Goal: Task Accomplishment & Management: Manage account settings

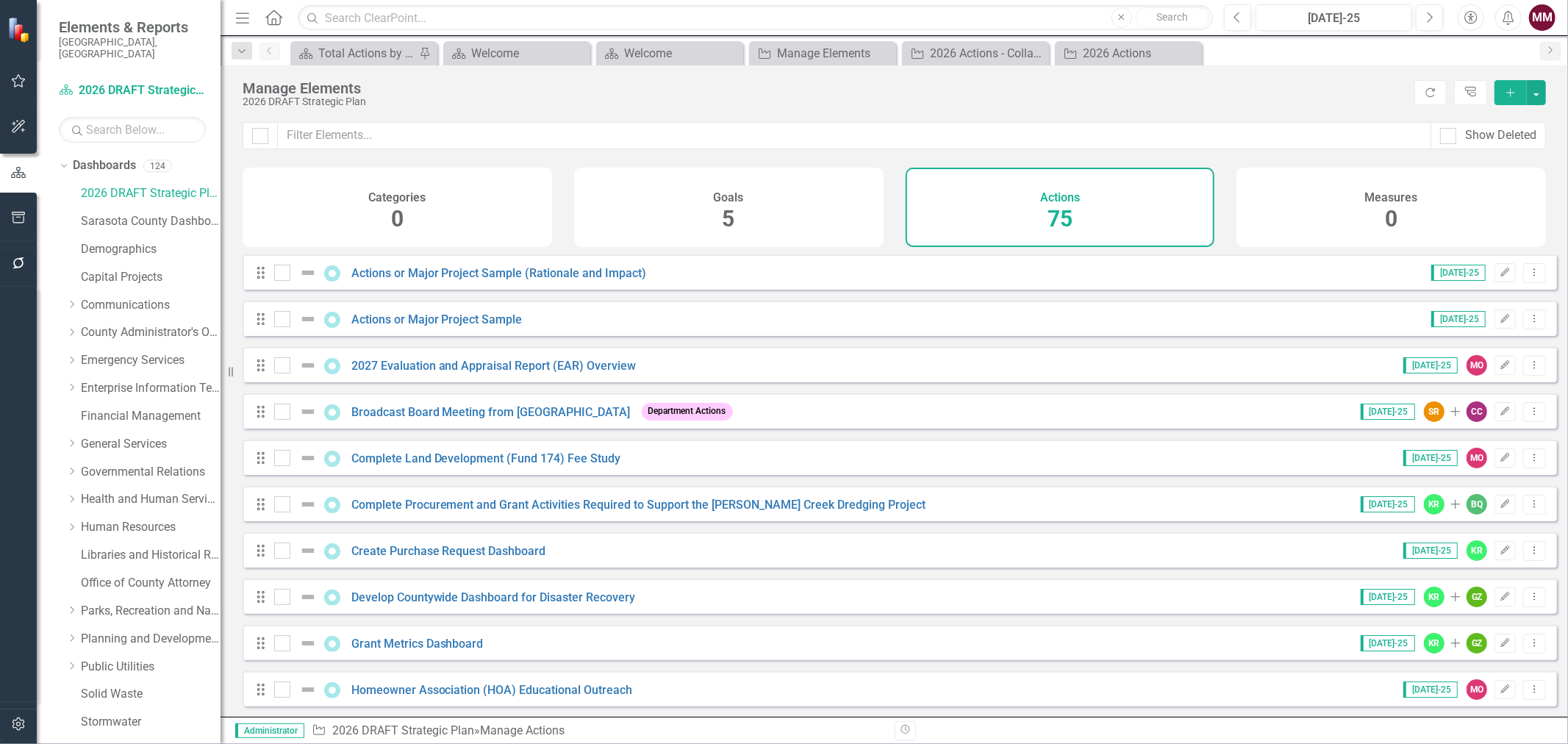
scroll to position [558, 0]
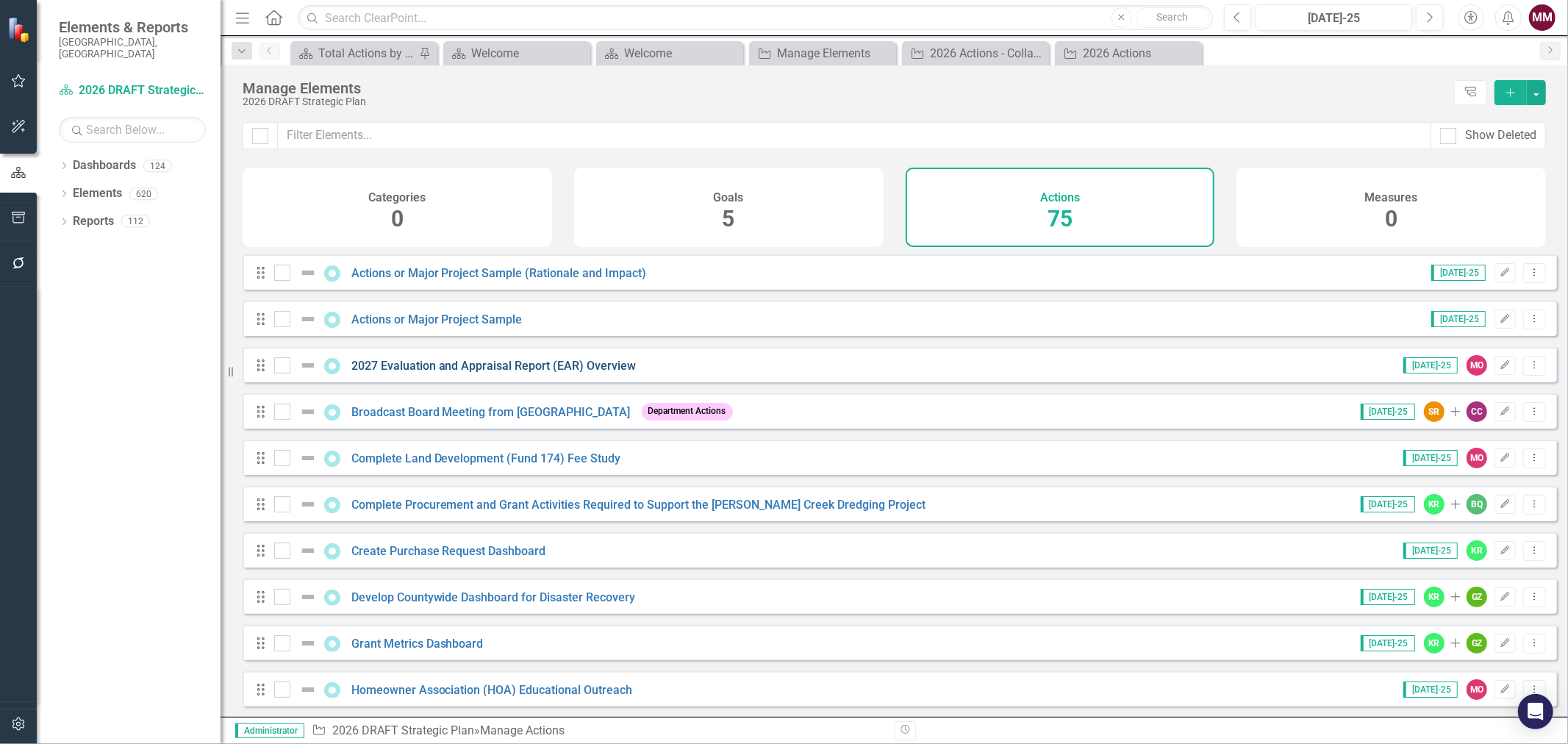
click at [425, 373] on link "2027 Evaluation and Appraisal Report (EAR) Overview" at bounding box center [494, 366] width 285 height 14
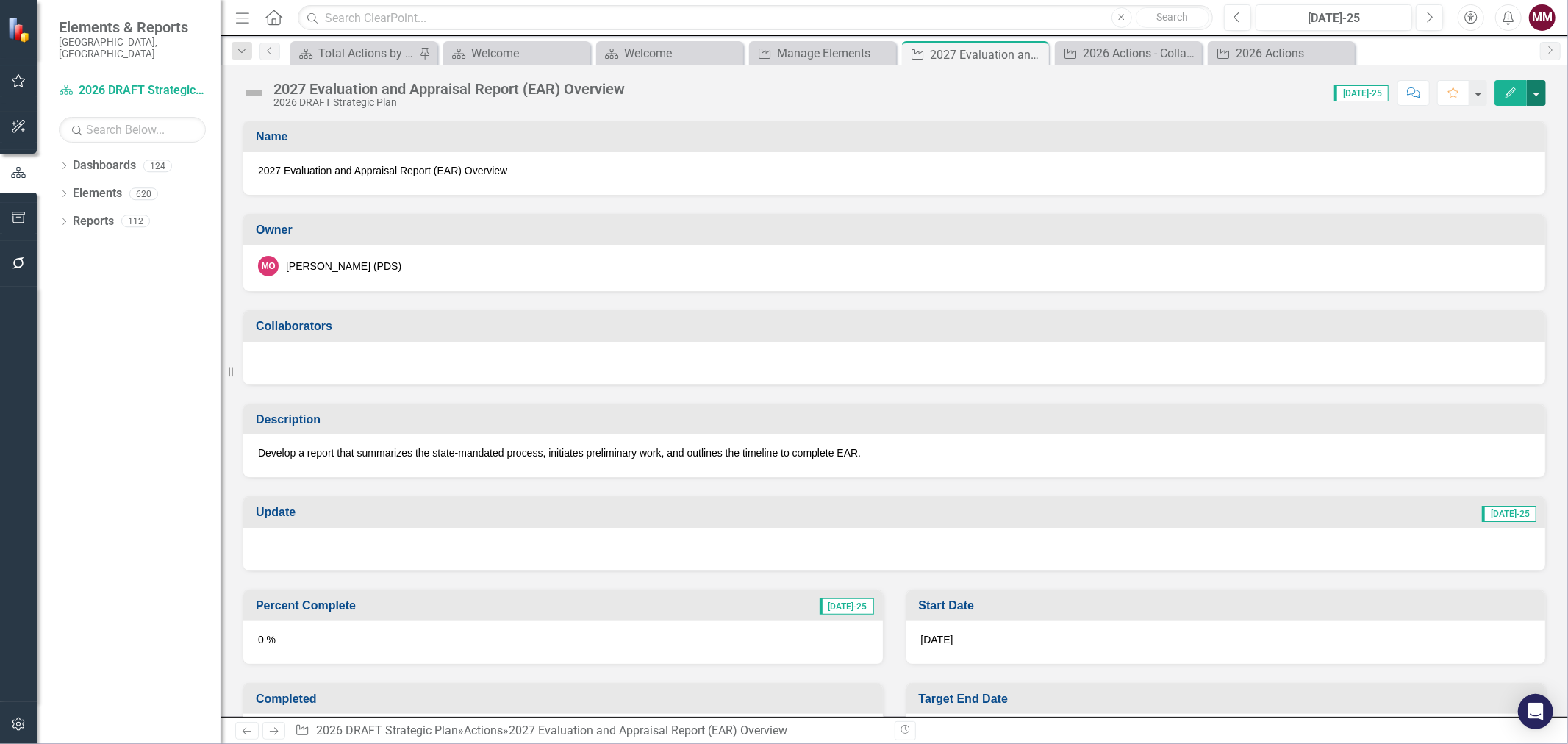
click at [1535, 97] on button "button" at bounding box center [1536, 93] width 19 height 25
click at [1516, 123] on link "Edit Edit Action" at bounding box center [1456, 120] width 179 height 27
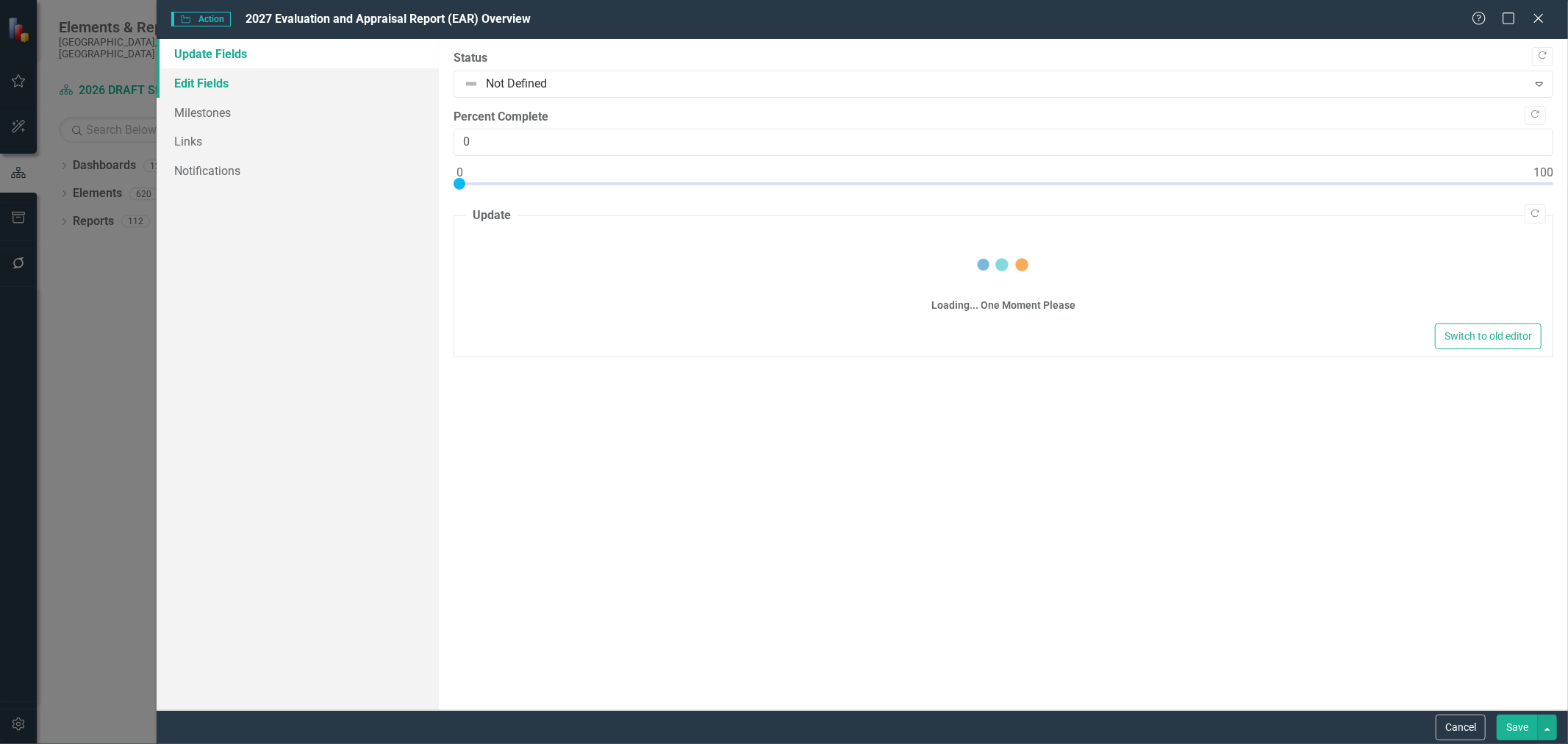
click at [206, 78] on link "Edit Fields" at bounding box center [298, 83] width 282 height 30
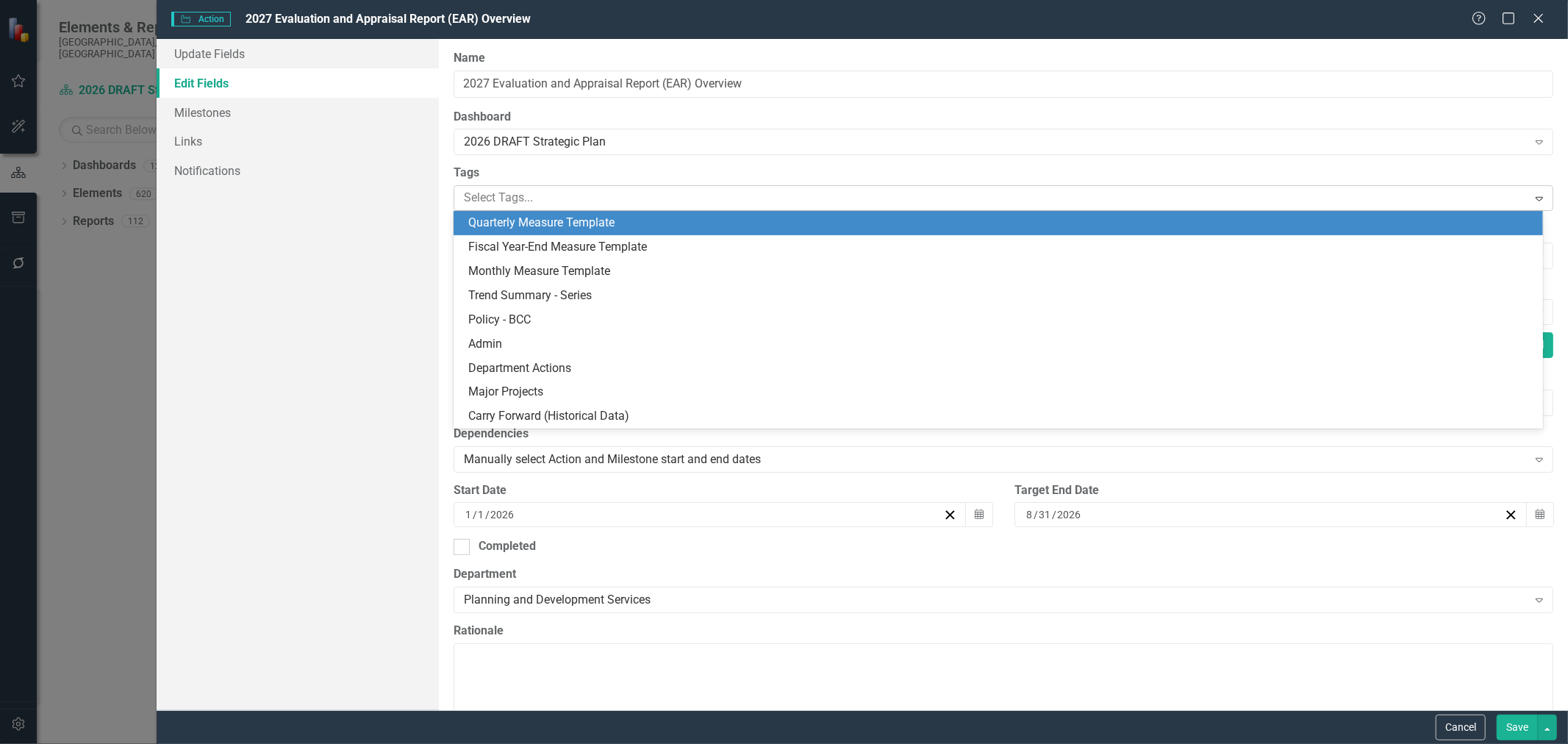
click at [552, 195] on div at bounding box center [992, 198] width 1069 height 20
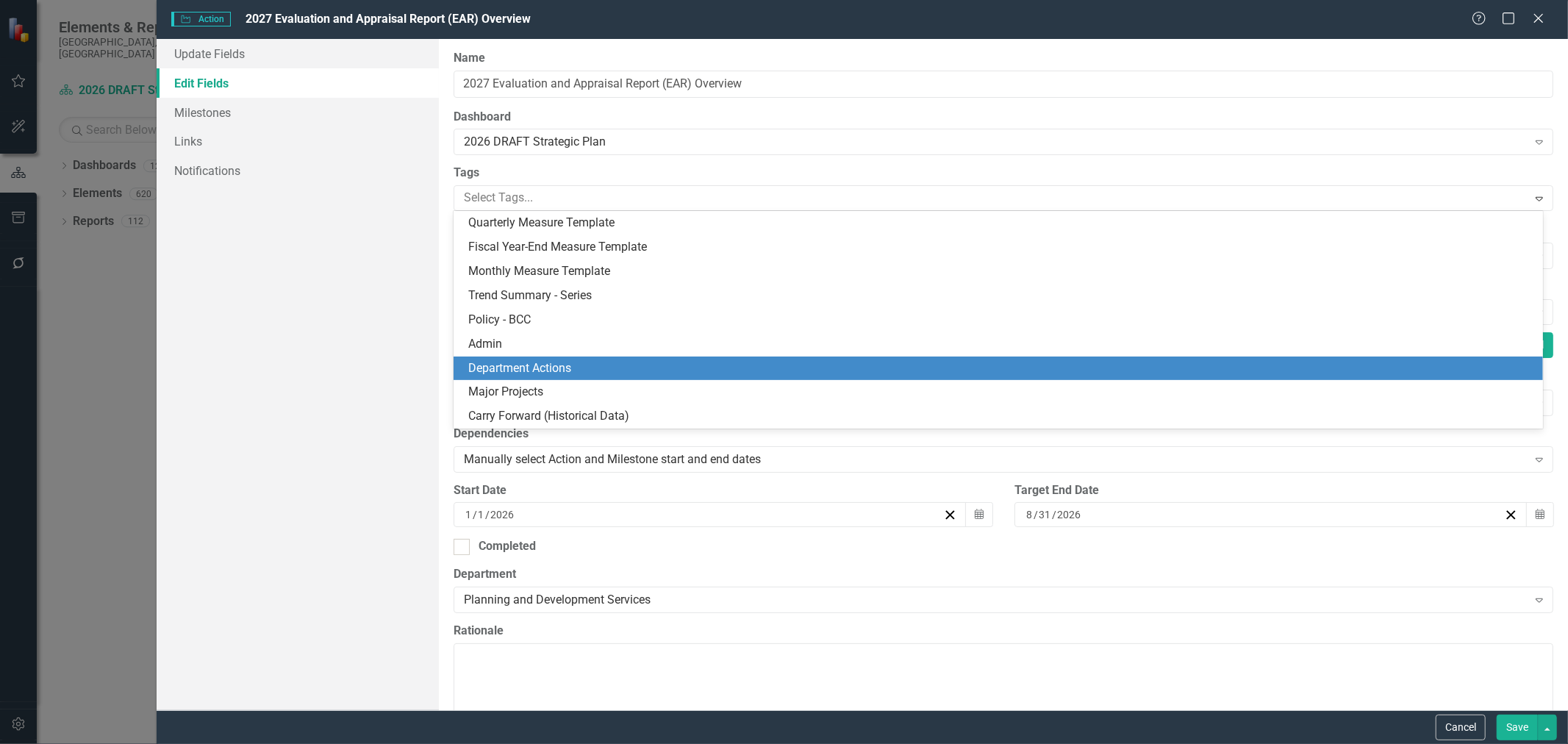
click at [538, 357] on div "Department Actions" at bounding box center [998, 368] width 1089 height 25
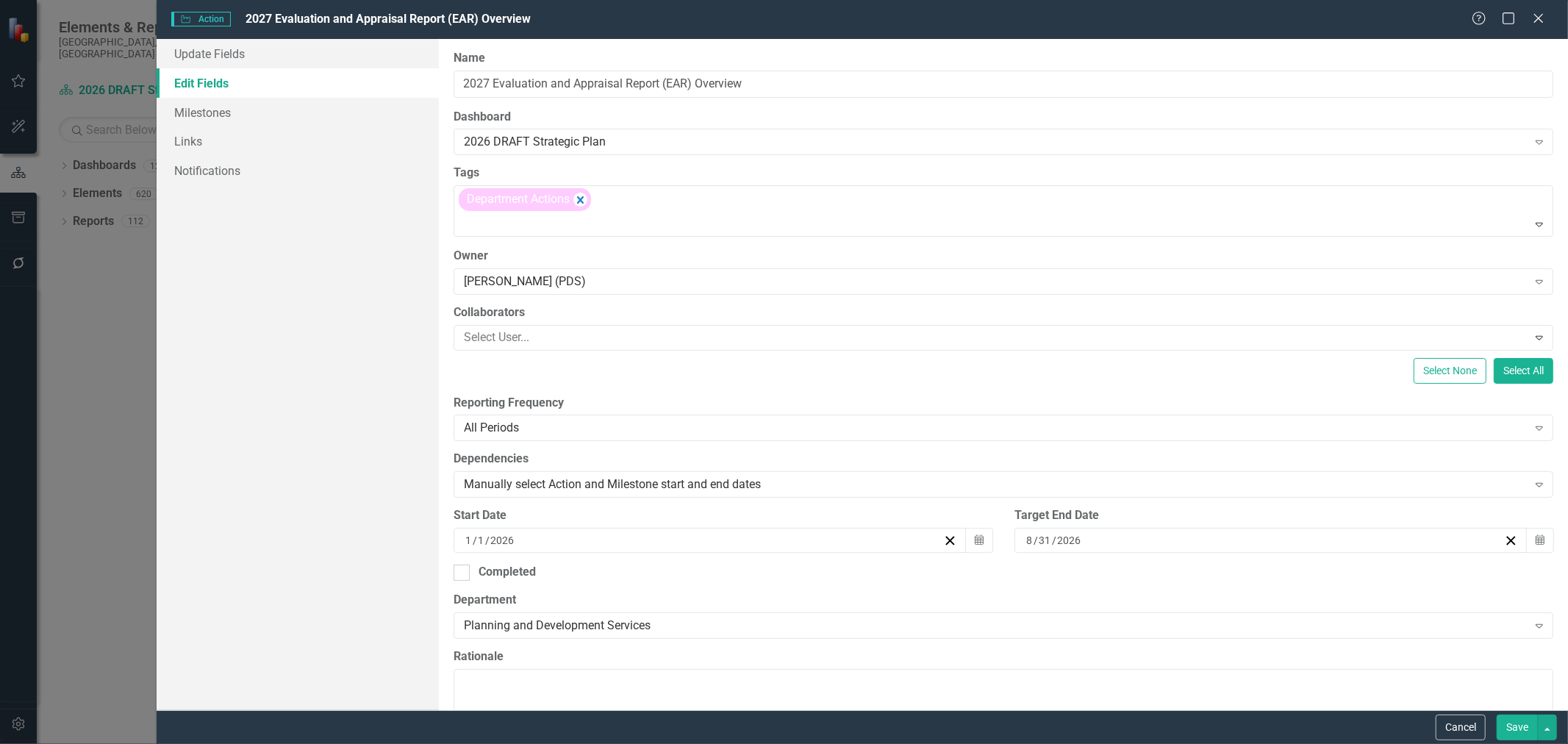
click at [1520, 722] on button "Save" at bounding box center [1517, 726] width 41 height 25
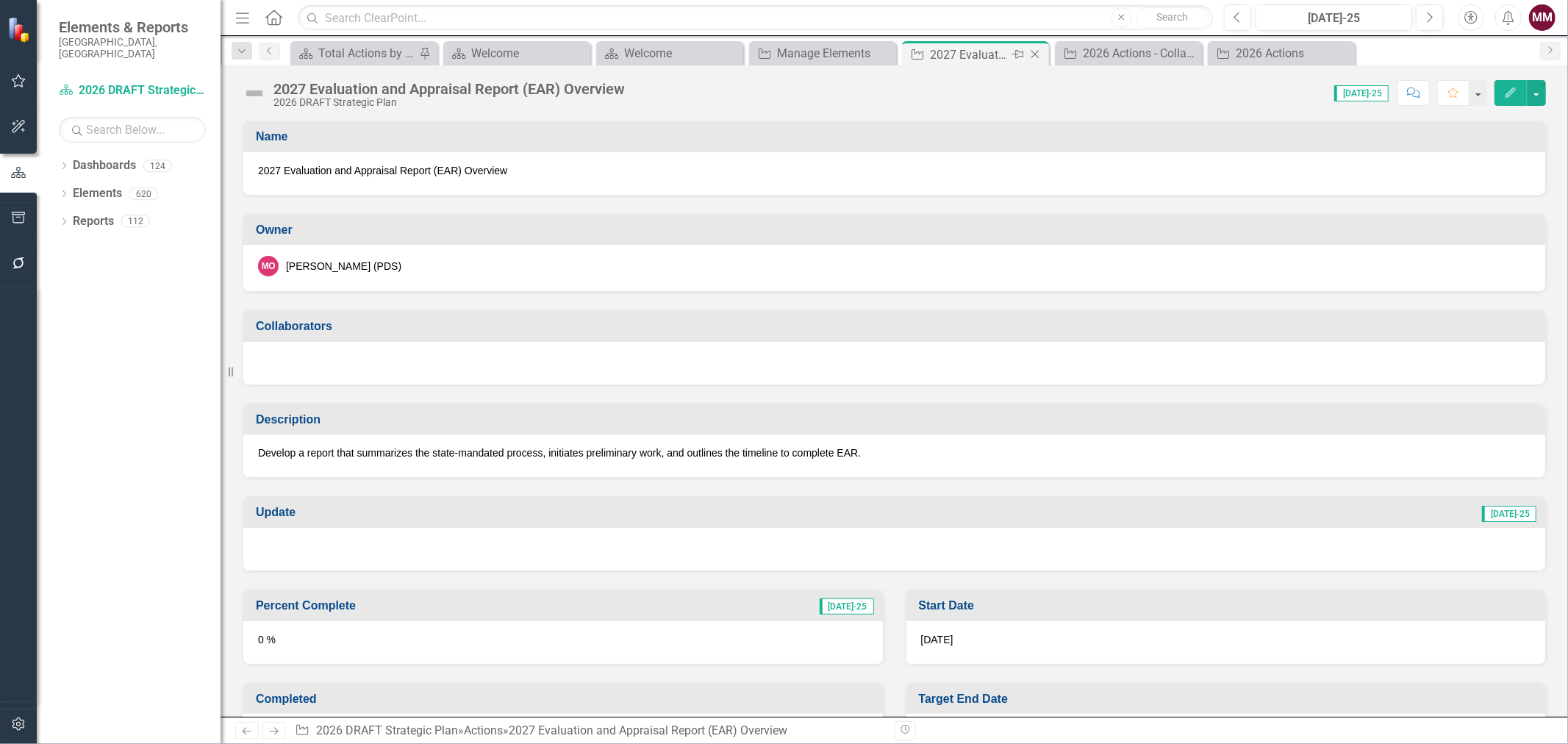
click at [1028, 55] on icon "Close" at bounding box center [1035, 53] width 15 height 11
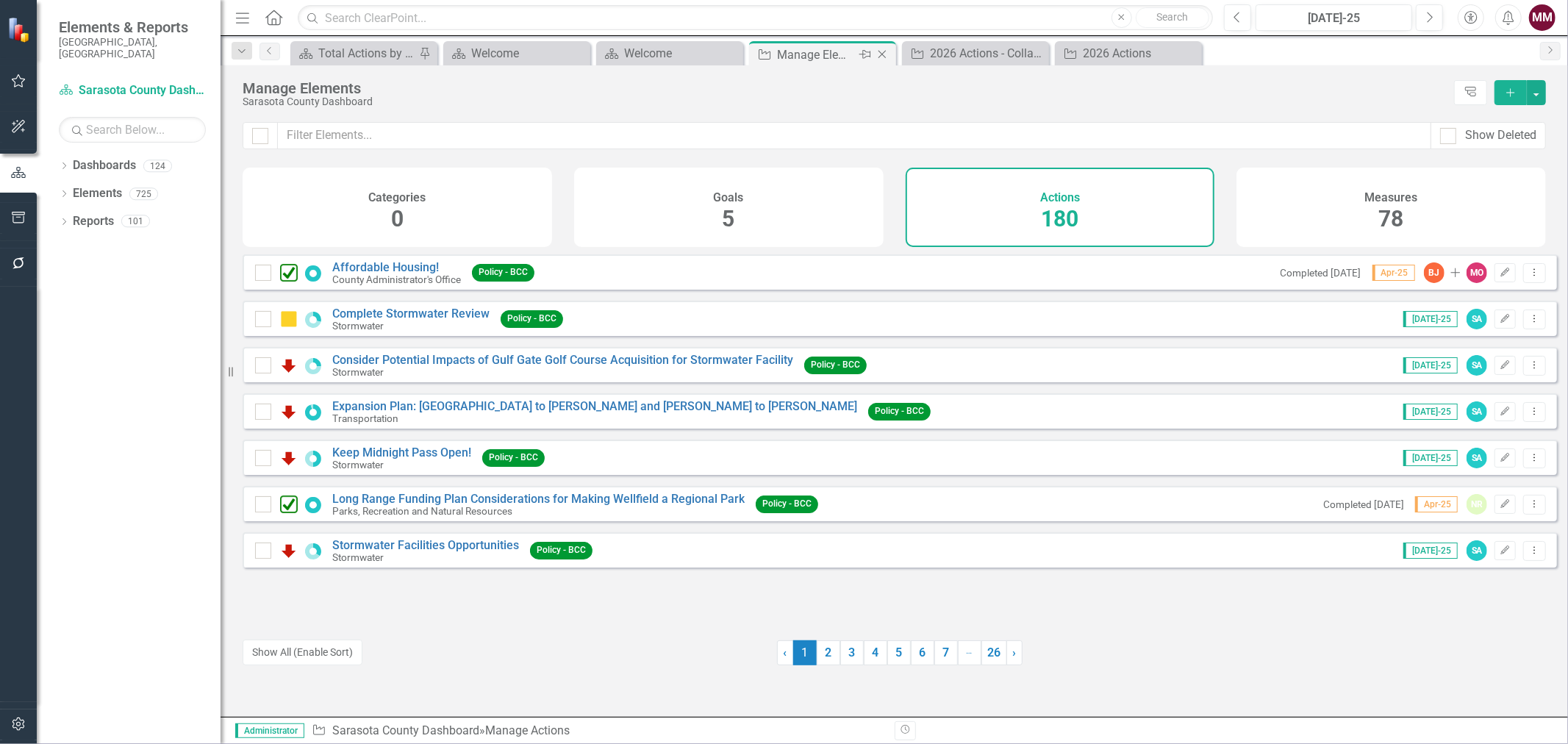
click at [881, 53] on icon at bounding box center [882, 54] width 8 height 8
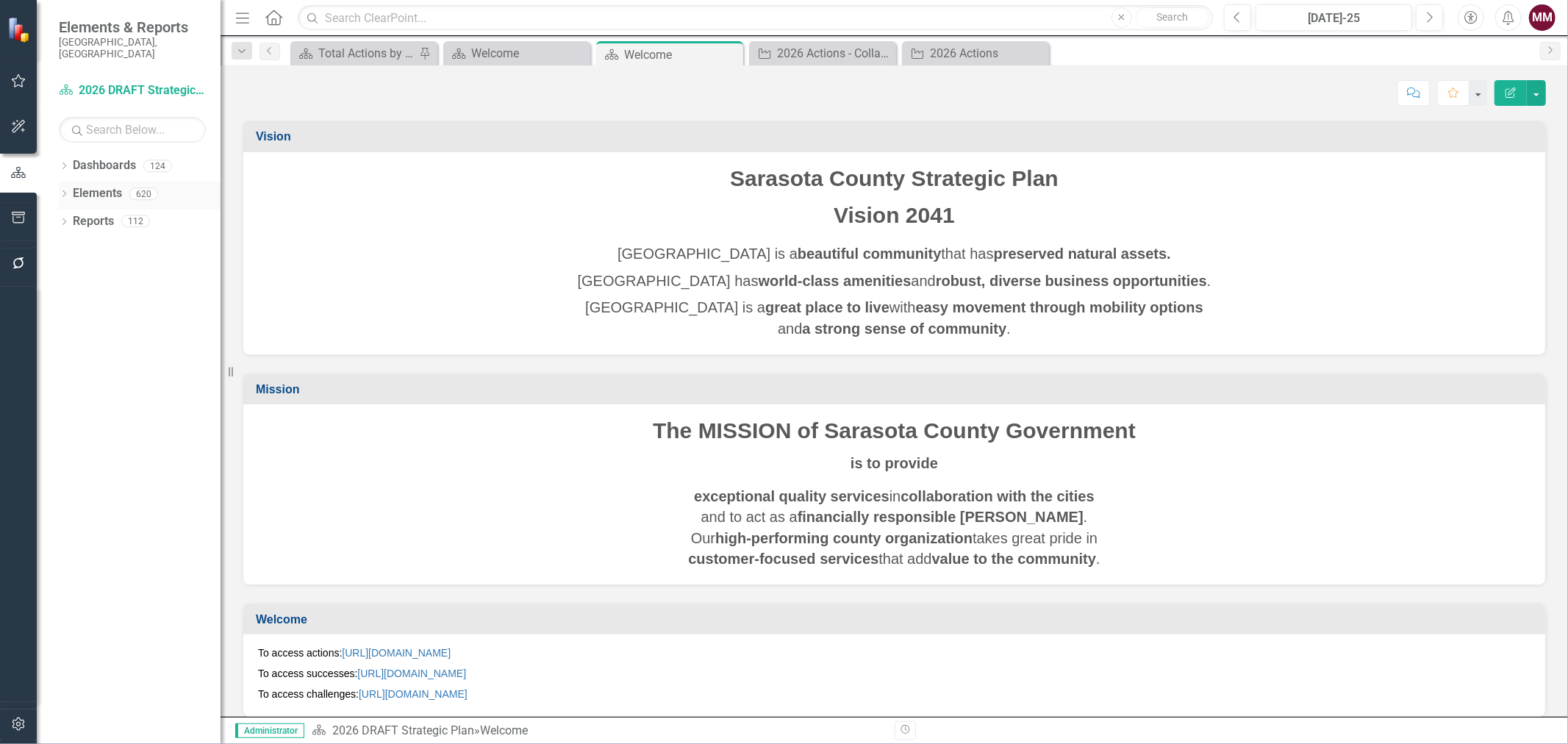
click at [61, 191] on icon "Dropdown" at bounding box center [64, 194] width 11 height 8
click at [108, 241] on link "Action Actions" at bounding box center [110, 249] width 60 height 17
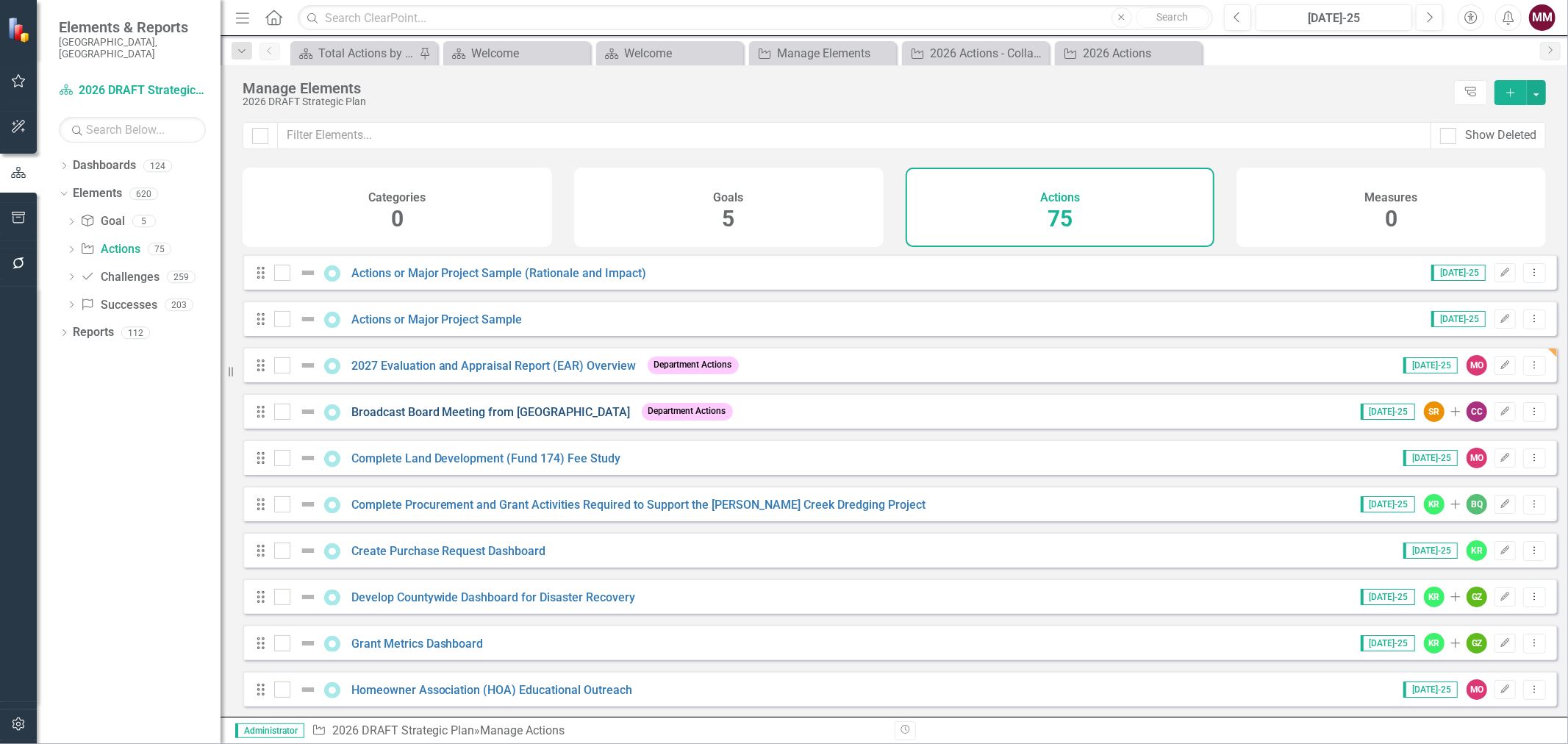
click at [571, 419] on link "Broadcast Board Meeting from [GEOGRAPHIC_DATA]" at bounding box center [490, 412] width 279 height 14
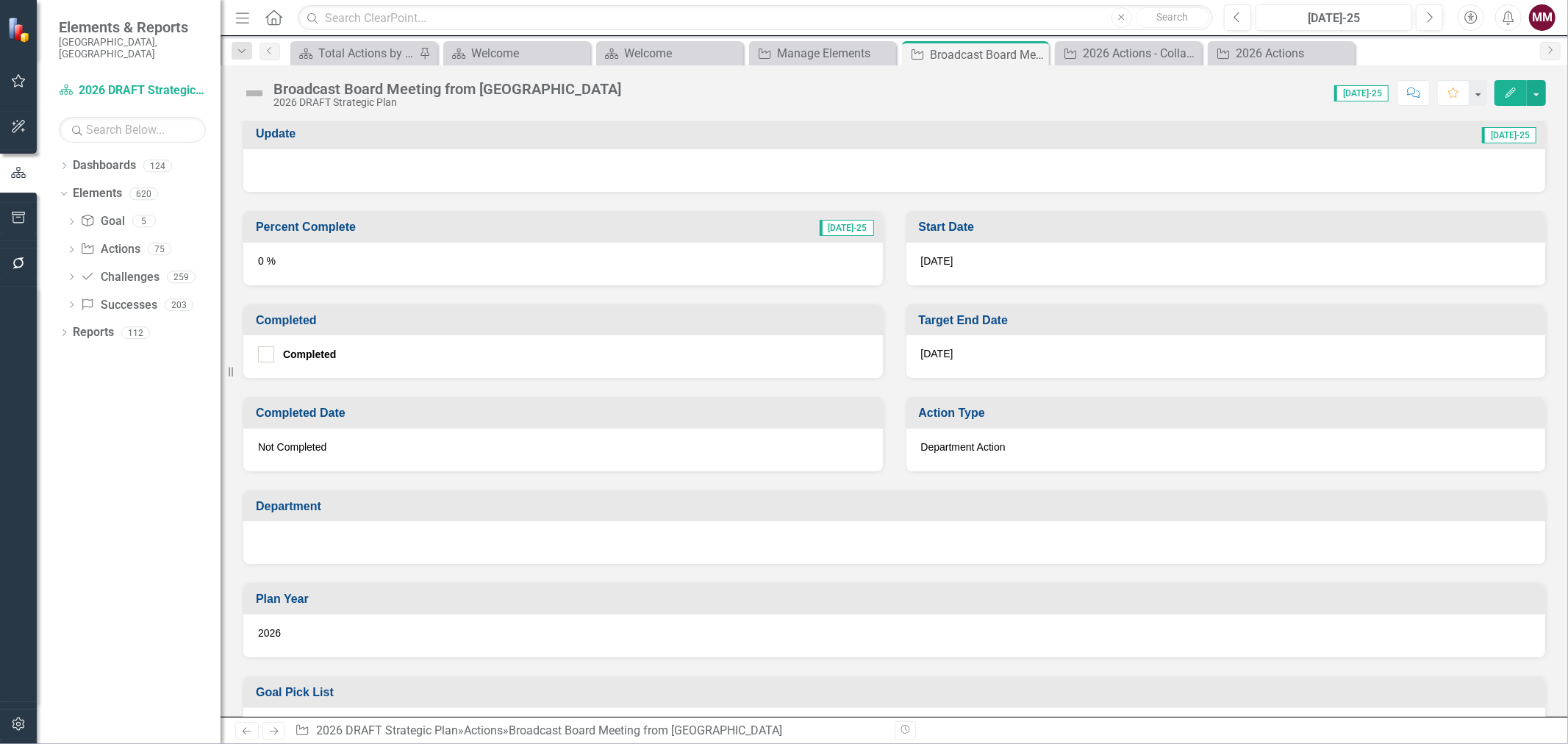
scroll to position [408, 0]
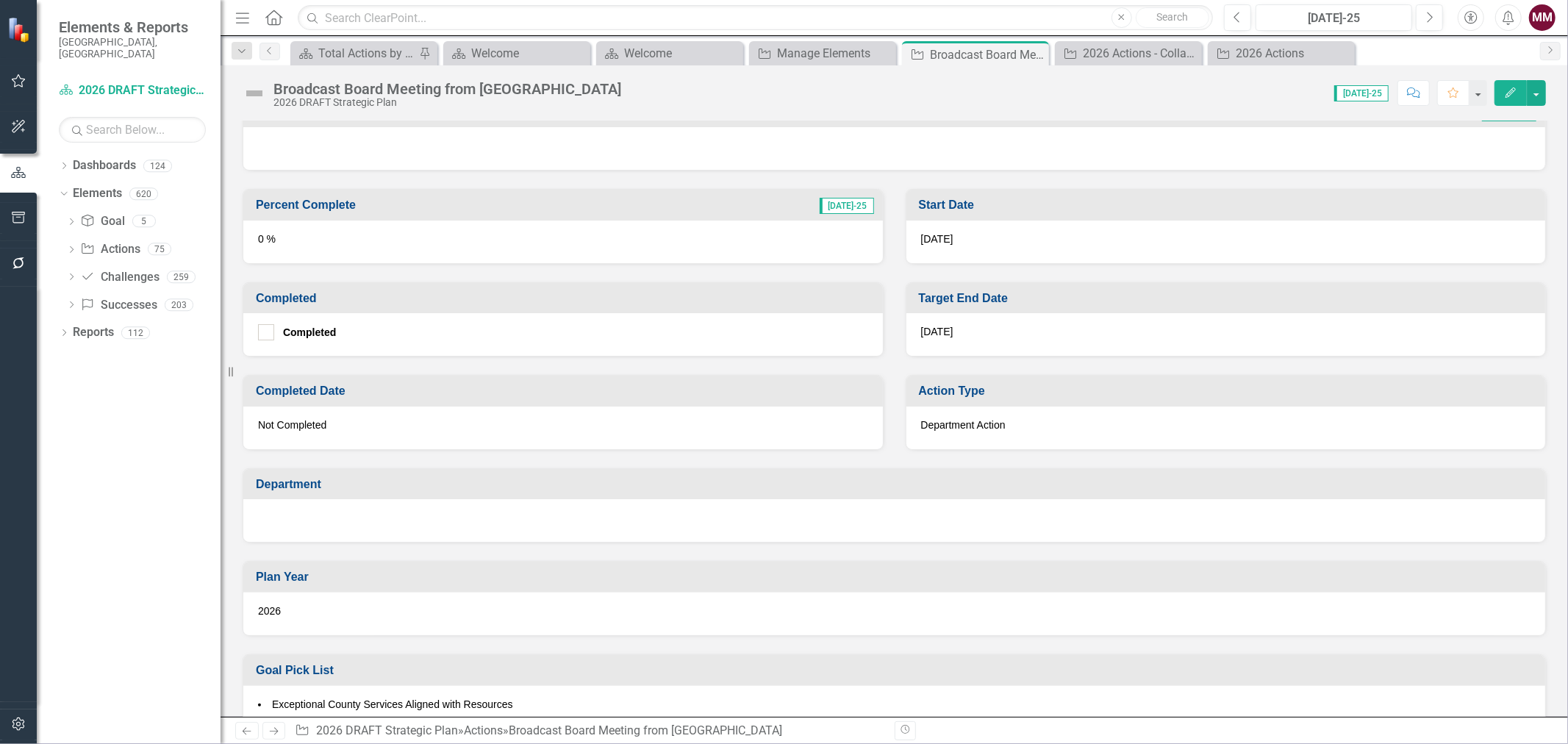
click at [728, 521] on div at bounding box center [894, 520] width 1302 height 43
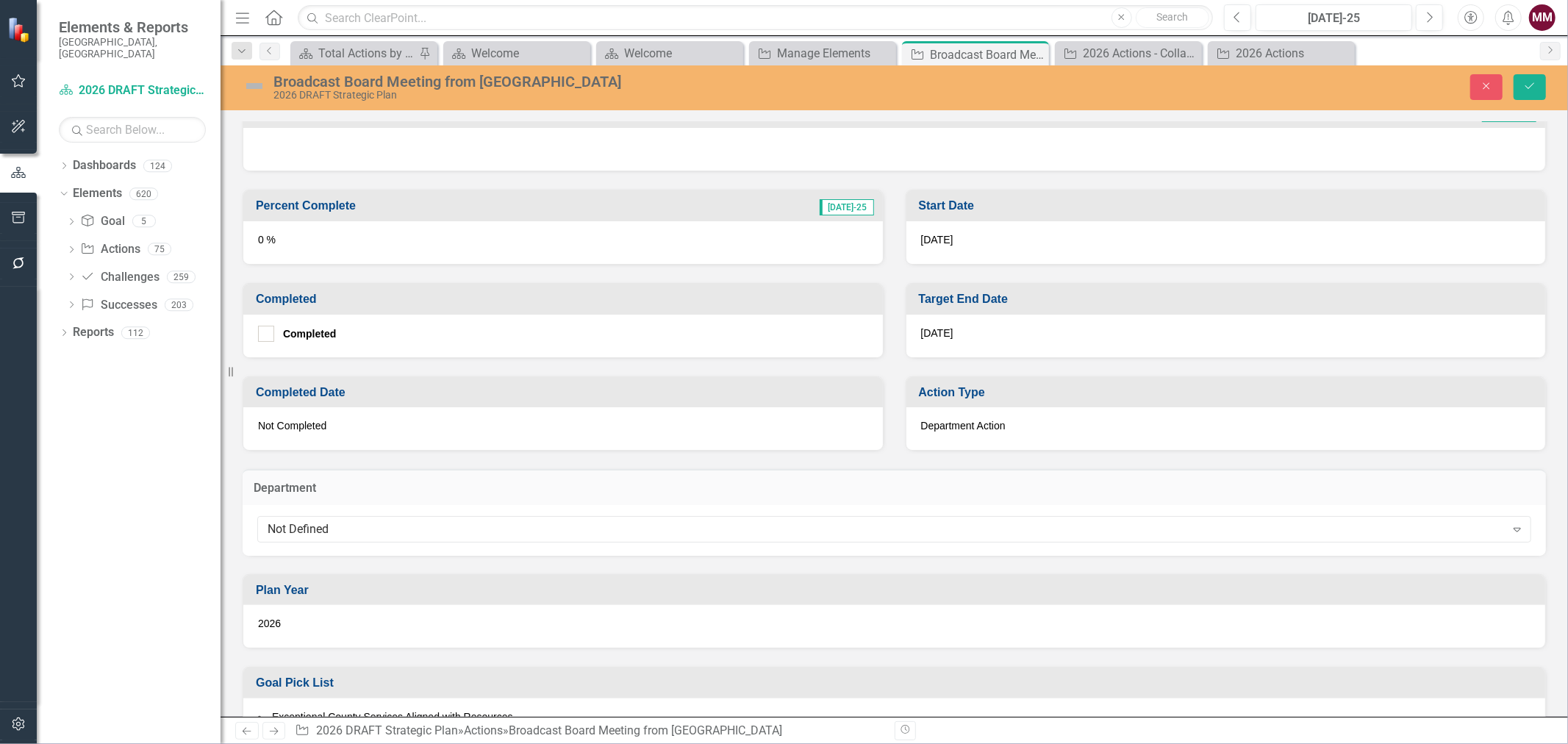
click at [728, 521] on div "Not Defined" at bounding box center [887, 529] width 1238 height 17
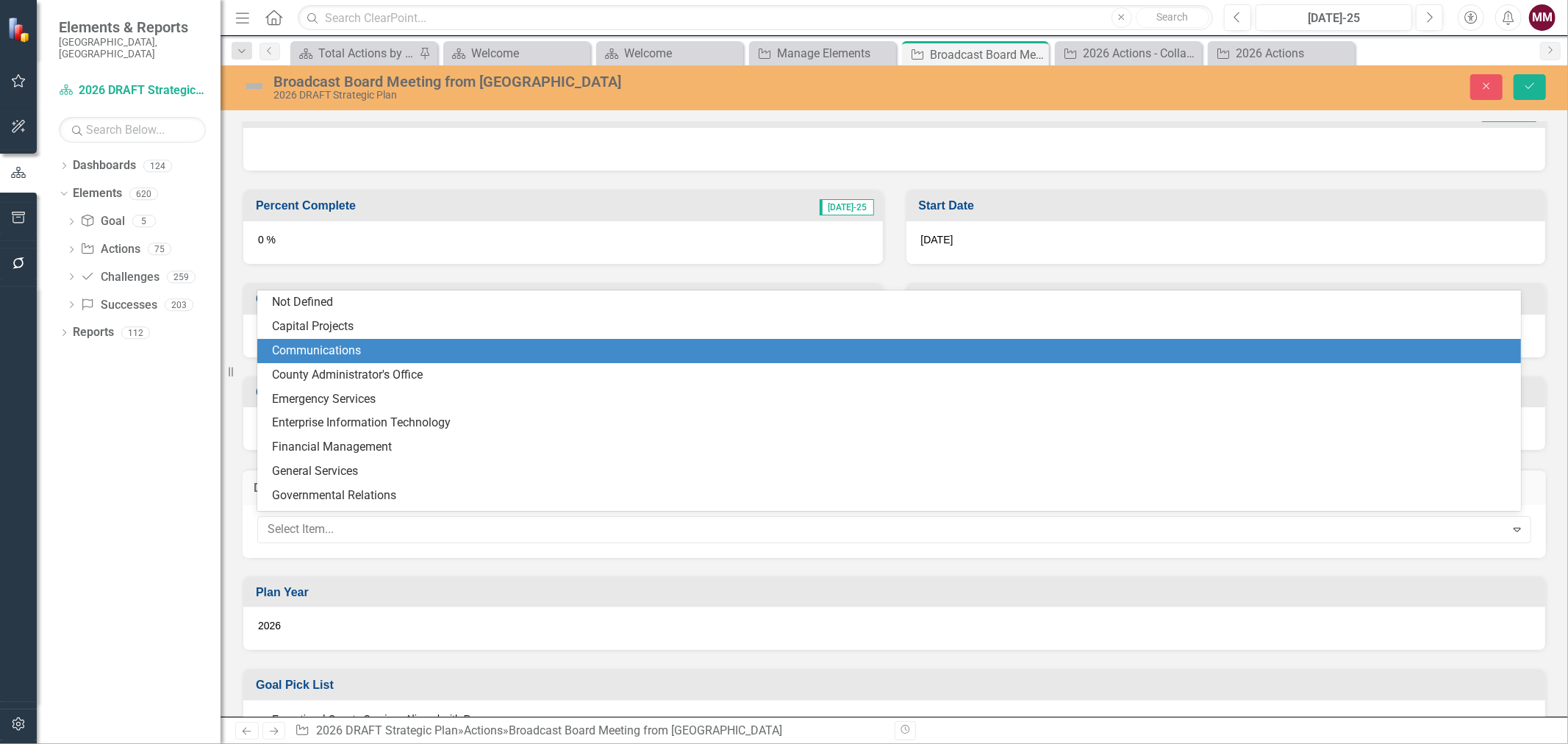
click at [370, 347] on div "Communications" at bounding box center [892, 350] width 1241 height 17
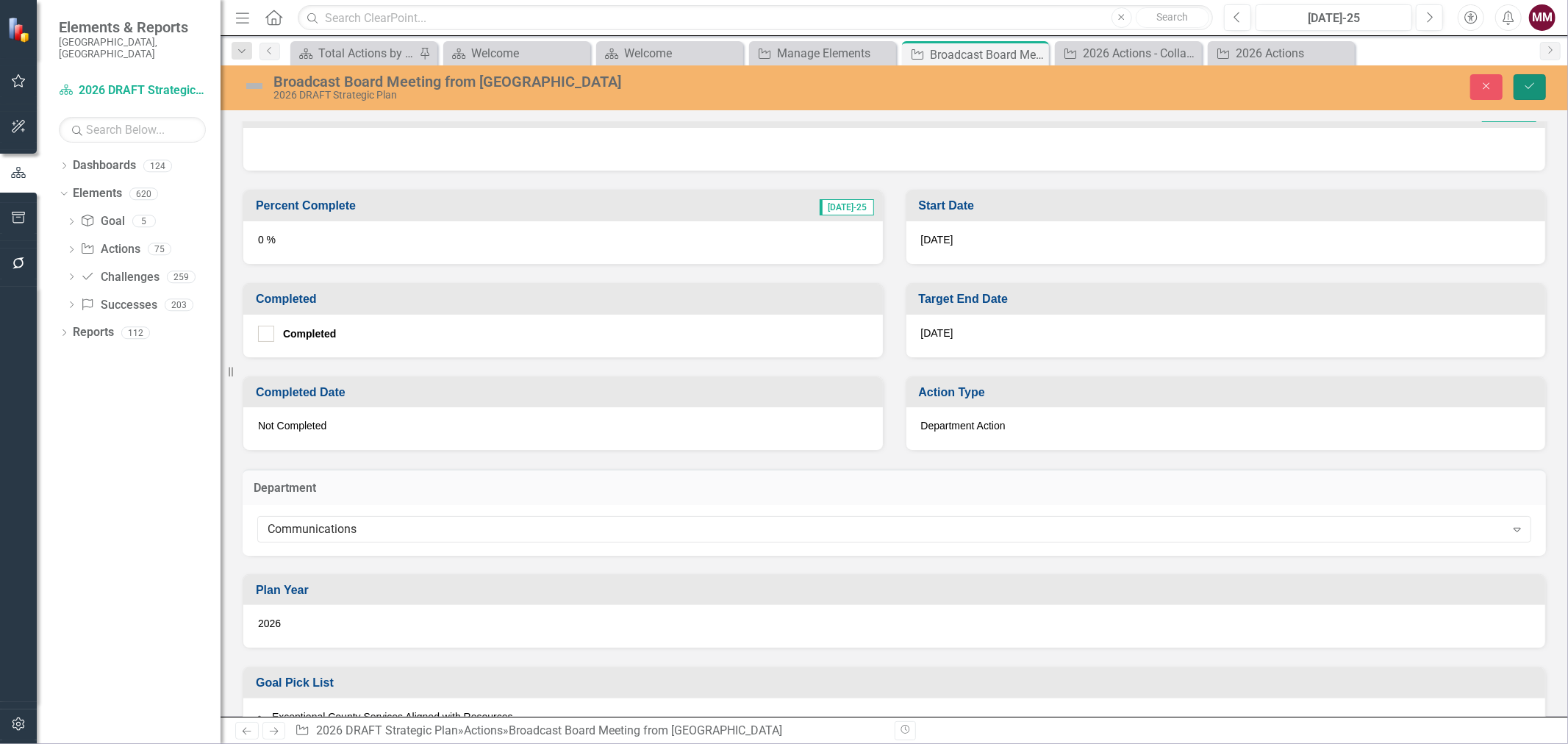
click at [1529, 87] on icon "submit" at bounding box center [1529, 86] width 9 height 6
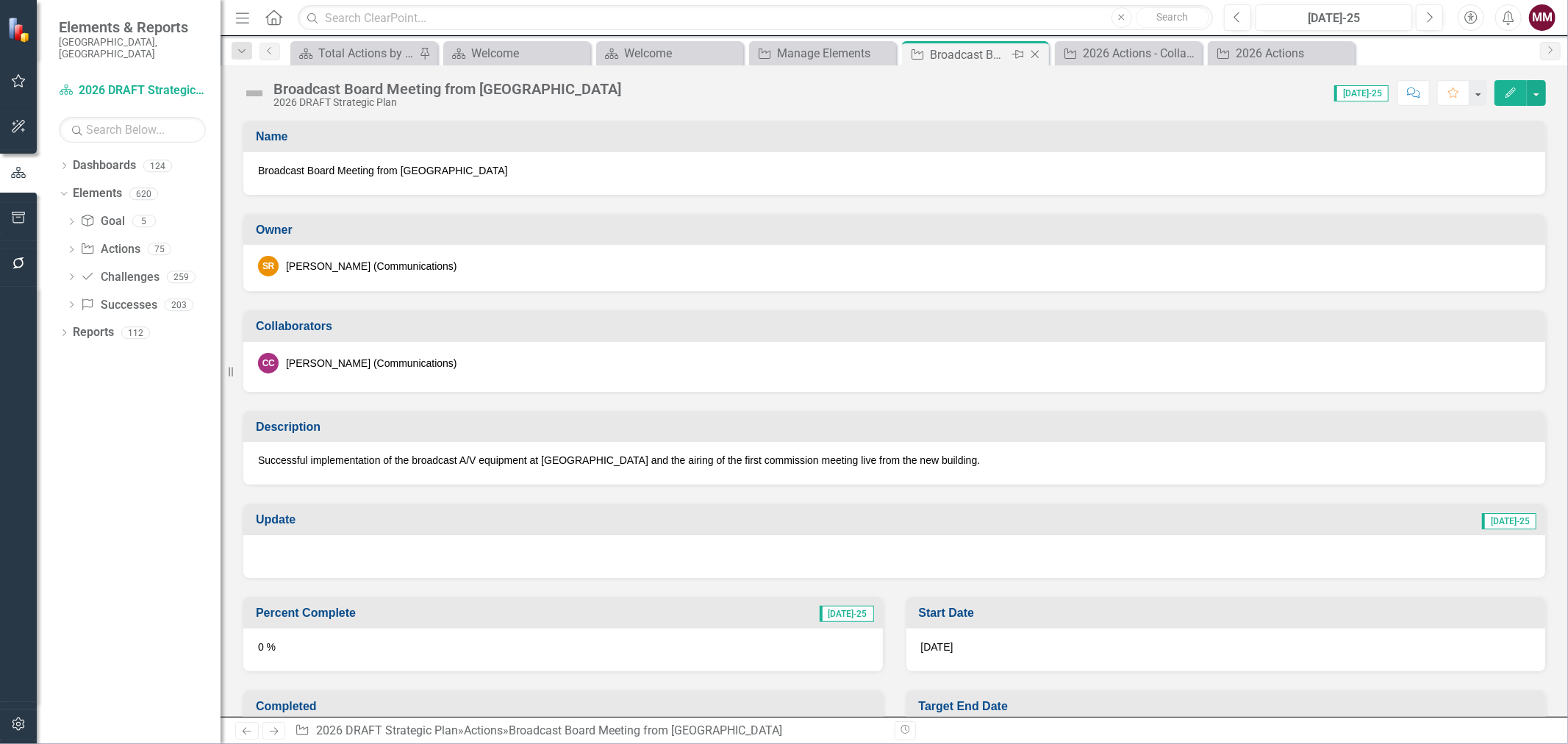
click at [1034, 57] on icon "Close" at bounding box center [1035, 53] width 15 height 11
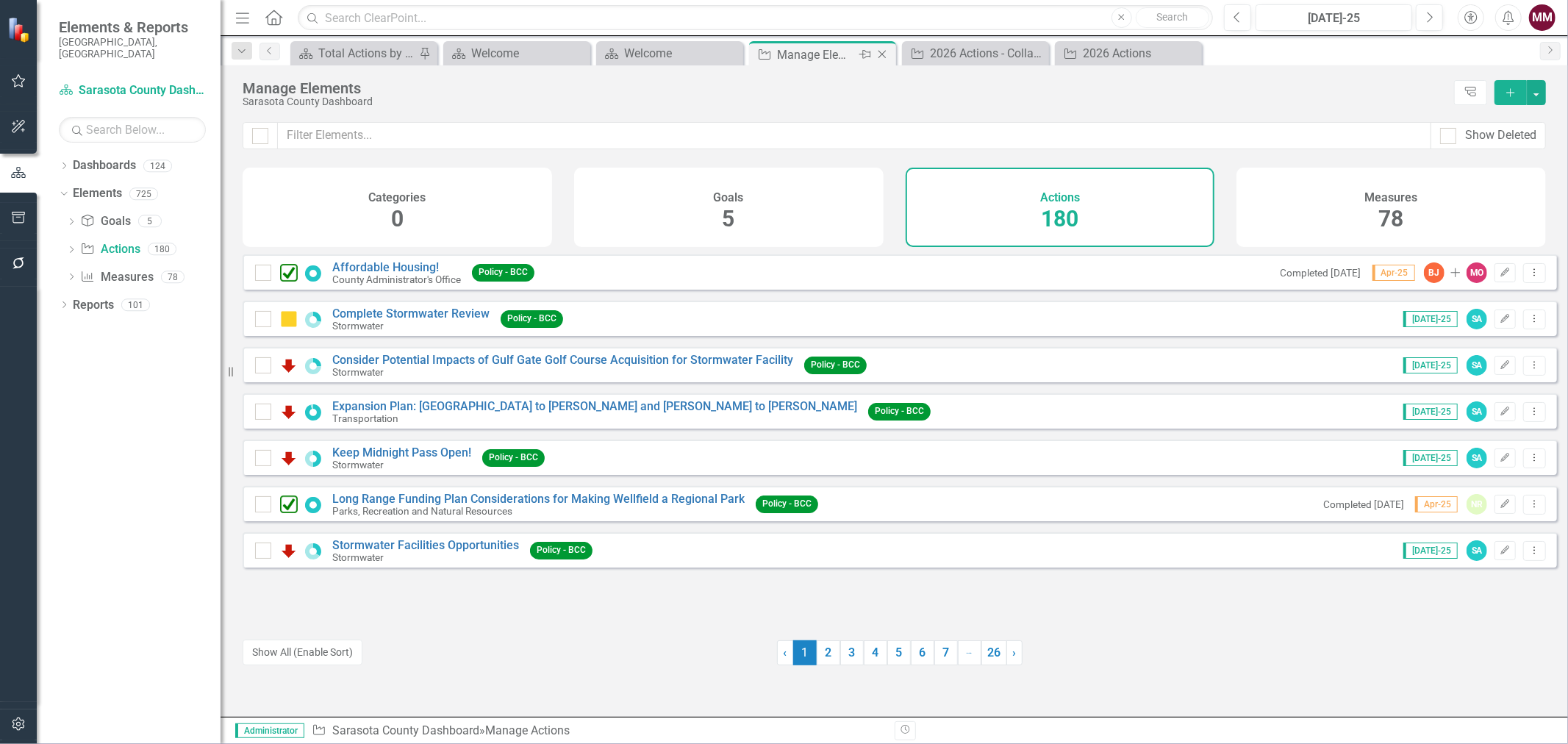
click at [878, 56] on icon "Close" at bounding box center [882, 53] width 15 height 11
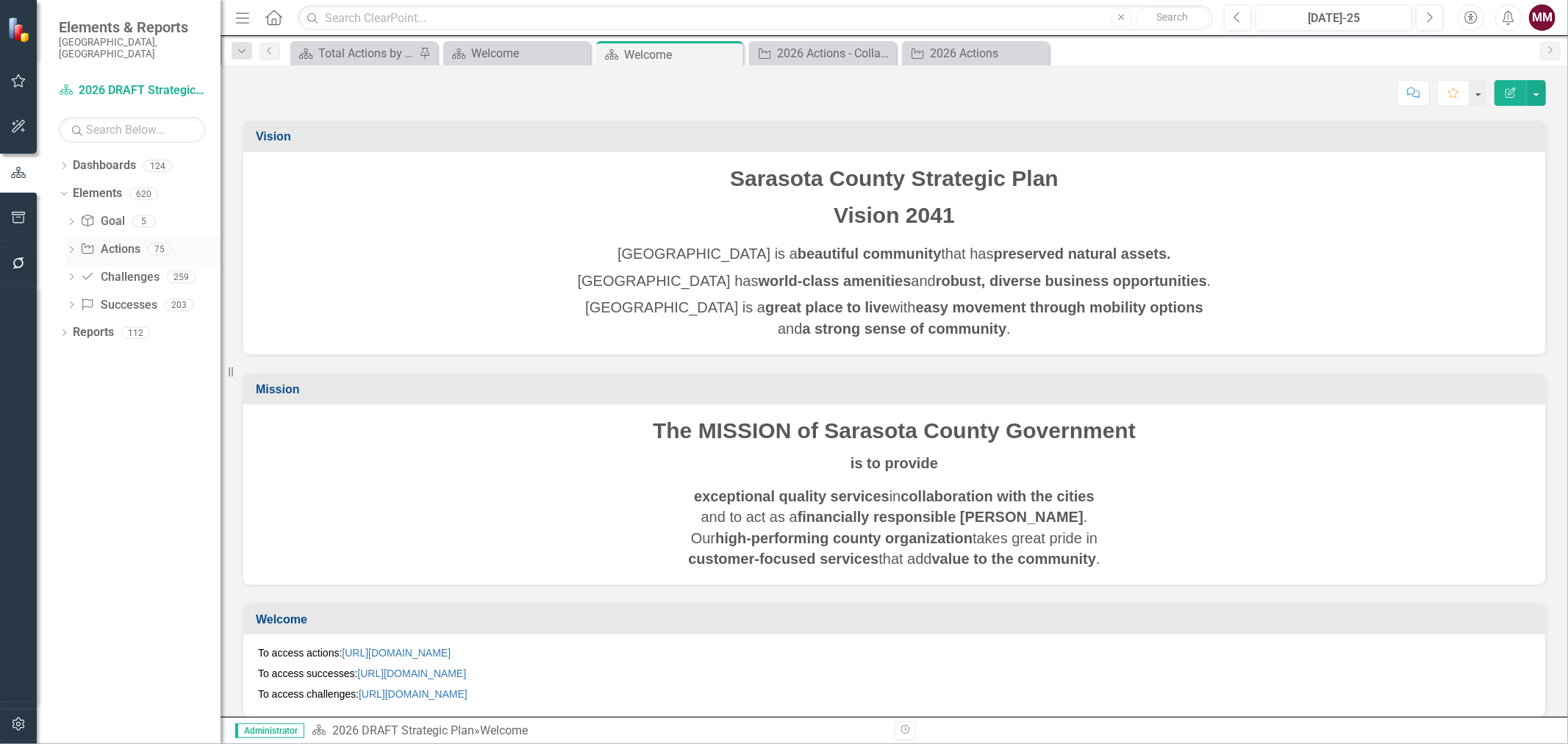
click at [108, 241] on link "Action Actions" at bounding box center [110, 249] width 60 height 17
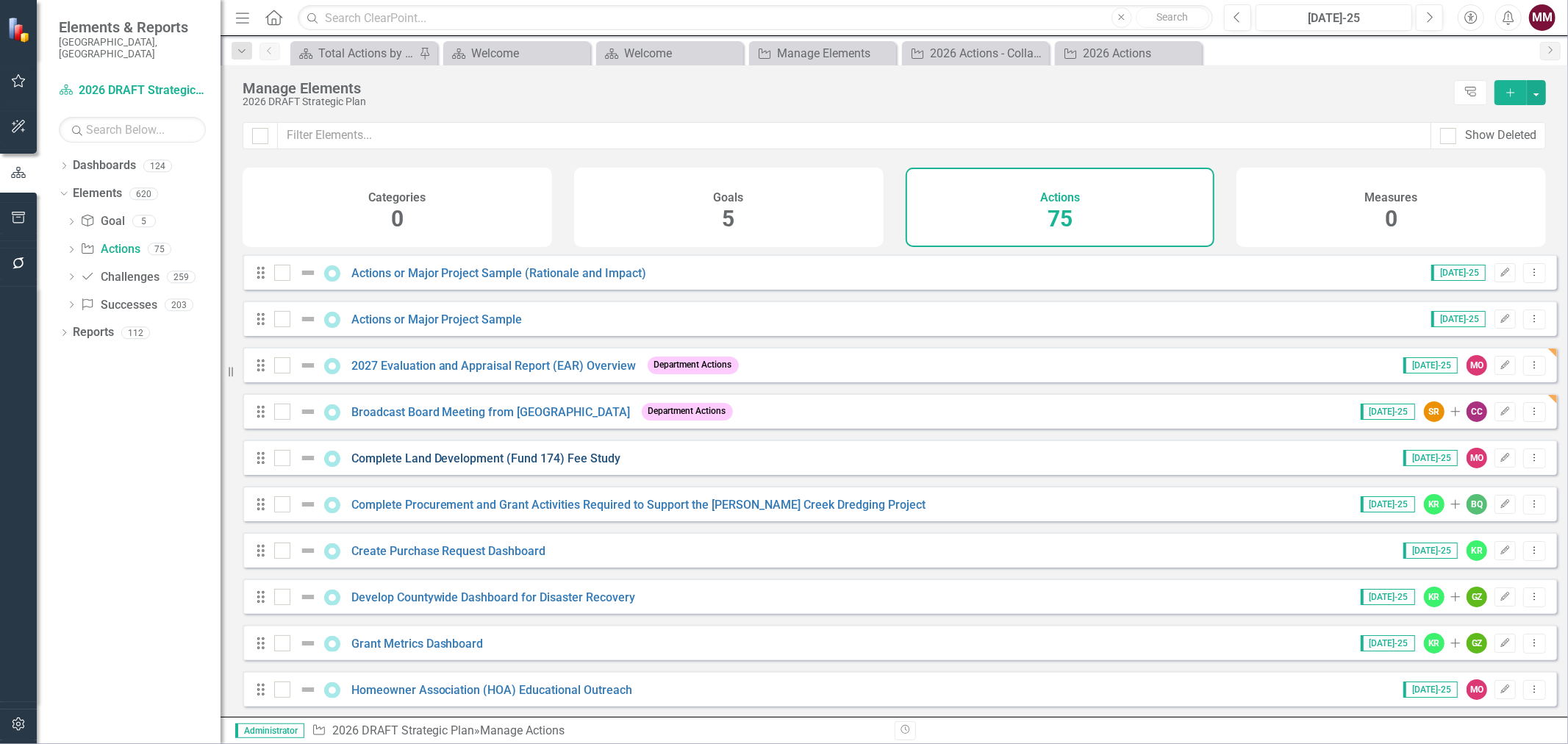
click at [471, 466] on link "Complete Land Development (Fund 174) Fee Study" at bounding box center [486, 459] width 270 height 14
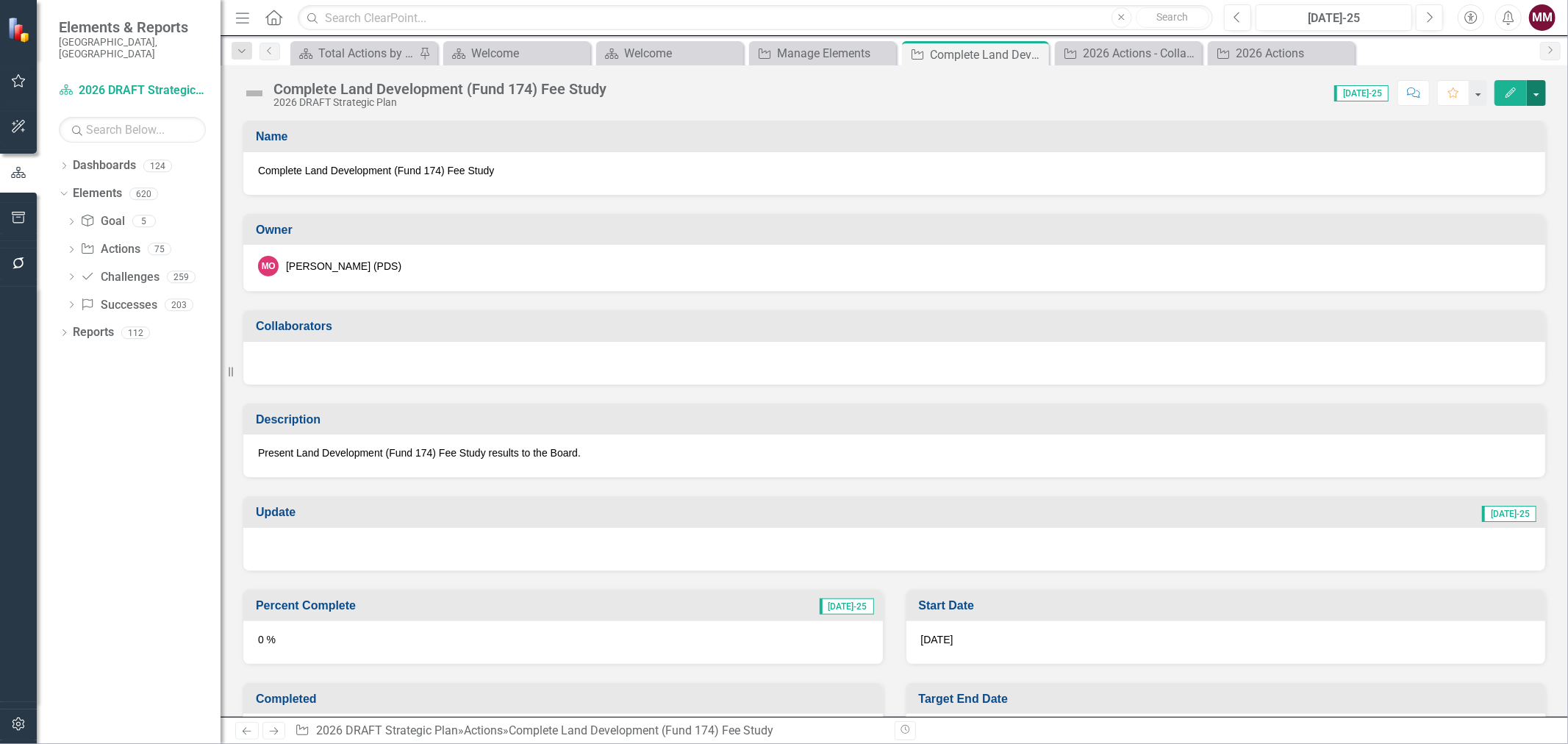
click at [1537, 96] on button "button" at bounding box center [1536, 93] width 19 height 25
click at [1515, 122] on link "Edit Edit Action" at bounding box center [1456, 120] width 179 height 27
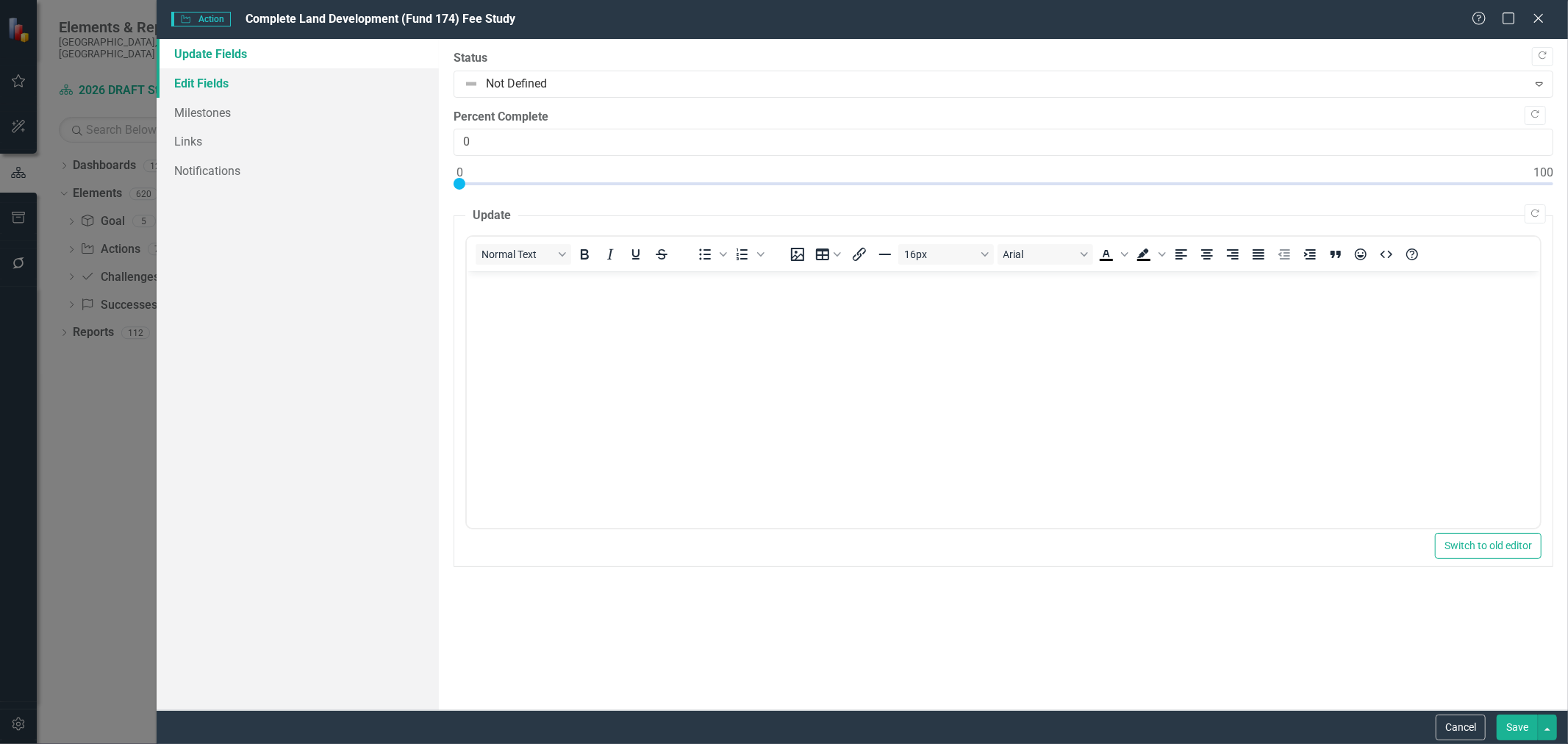
click at [210, 86] on link "Edit Fields" at bounding box center [298, 83] width 282 height 30
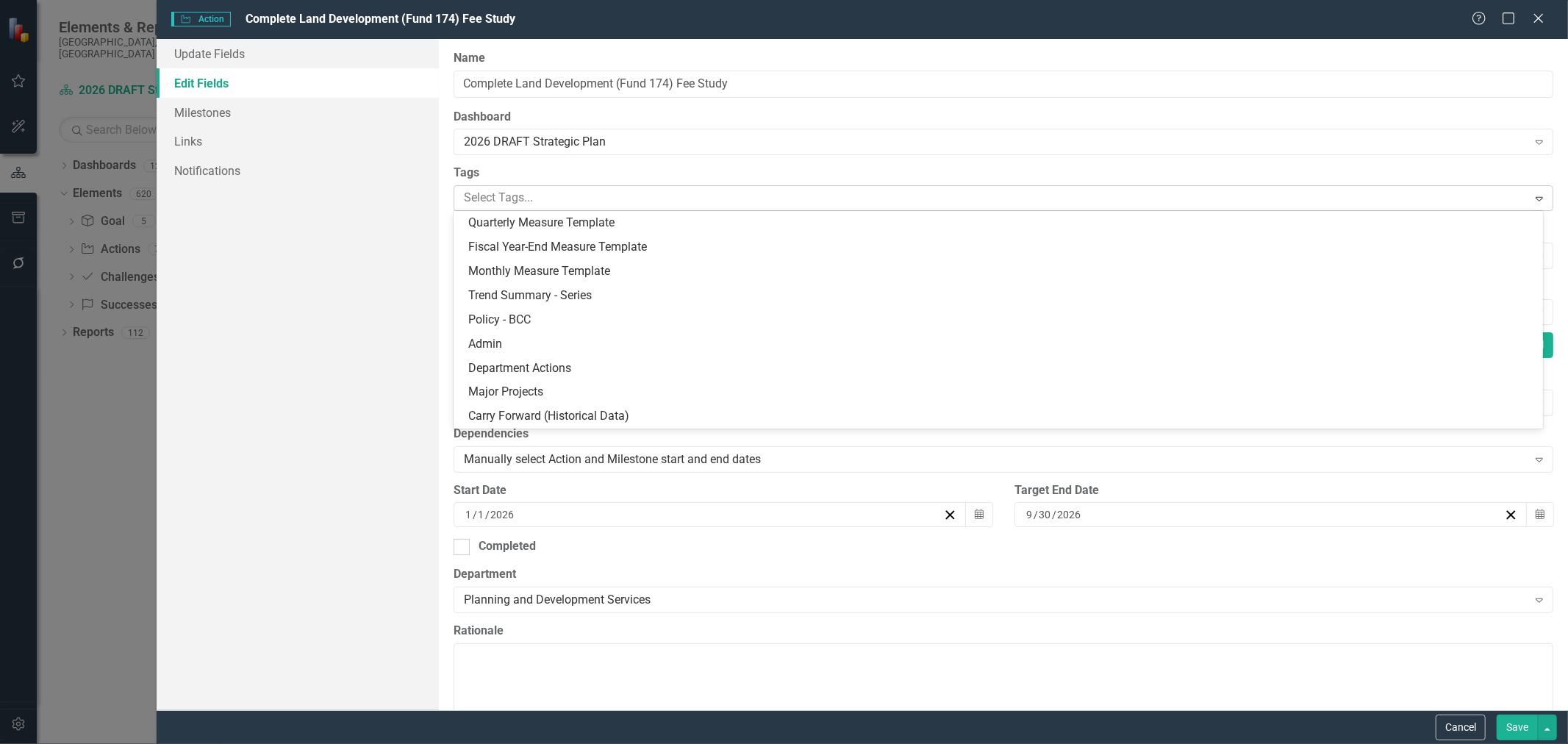
click at [548, 202] on div at bounding box center [992, 198] width 1069 height 20
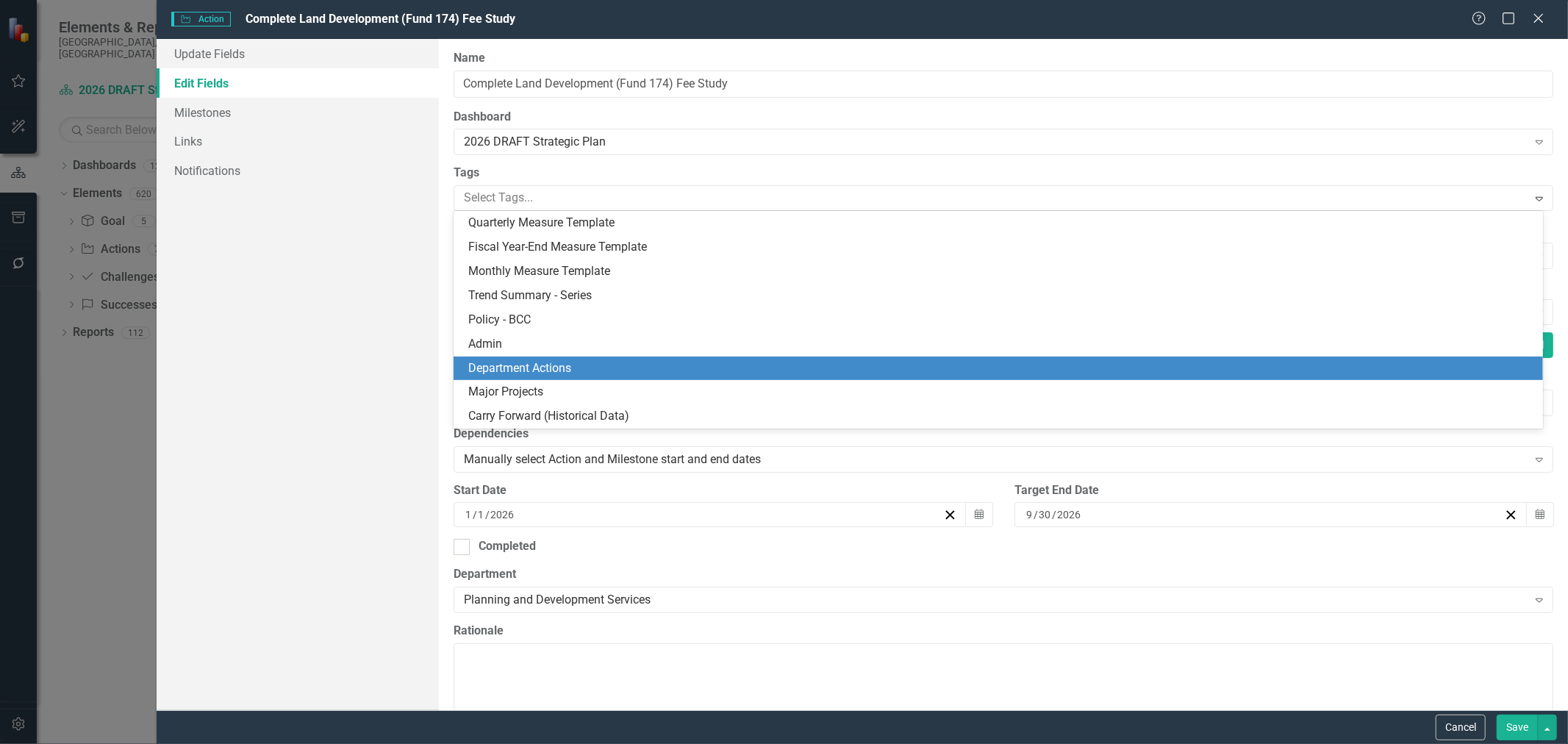
click at [554, 374] on span "Department Actions" at bounding box center [520, 368] width 103 height 14
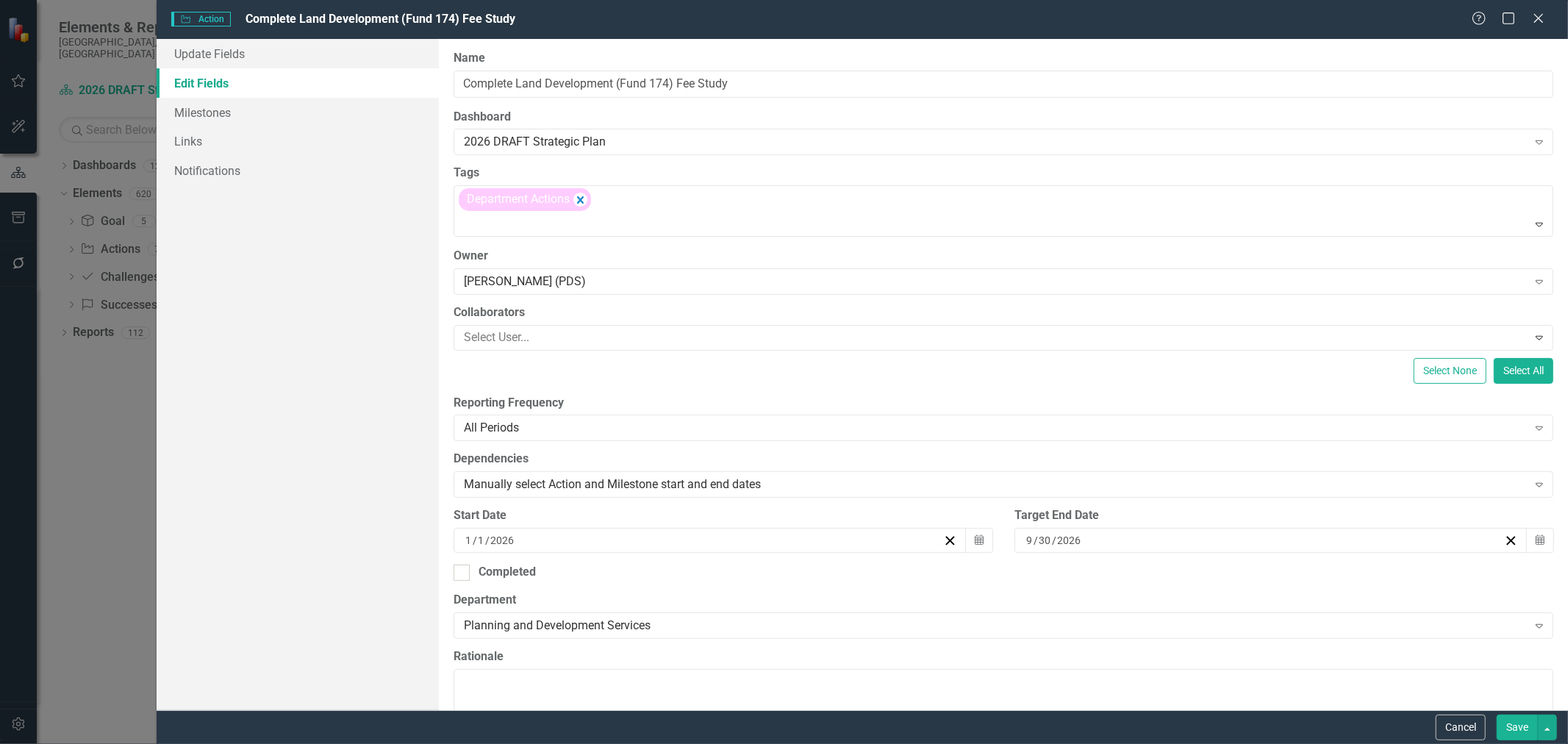
click at [1512, 725] on button "Save" at bounding box center [1517, 726] width 41 height 25
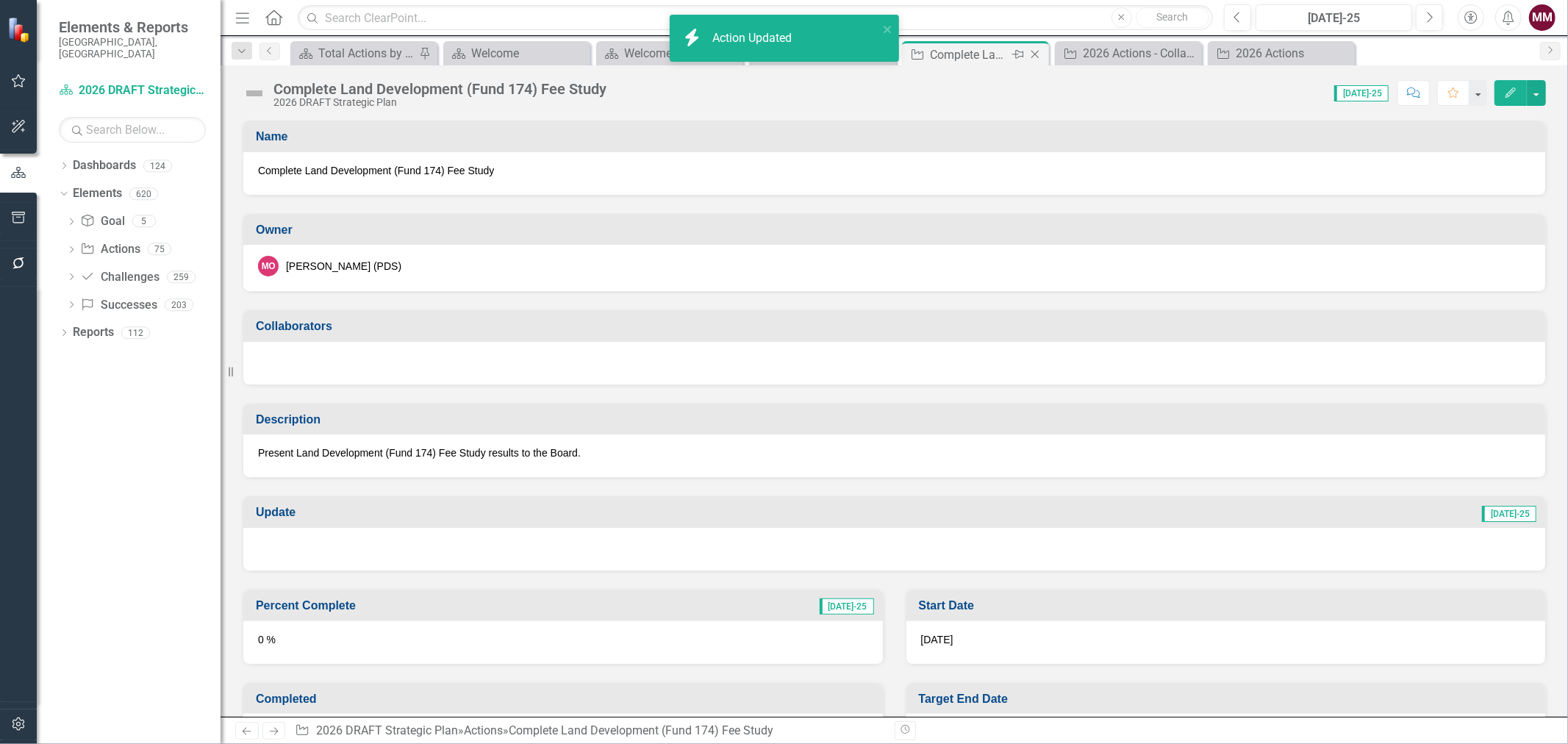
click at [1033, 53] on icon at bounding box center [1035, 54] width 8 height 8
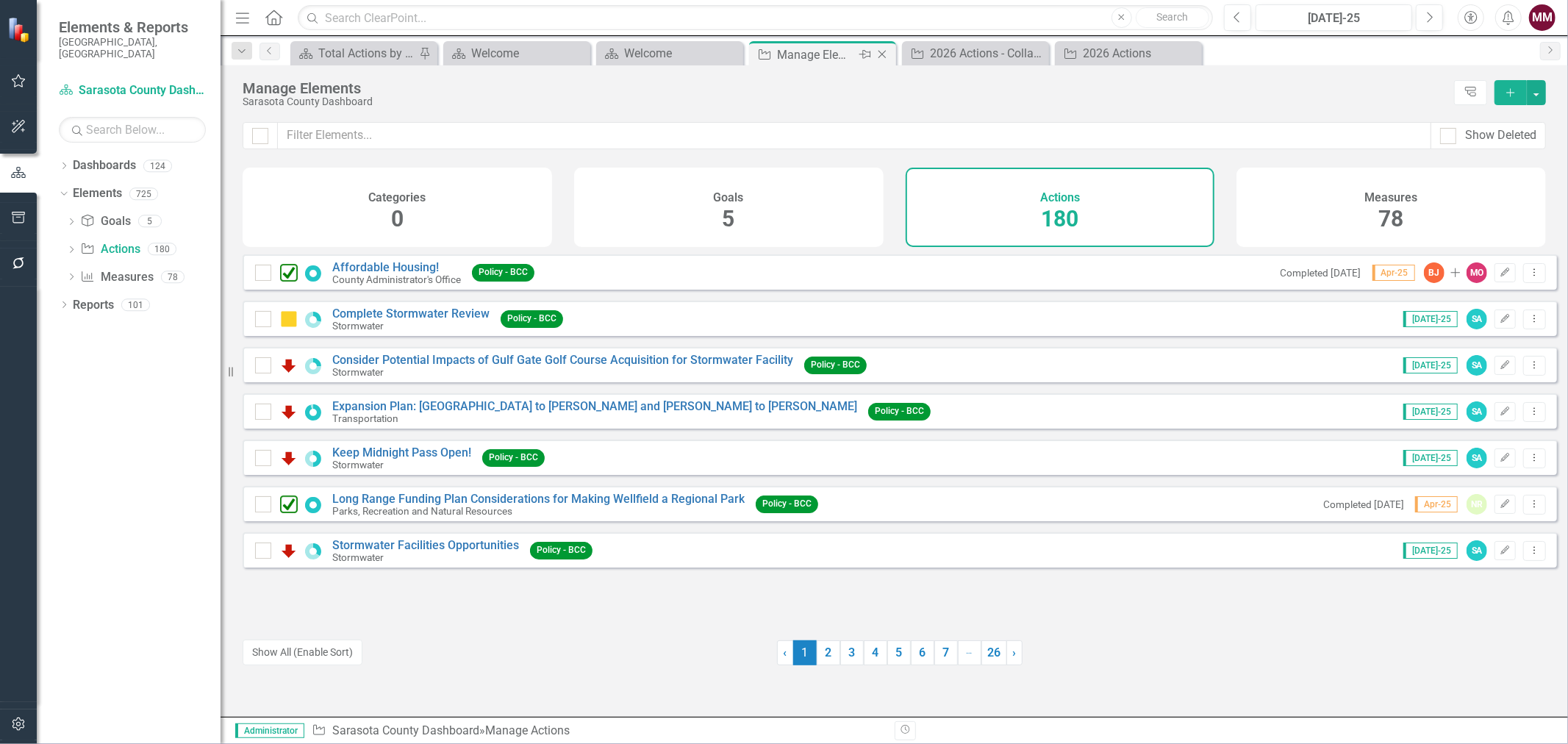
click at [880, 62] on div "Close" at bounding box center [882, 54] width 18 height 18
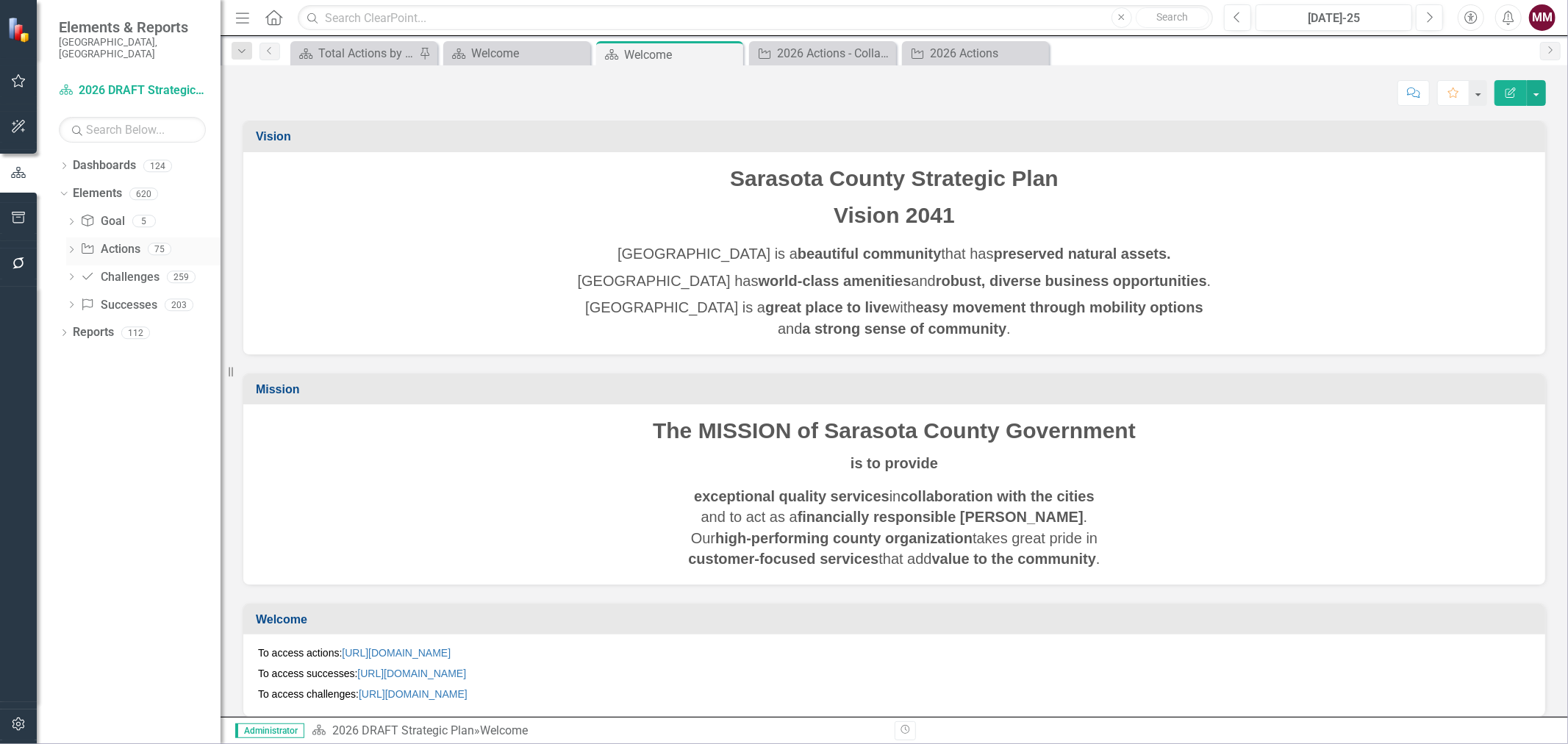
click at [113, 241] on link "Action Actions" at bounding box center [110, 249] width 60 height 17
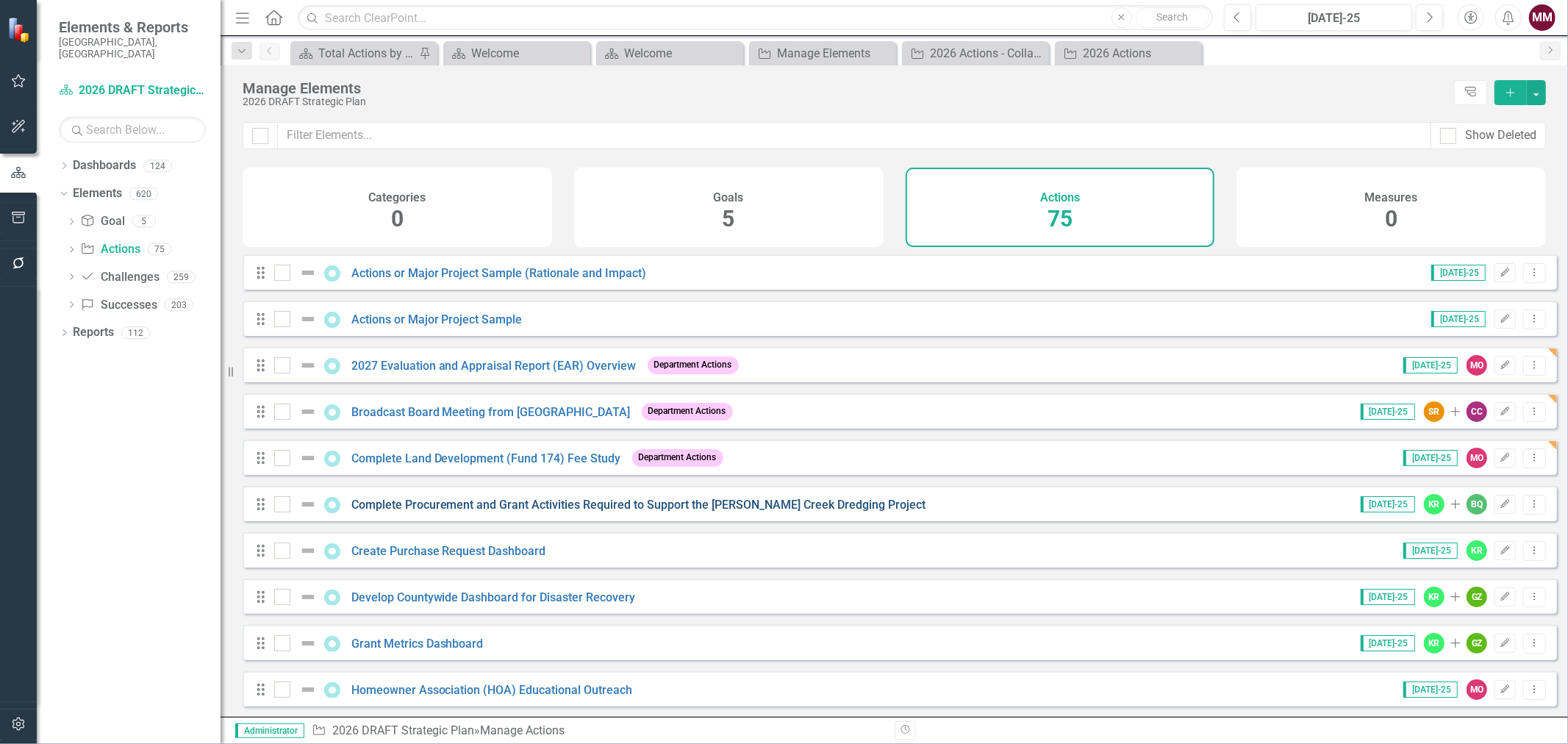
click at [677, 511] on link "Complete Procurement and Grant Activities Required to Support the [PERSON_NAME]…" at bounding box center [638, 504] width 575 height 14
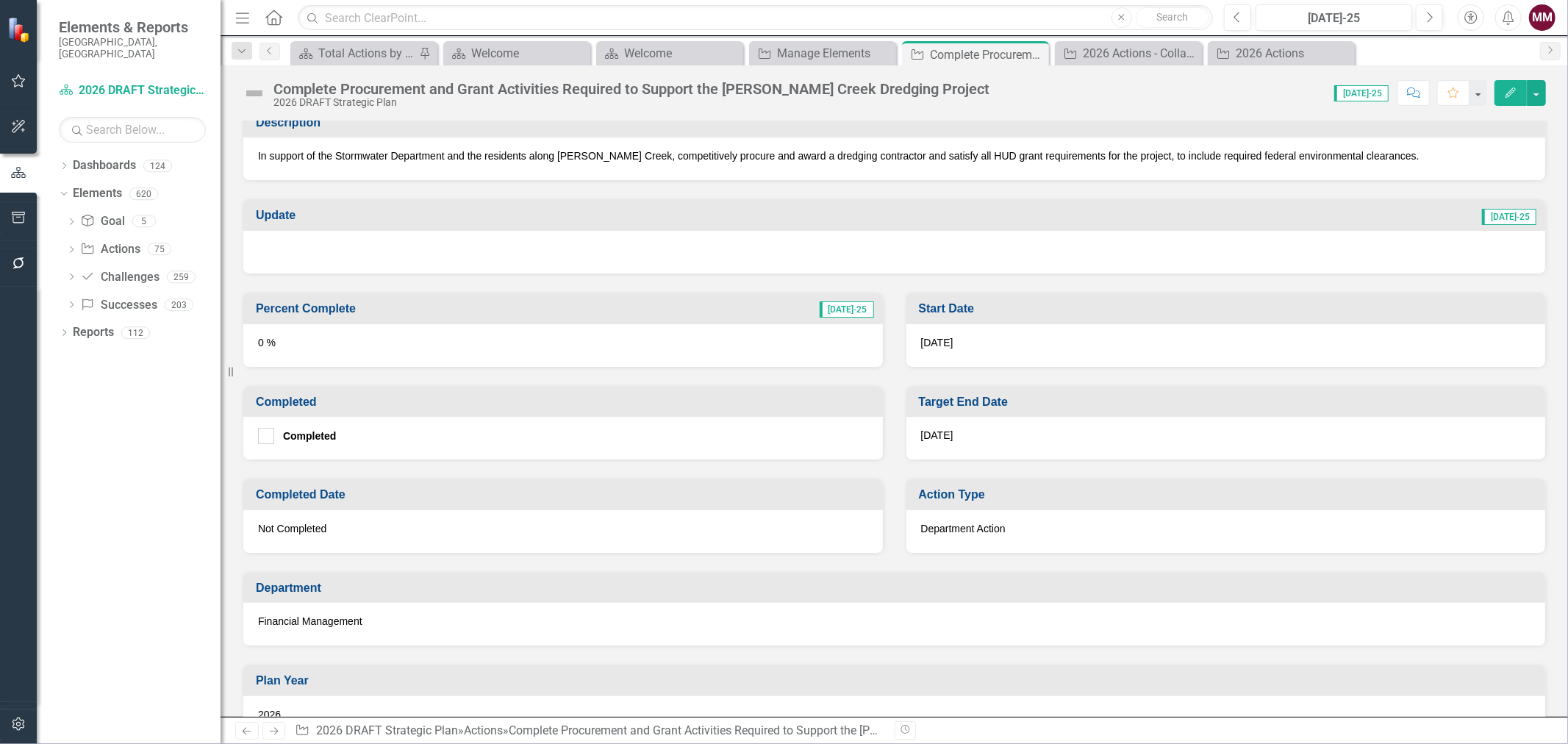
scroll to position [326, 0]
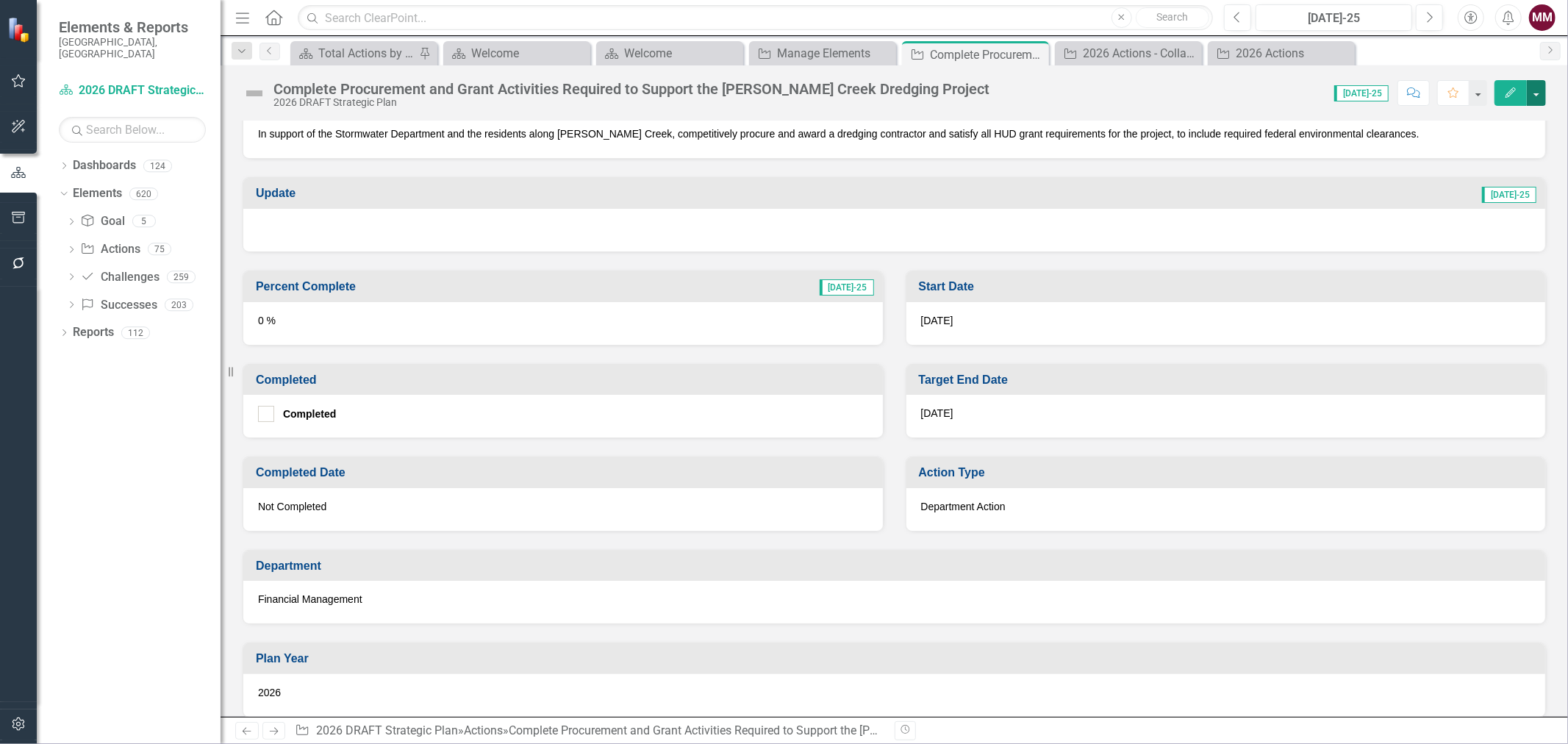
click at [1538, 94] on button "button" at bounding box center [1536, 93] width 19 height 25
click at [1501, 115] on link "Edit Edit Action" at bounding box center [1456, 120] width 179 height 27
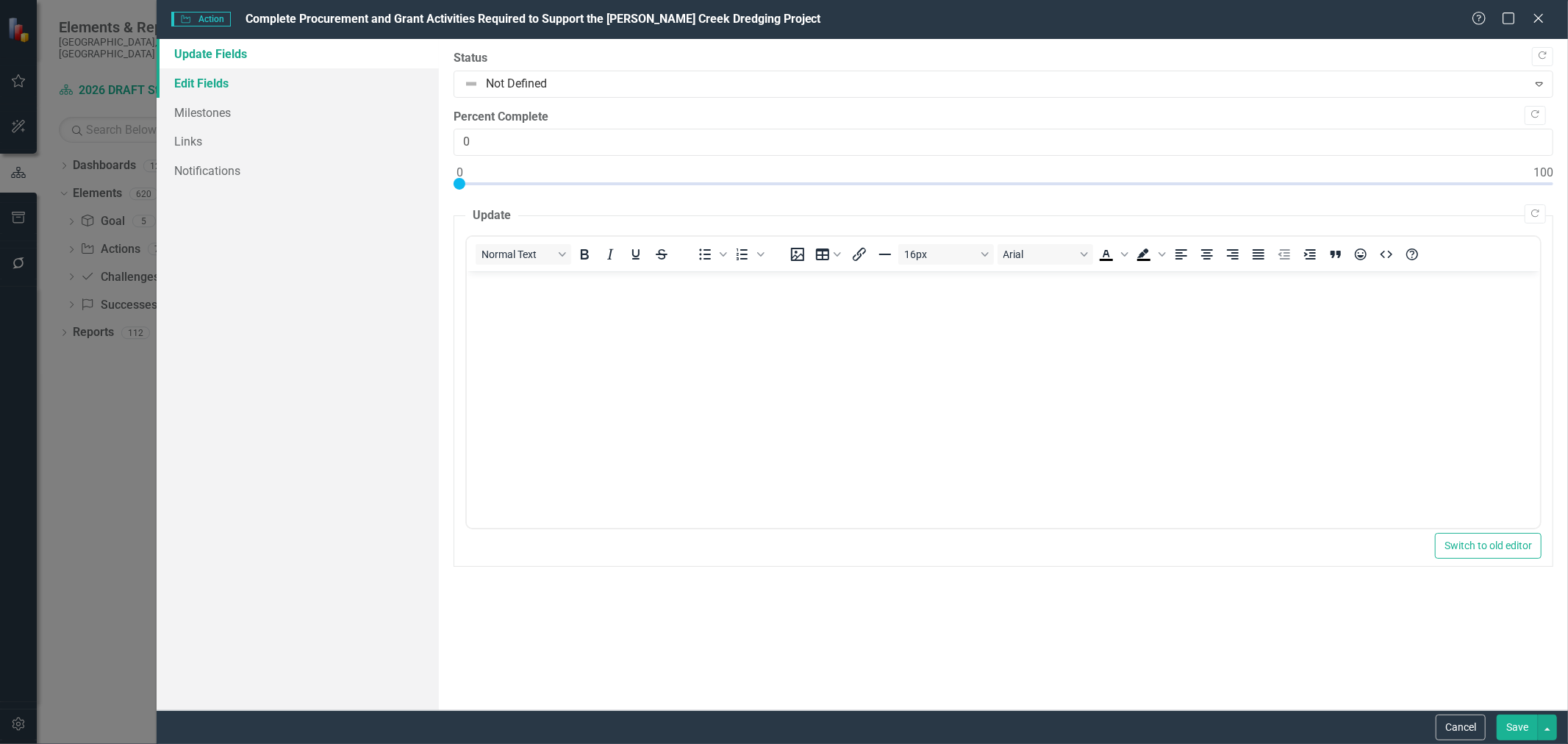
scroll to position [0, 0]
click at [227, 85] on link "Edit Fields" at bounding box center [298, 83] width 282 height 30
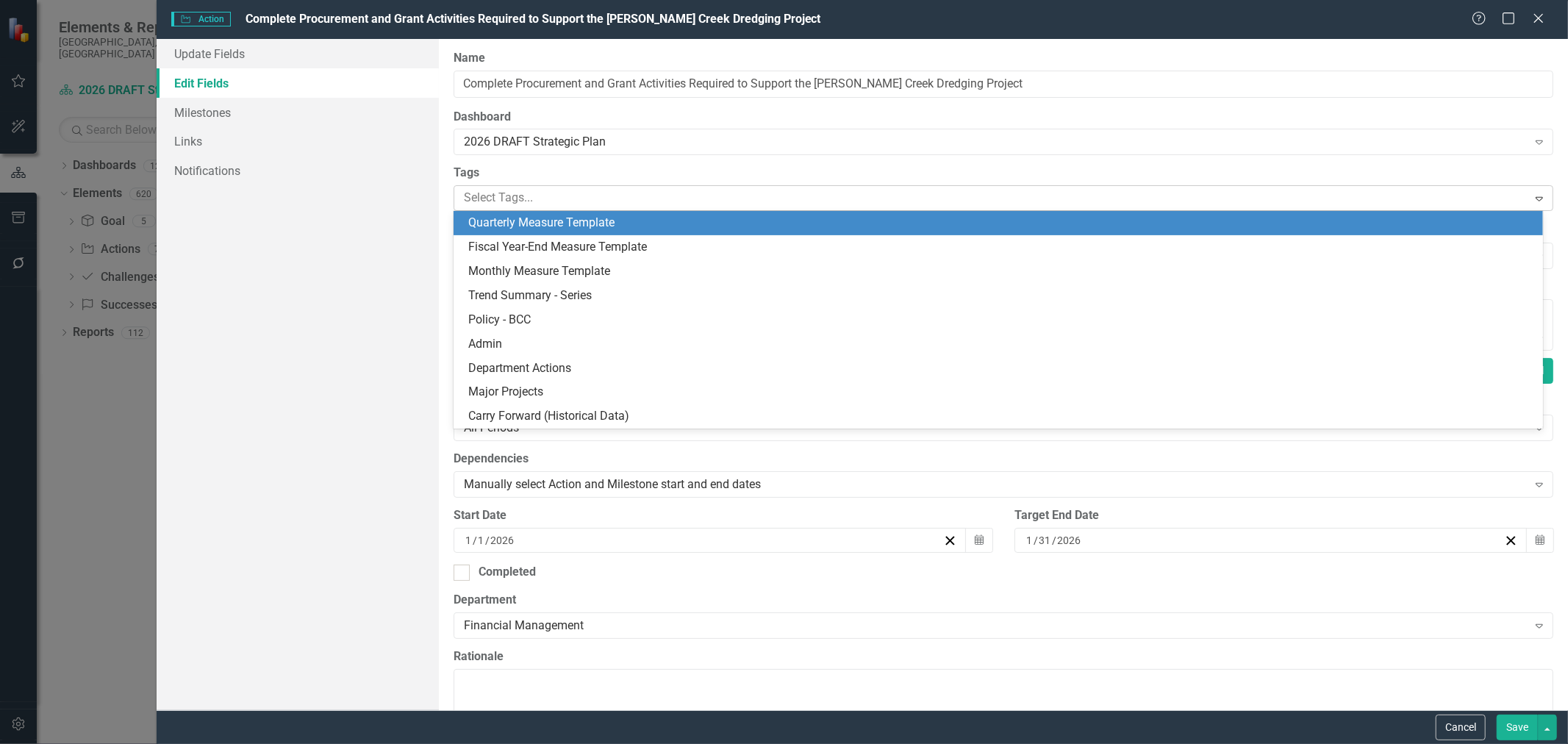
click at [502, 203] on div at bounding box center [992, 198] width 1069 height 20
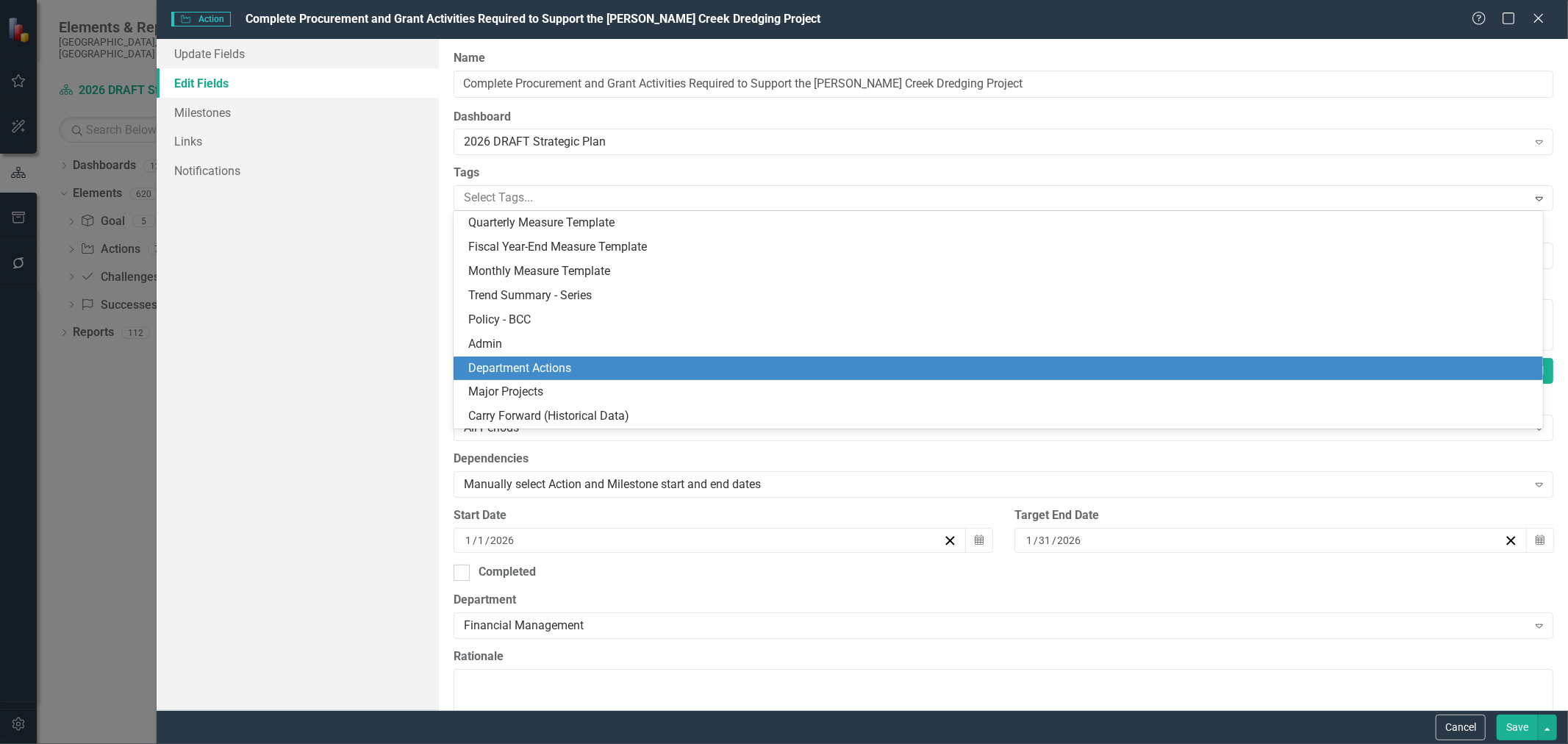
click at [503, 371] on span "Department Actions" at bounding box center [520, 368] width 103 height 14
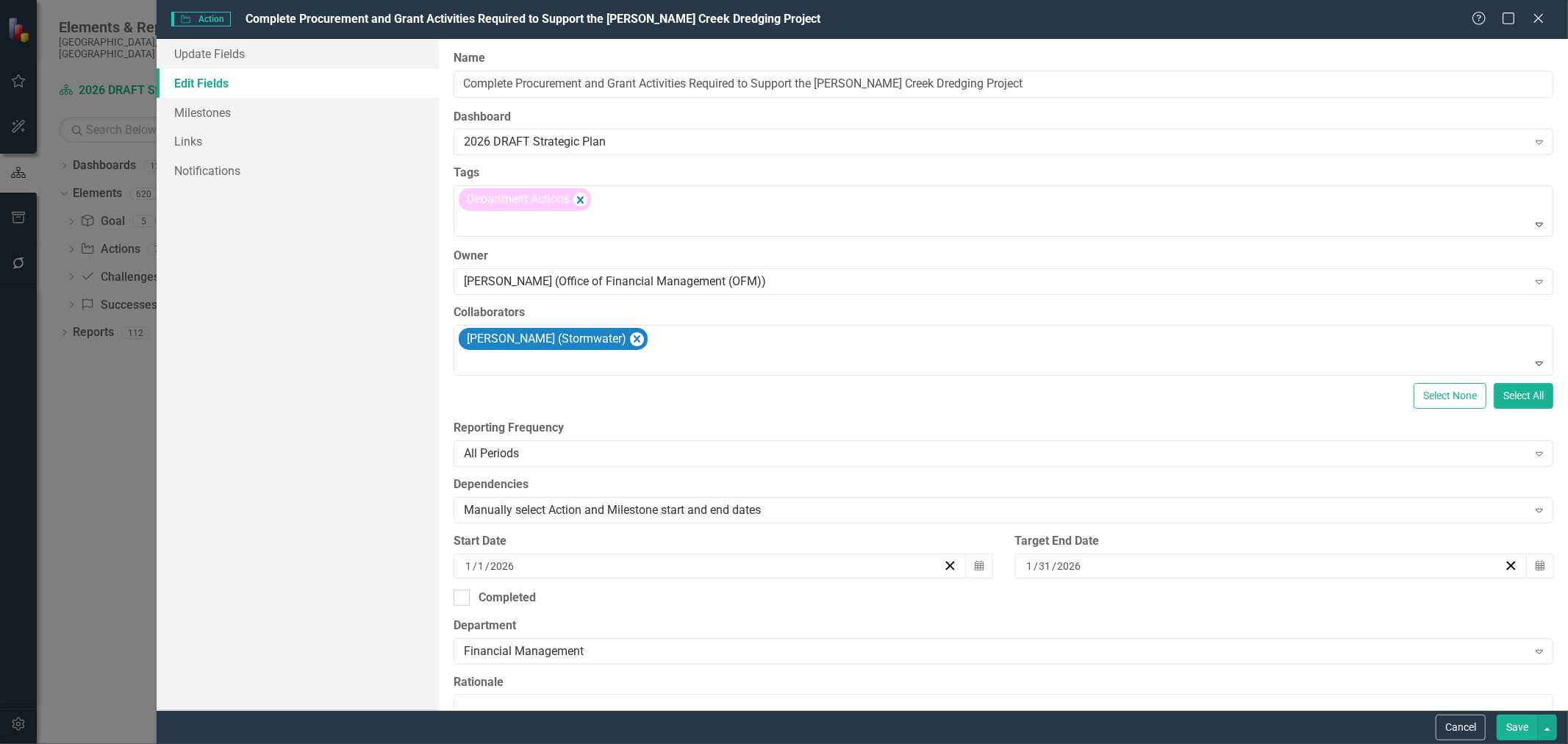
click at [1523, 728] on button "Save" at bounding box center [1517, 726] width 41 height 25
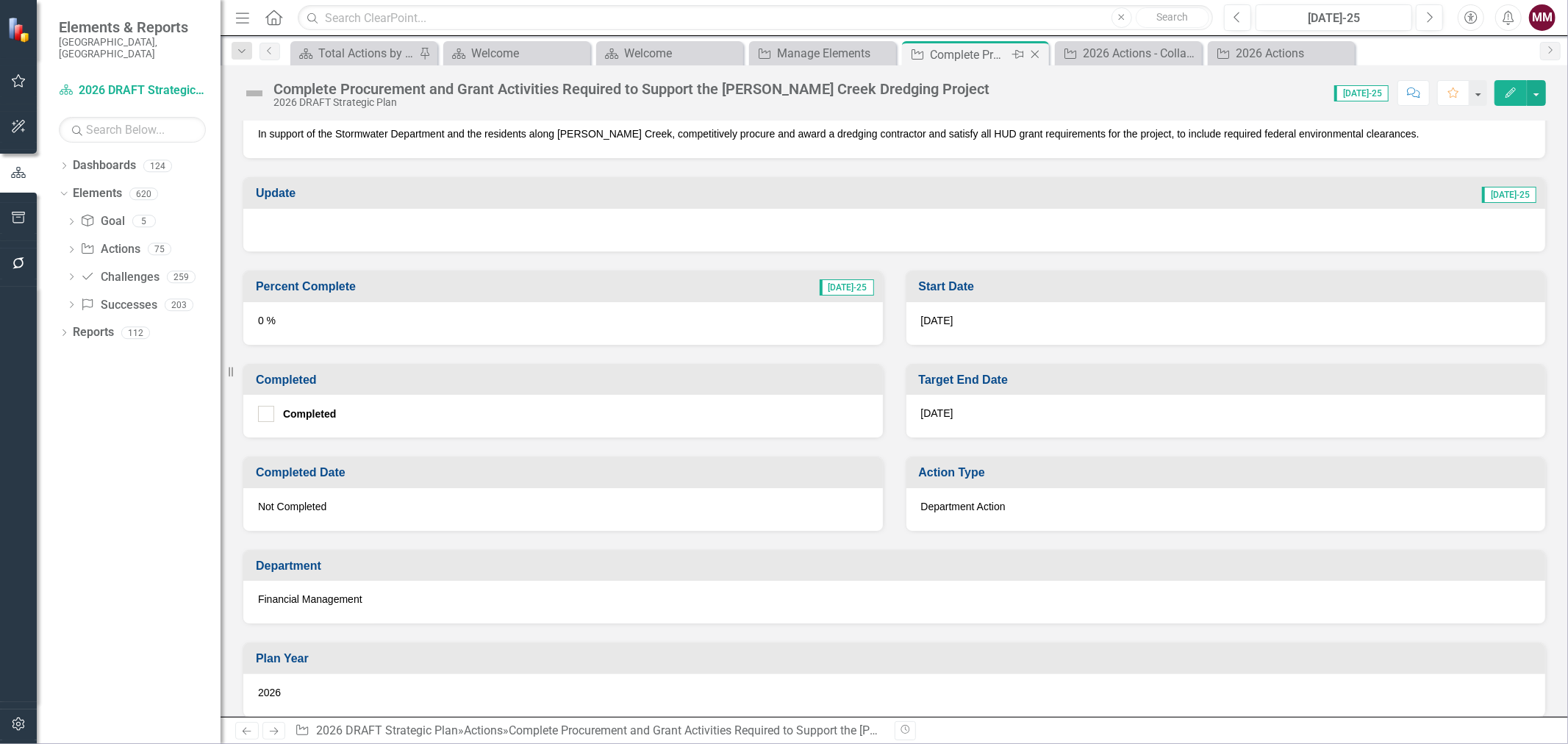
click at [1028, 53] on icon "Close" at bounding box center [1035, 53] width 15 height 11
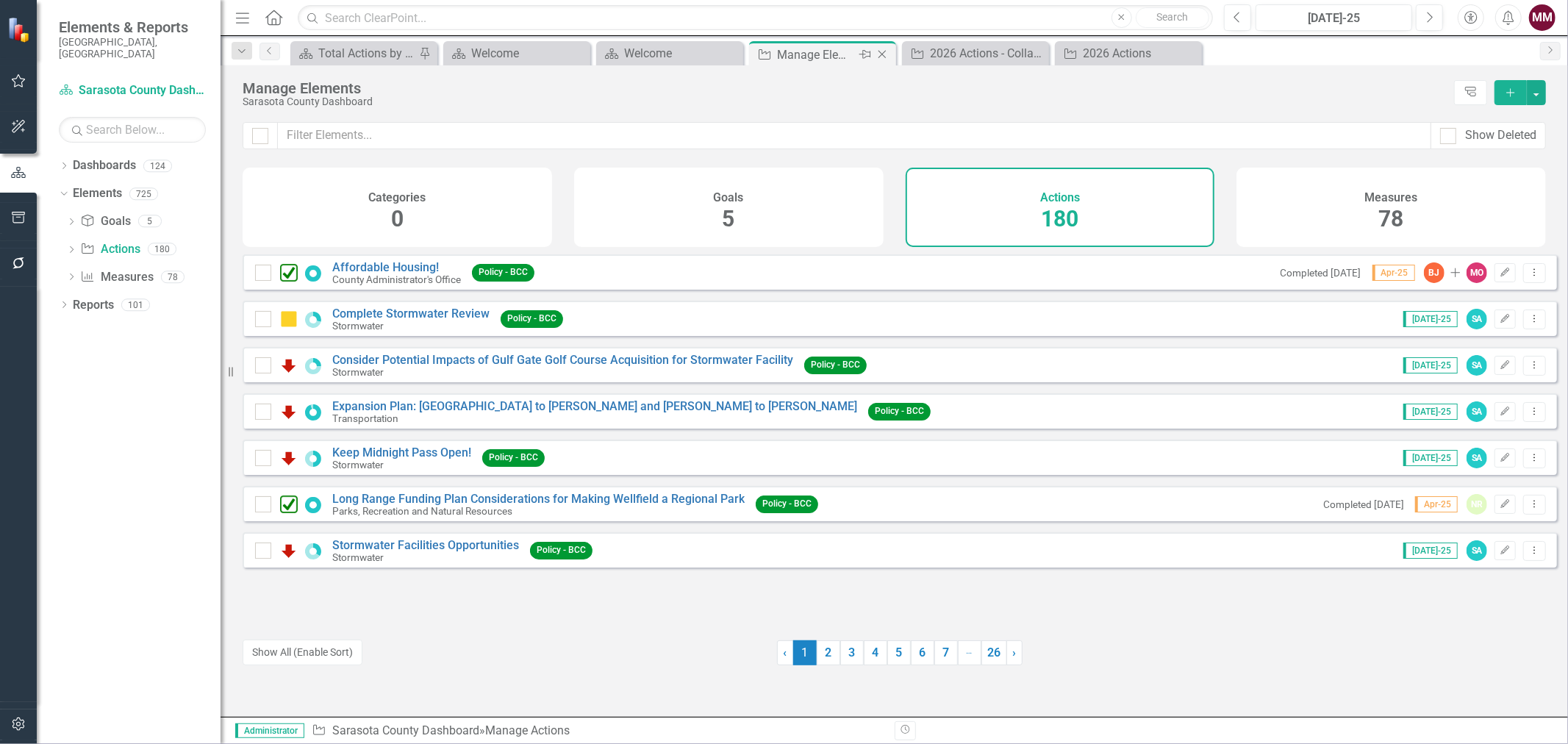
click at [878, 53] on icon "Close" at bounding box center [882, 53] width 15 height 11
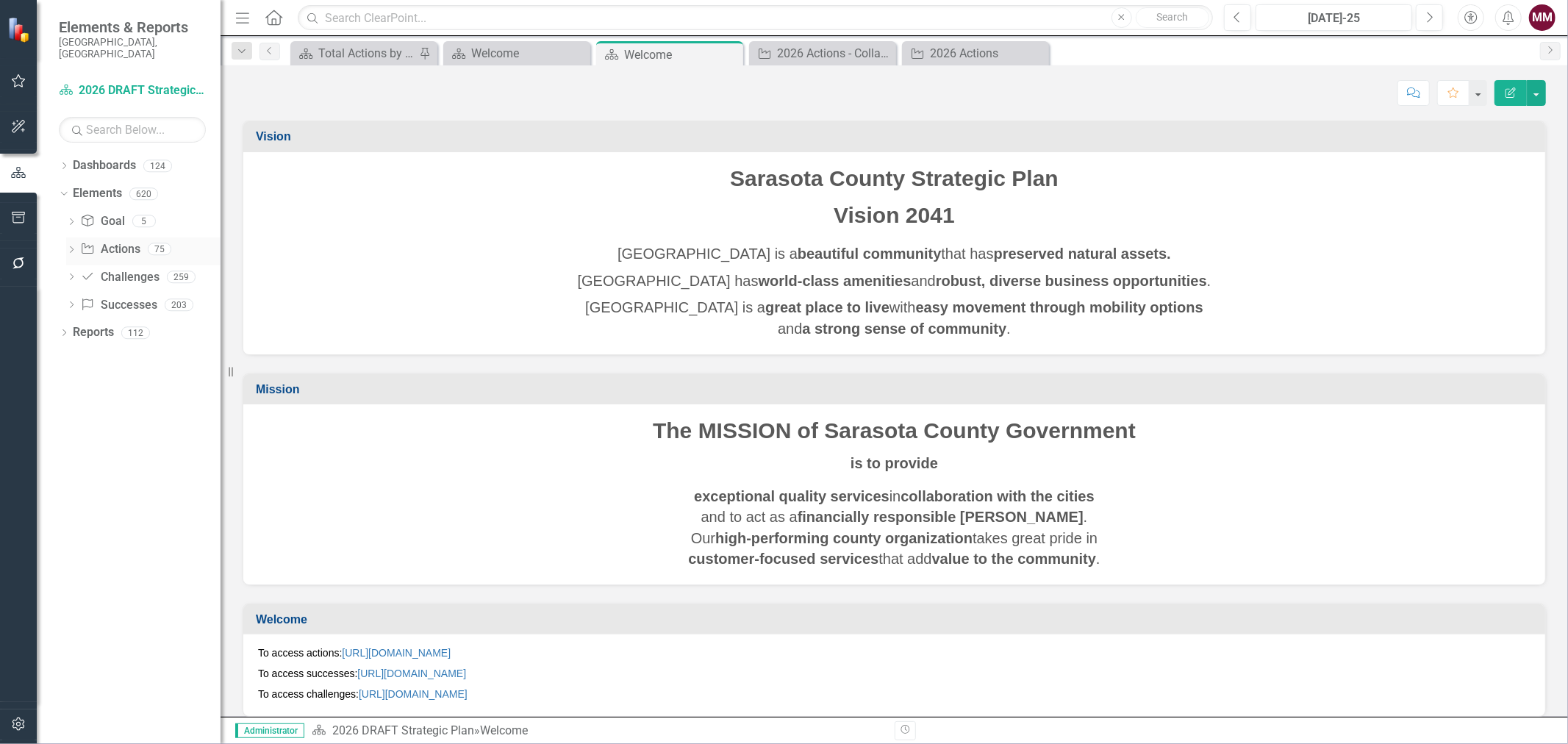
click at [100, 241] on link "Action Actions" at bounding box center [110, 249] width 60 height 17
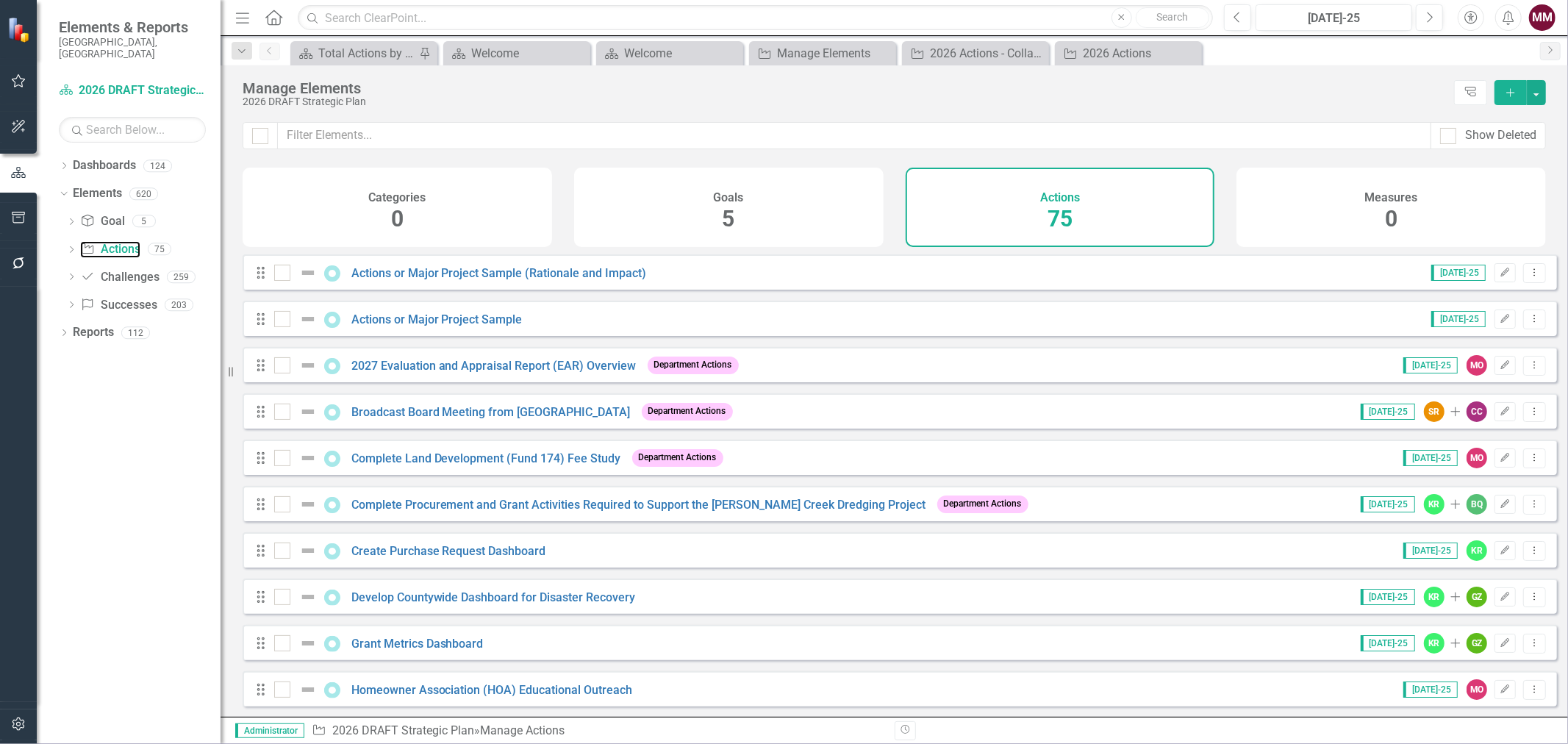
scroll to position [81, 0]
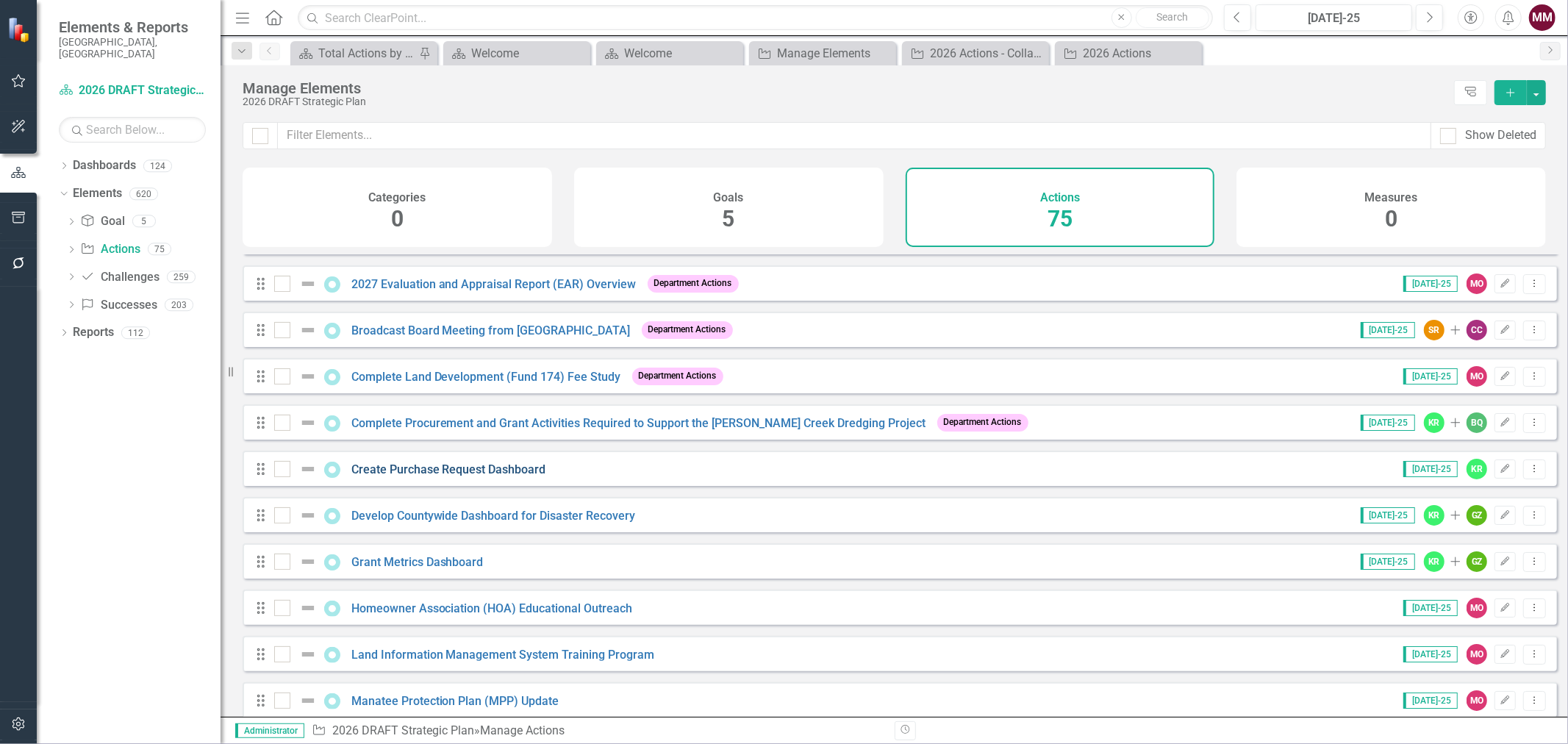
click at [489, 475] on link "Create Purchase Request Dashboard" at bounding box center [448, 469] width 195 height 14
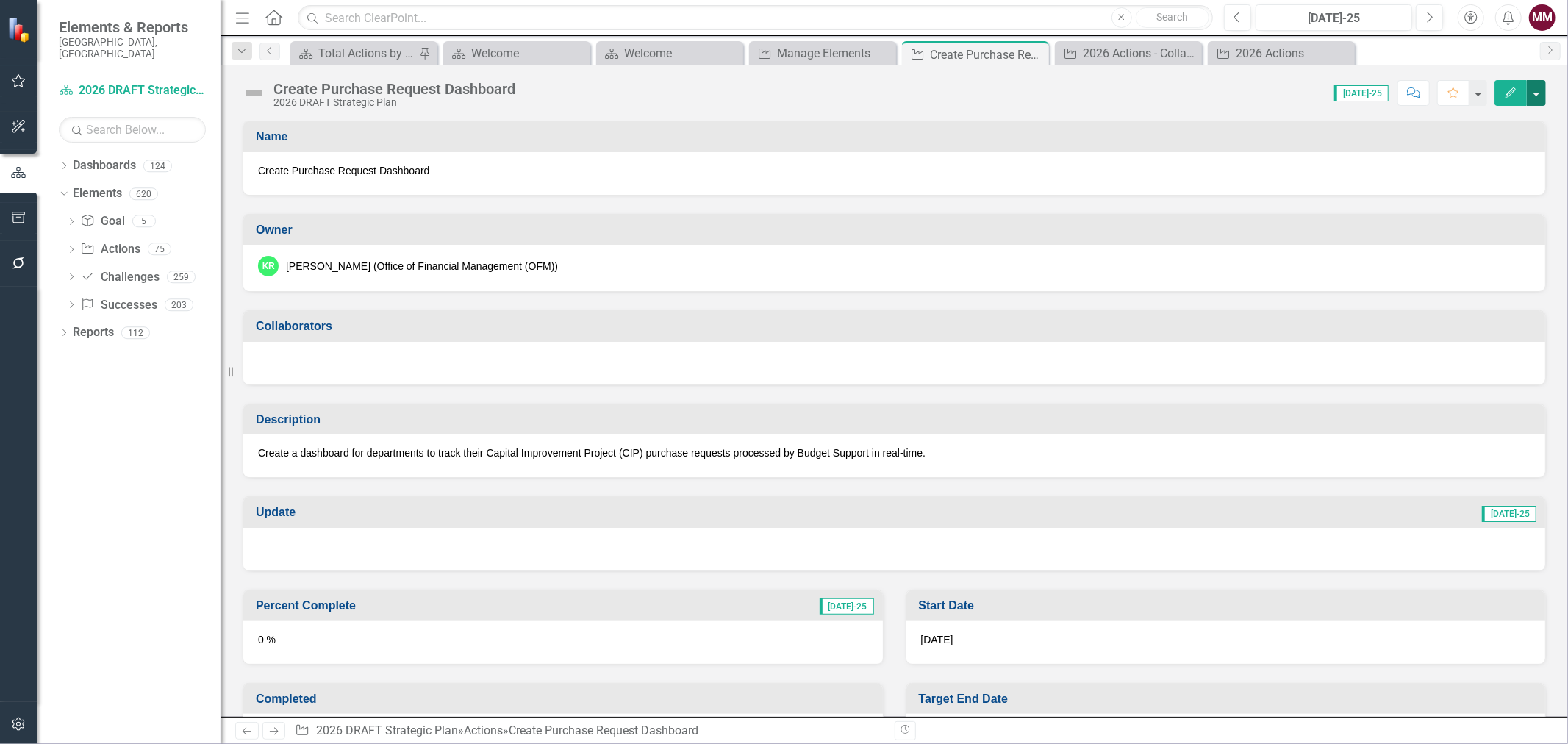
click at [1539, 93] on button "button" at bounding box center [1536, 93] width 19 height 25
click at [1505, 112] on link "Edit Edit Action" at bounding box center [1456, 120] width 179 height 27
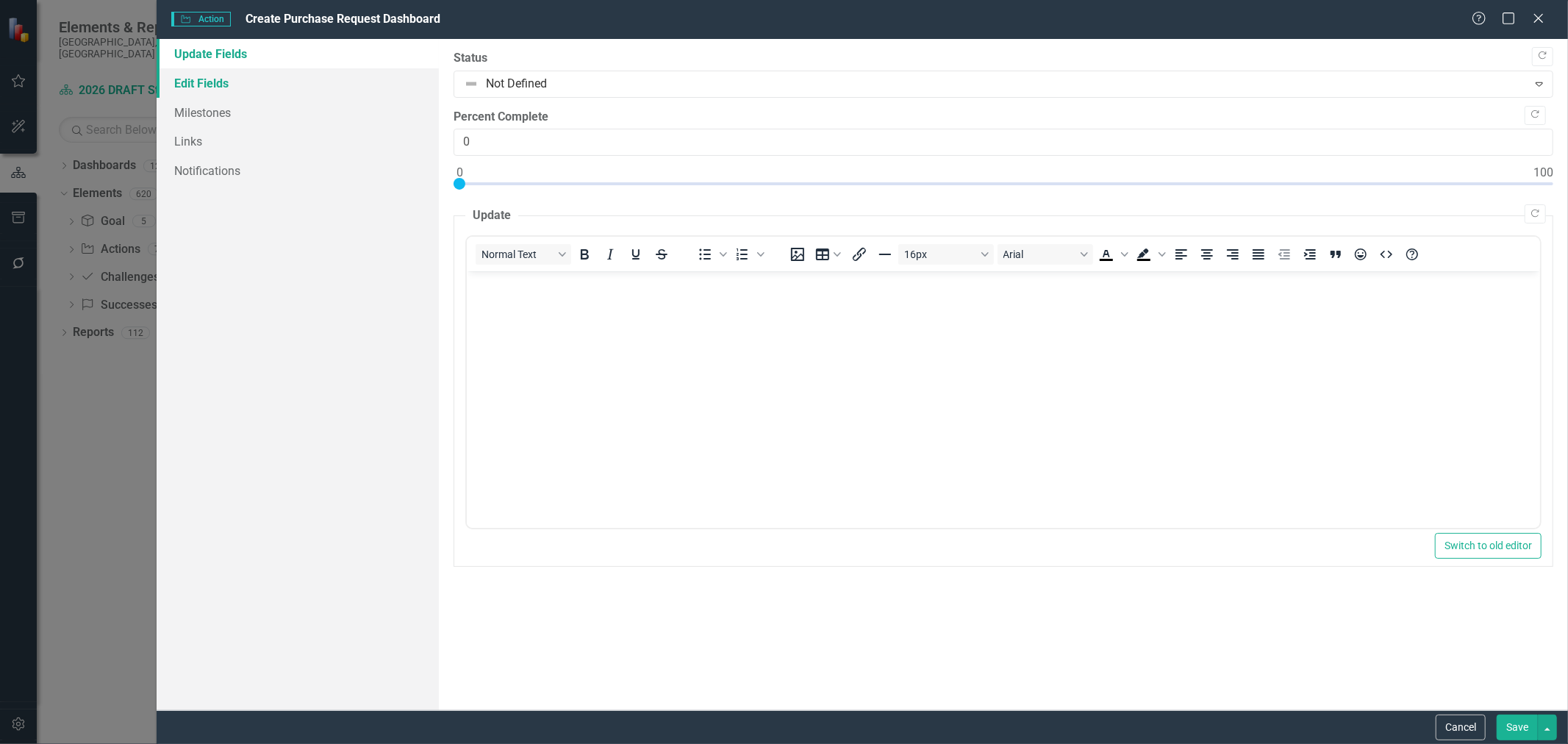
click at [222, 85] on link "Edit Fields" at bounding box center [298, 83] width 282 height 30
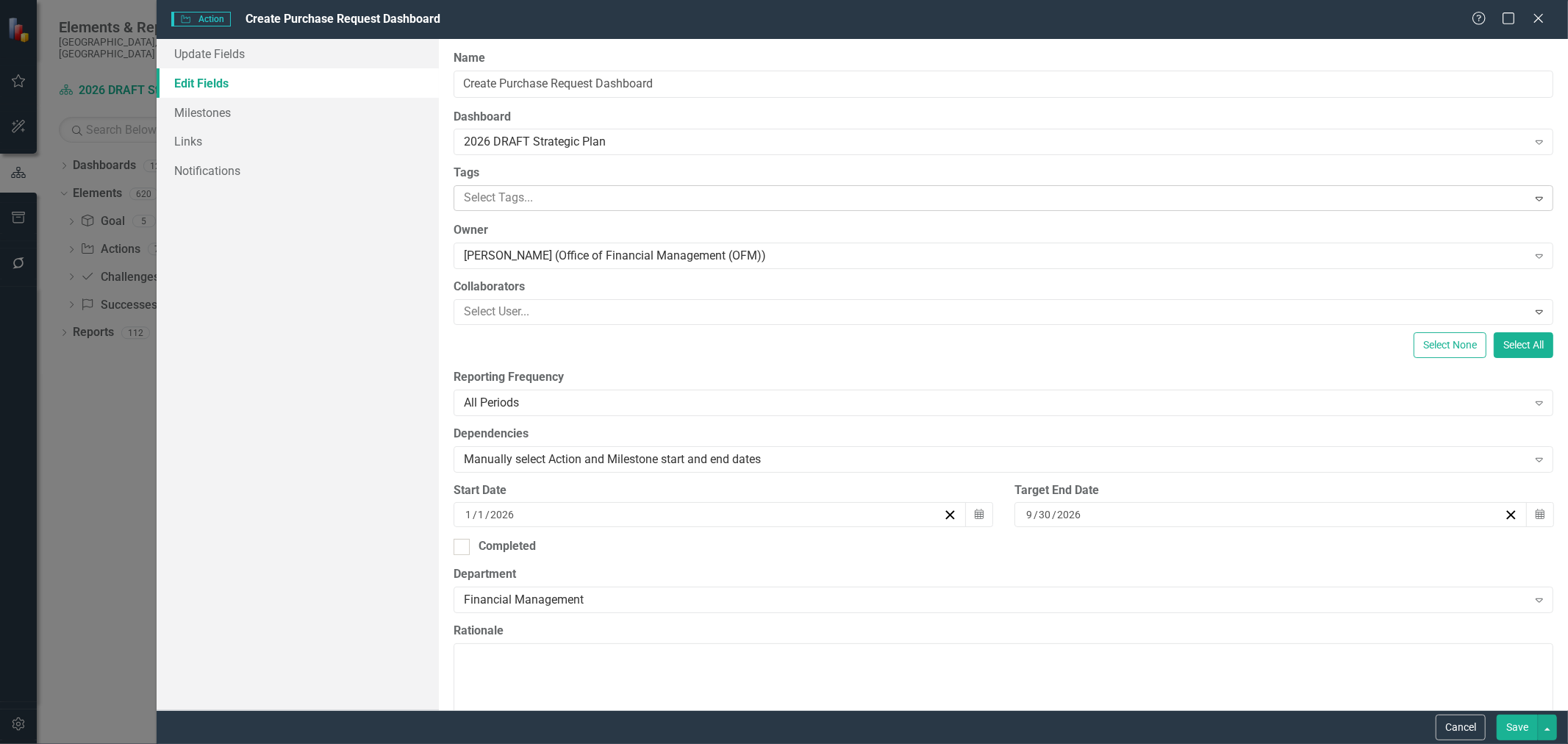
click at [564, 199] on div at bounding box center [992, 198] width 1069 height 20
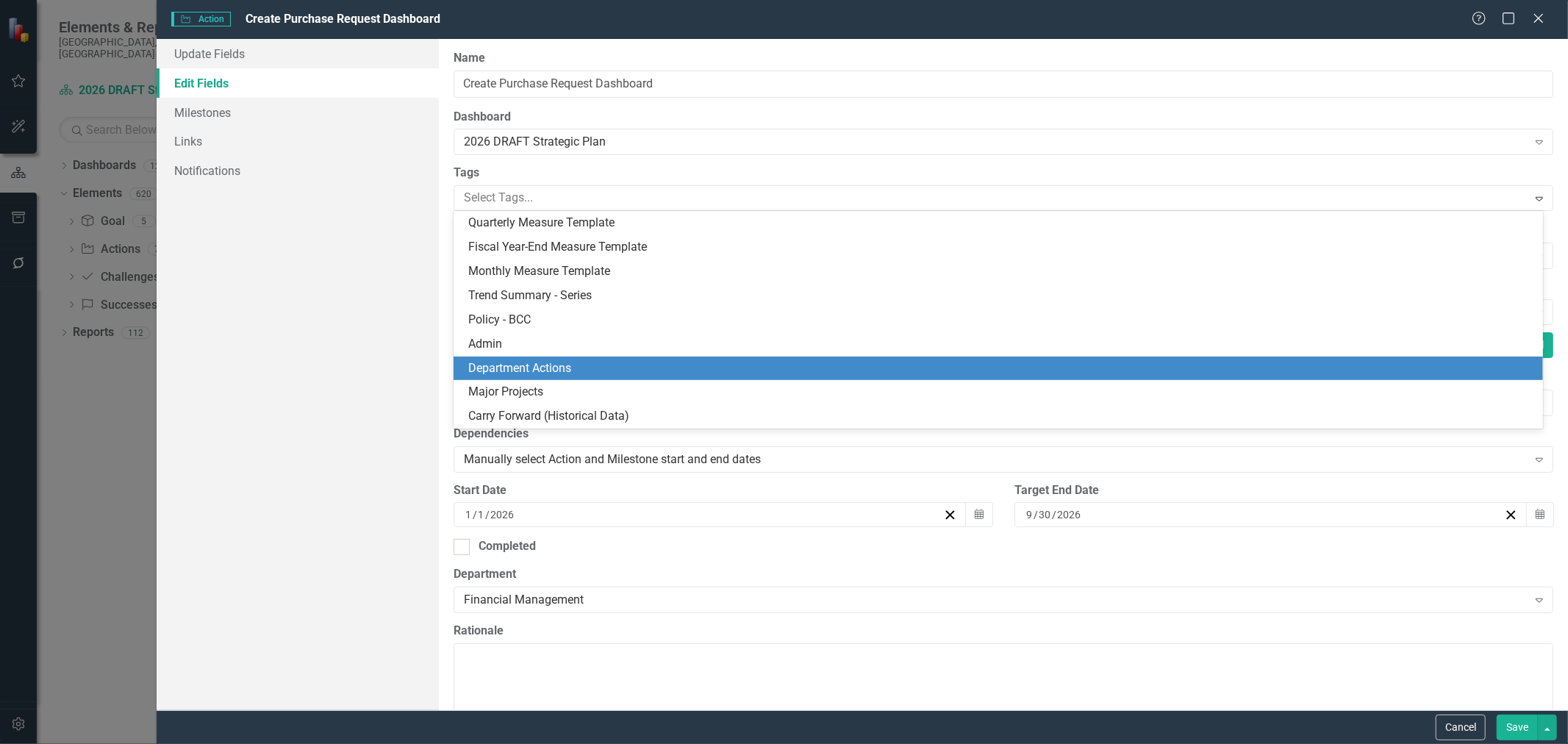
click at [539, 364] on span "Department Actions" at bounding box center [520, 368] width 103 height 14
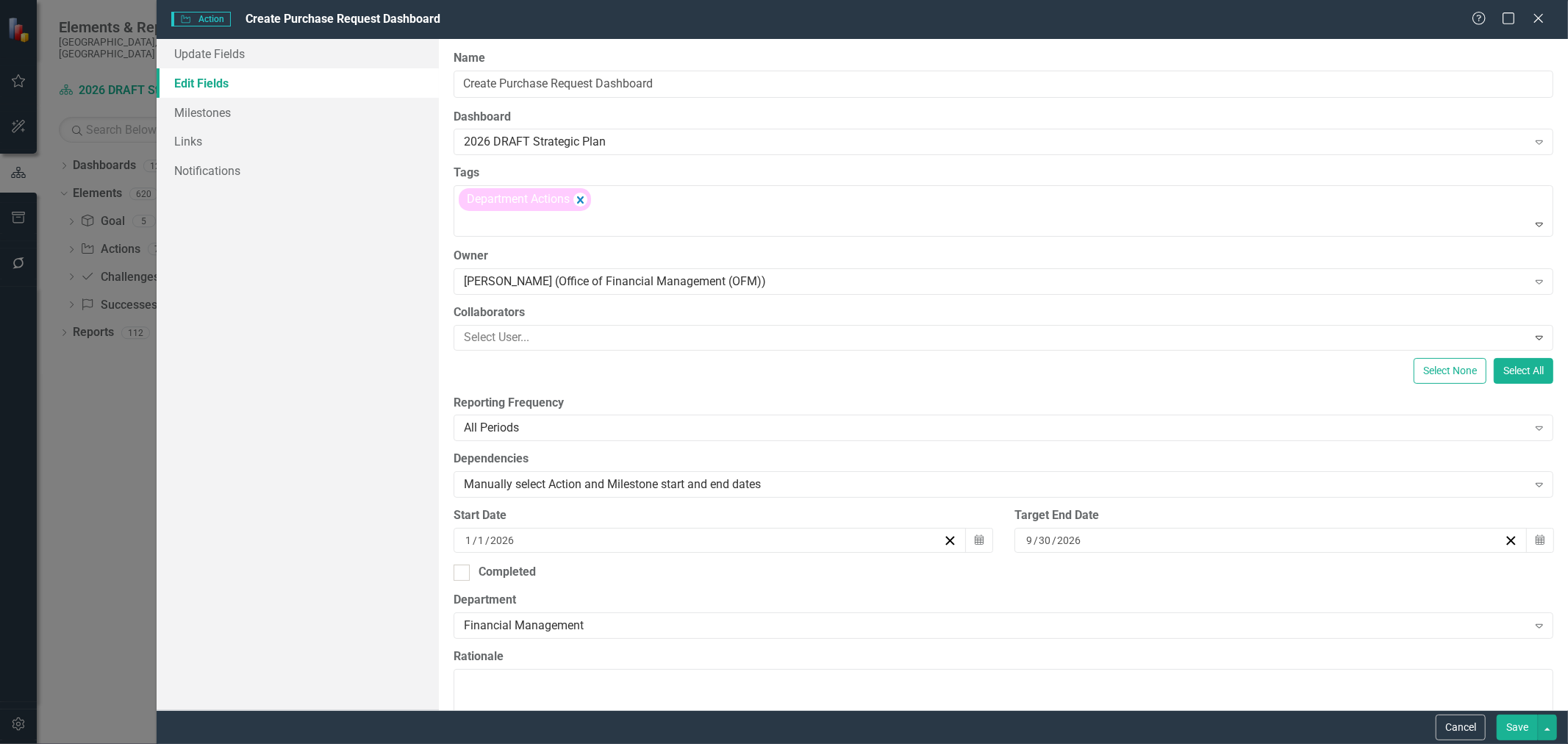
click at [1524, 732] on button "Save" at bounding box center [1517, 726] width 41 height 25
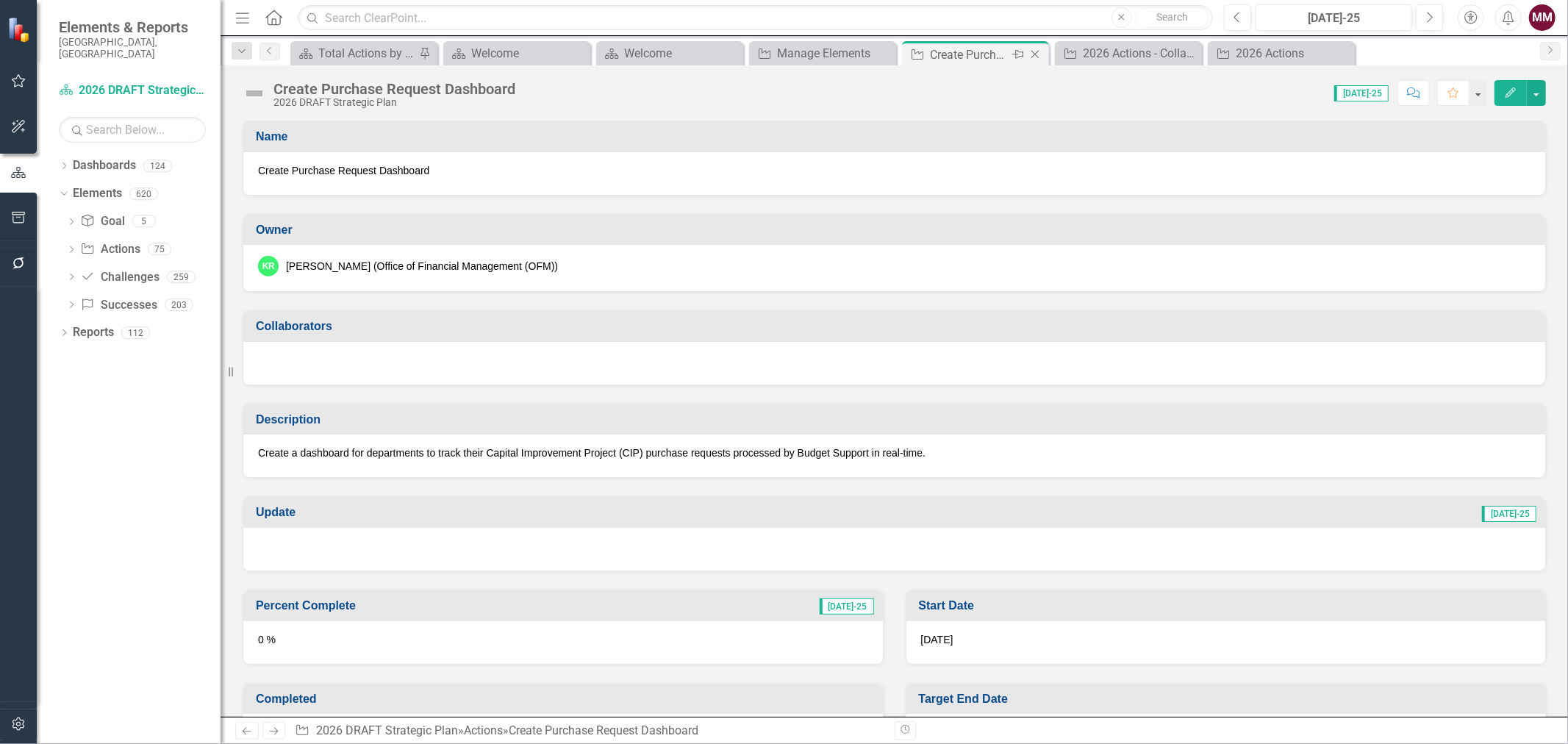
click at [1035, 57] on icon "Close" at bounding box center [1035, 53] width 15 height 11
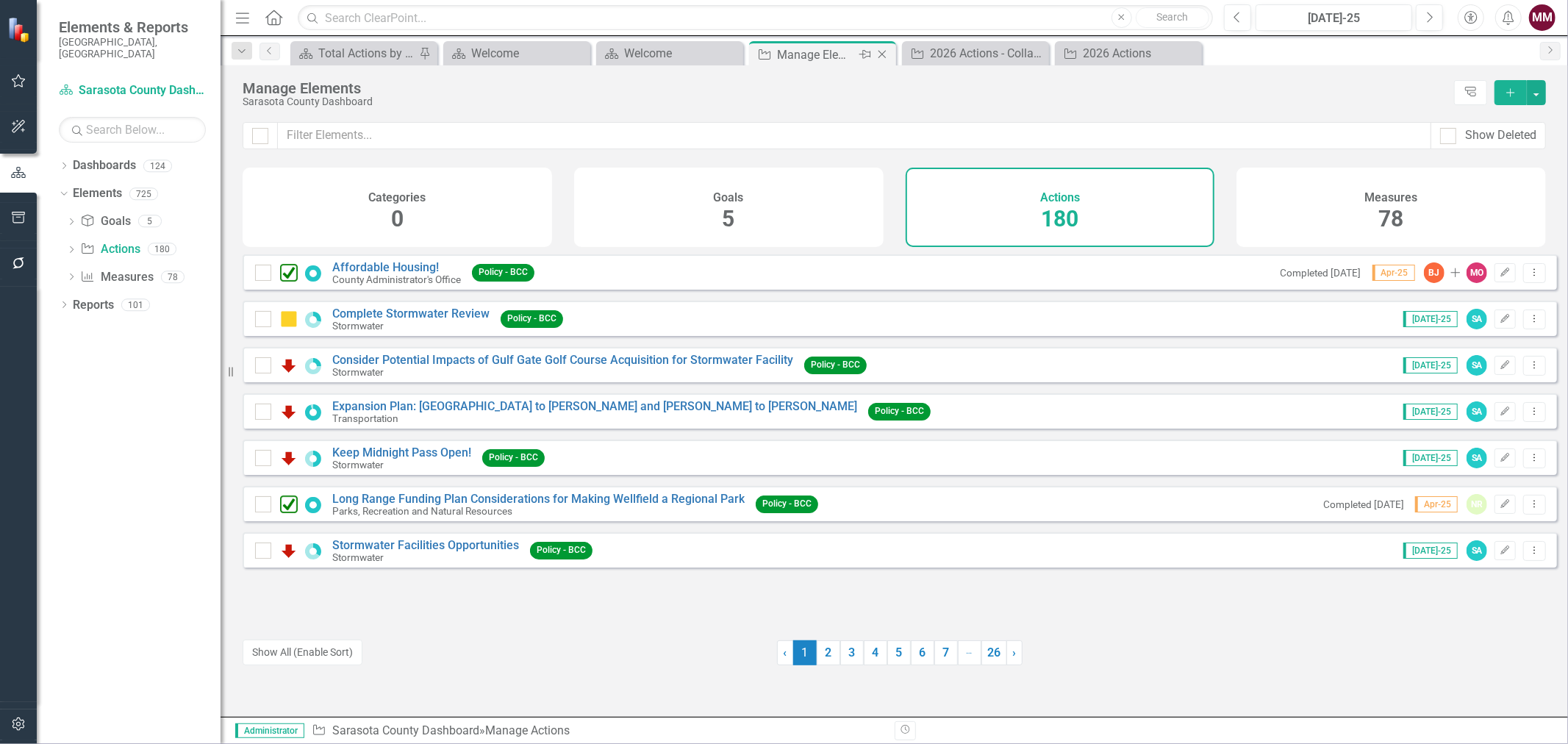
click at [882, 53] on icon "Close" at bounding box center [882, 53] width 15 height 11
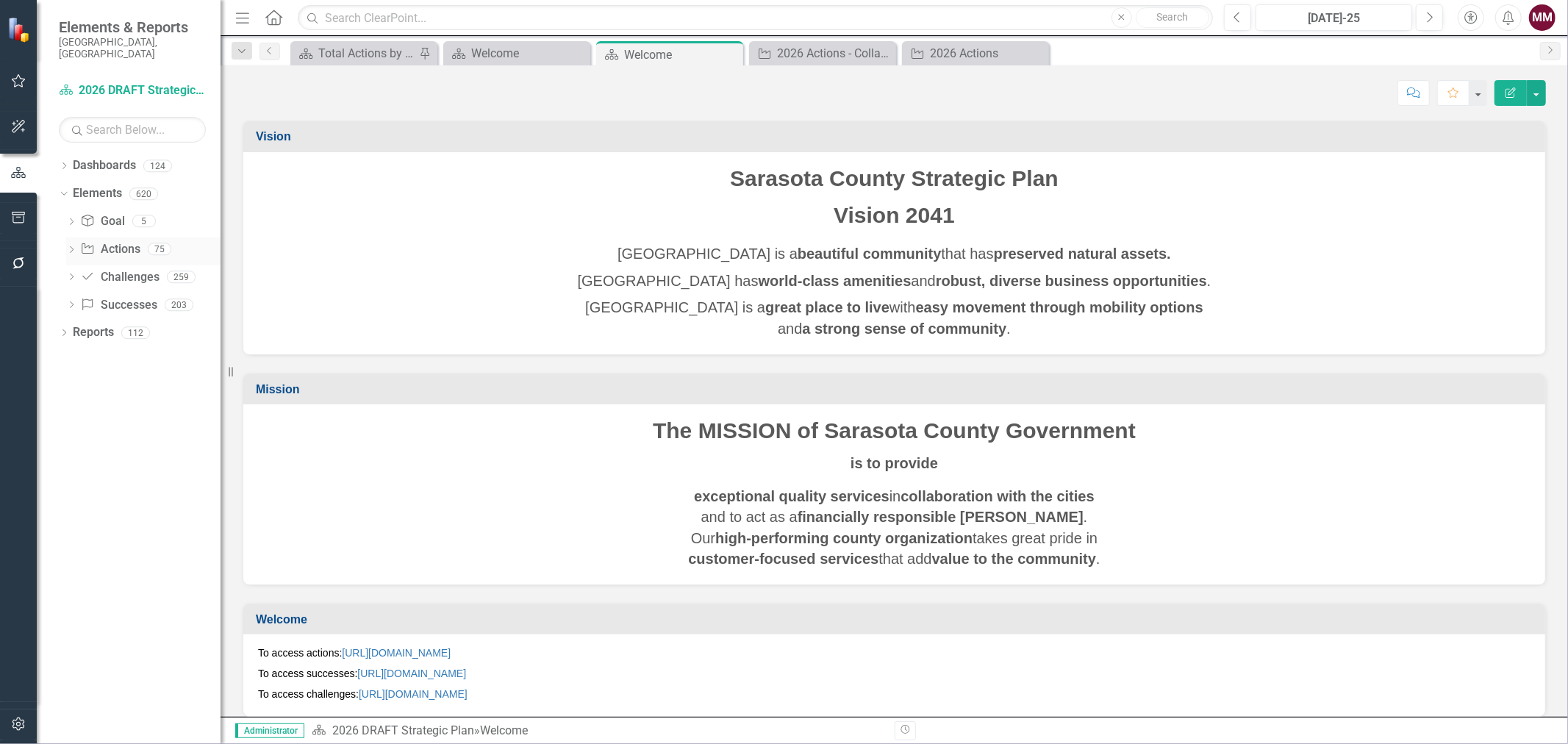
click at [105, 241] on link "Action Actions" at bounding box center [110, 249] width 60 height 17
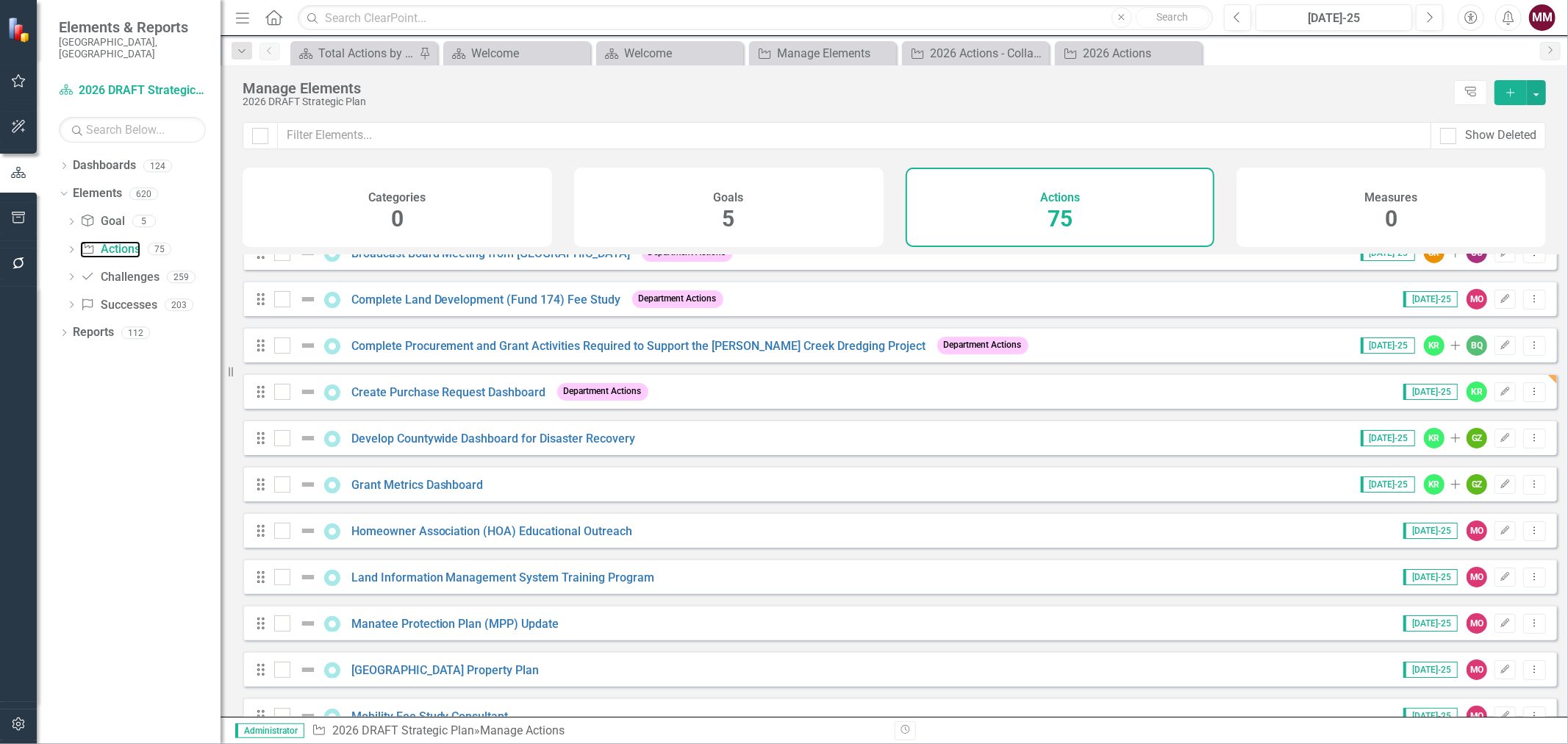
scroll to position [163, 0]
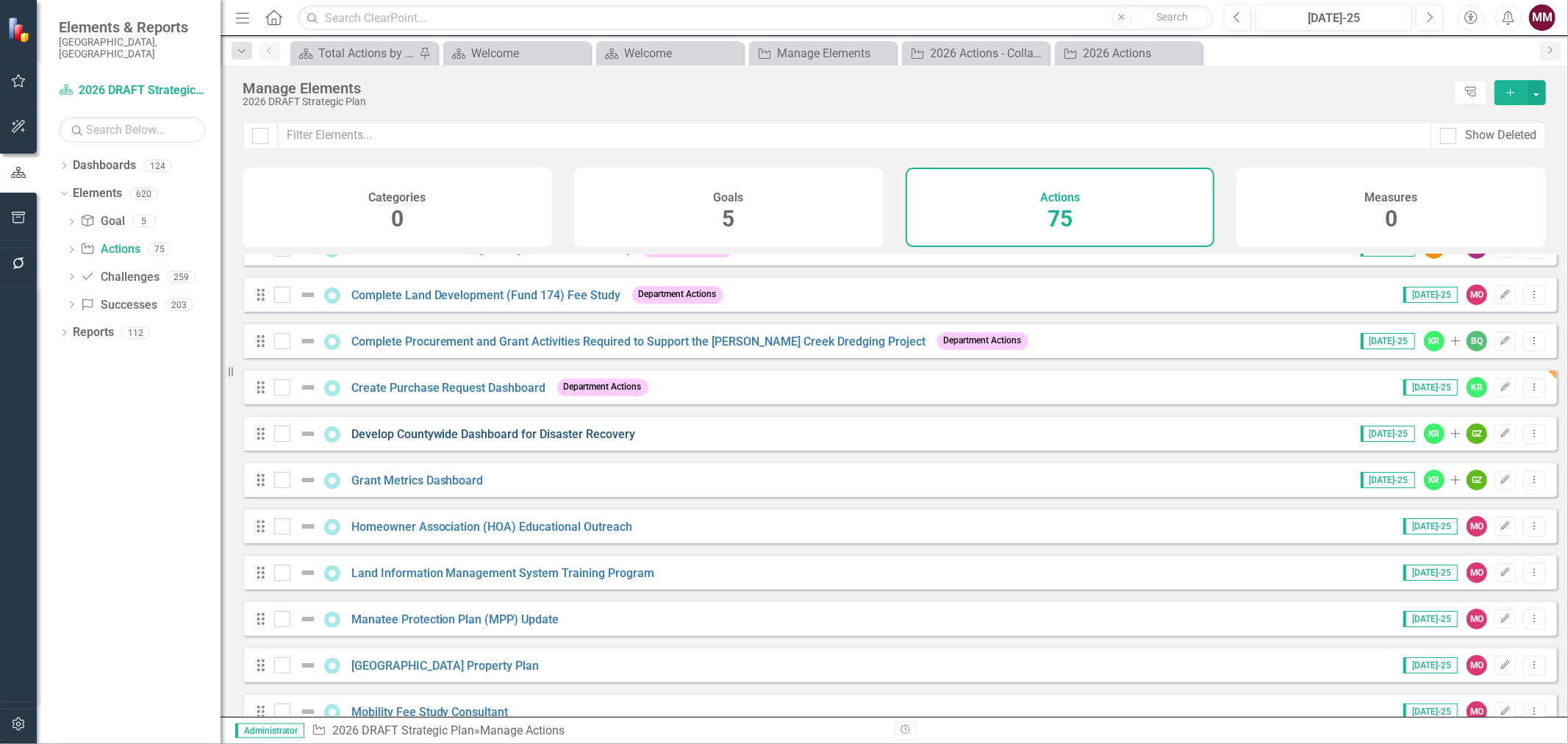
click at [564, 441] on link "Develop Countywide Dashboard for Disaster Recovery" at bounding box center [493, 434] width 285 height 14
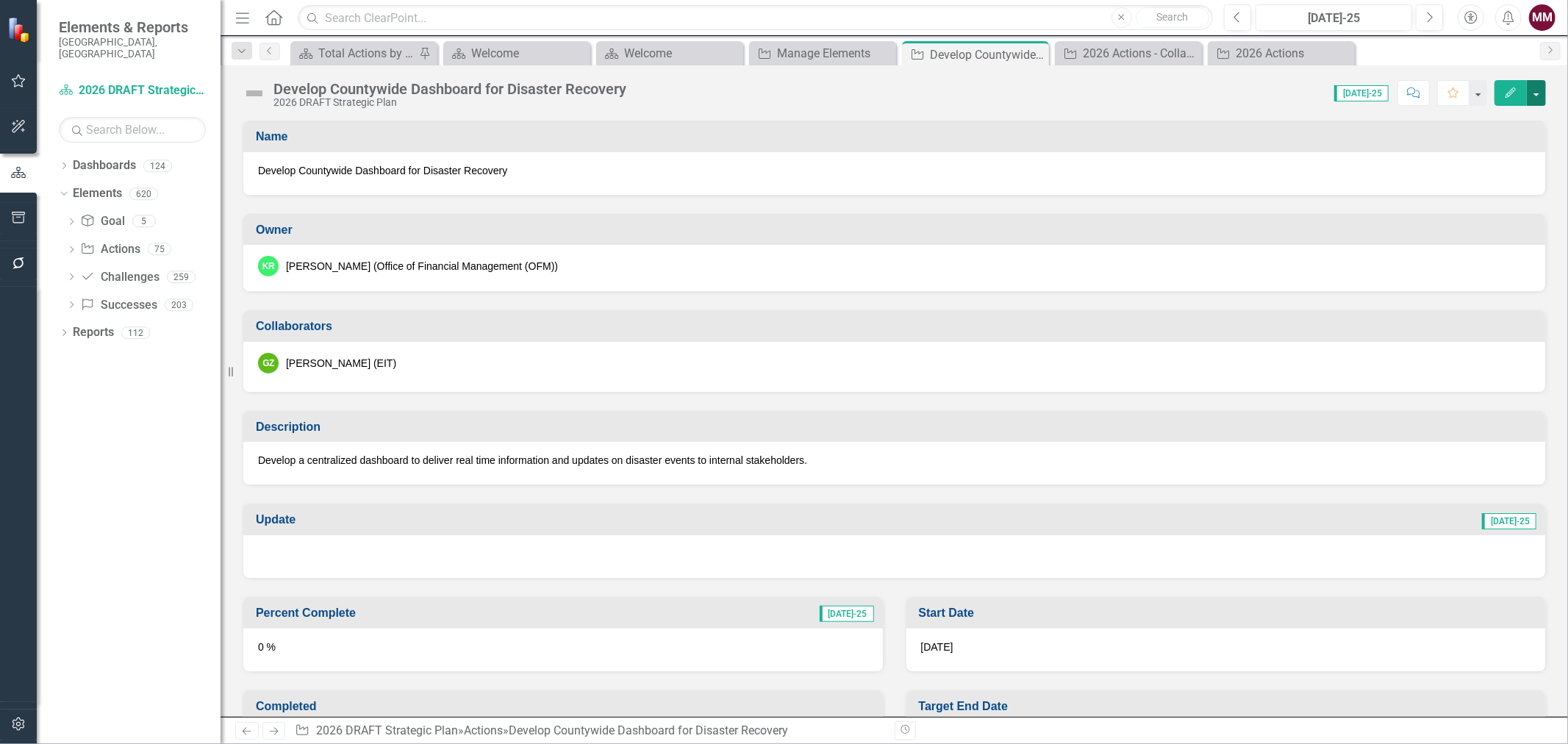
click at [1543, 99] on button "button" at bounding box center [1536, 93] width 19 height 25
click at [1494, 122] on link "Edit Edit Action" at bounding box center [1456, 120] width 179 height 27
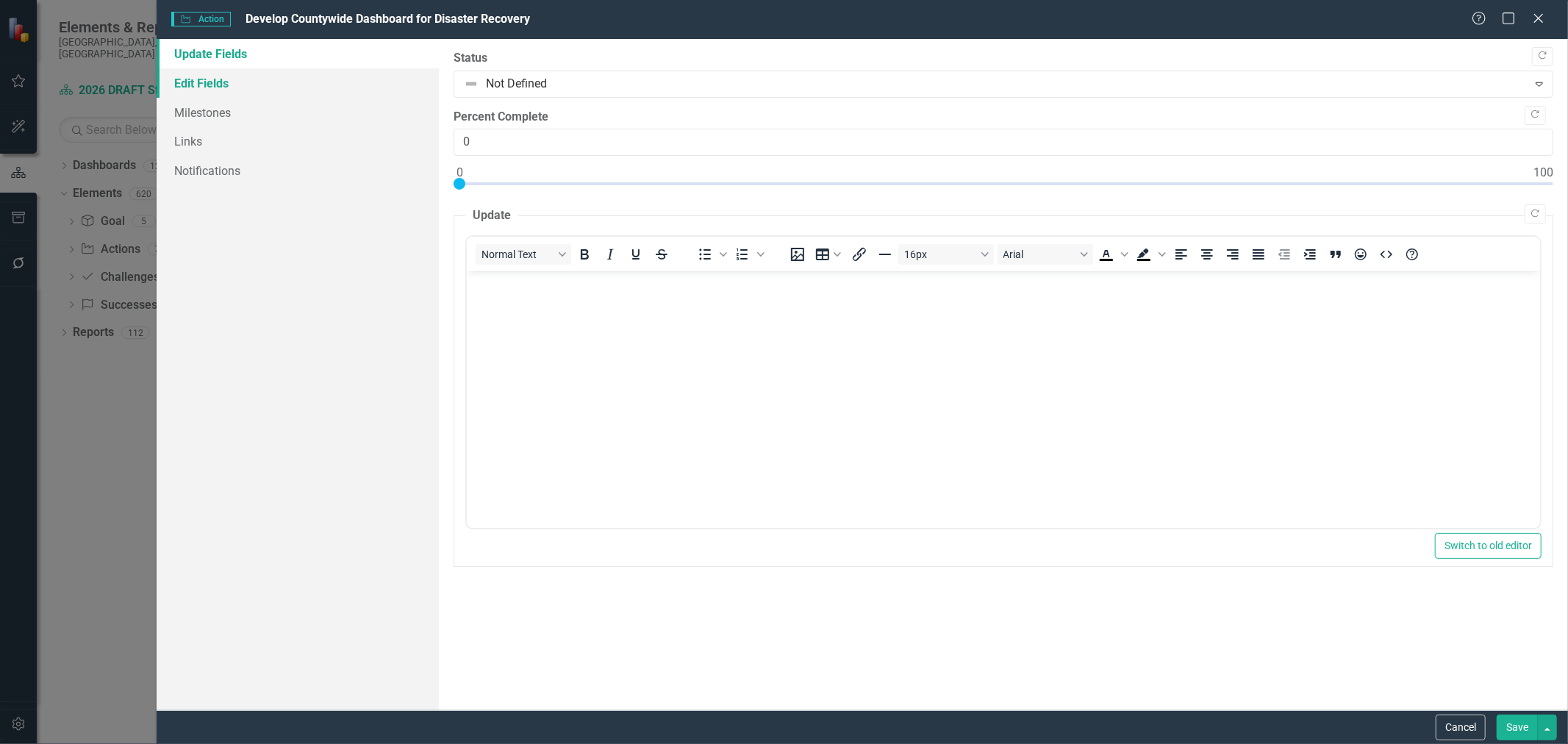
click at [218, 87] on link "Edit Fields" at bounding box center [298, 83] width 282 height 30
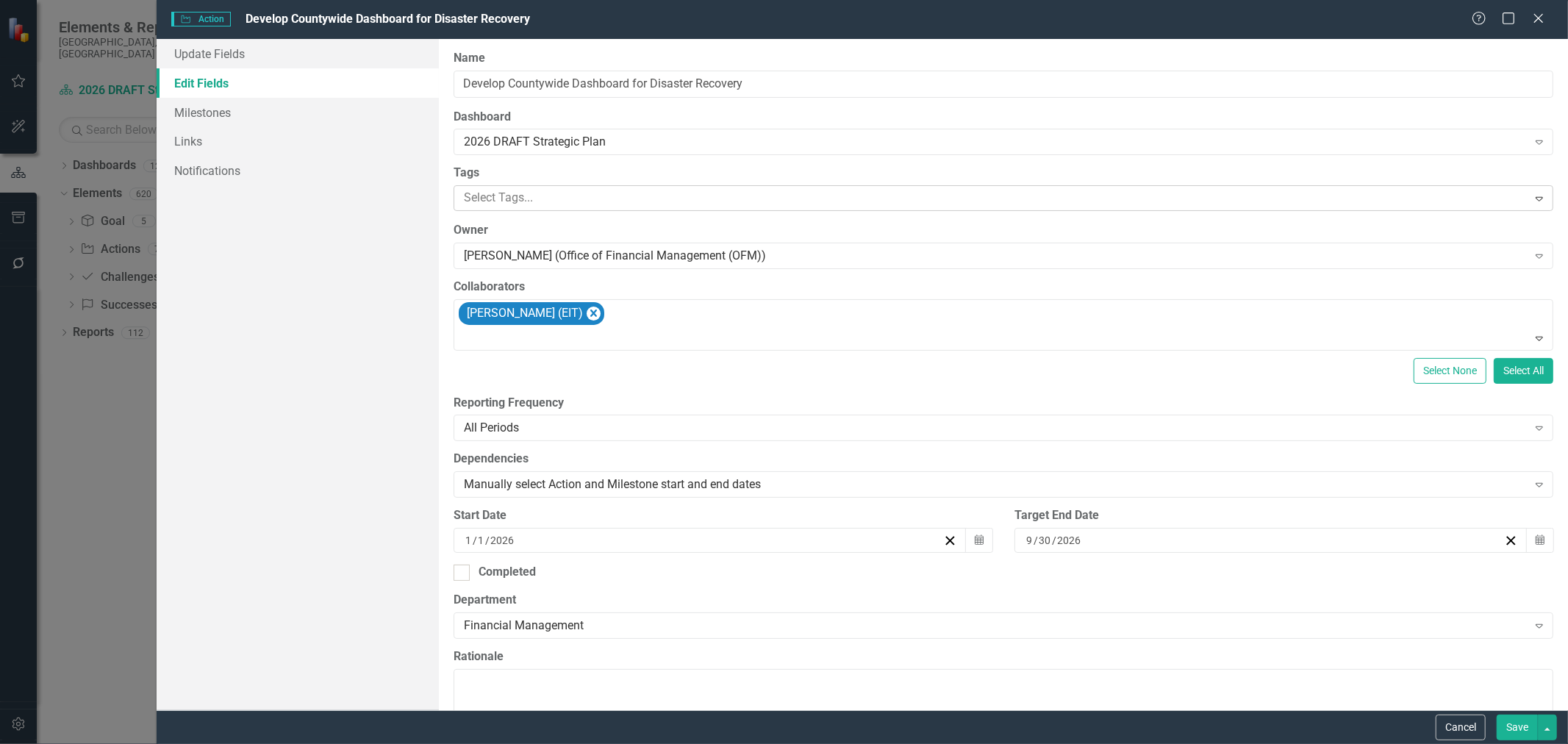
click at [516, 196] on div at bounding box center [992, 198] width 1069 height 20
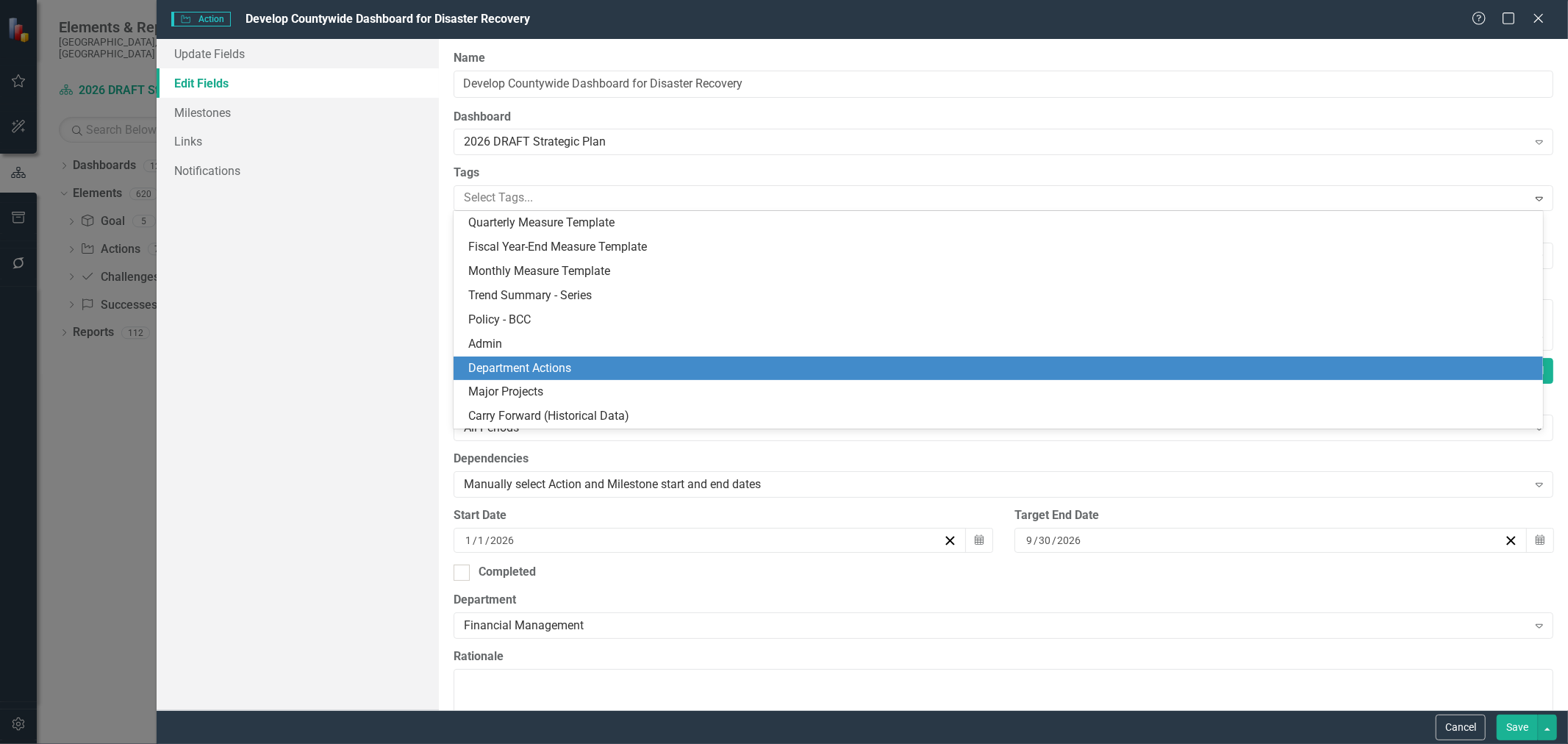
click at [540, 365] on span "Department Actions" at bounding box center [520, 368] width 103 height 14
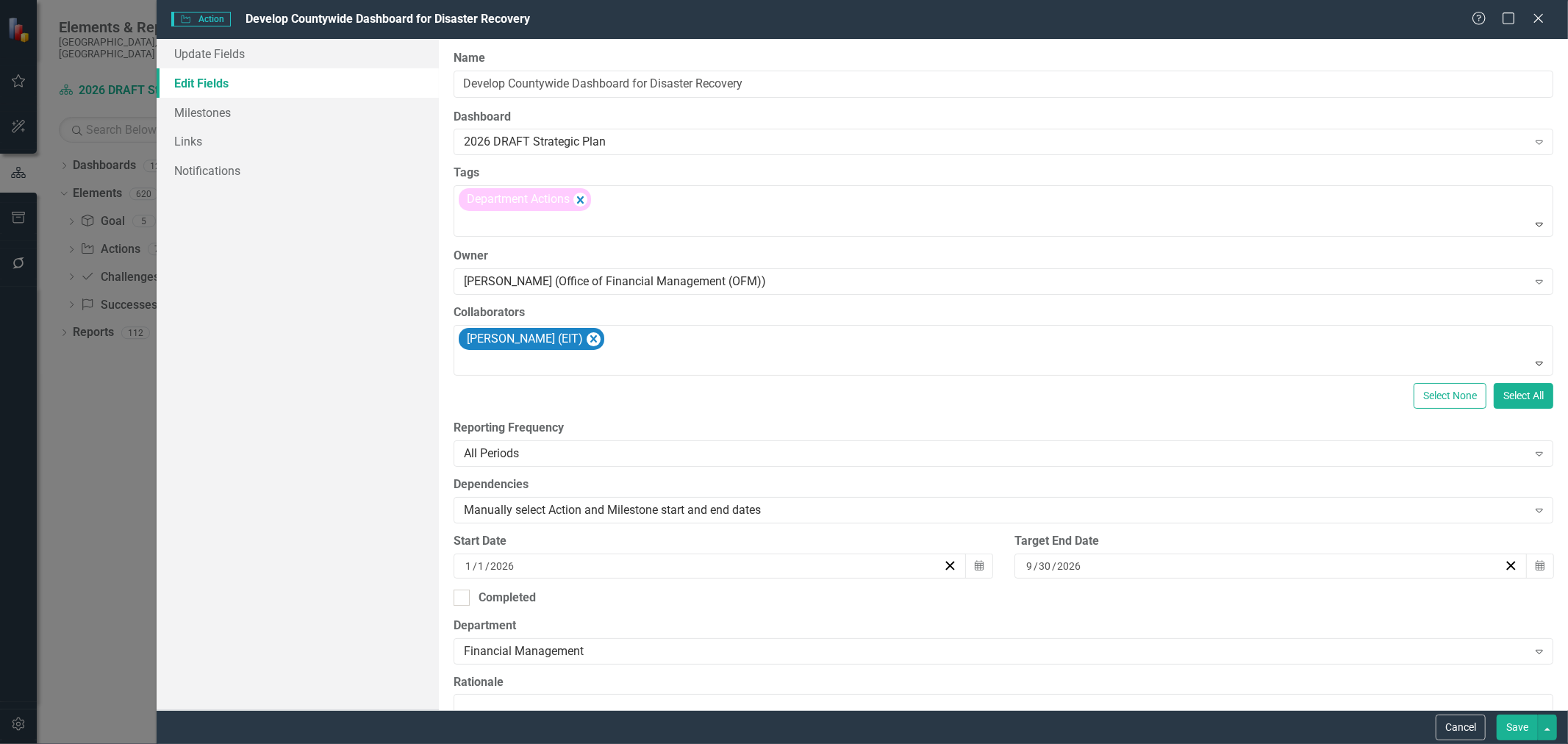
click at [1508, 726] on button "Save" at bounding box center [1517, 726] width 41 height 25
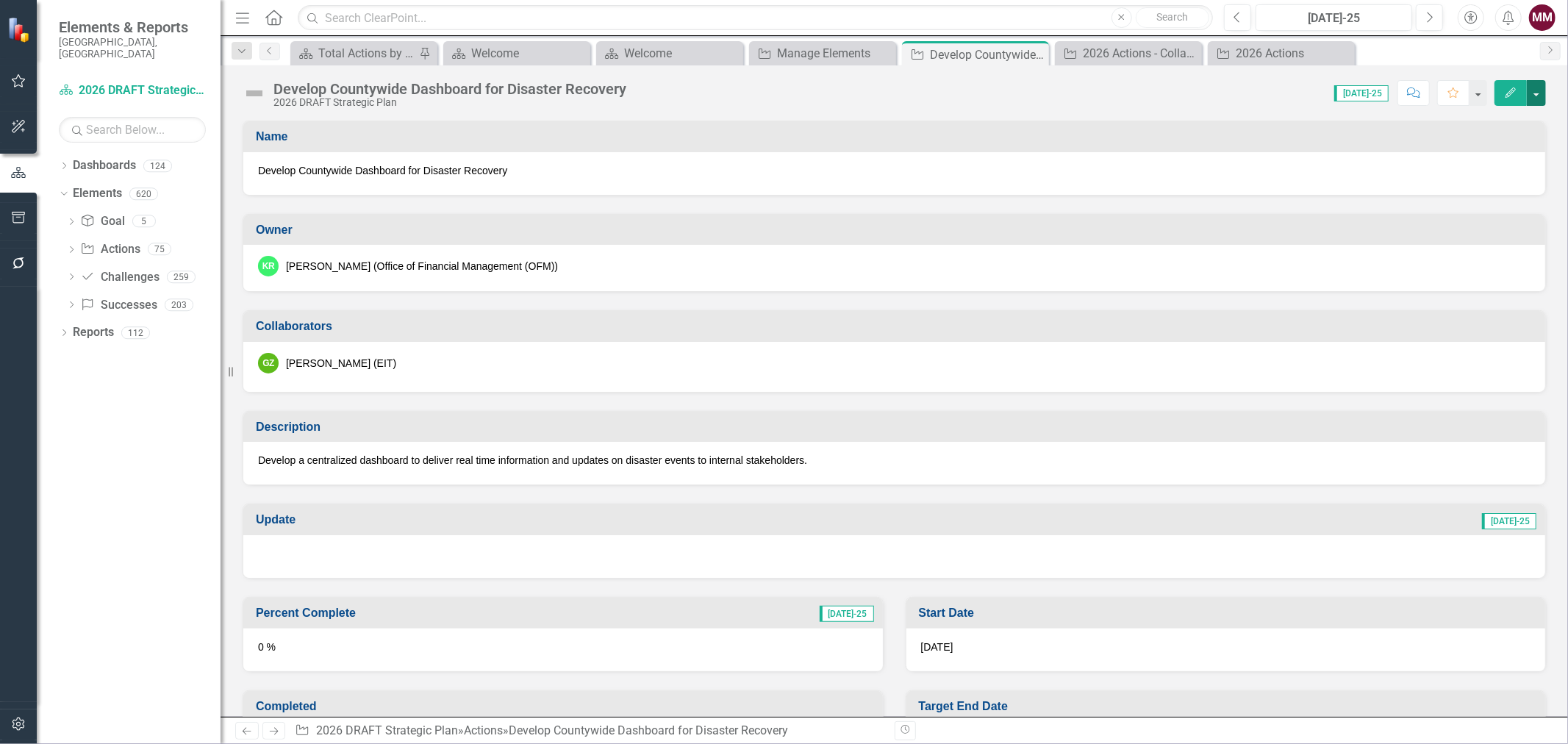
click at [1543, 92] on button "button" at bounding box center [1536, 93] width 19 height 25
click at [1466, 112] on link "Edit Edit Action" at bounding box center [1456, 120] width 179 height 27
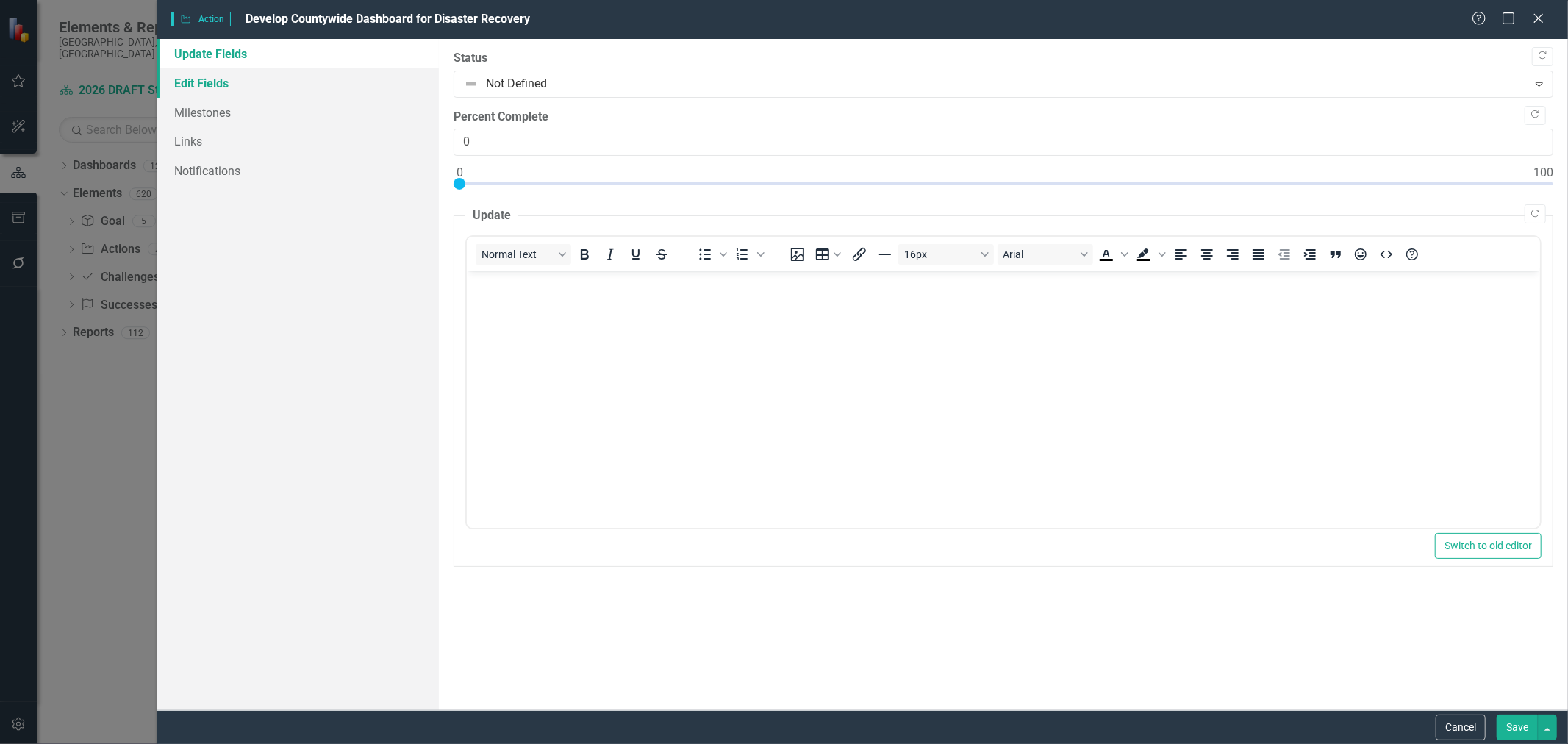
click at [185, 85] on link "Edit Fields" at bounding box center [298, 83] width 282 height 30
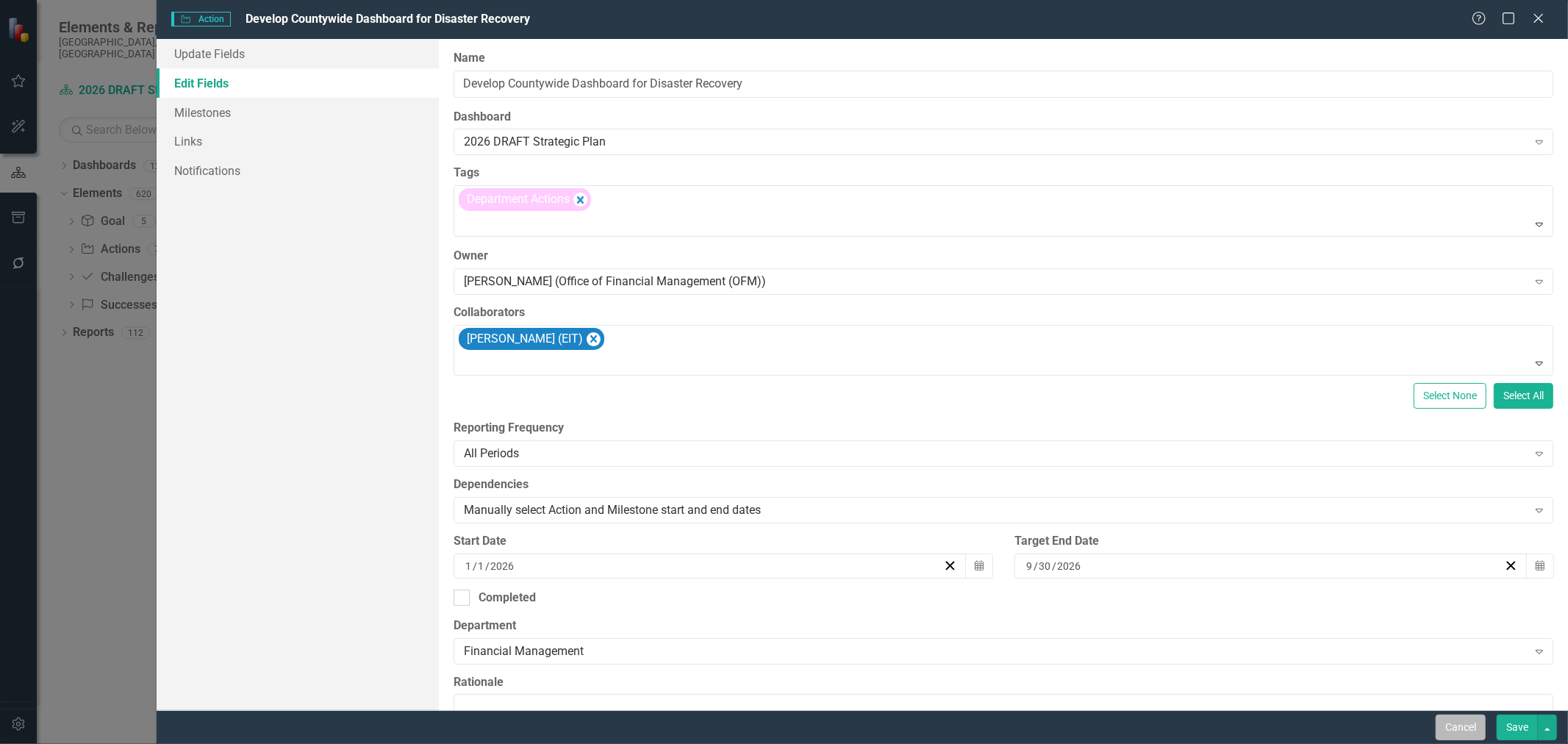
click at [1459, 721] on button "Cancel" at bounding box center [1460, 726] width 50 height 25
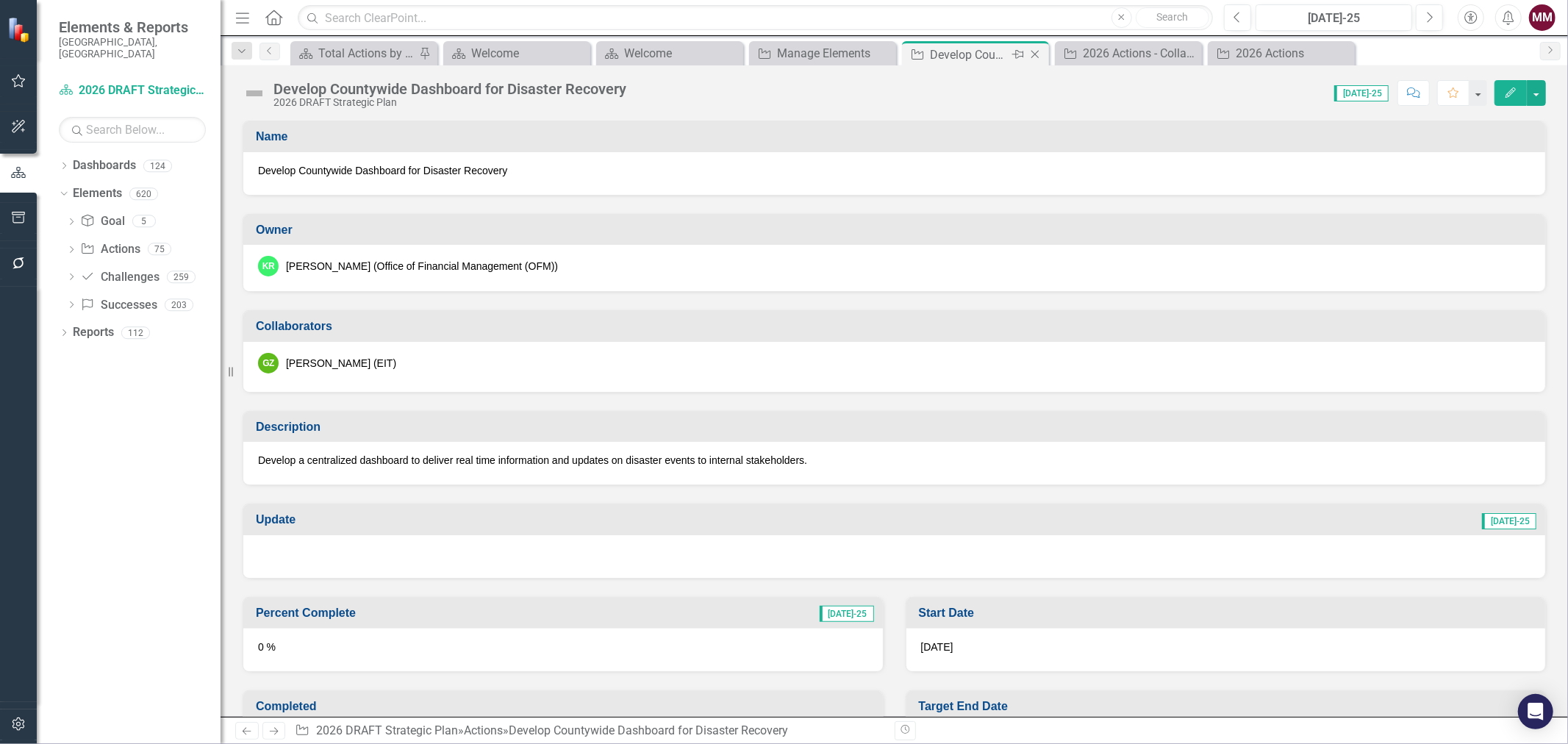
click at [1034, 53] on icon at bounding box center [1035, 54] width 8 height 8
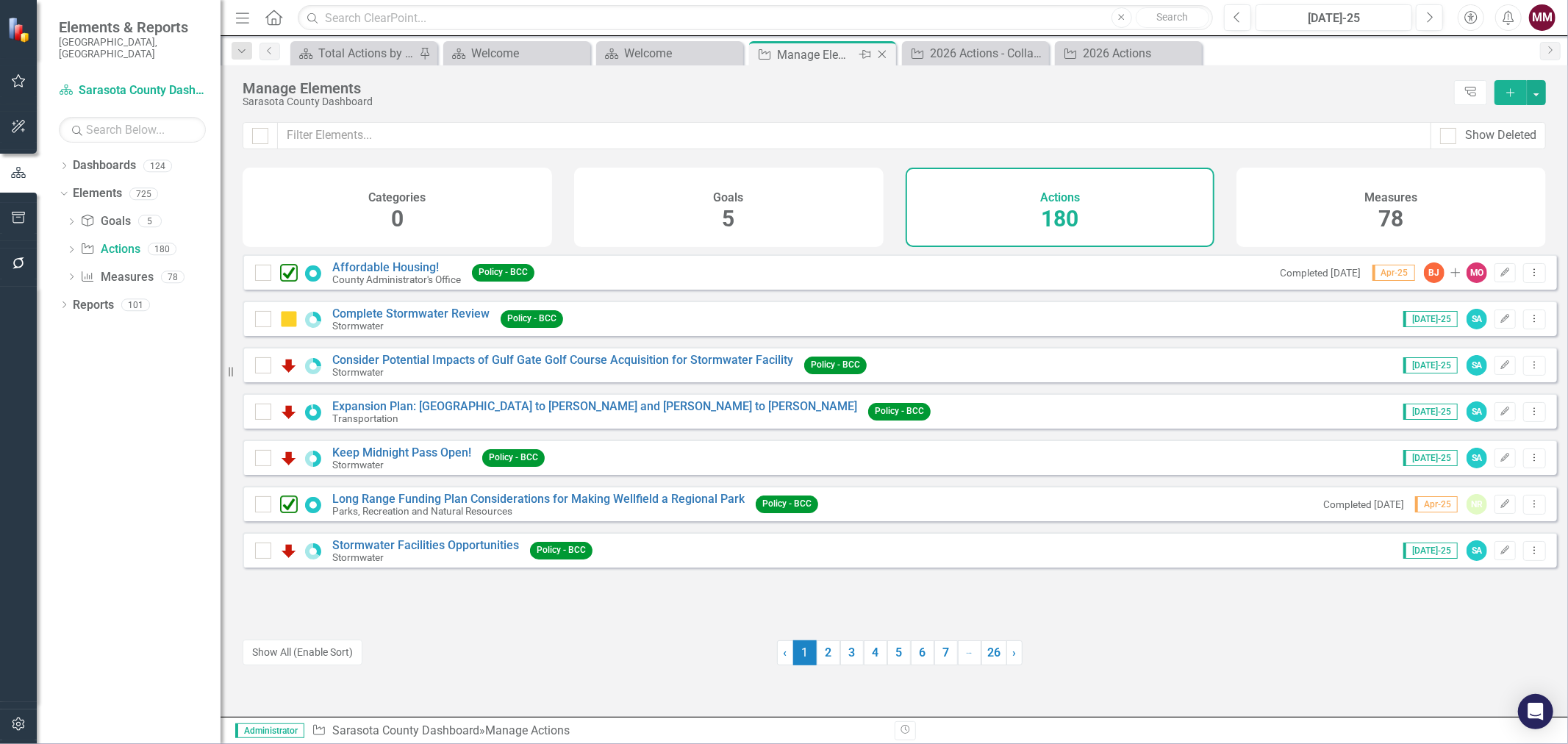
click at [883, 49] on icon "Close" at bounding box center [882, 53] width 15 height 11
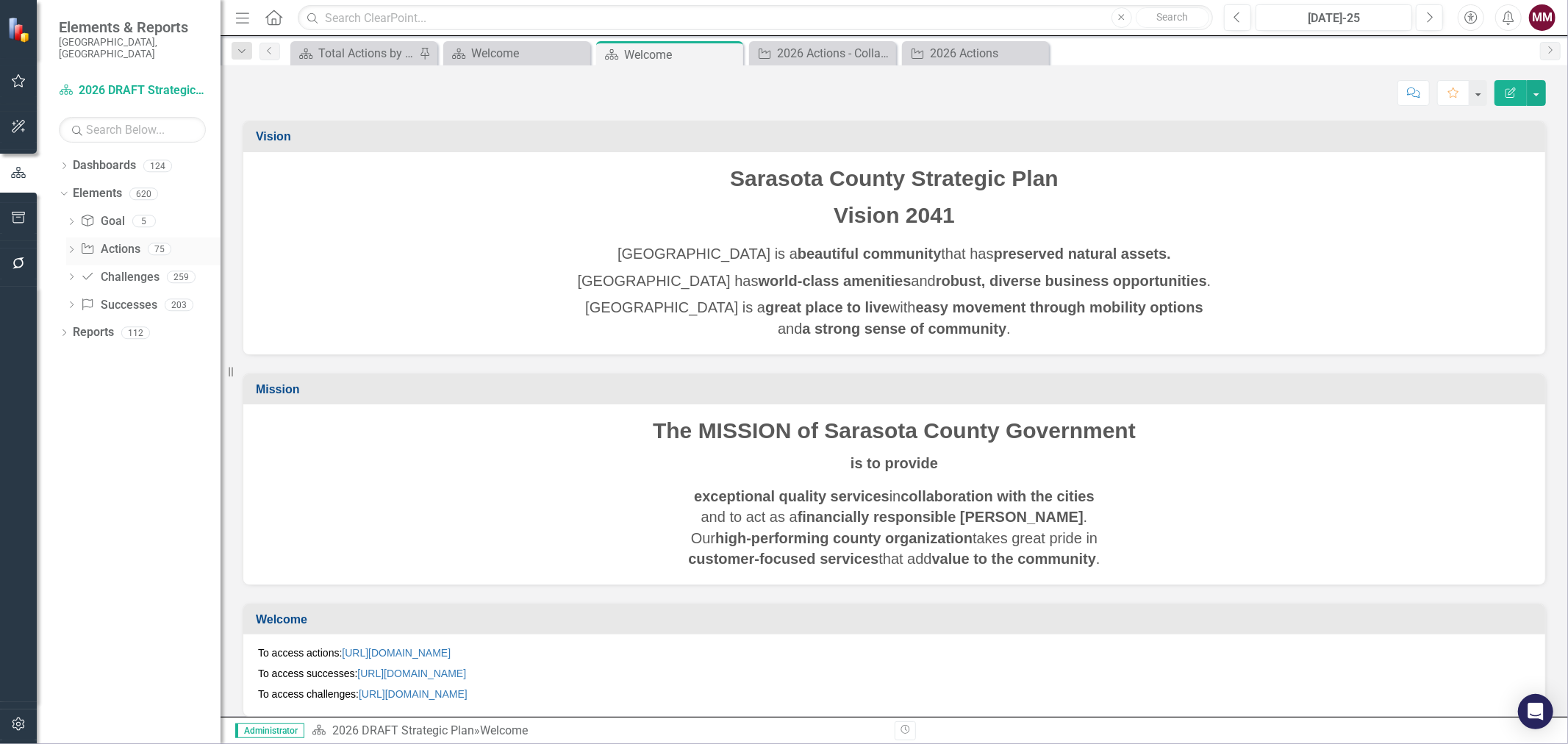
click at [108, 241] on link "Action Actions" at bounding box center [110, 249] width 60 height 17
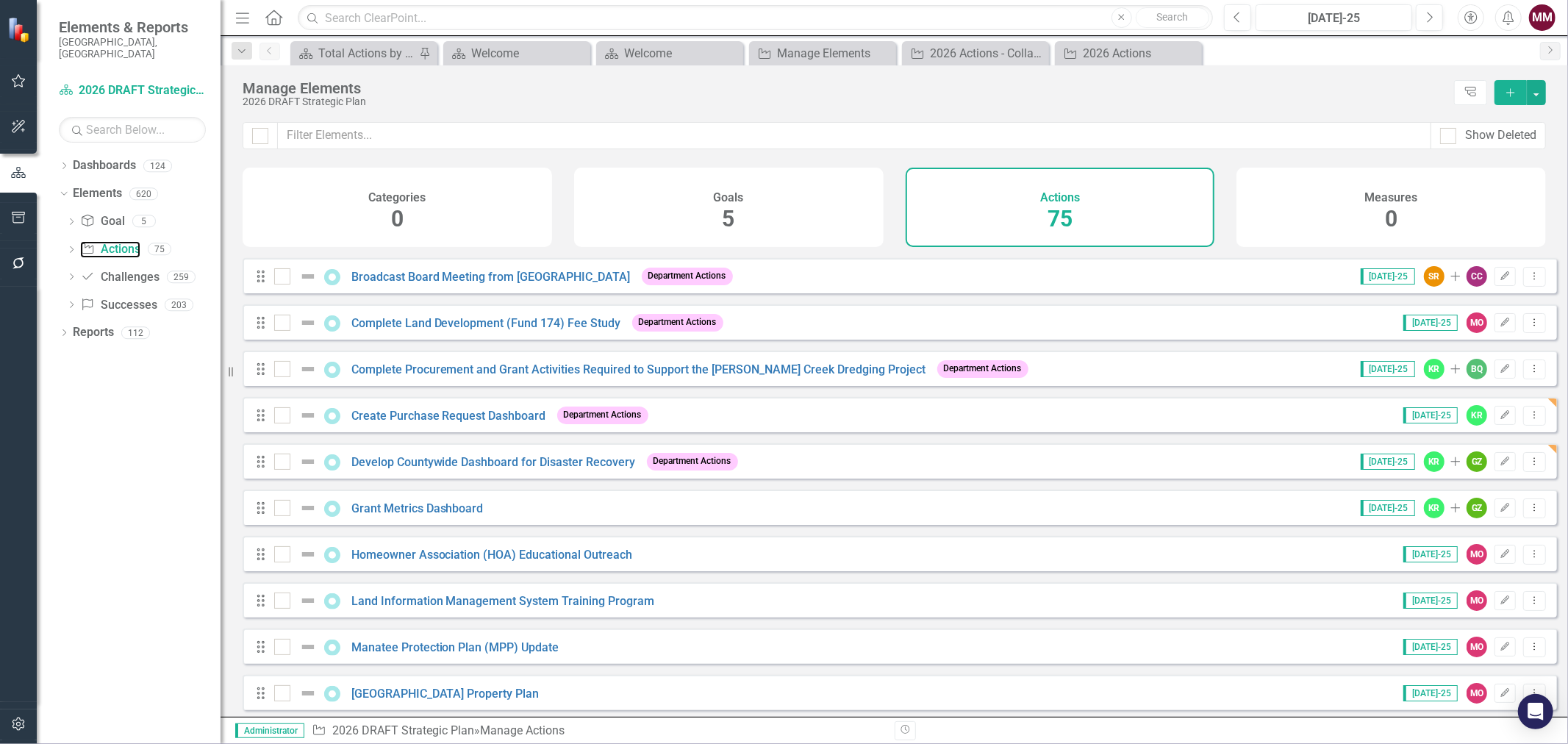
scroll to position [163, 0]
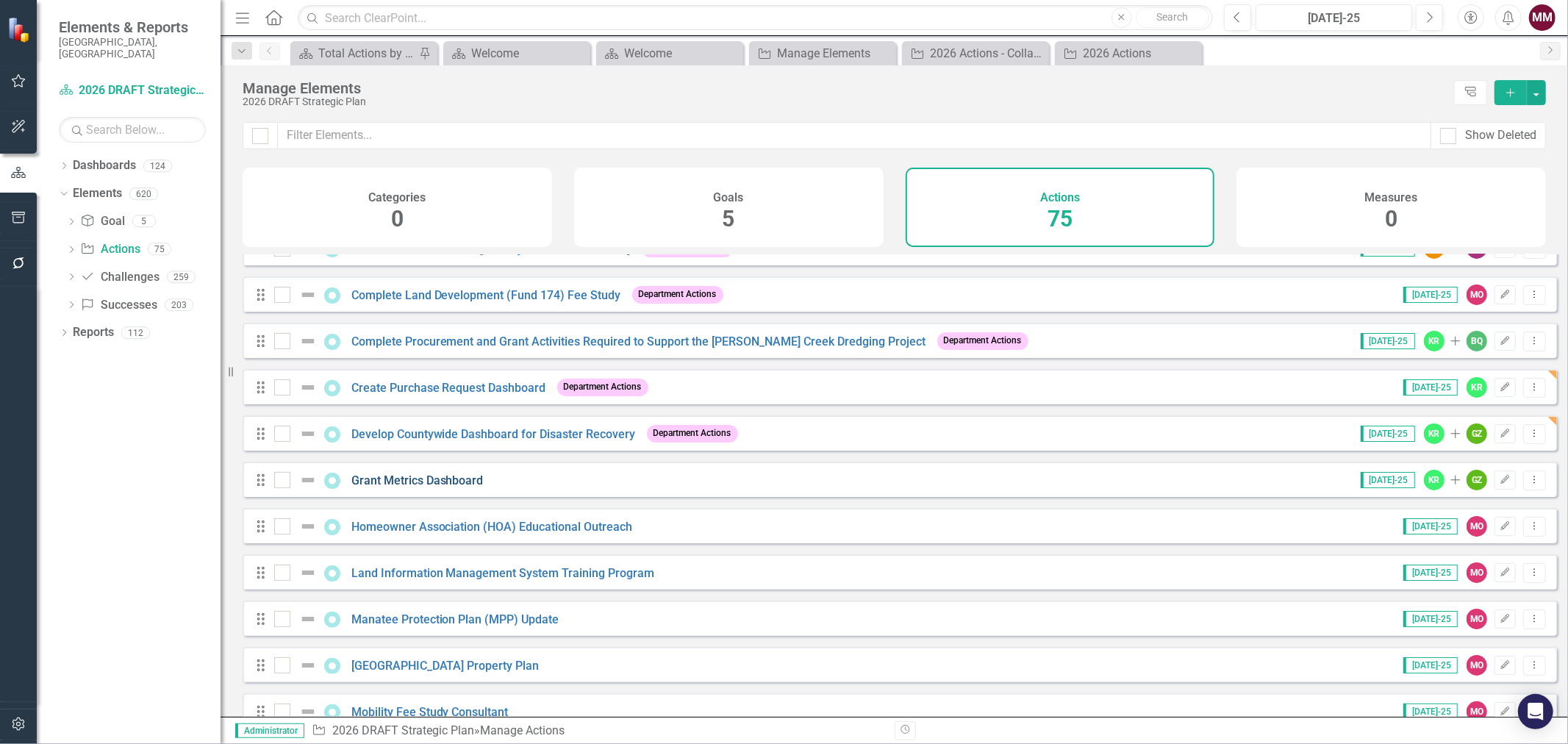
click at [397, 488] on link "Grant Metrics Dashboard" at bounding box center [417, 481] width 132 height 14
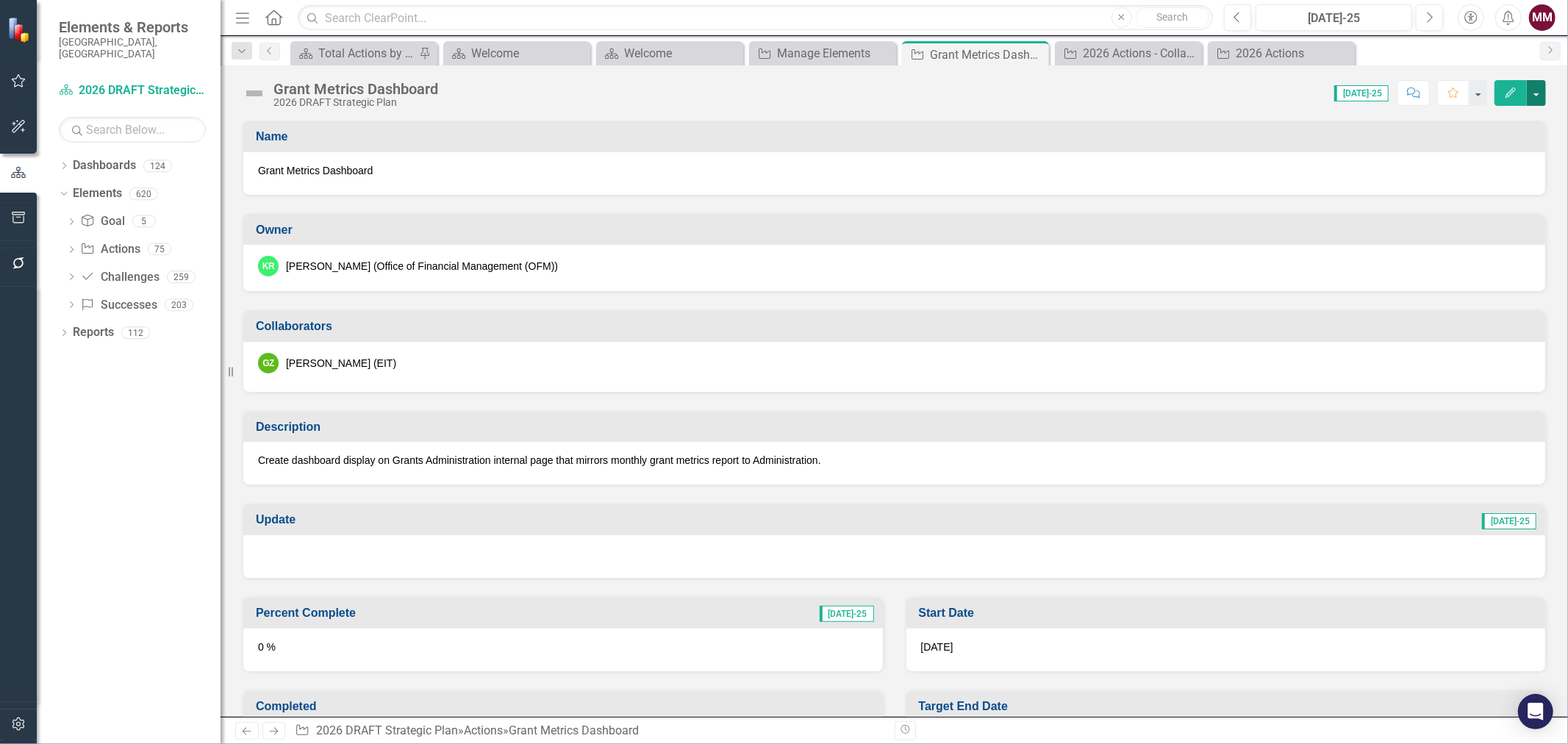
click at [1539, 85] on button "button" at bounding box center [1536, 93] width 19 height 25
click at [1498, 114] on link "Edit Edit Action" at bounding box center [1456, 120] width 179 height 27
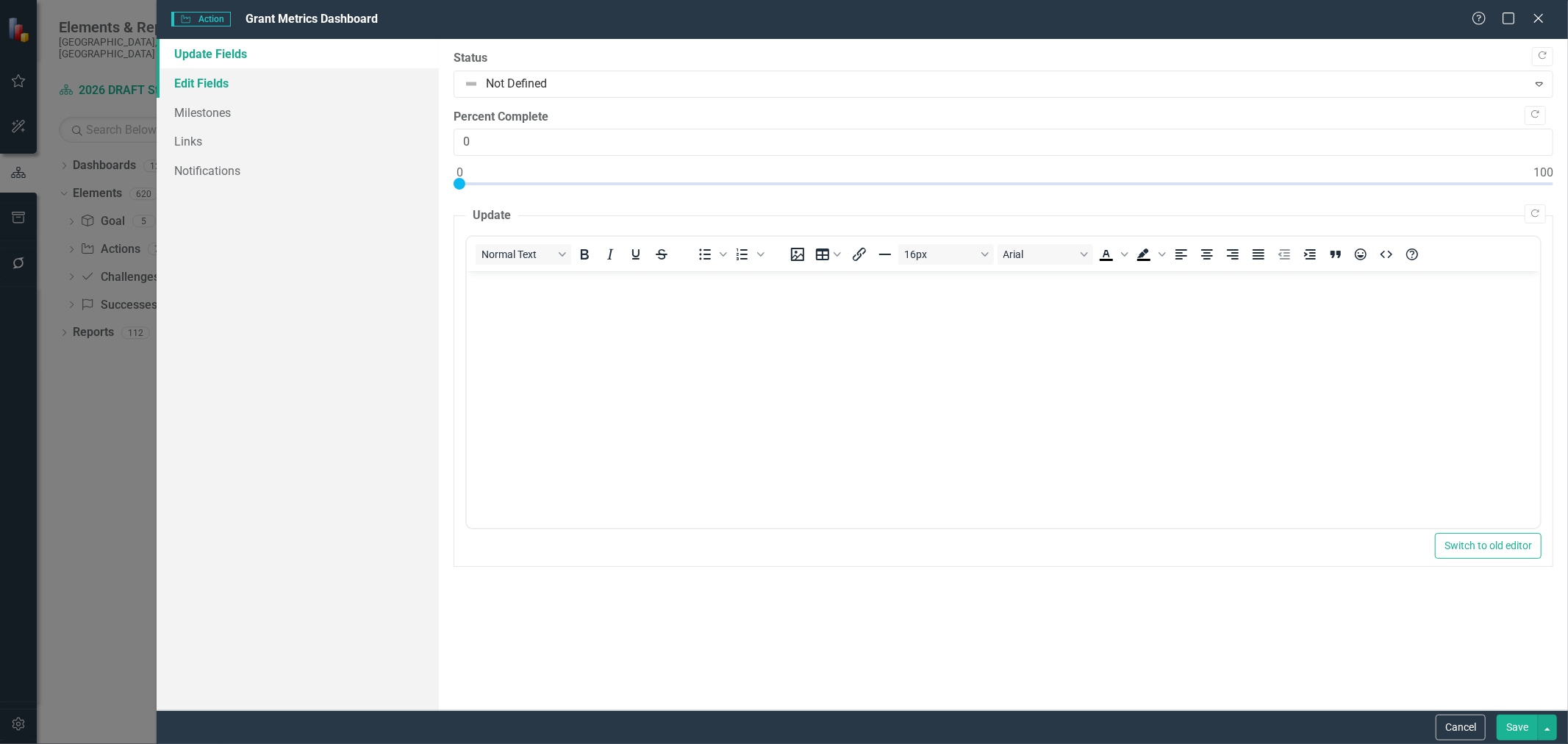
click at [195, 82] on link "Edit Fields" at bounding box center [298, 83] width 282 height 30
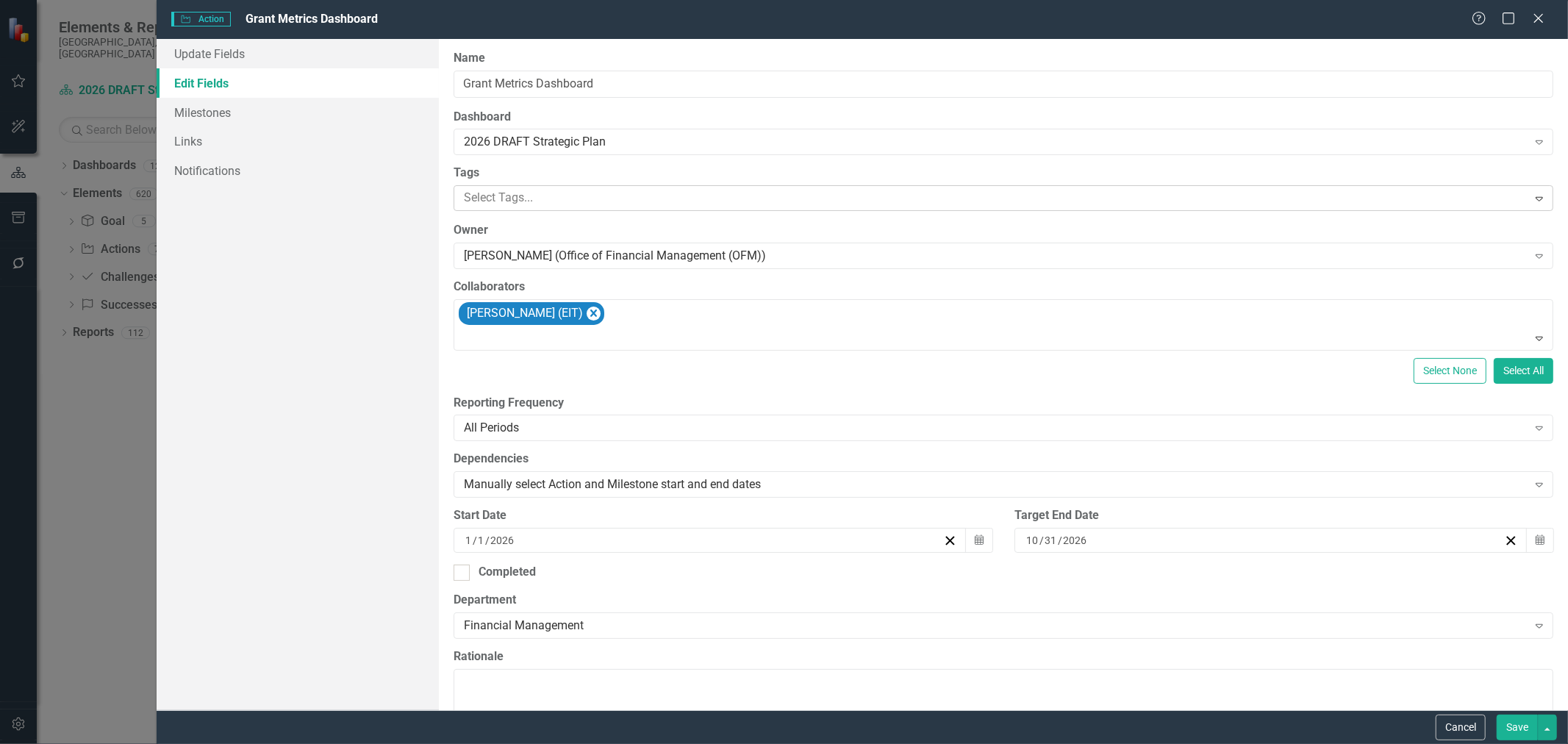
click at [533, 196] on div at bounding box center [992, 198] width 1069 height 20
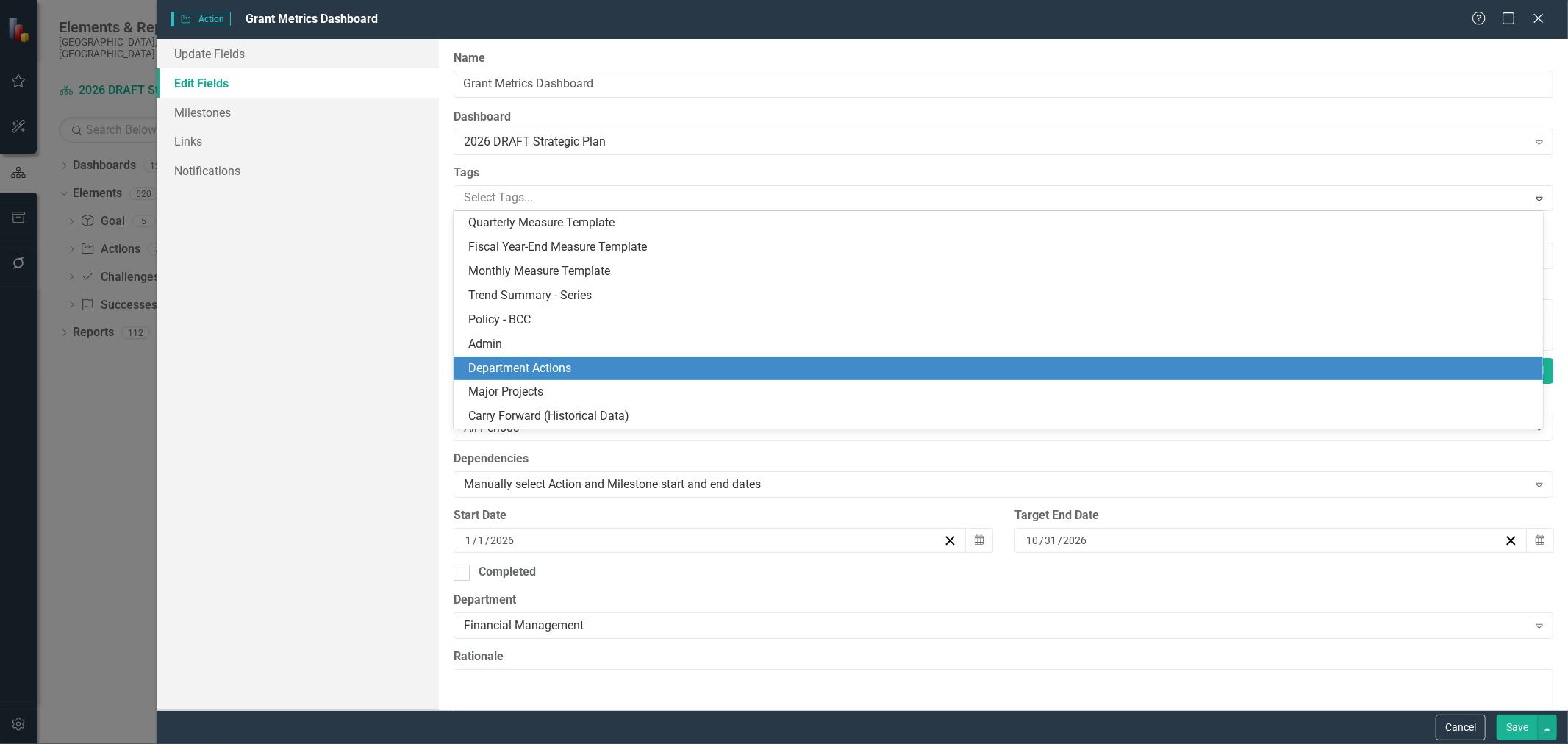
click at [533, 364] on span "Department Actions" at bounding box center [520, 368] width 103 height 14
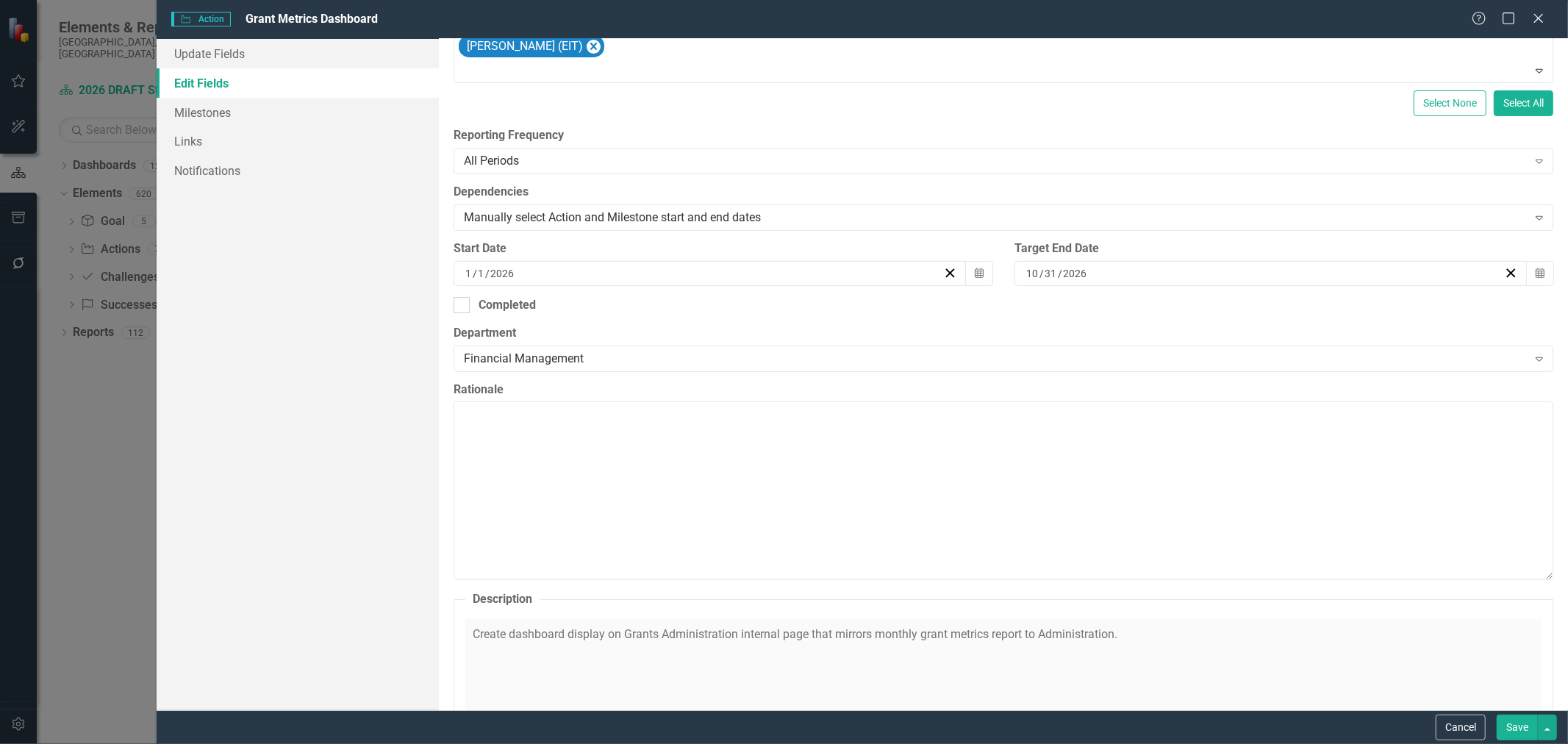
scroll to position [326, 0]
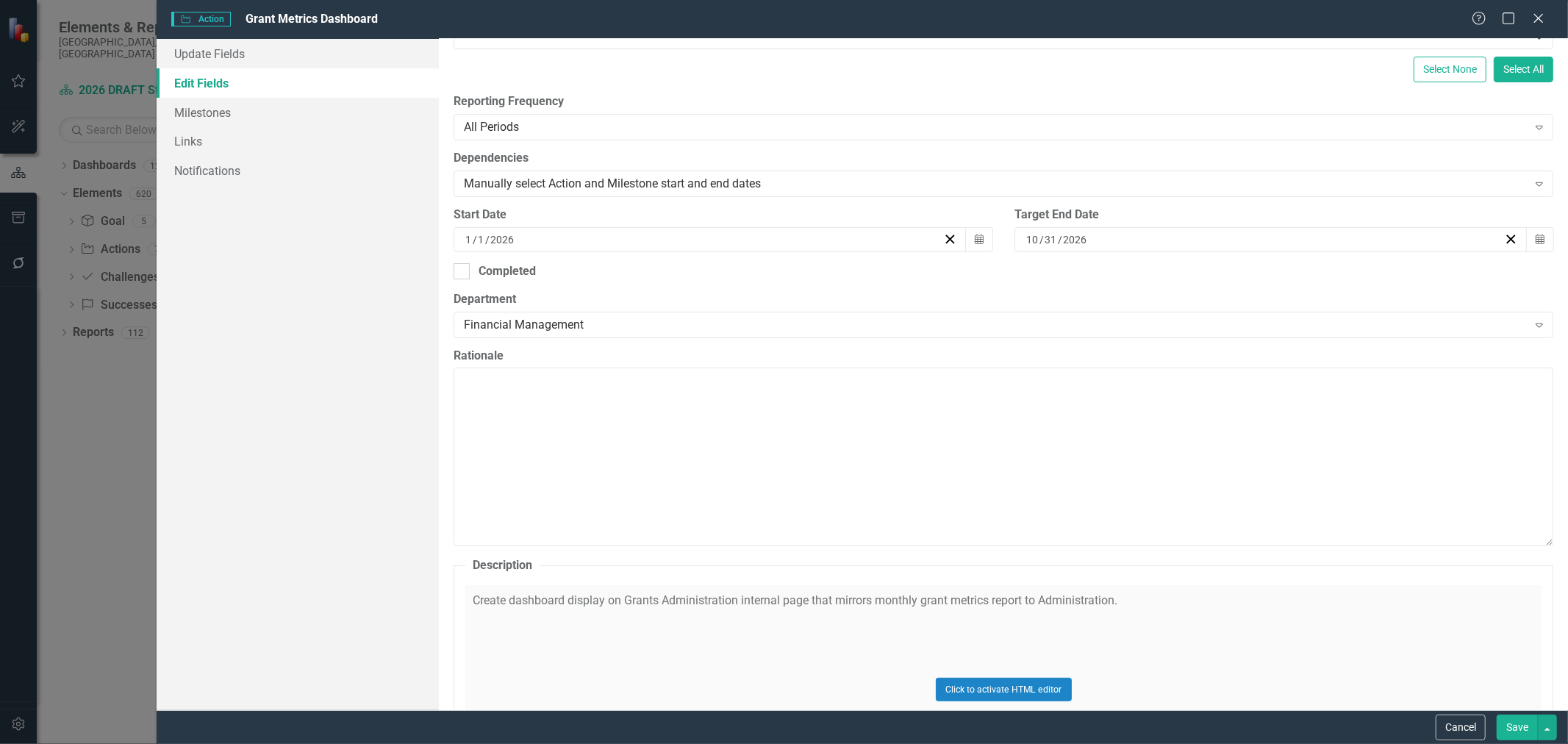
click at [1511, 720] on button "Save" at bounding box center [1517, 726] width 41 height 25
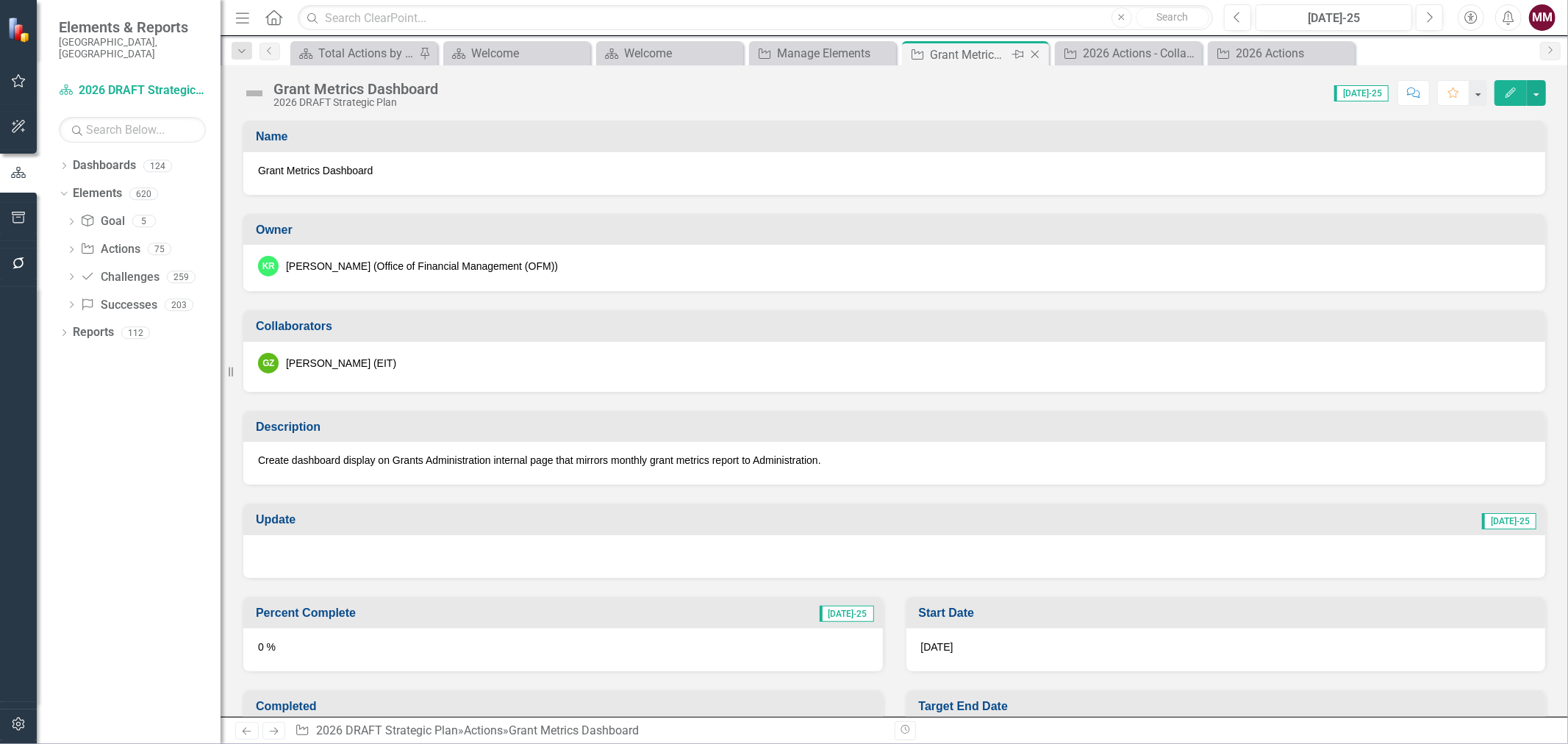
click at [1033, 54] on icon "Close" at bounding box center [1035, 53] width 15 height 11
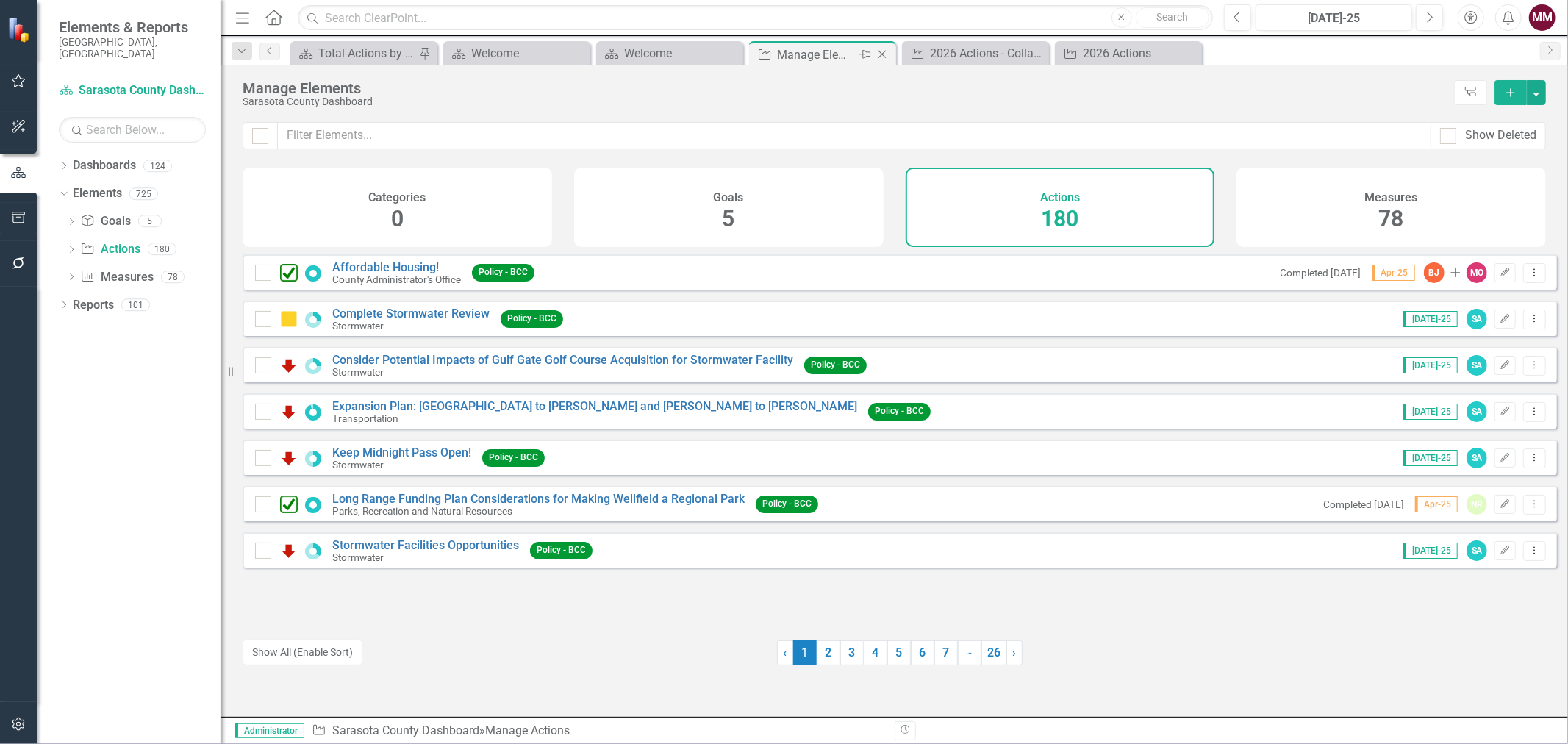
click at [883, 54] on icon at bounding box center [882, 54] width 8 height 8
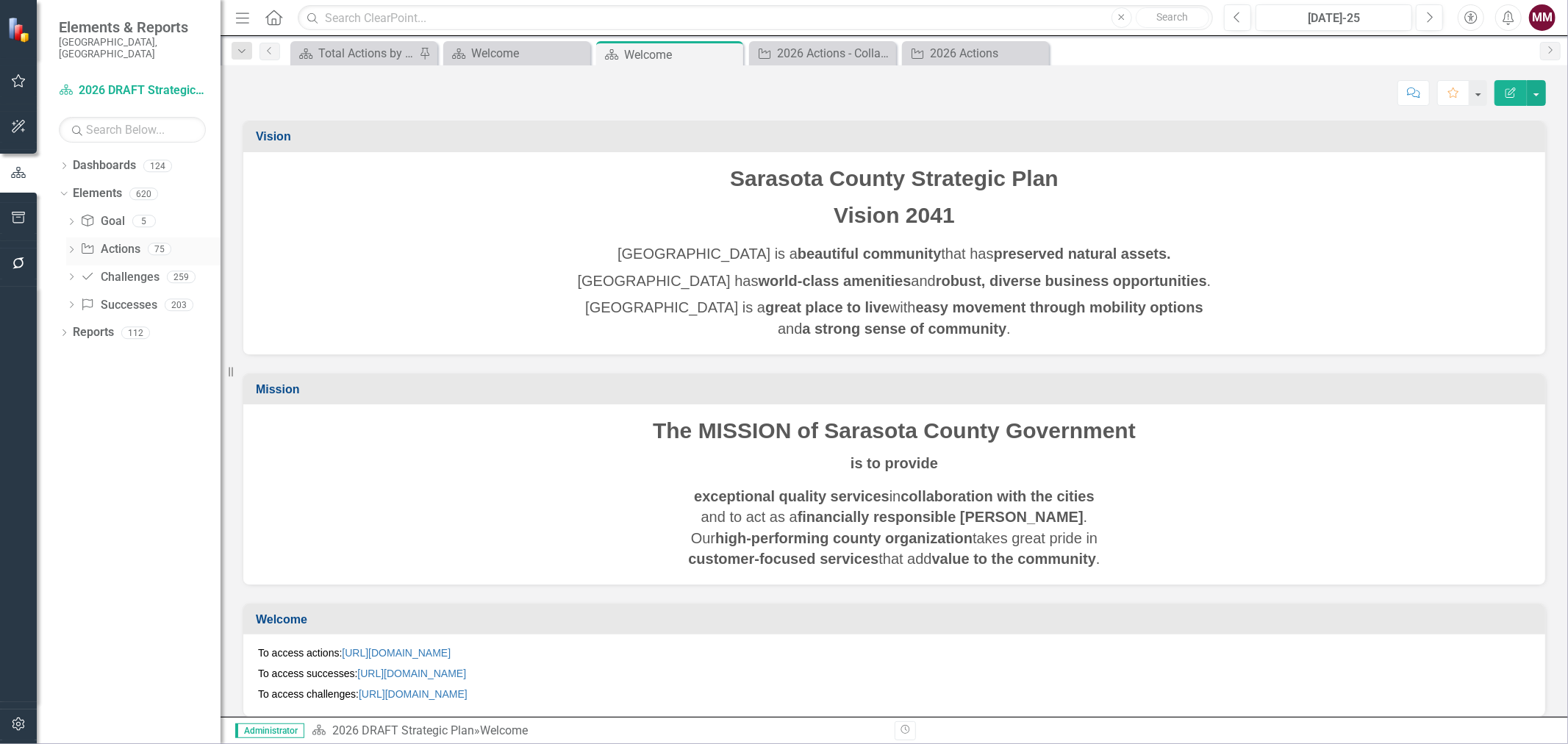
click at [102, 241] on link "Action Actions" at bounding box center [110, 249] width 60 height 17
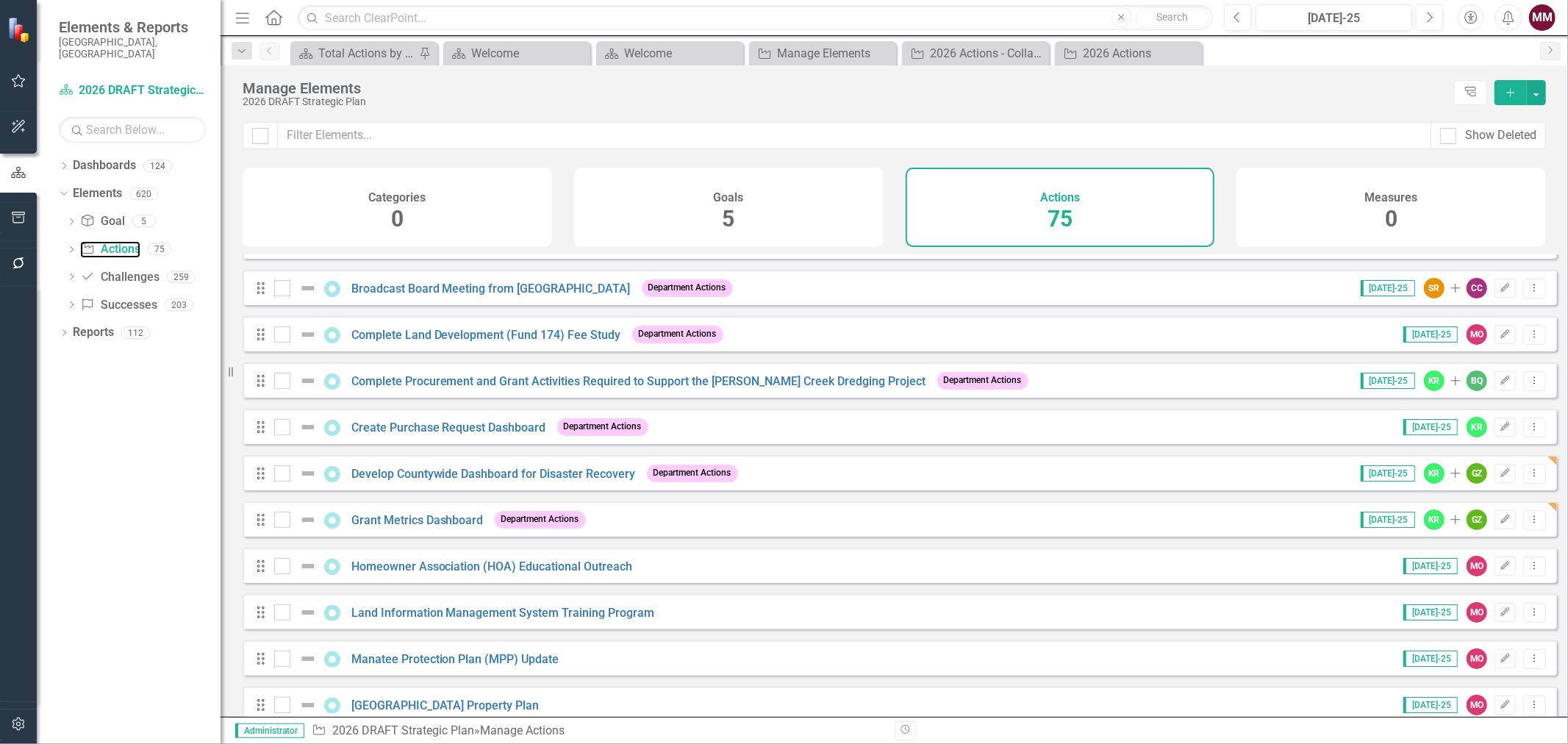
scroll to position [163, 0]
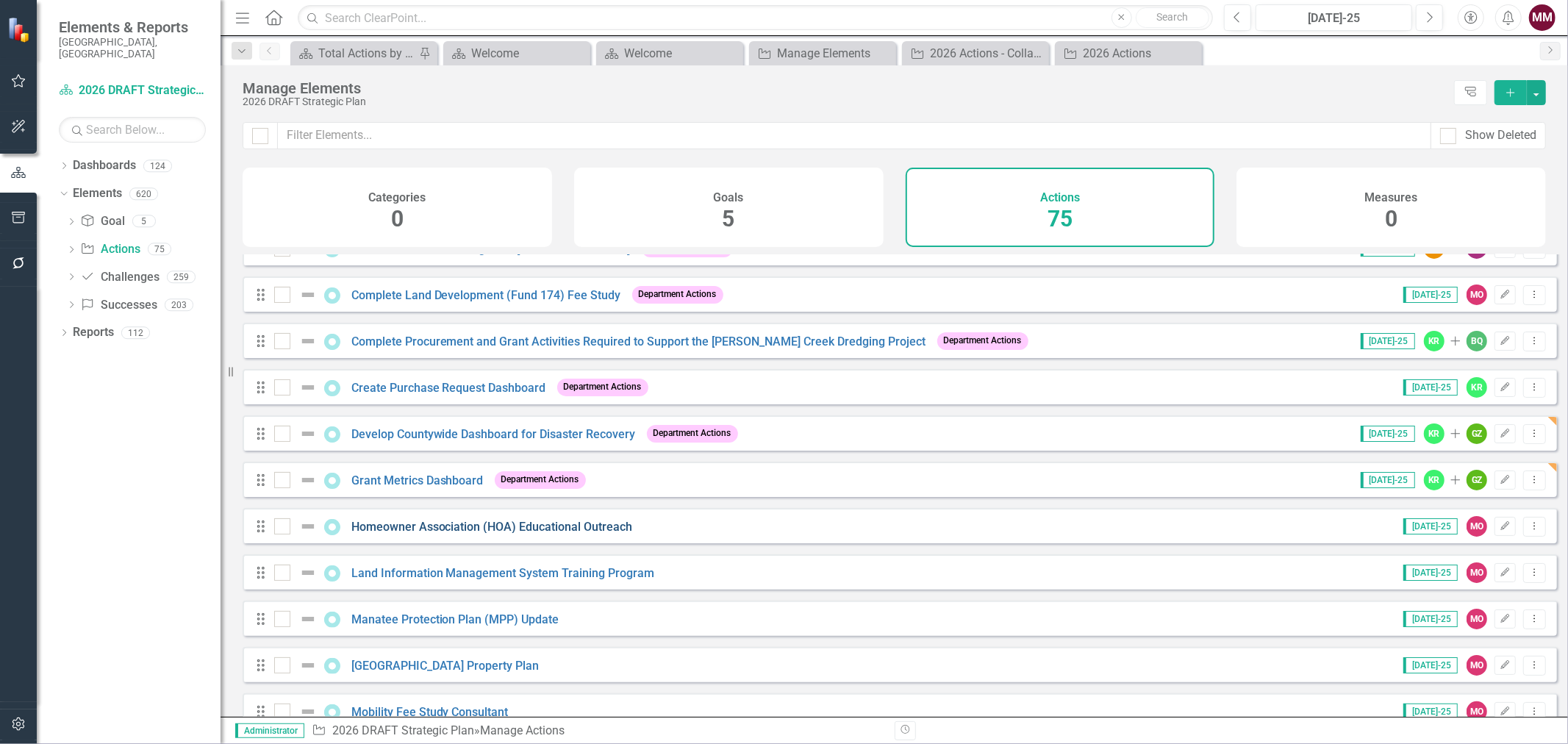
click at [589, 534] on link "Homeowner Association (HOA) Educational Outreach" at bounding box center [492, 527] width 282 height 14
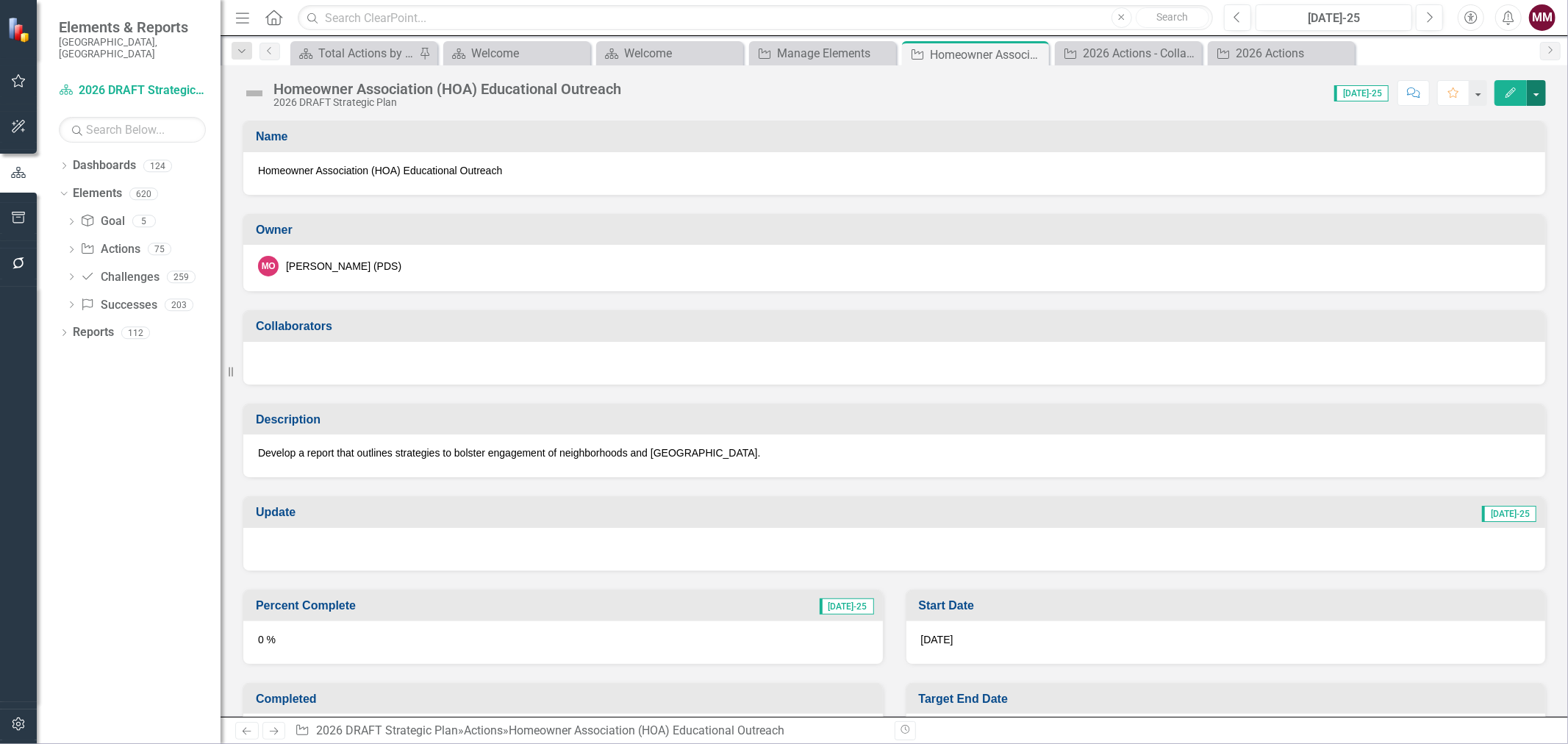
click at [1535, 94] on button "button" at bounding box center [1536, 93] width 19 height 25
click at [1515, 117] on link "Edit Edit Action" at bounding box center [1456, 120] width 179 height 27
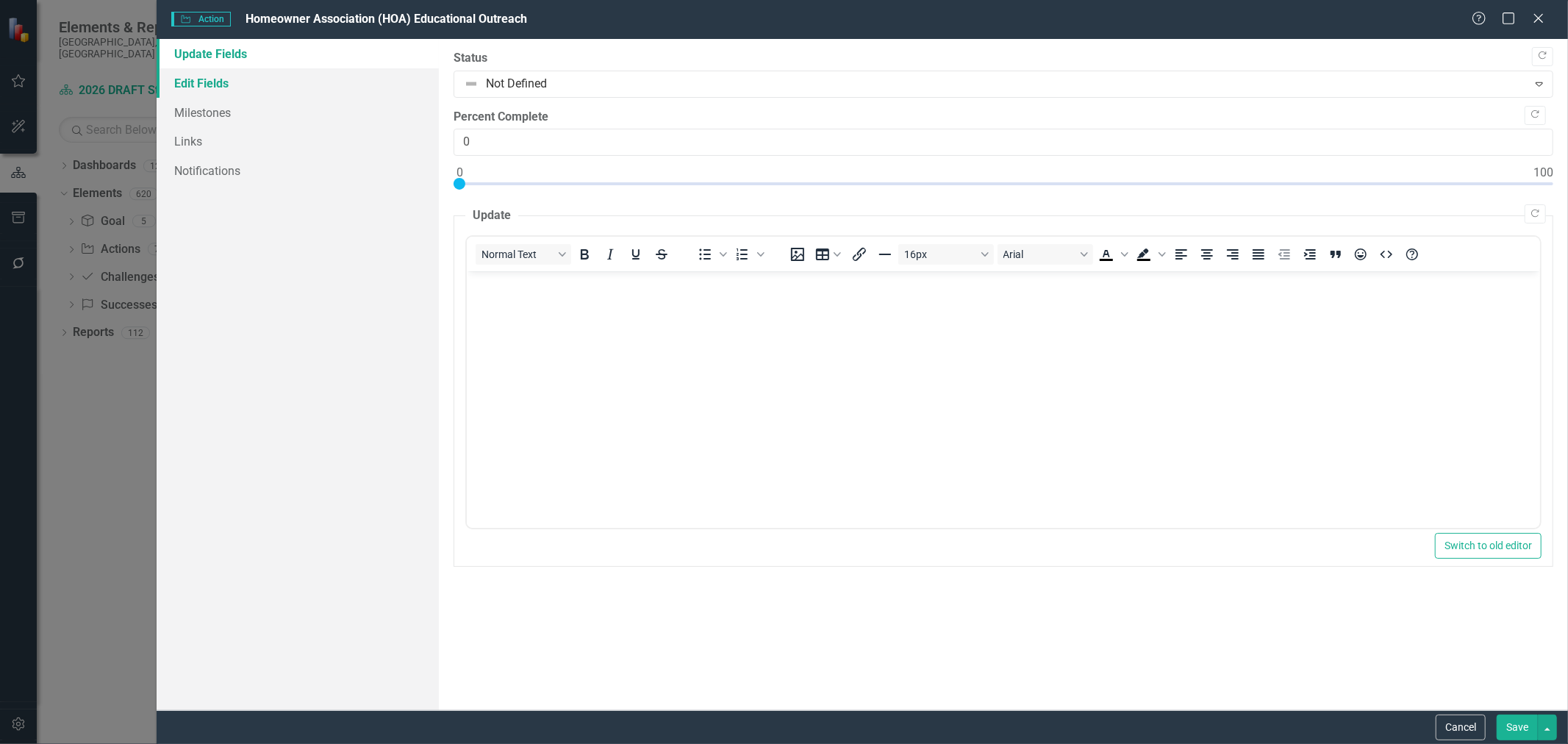
click at [255, 79] on link "Edit Fields" at bounding box center [298, 83] width 282 height 30
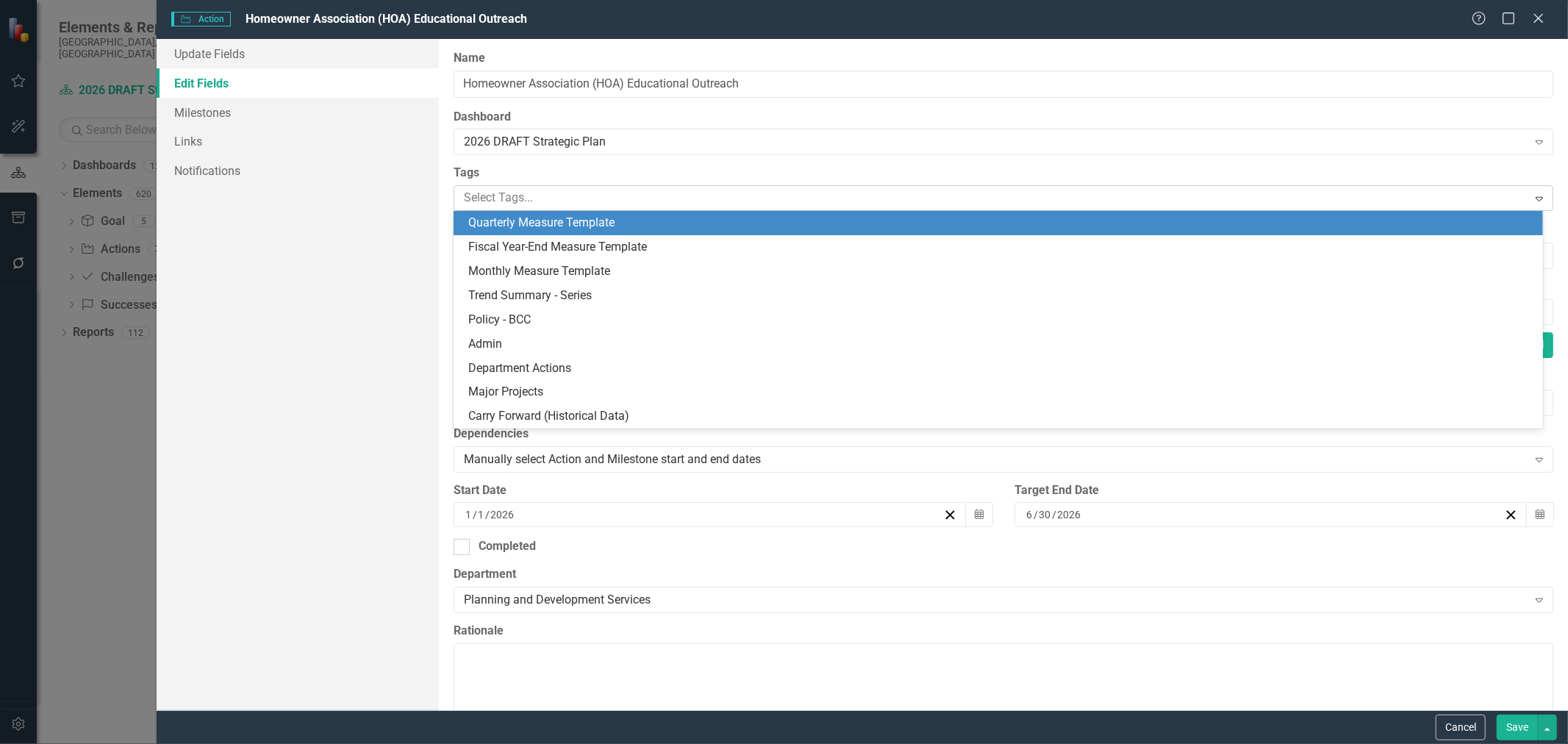
click at [534, 197] on div at bounding box center [992, 198] width 1069 height 20
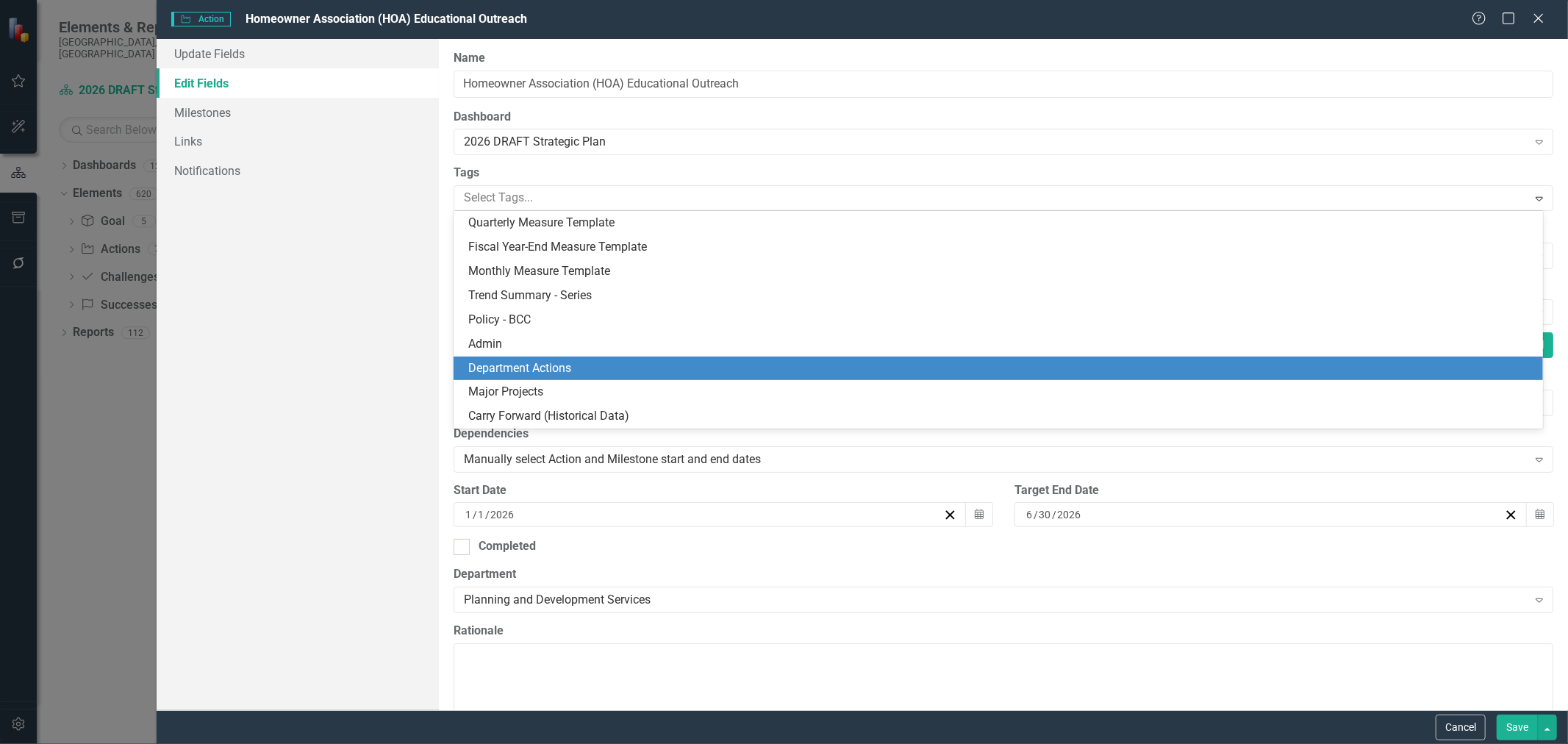
click at [525, 365] on span "Department Actions" at bounding box center [520, 368] width 103 height 14
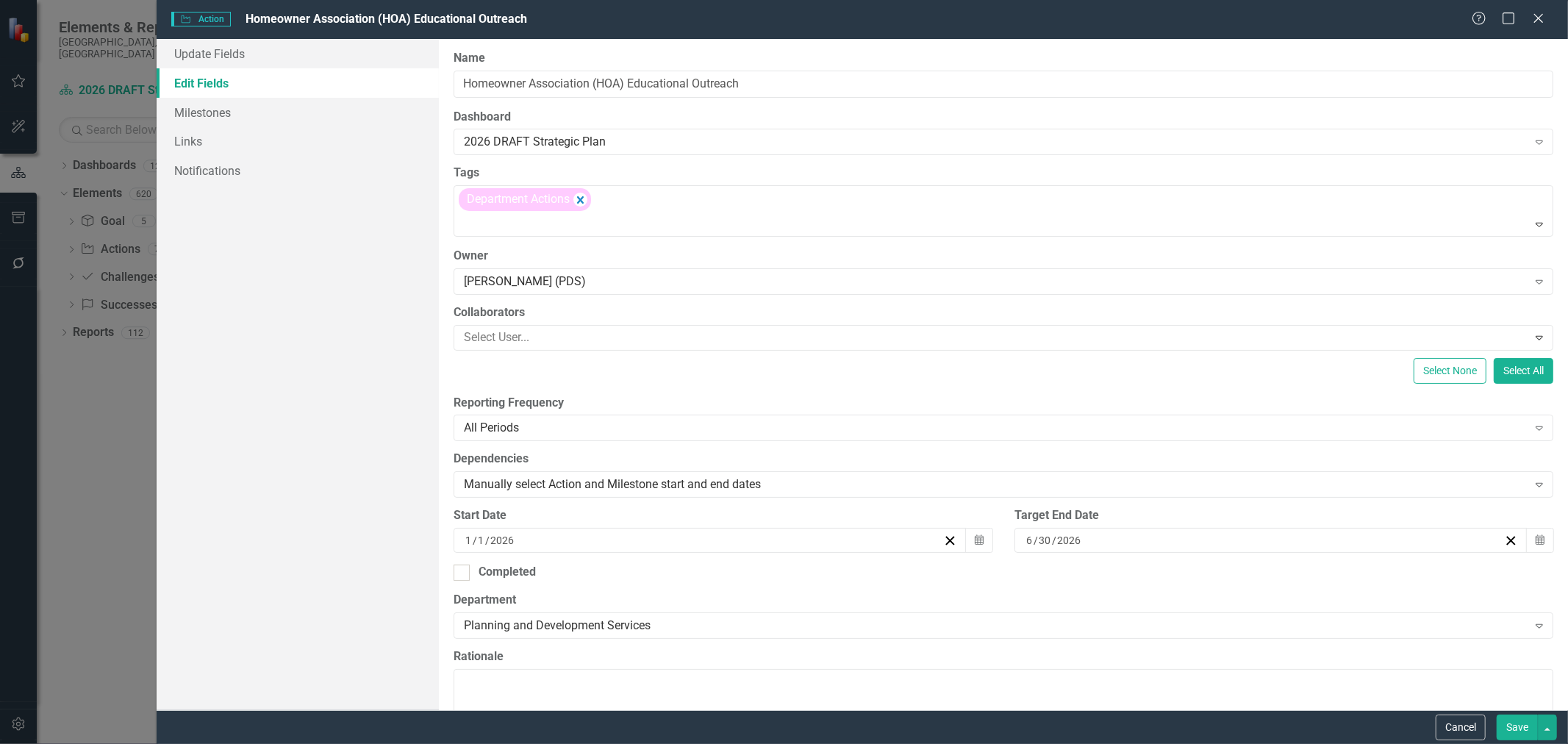
click at [1523, 722] on button "Save" at bounding box center [1517, 726] width 41 height 25
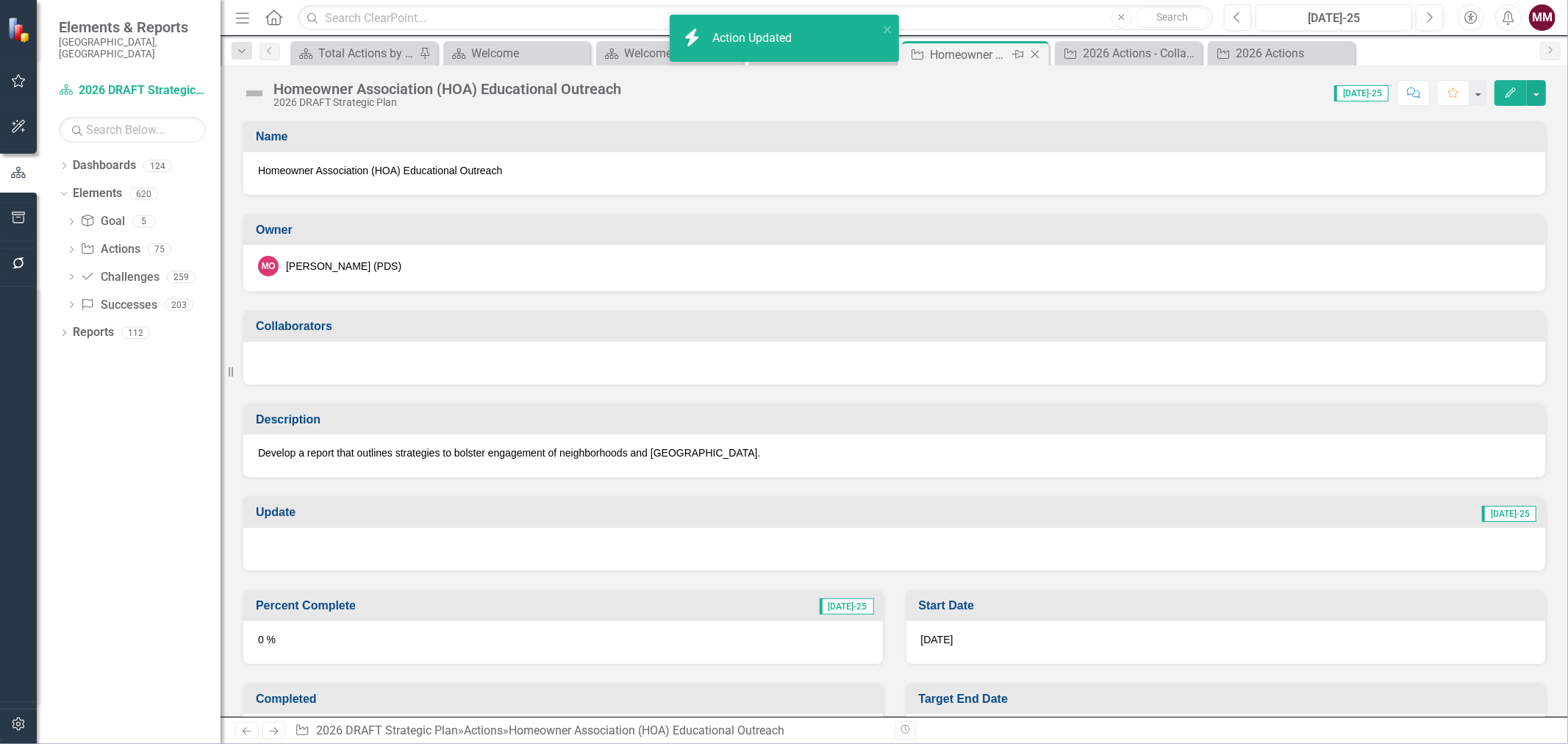
click at [1030, 53] on icon "Close" at bounding box center [1035, 53] width 15 height 11
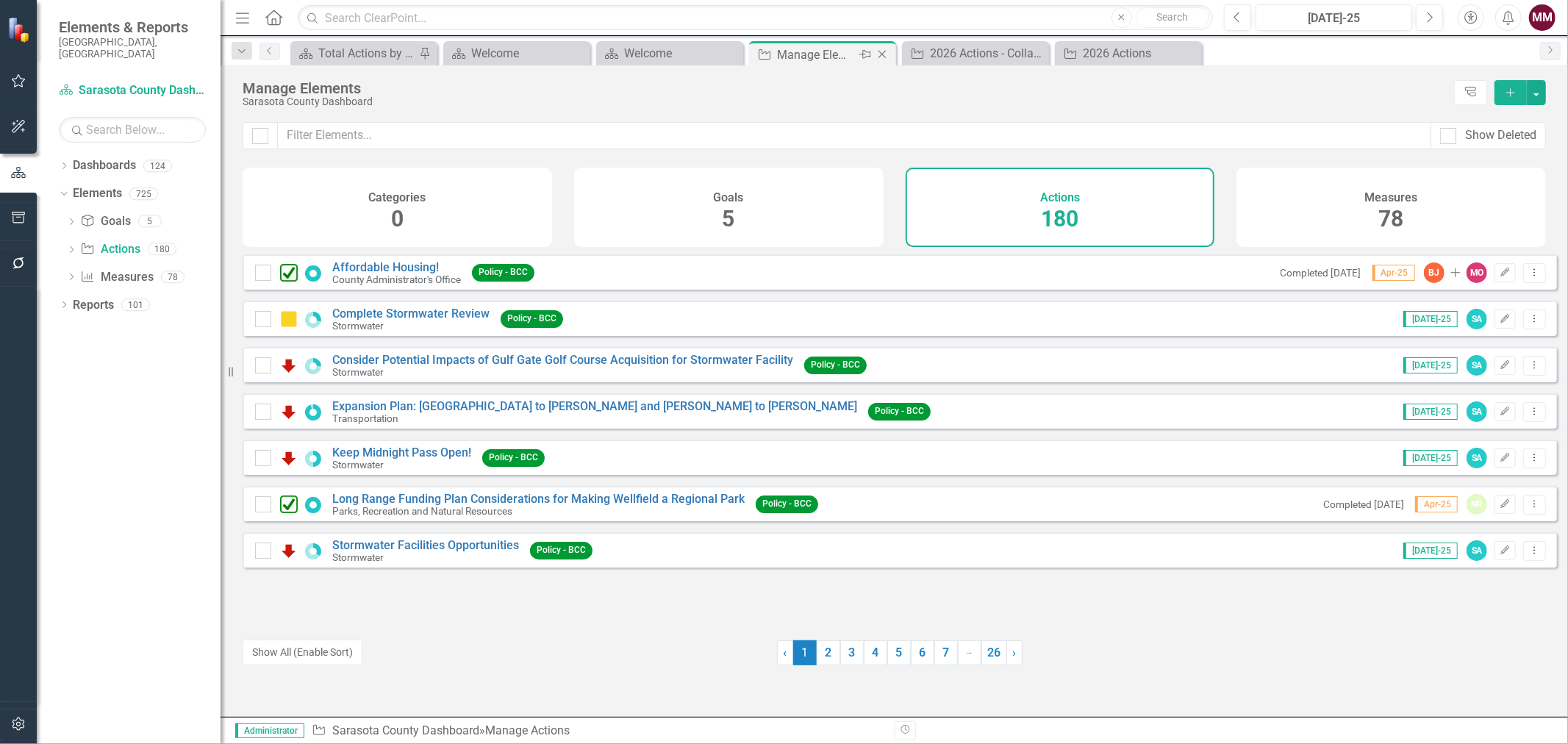
click at [881, 57] on icon "Close" at bounding box center [882, 53] width 15 height 11
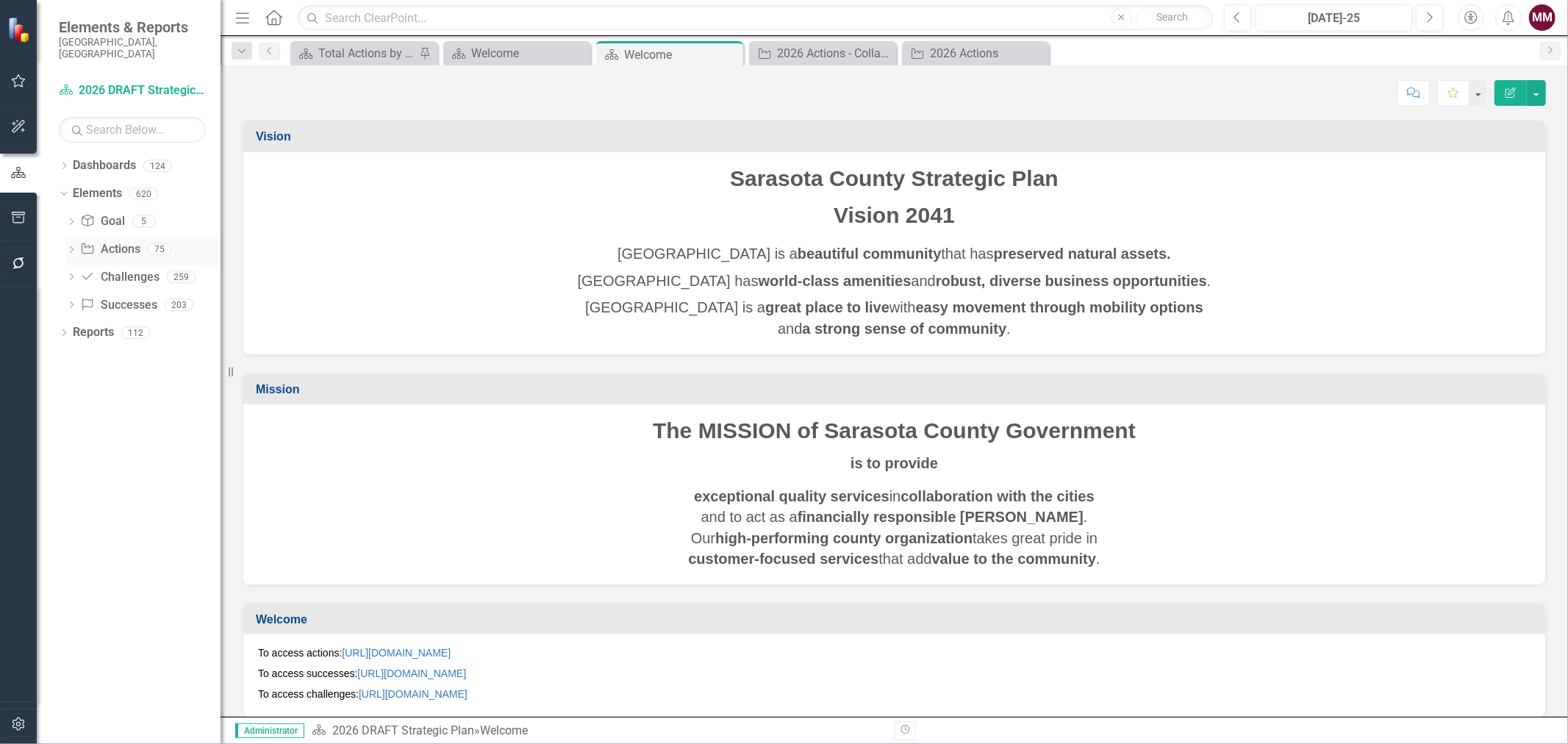
click at [123, 241] on link "Action Actions" at bounding box center [110, 249] width 60 height 17
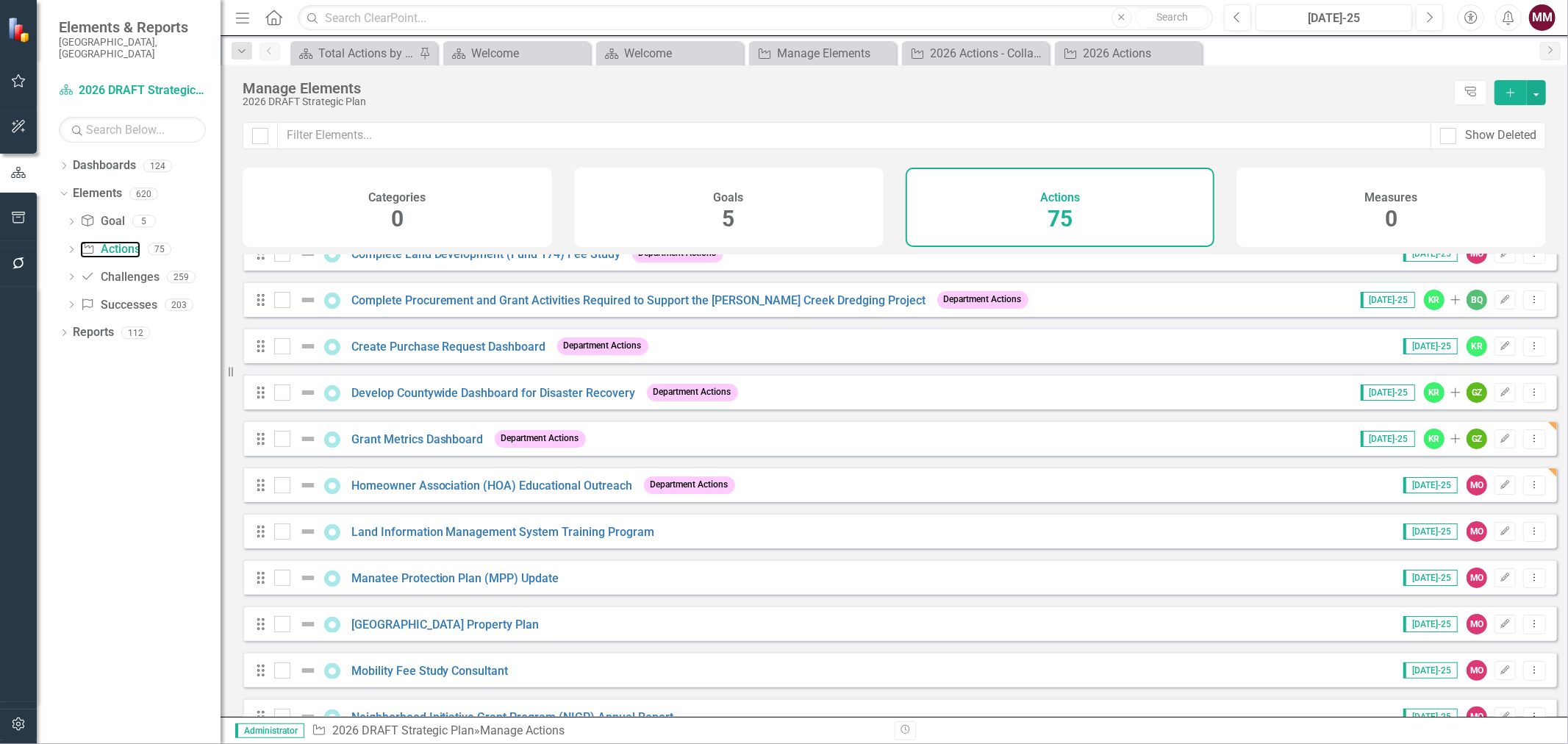
scroll to position [245, 0]
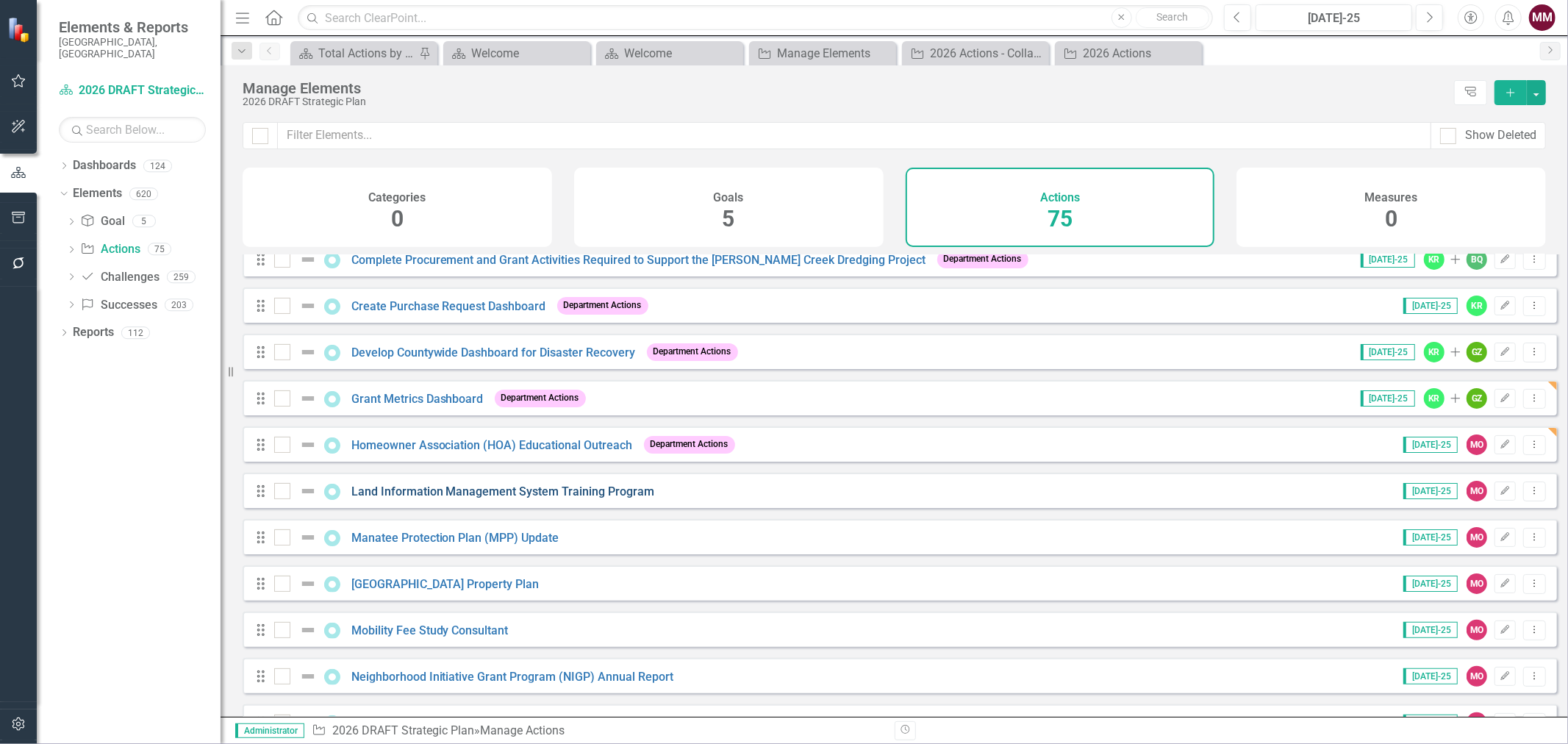
click at [566, 498] on link "Land Information Management System Training Program" at bounding box center [503, 491] width 304 height 14
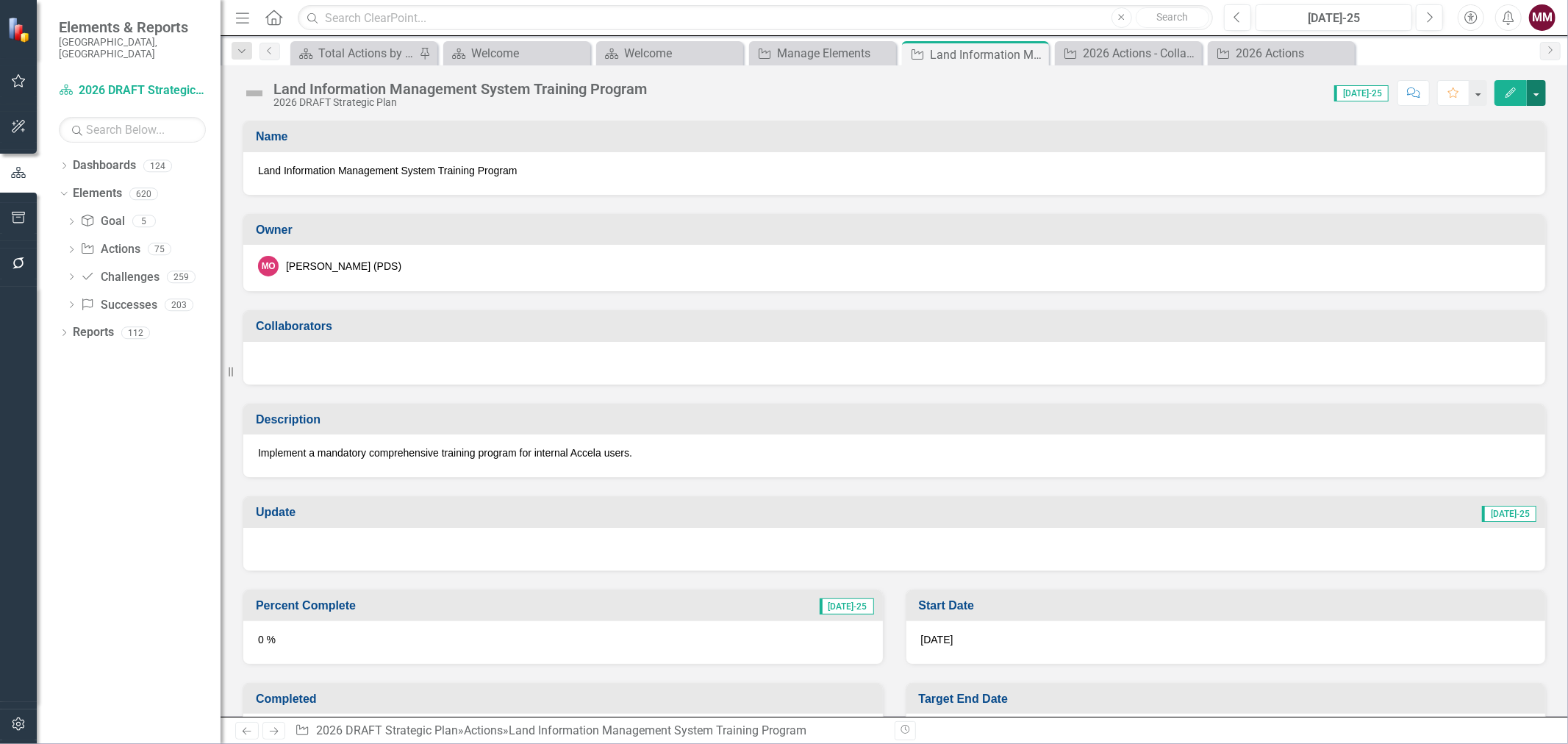
click at [1539, 97] on button "button" at bounding box center [1536, 93] width 19 height 25
click at [1504, 122] on link "Edit Edit Action" at bounding box center [1456, 120] width 179 height 27
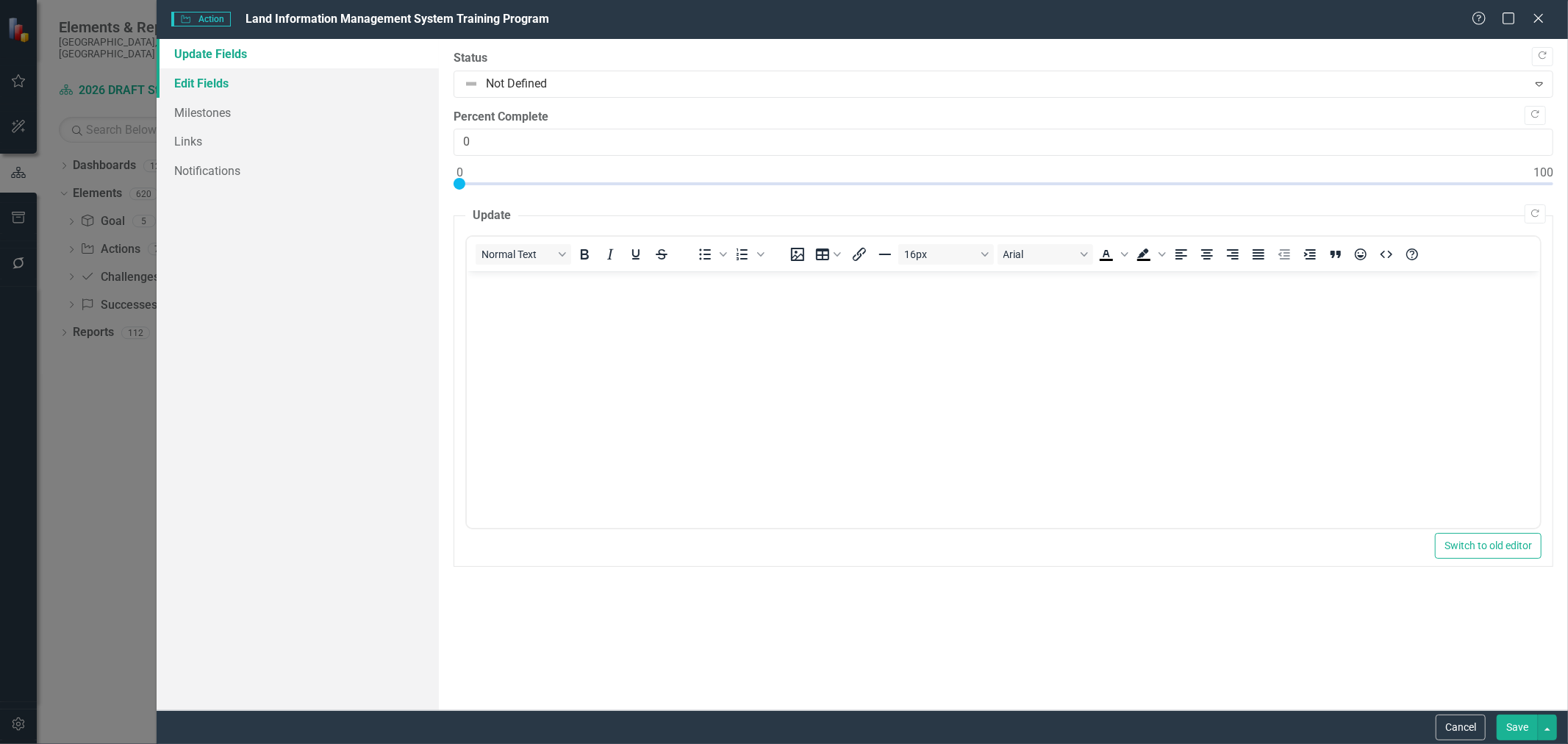
click at [196, 86] on link "Edit Fields" at bounding box center [298, 83] width 282 height 30
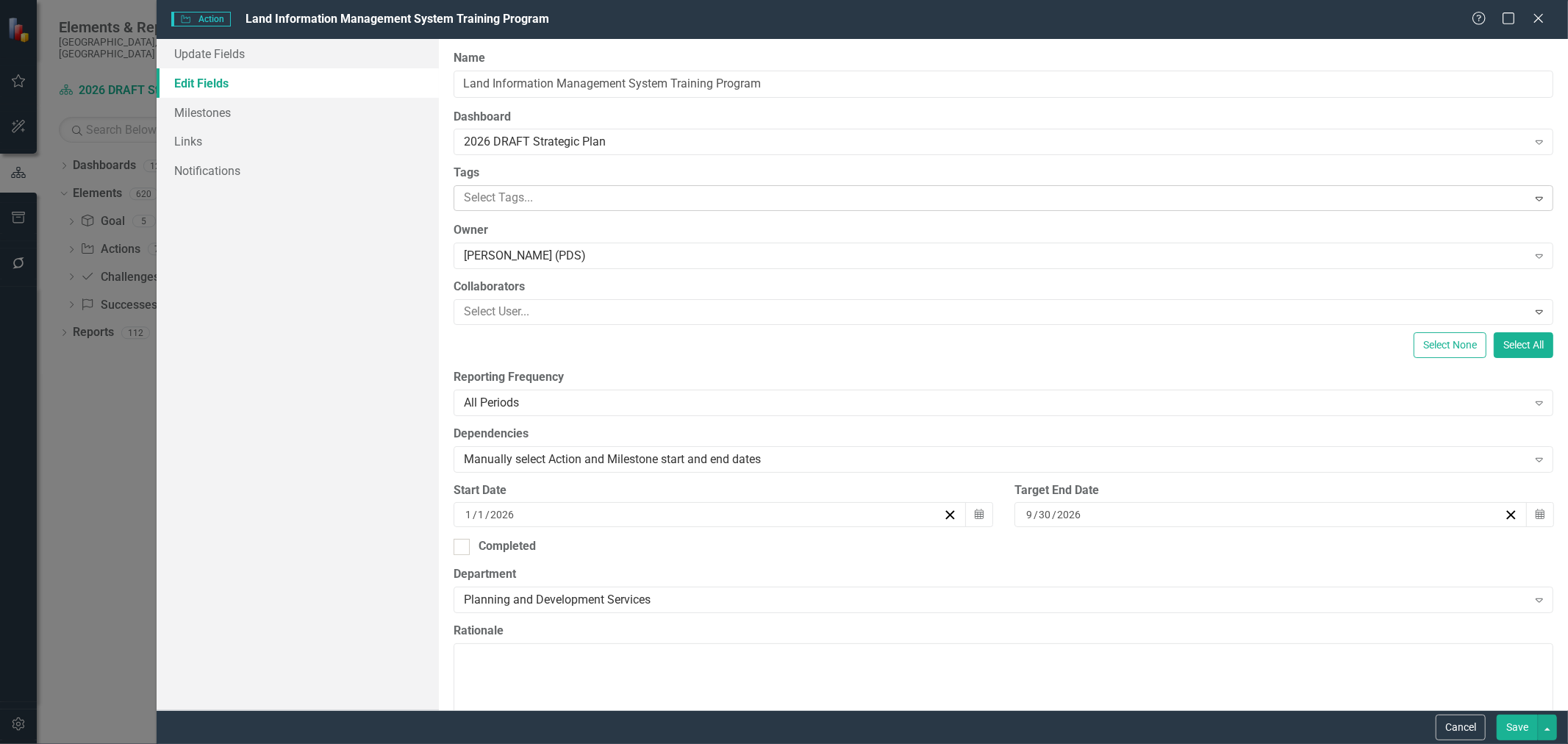
click at [548, 200] on div at bounding box center [992, 198] width 1069 height 20
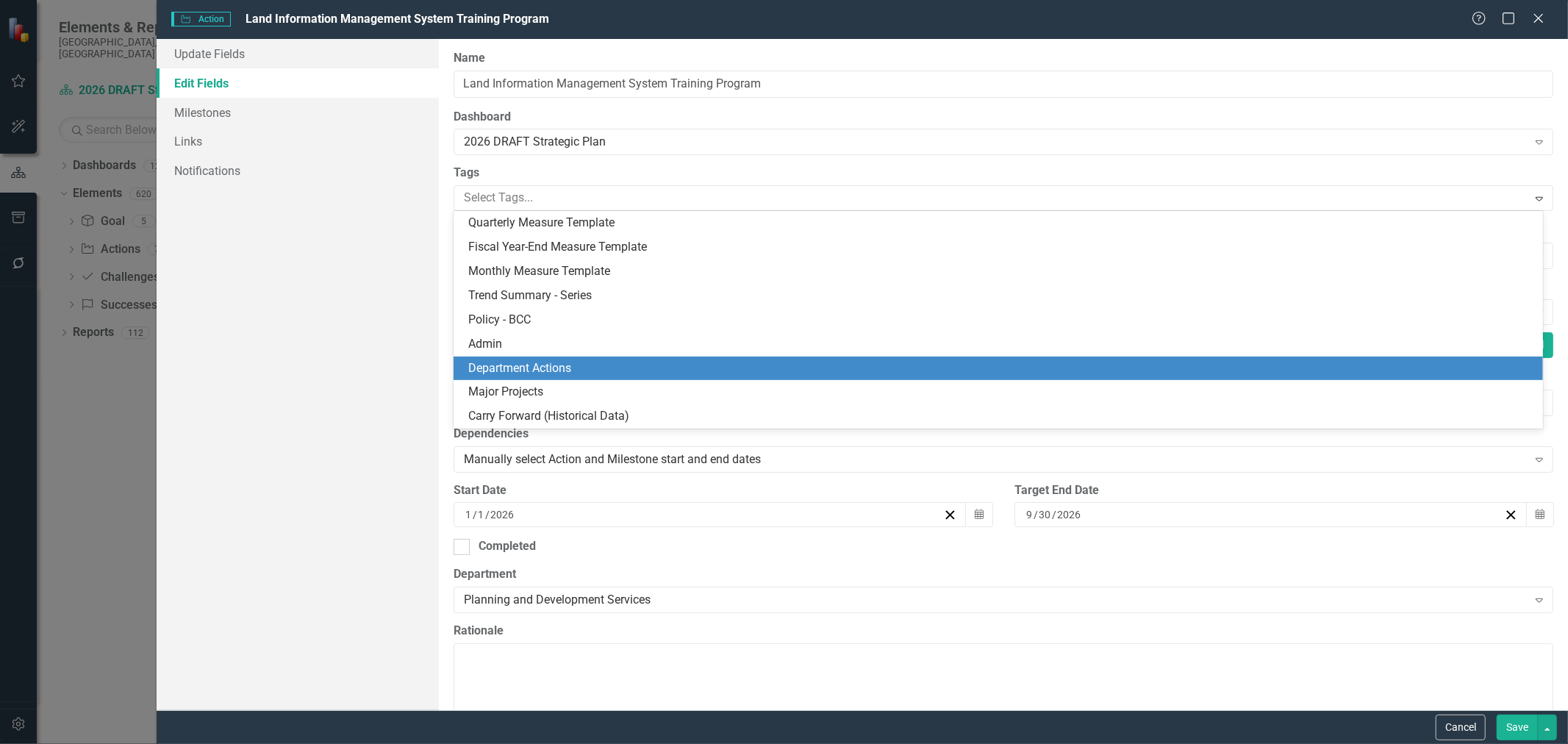
click at [544, 361] on span "Department Actions" at bounding box center [520, 368] width 103 height 14
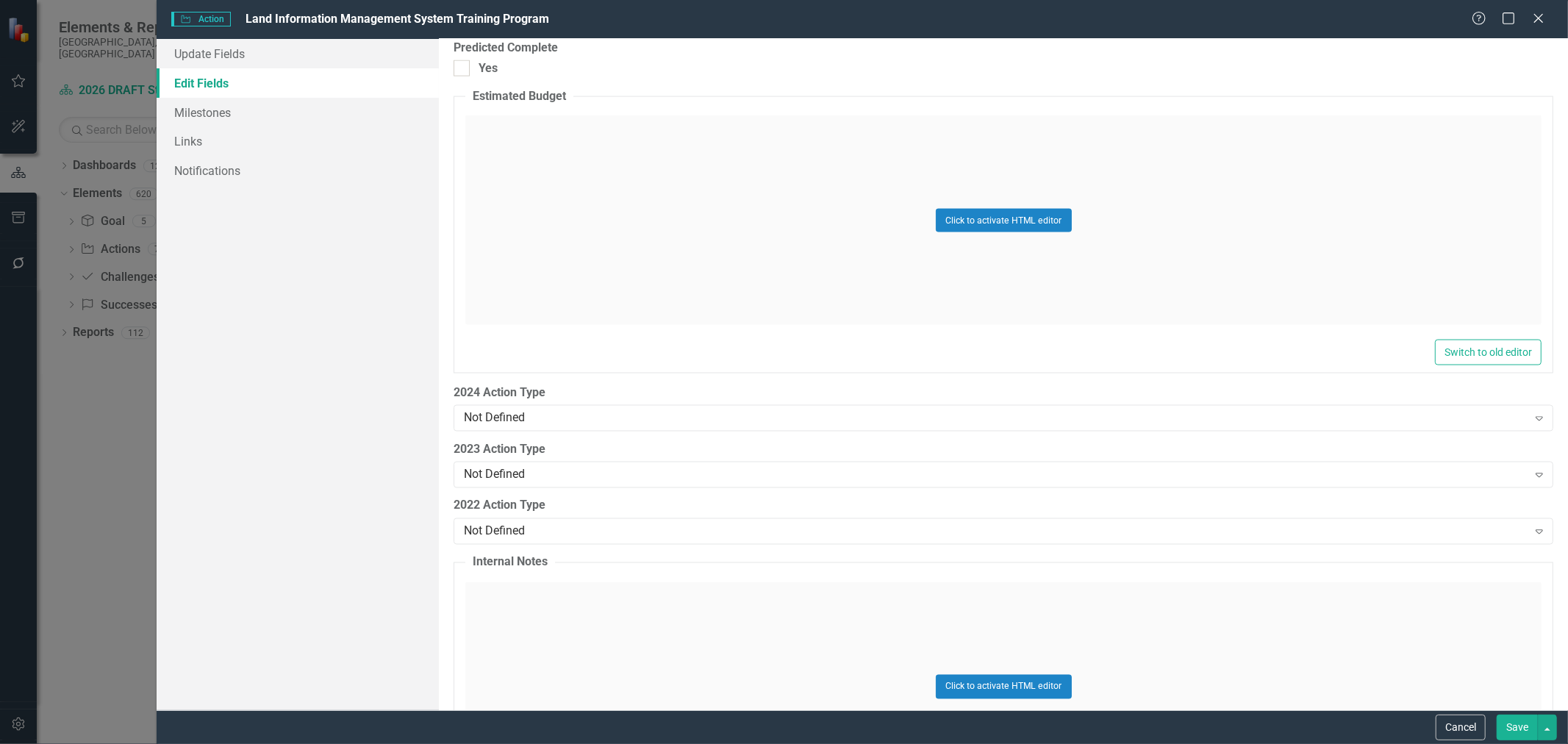
scroll to position [1960, 0]
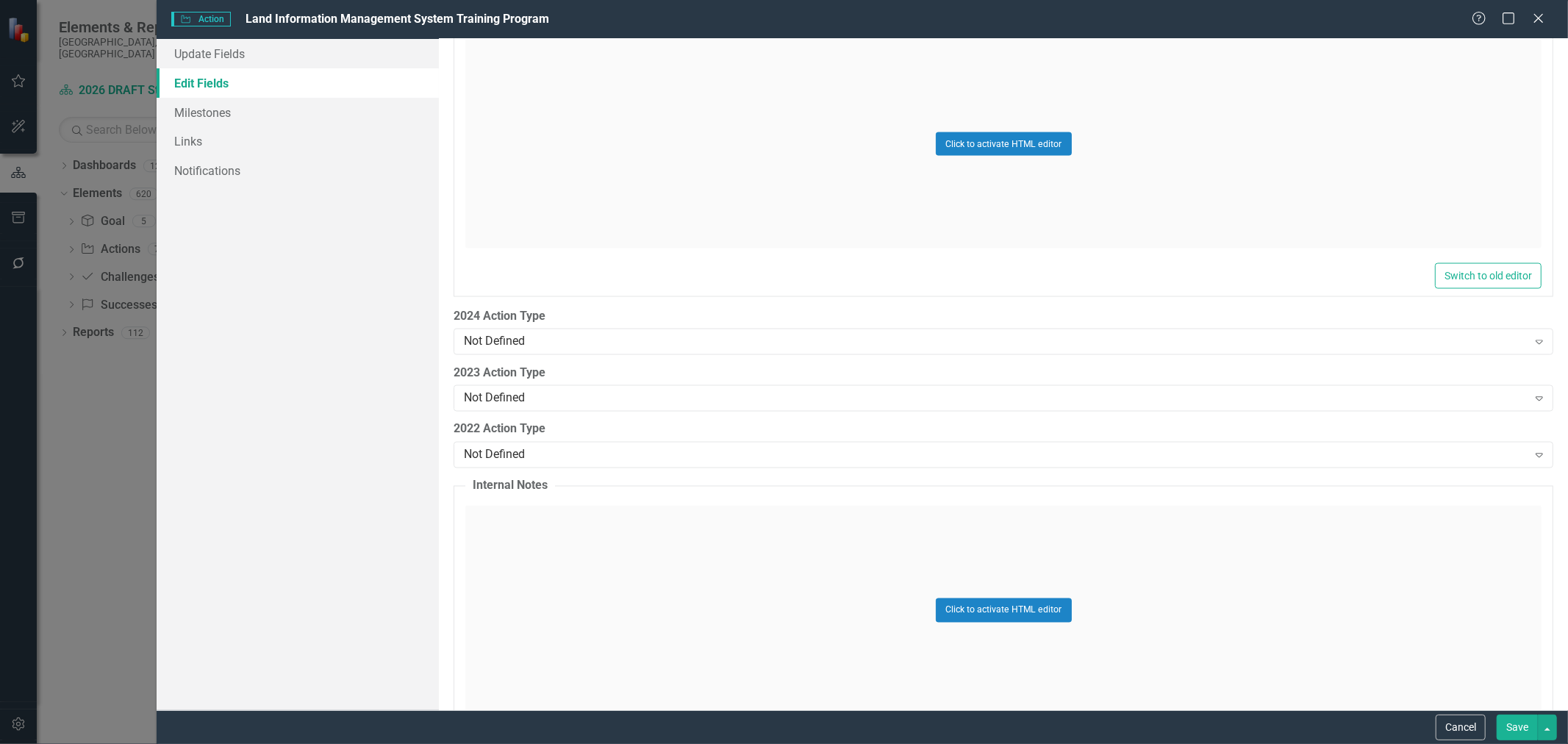
click at [1508, 732] on button "Save" at bounding box center [1517, 726] width 41 height 25
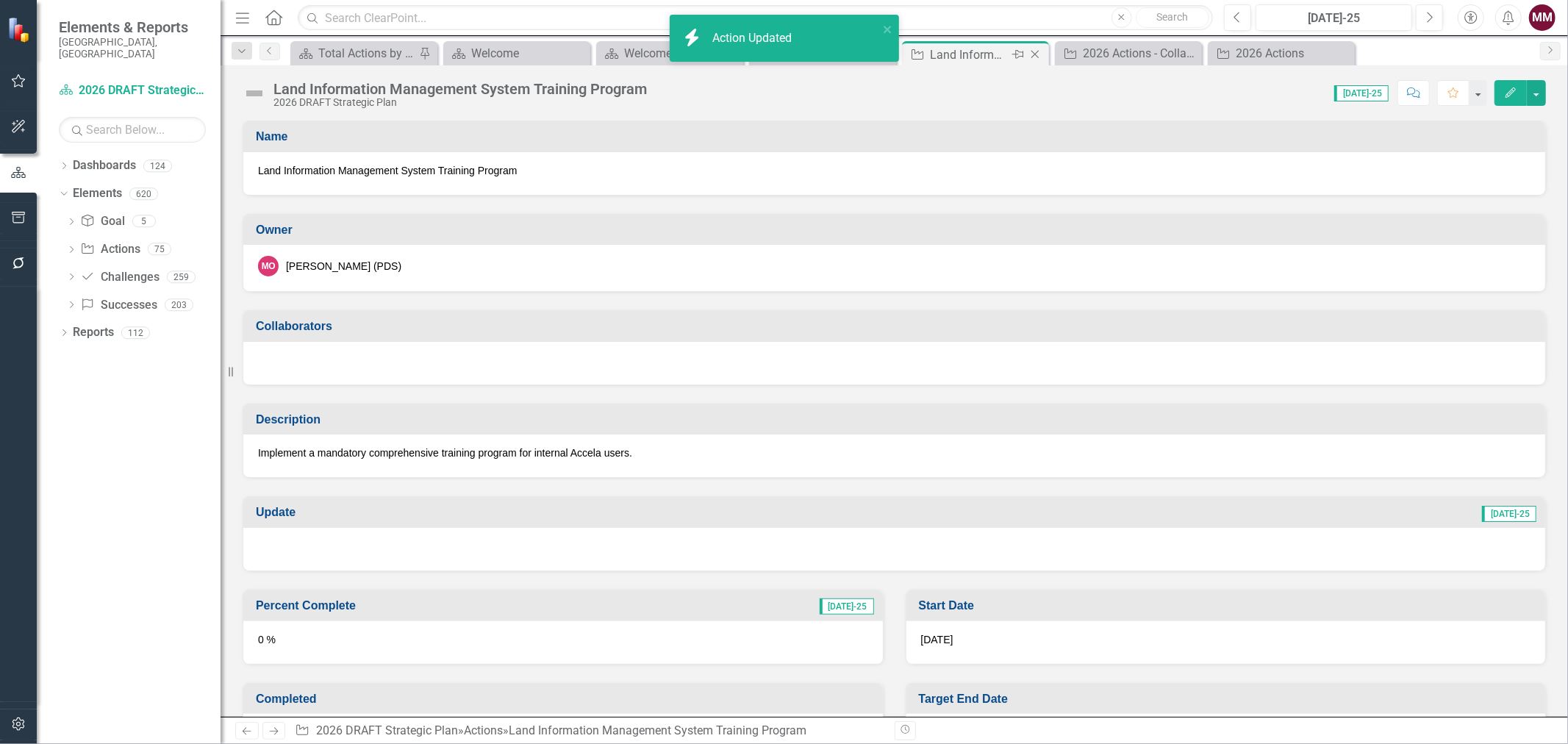
click at [1034, 49] on icon "Close" at bounding box center [1035, 53] width 15 height 11
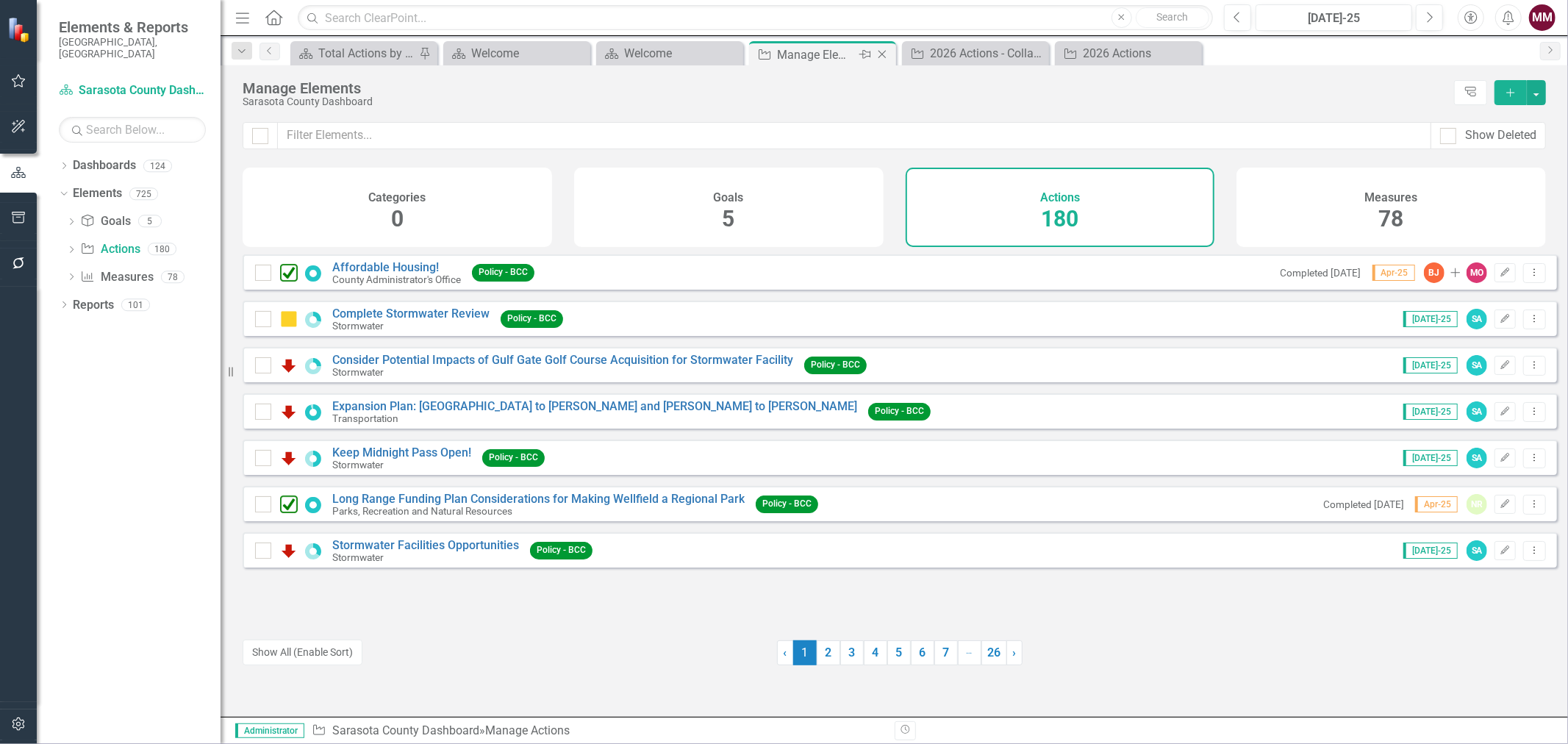
click at [879, 56] on icon at bounding box center [882, 54] width 8 height 8
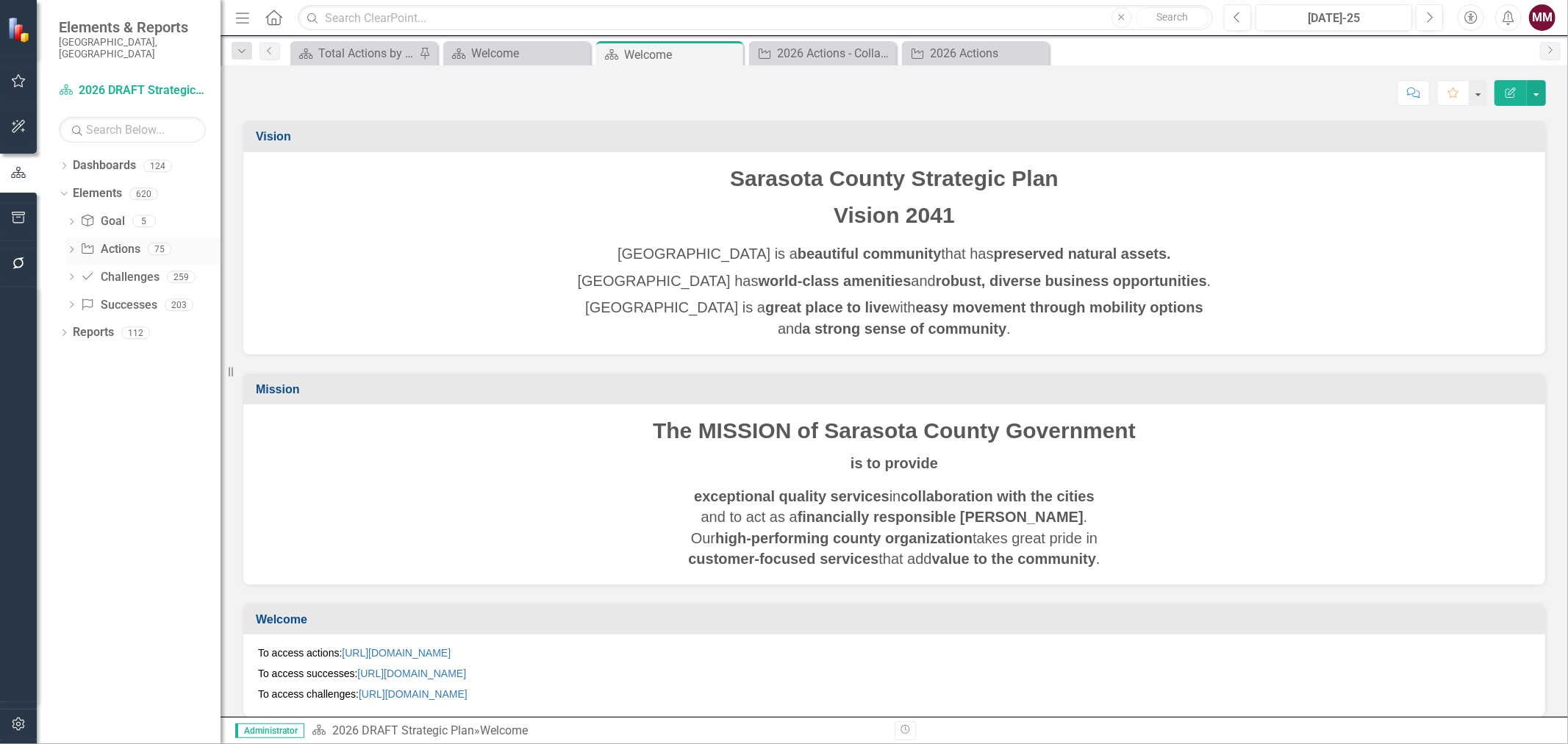
click at [114, 241] on link "Action Actions" at bounding box center [110, 249] width 60 height 17
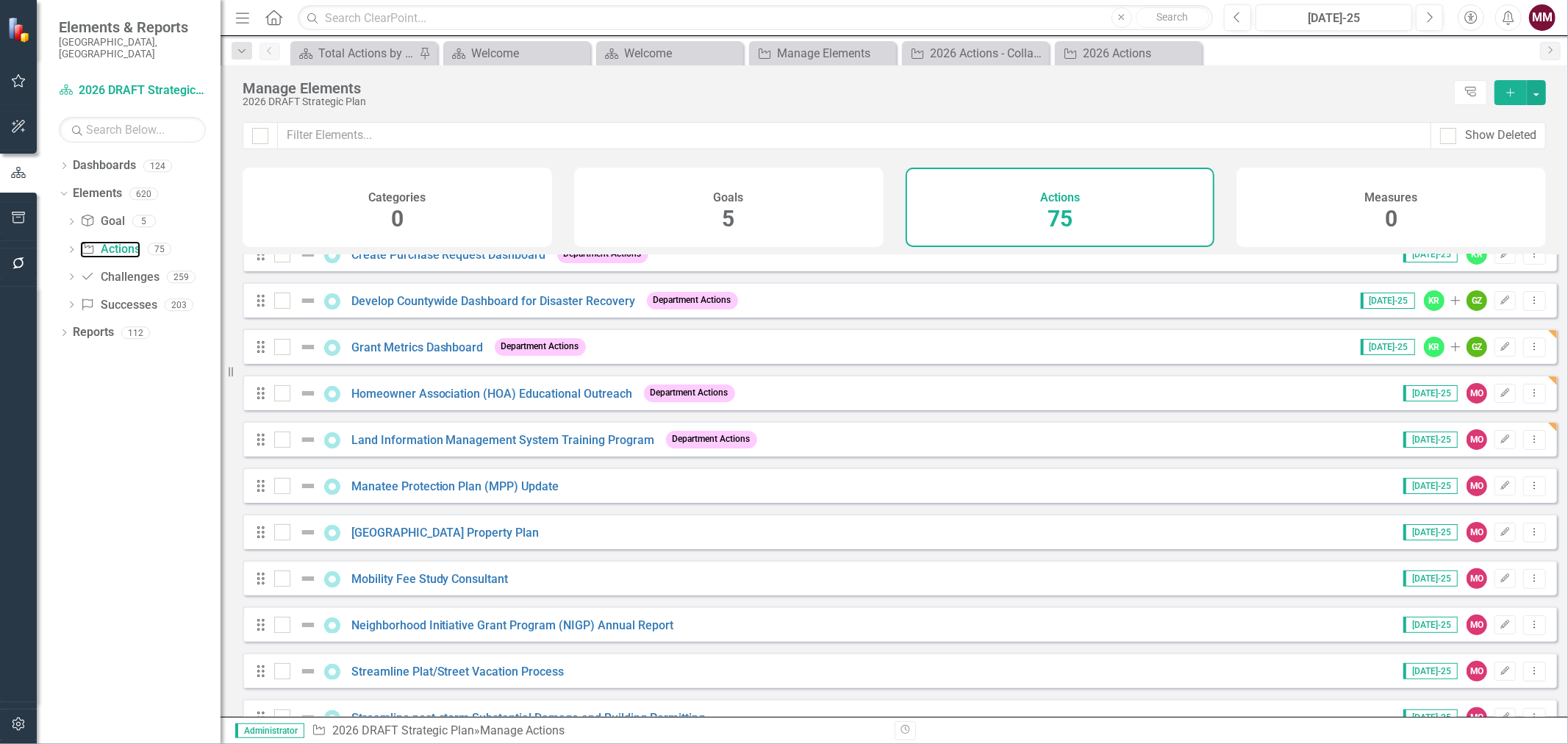
scroll to position [326, 0]
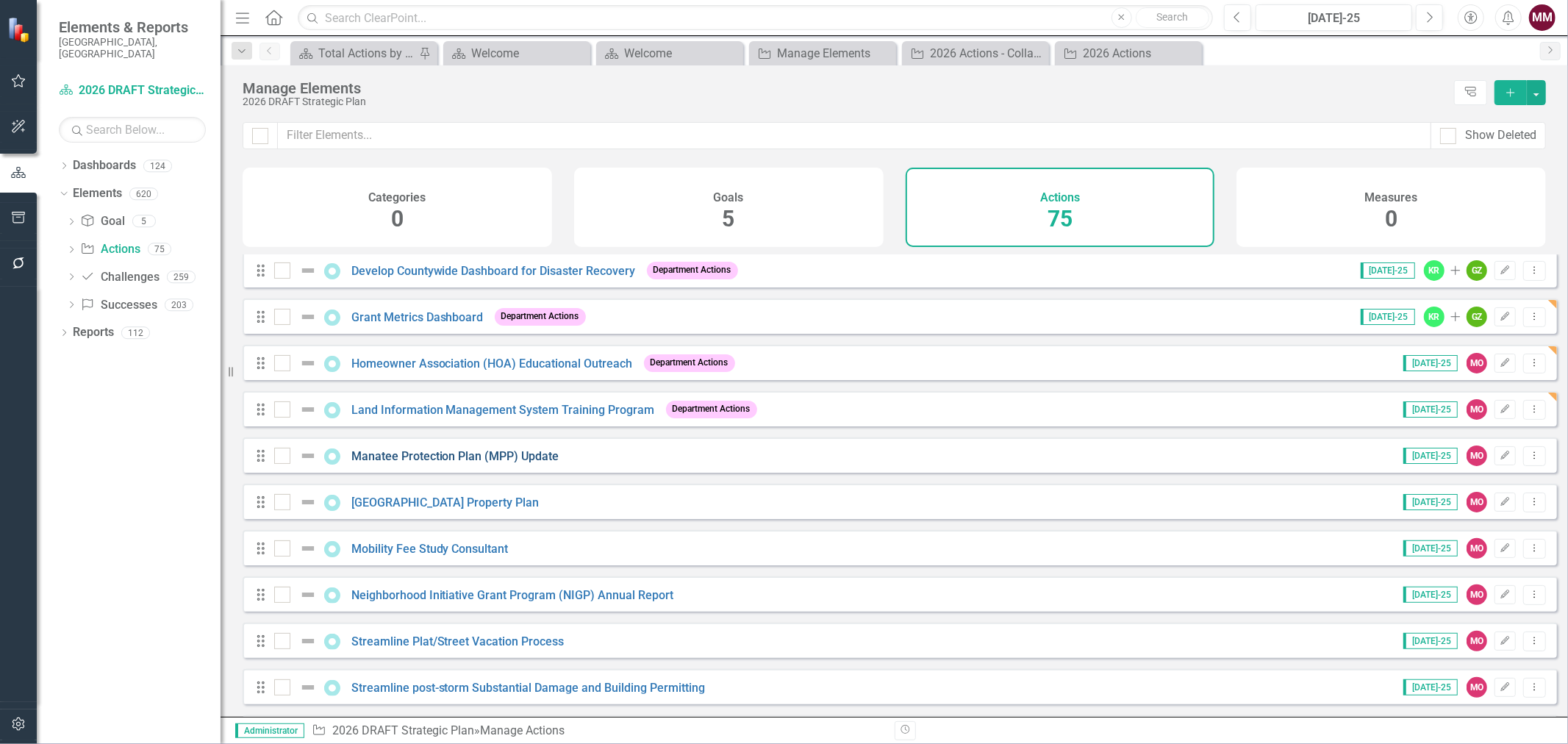
click at [447, 460] on link "Manatee Protection Plan (MPP) Update" at bounding box center [455, 456] width 208 height 14
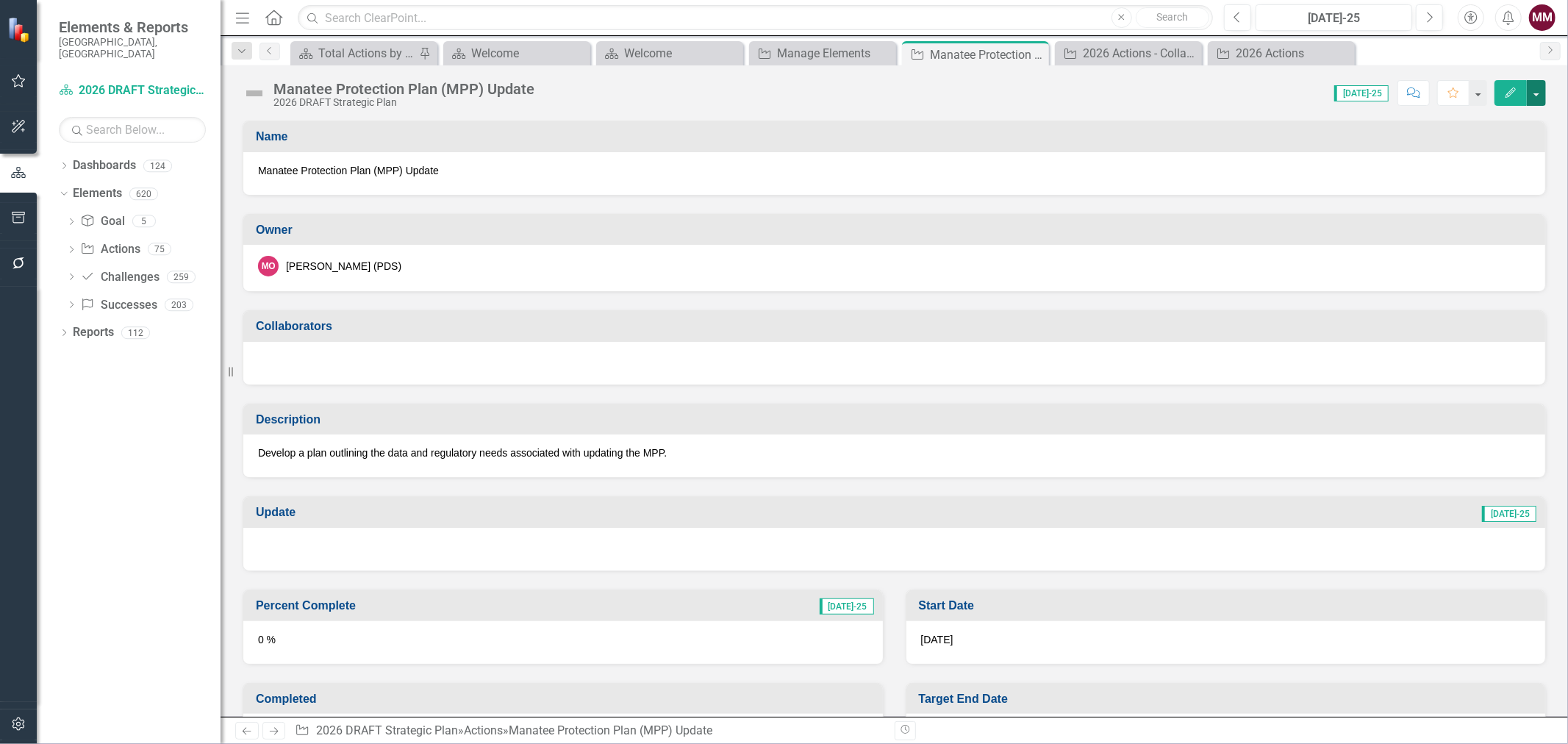
click at [1542, 94] on button "button" at bounding box center [1536, 93] width 19 height 25
click at [1498, 116] on link "Edit Edit Action" at bounding box center [1456, 120] width 179 height 27
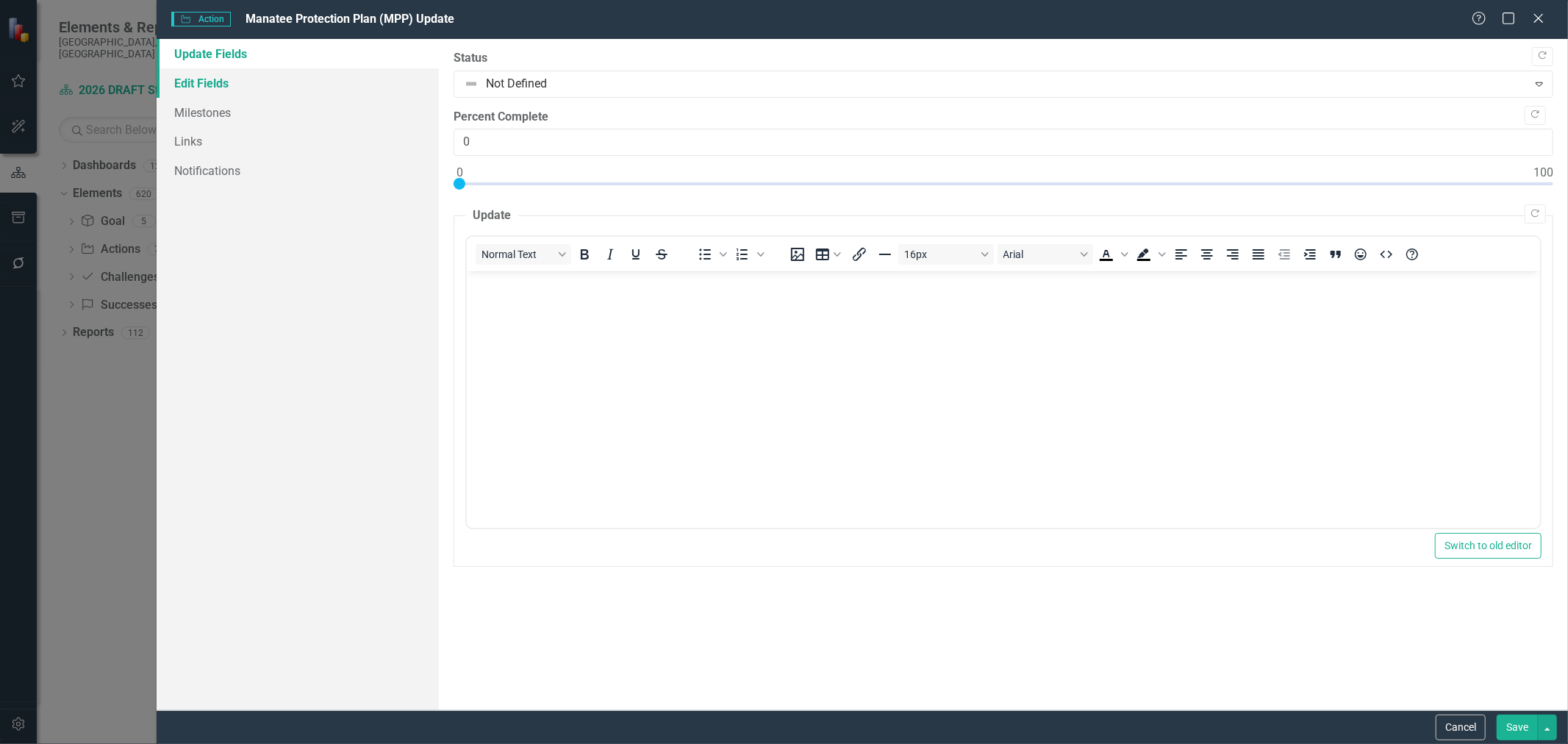
click at [195, 87] on link "Edit Fields" at bounding box center [298, 83] width 282 height 30
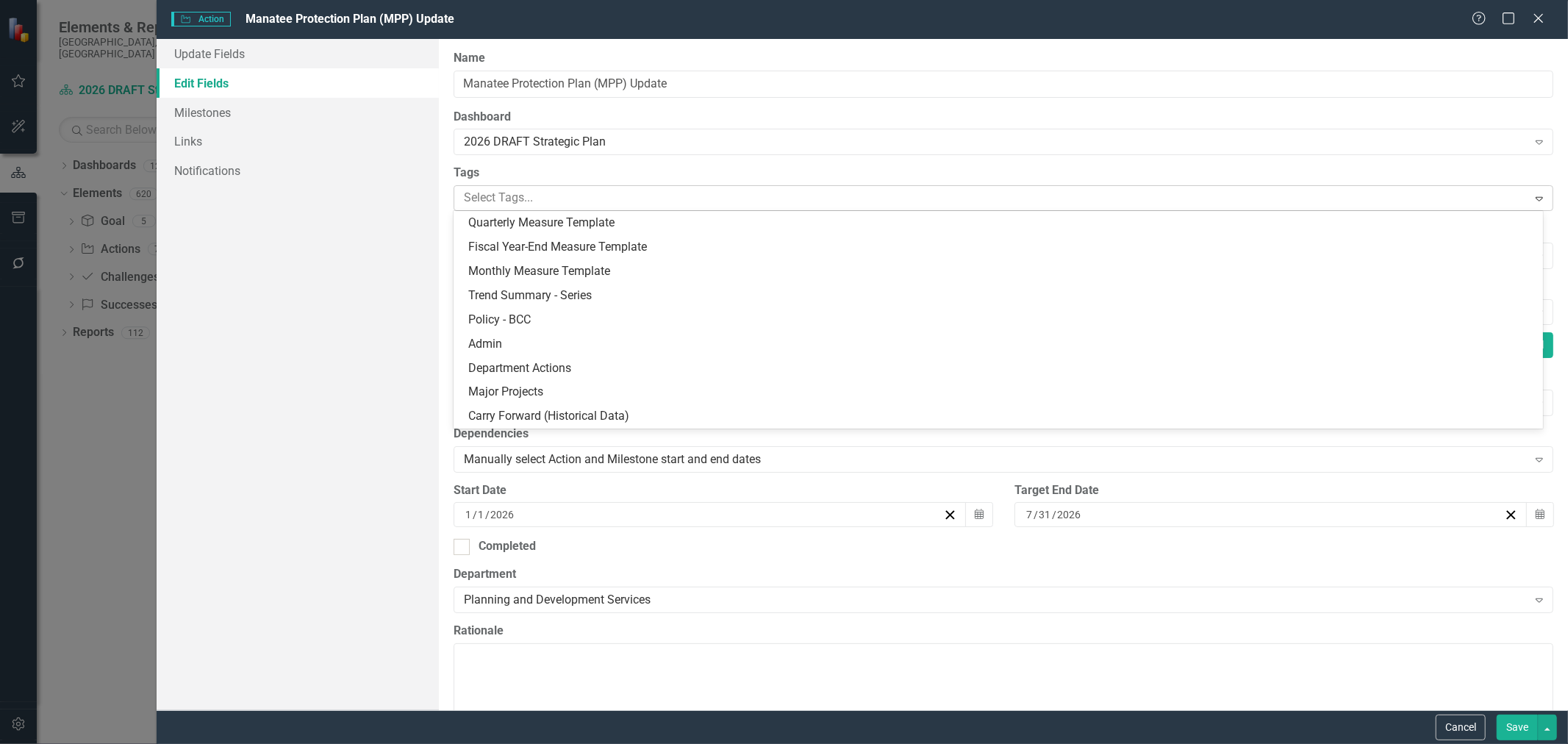
click at [585, 193] on div at bounding box center [992, 198] width 1069 height 20
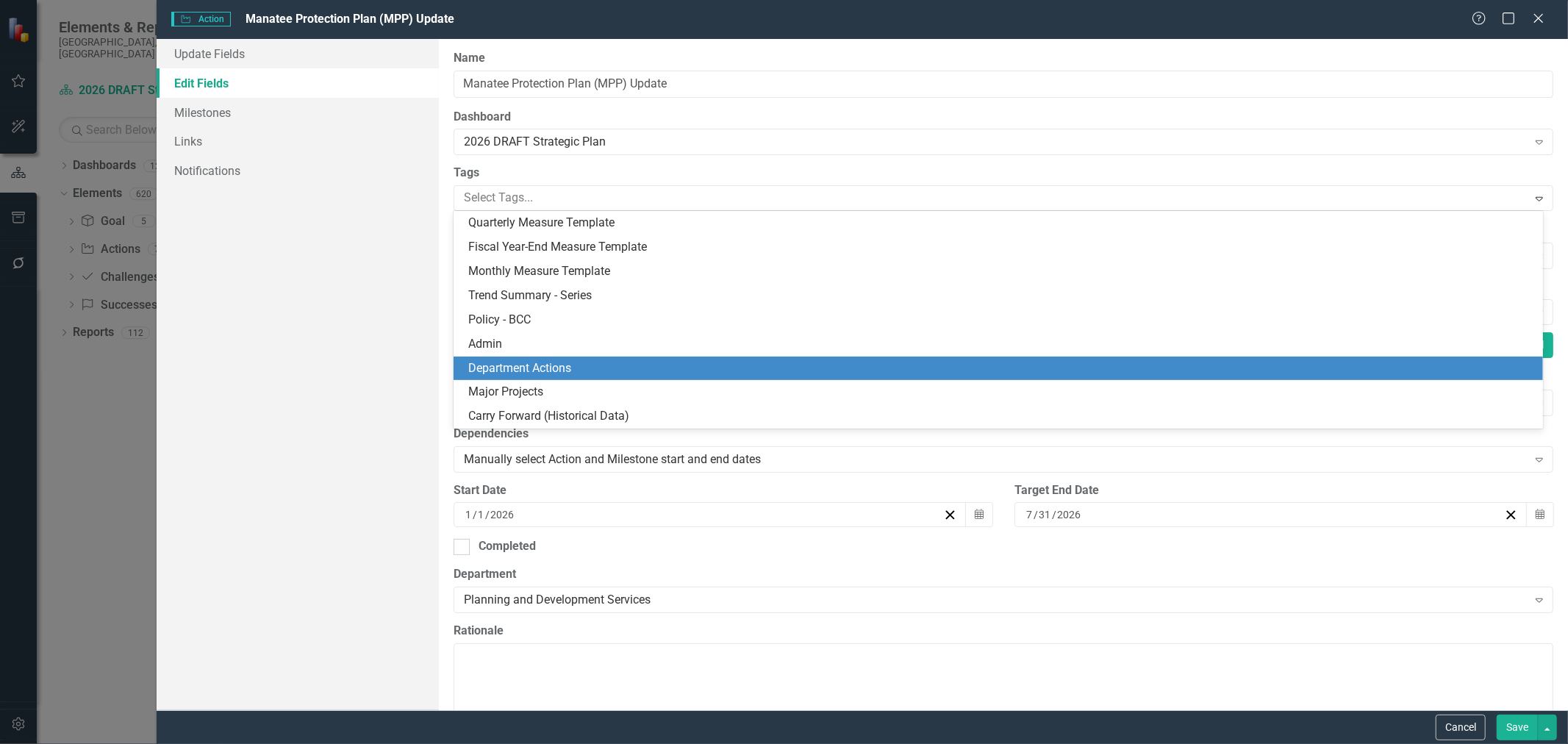
click at [543, 370] on span "Department Actions" at bounding box center [520, 368] width 103 height 14
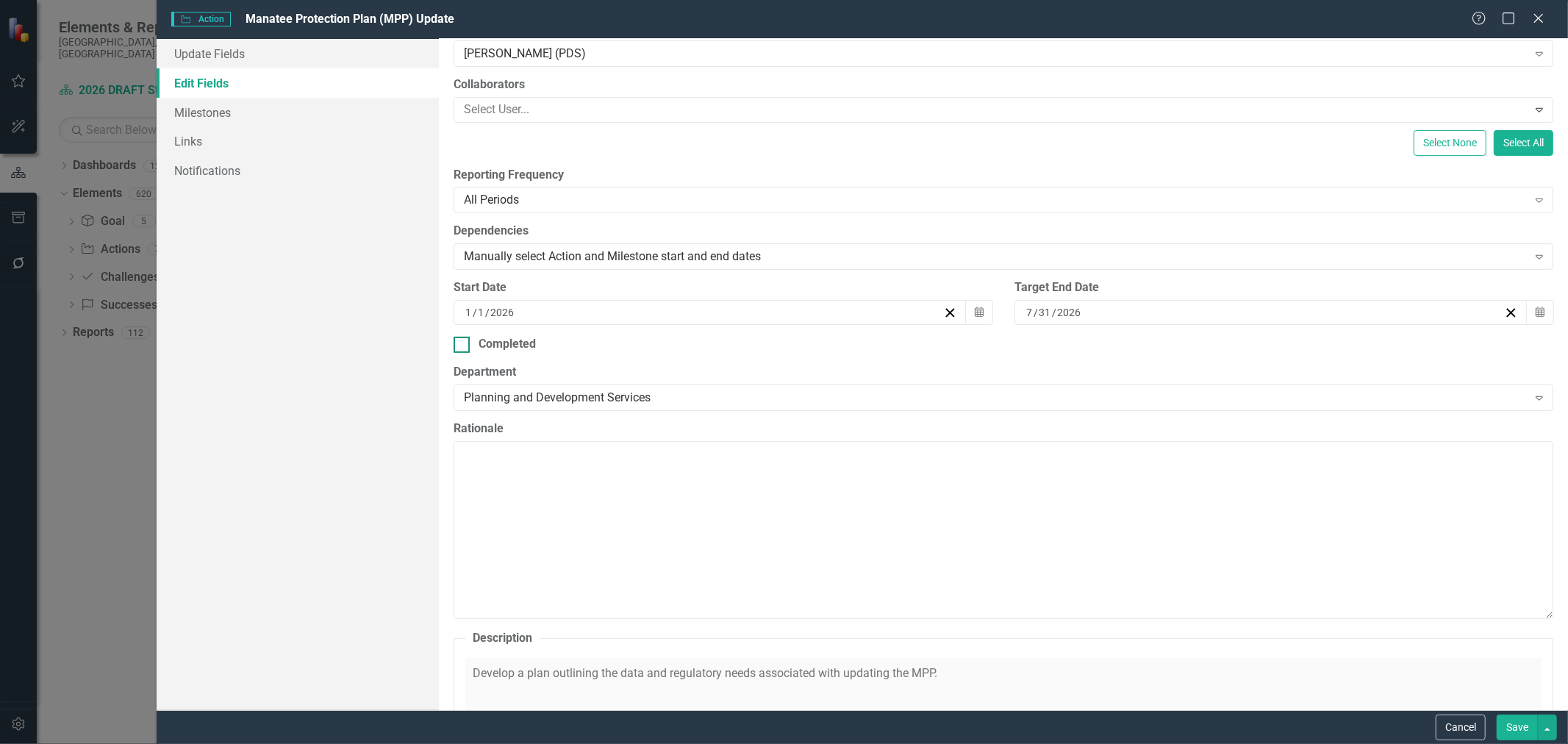
scroll to position [245, 0]
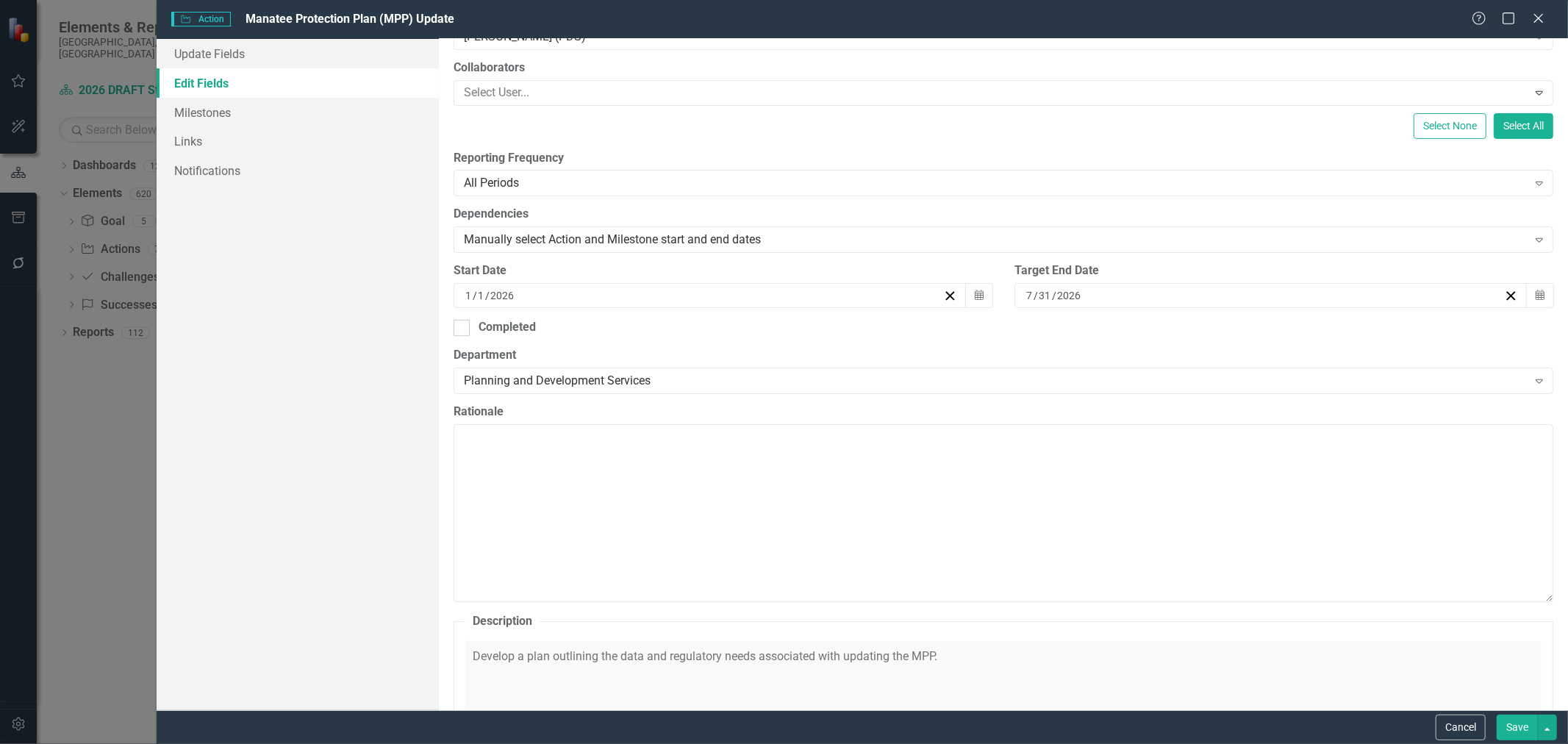
click at [1512, 732] on button "Save" at bounding box center [1517, 726] width 41 height 25
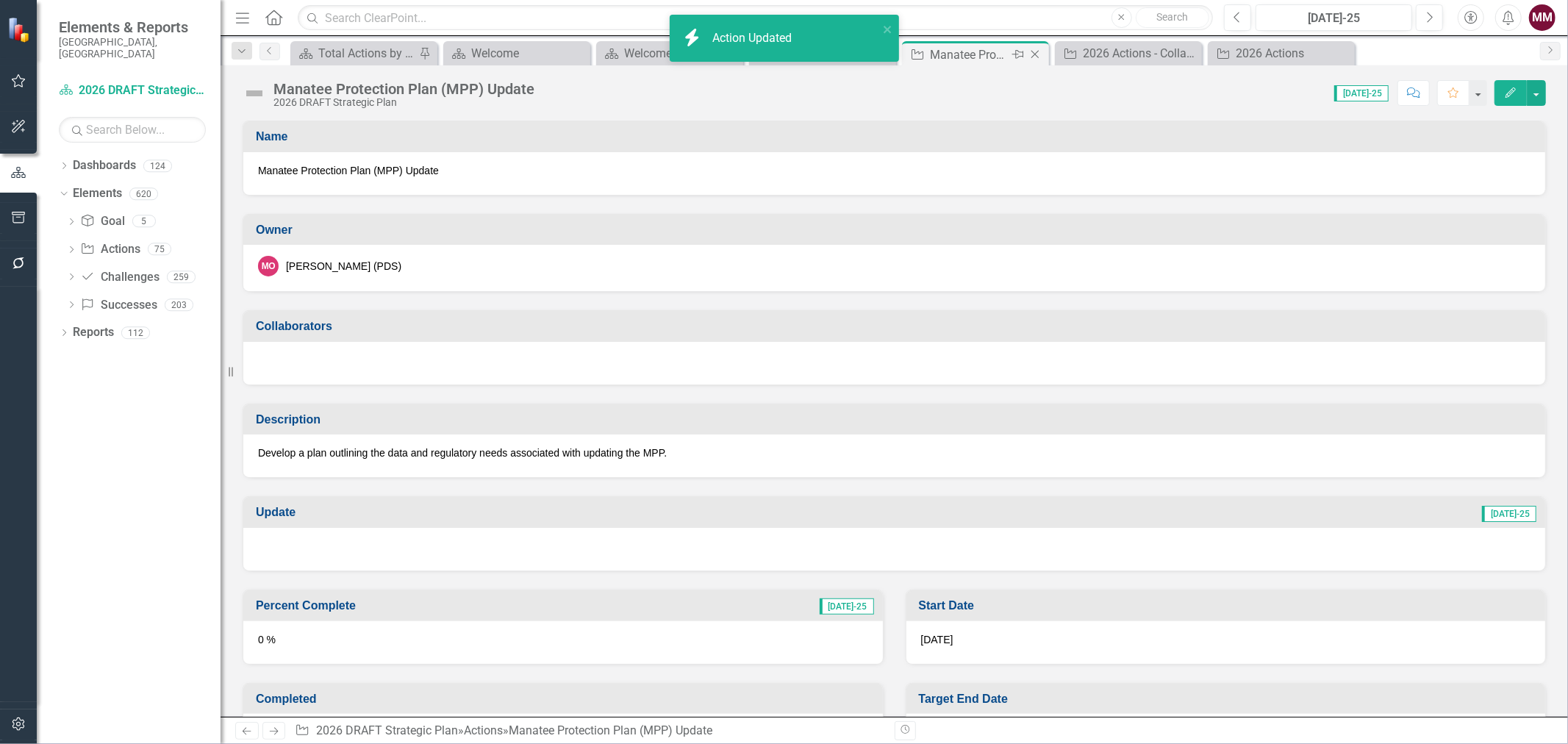
click at [1032, 53] on icon "Close" at bounding box center [1035, 53] width 15 height 11
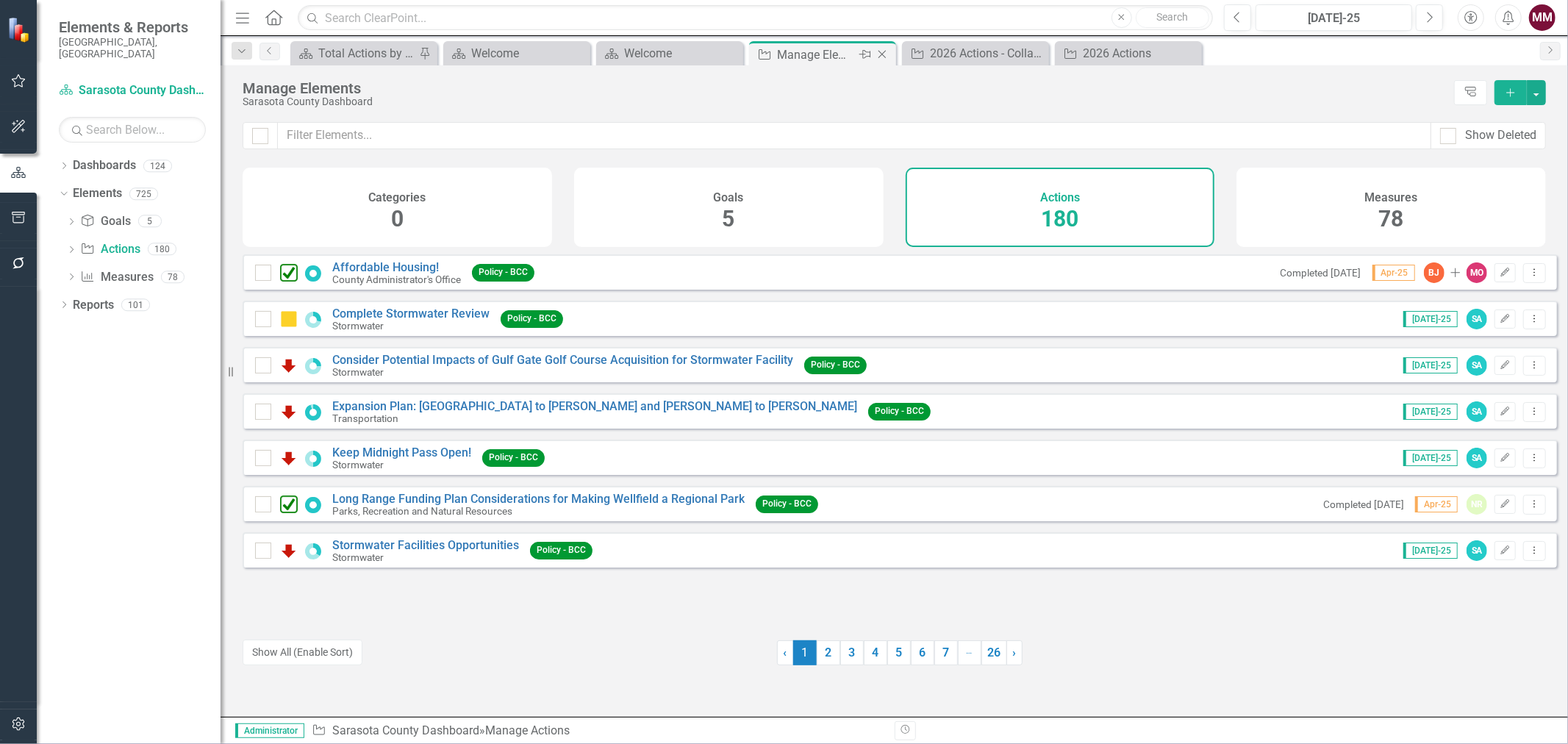
click at [880, 53] on icon at bounding box center [882, 54] width 8 height 8
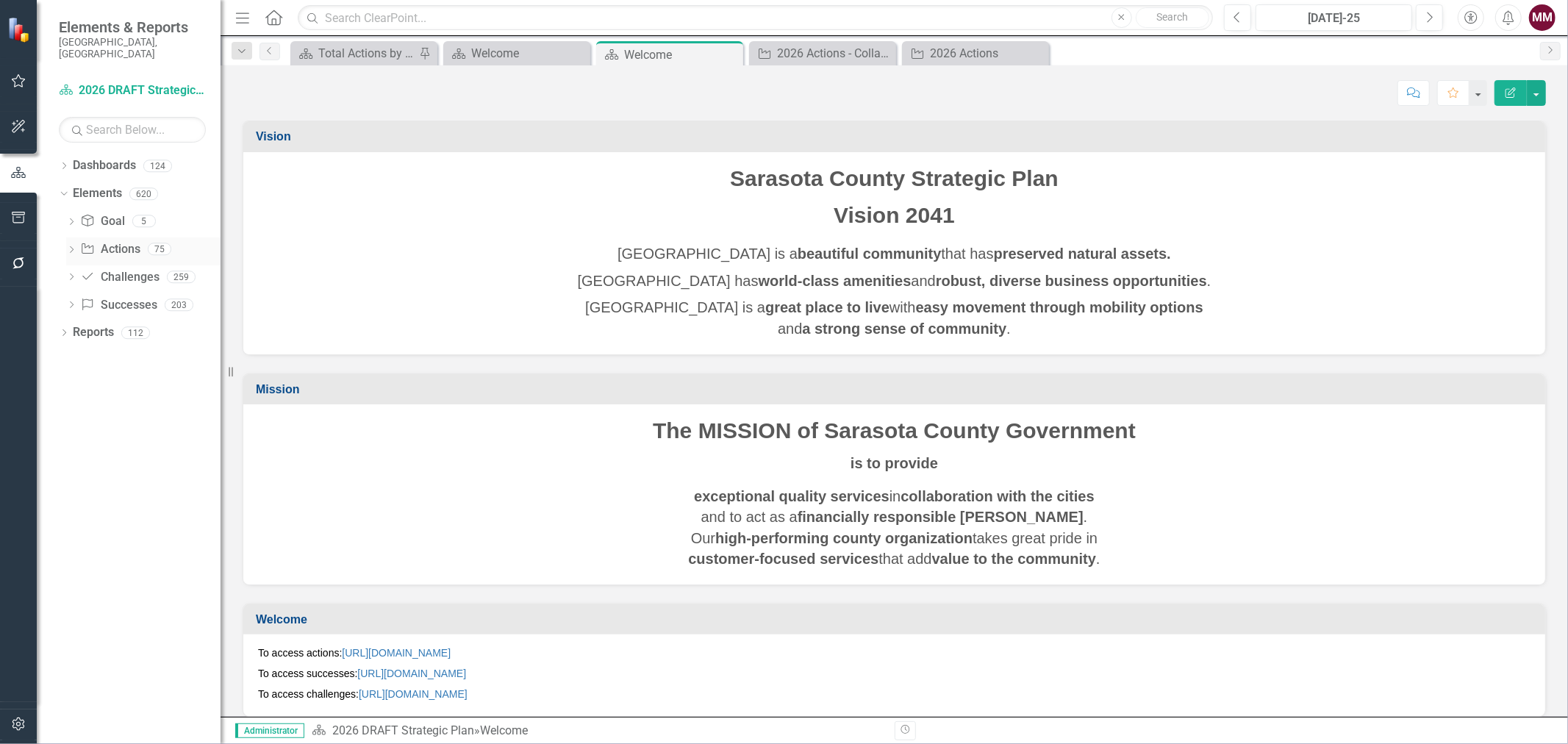
click at [114, 241] on link "Action Actions" at bounding box center [110, 249] width 60 height 17
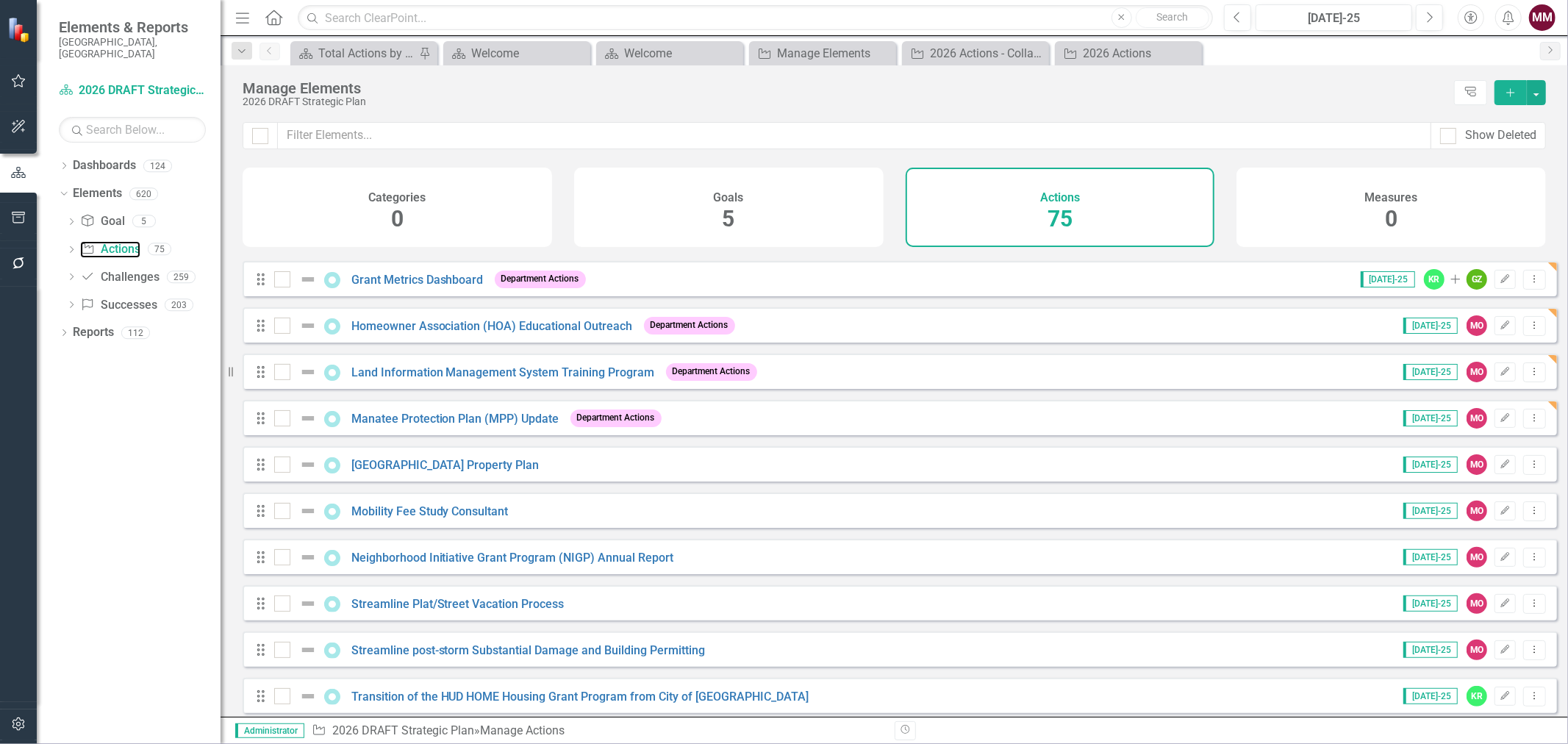
scroll to position [408, 0]
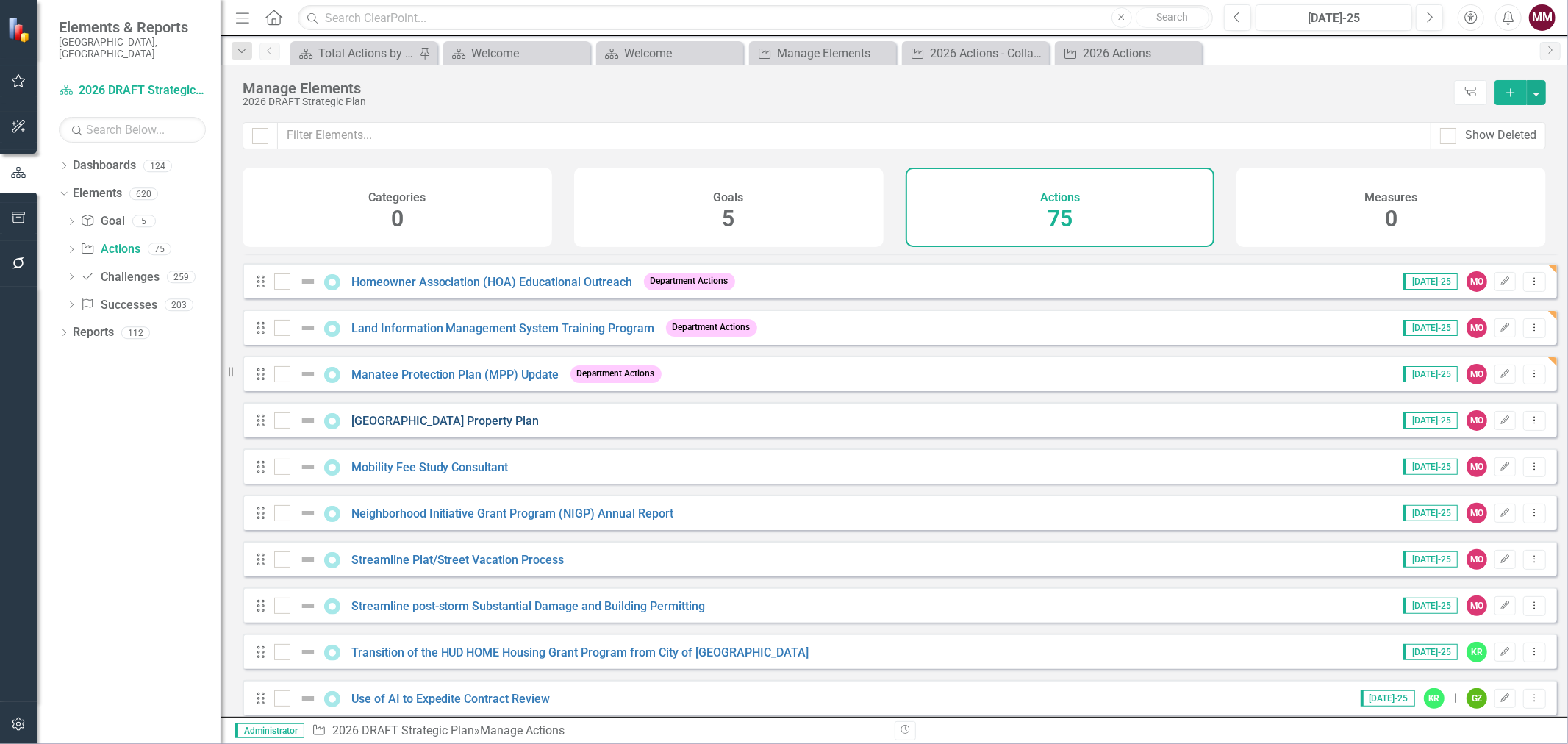
click at [405, 428] on link "[GEOGRAPHIC_DATA] Property Plan" at bounding box center [445, 421] width 188 height 14
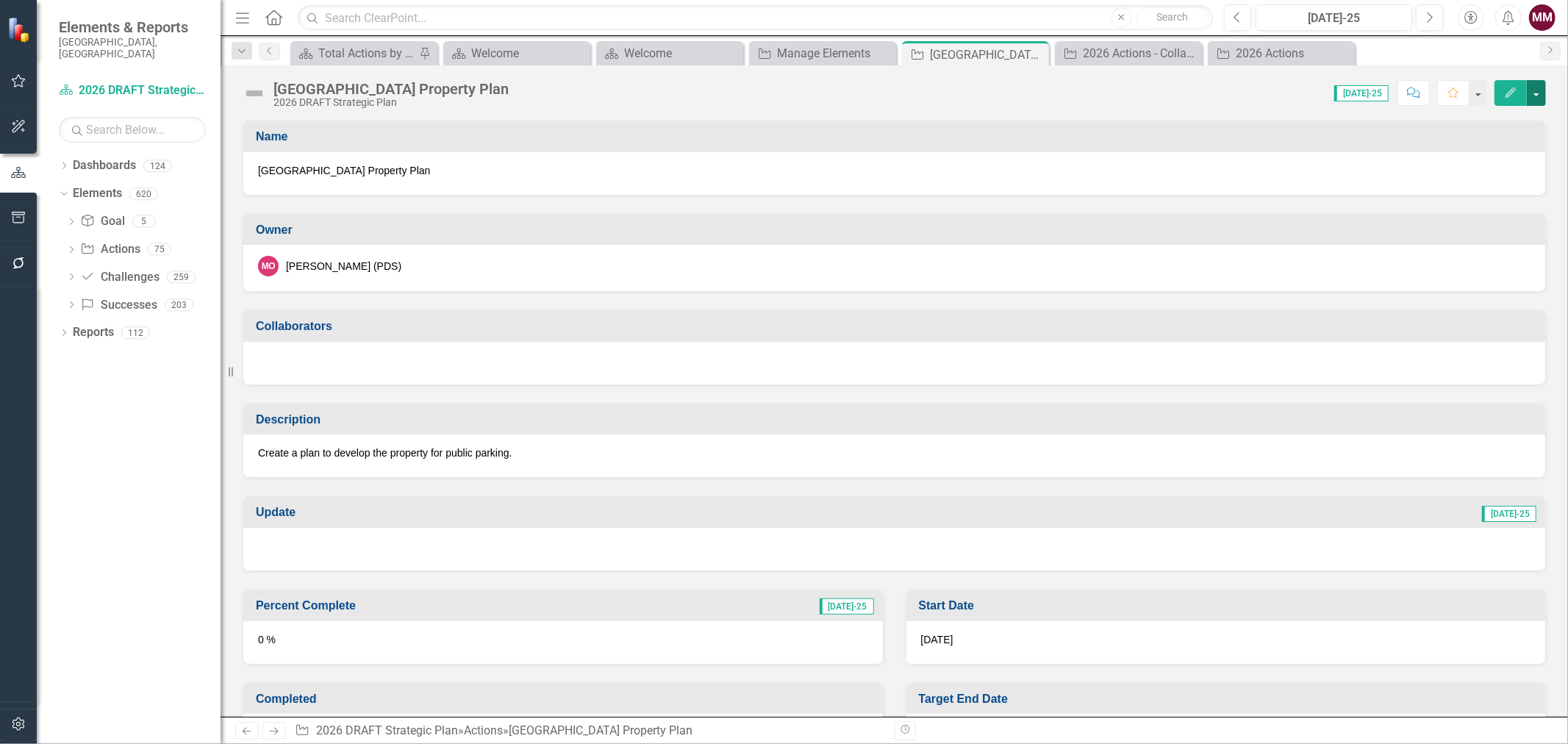
click at [1538, 99] on button "button" at bounding box center [1536, 93] width 19 height 25
click at [1493, 116] on link "Edit Edit Action" at bounding box center [1456, 120] width 179 height 27
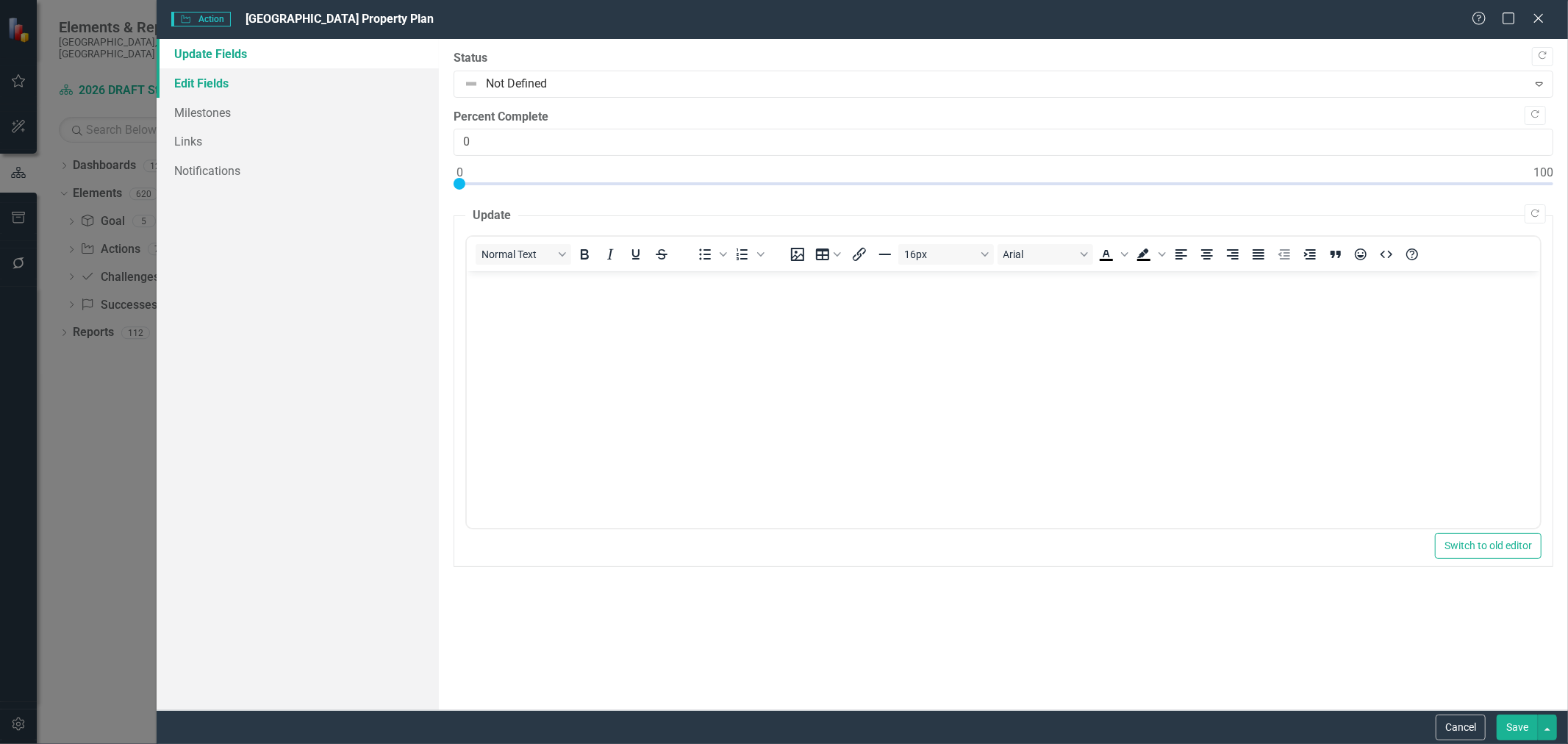
click at [185, 81] on link "Edit Fields" at bounding box center [298, 83] width 282 height 30
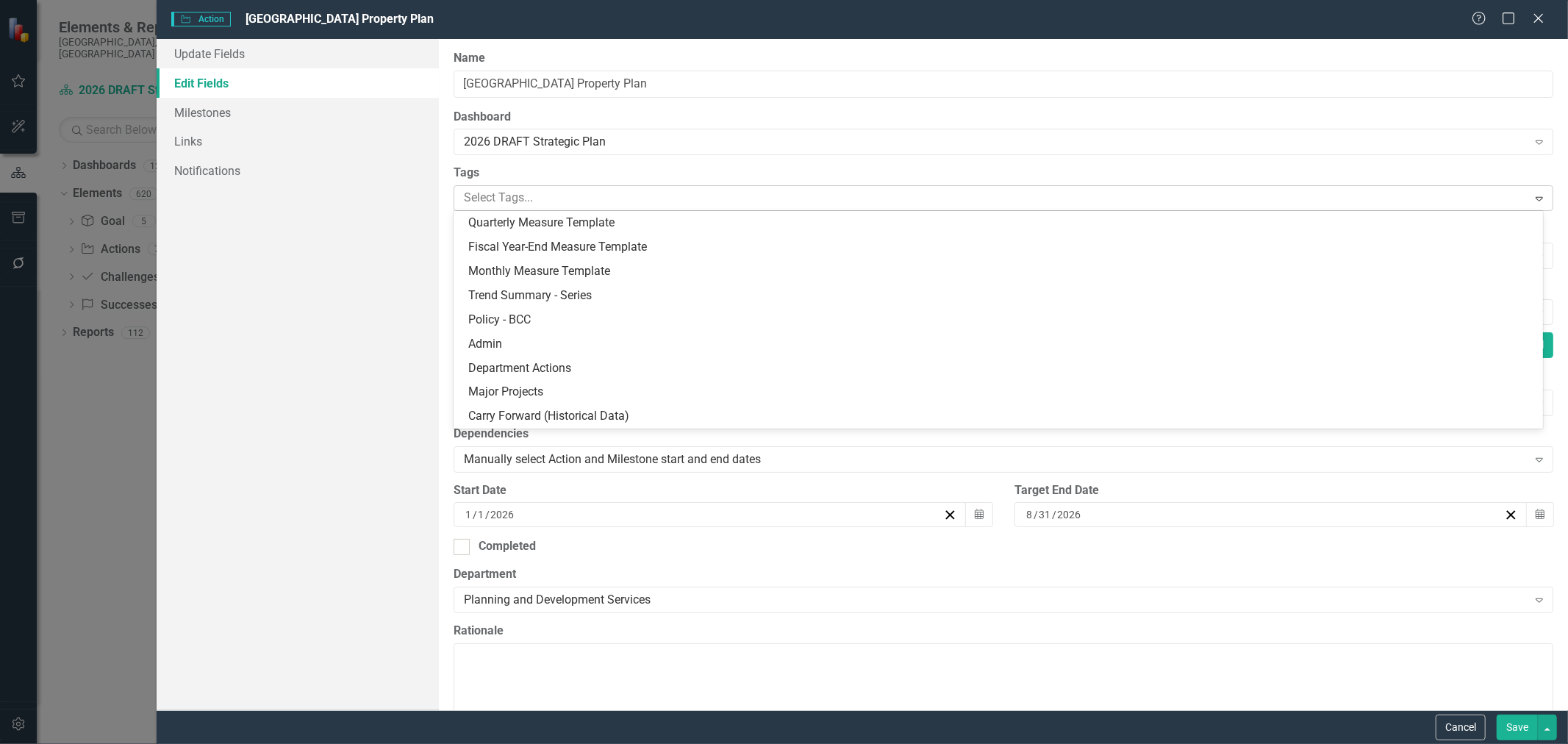
click at [568, 204] on div at bounding box center [992, 198] width 1069 height 20
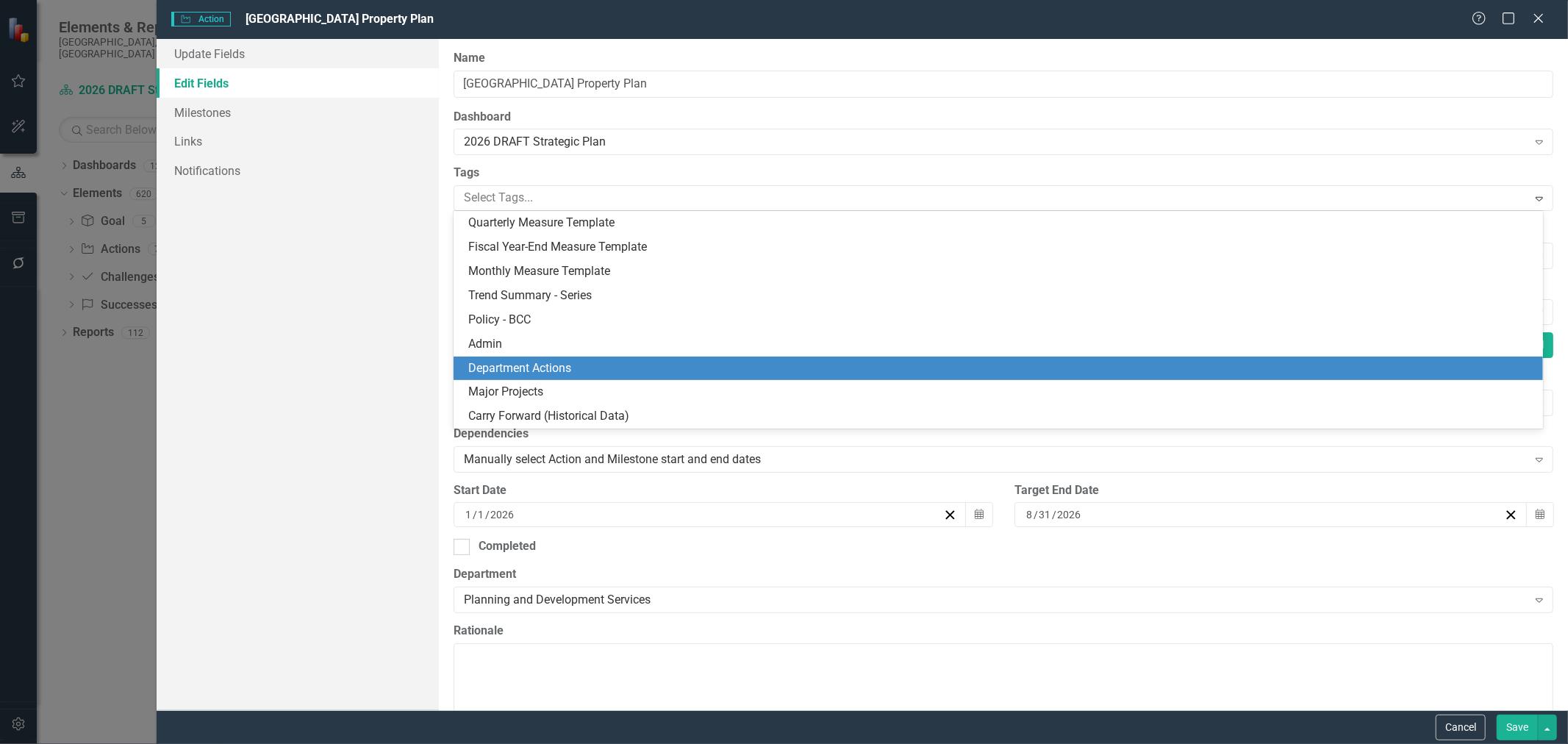
click at [557, 369] on span "Department Actions" at bounding box center [520, 368] width 103 height 14
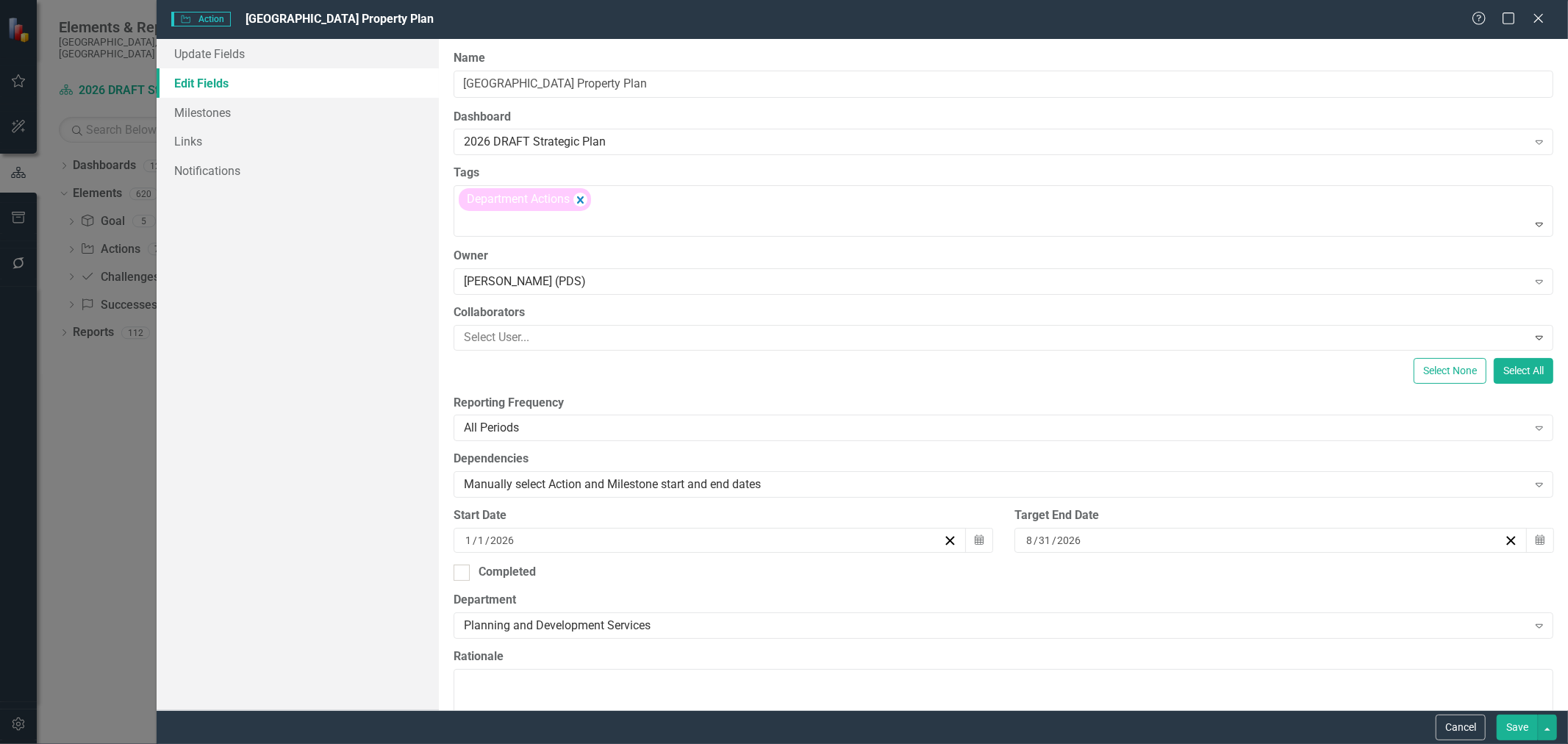
click at [1517, 723] on button "Save" at bounding box center [1517, 726] width 41 height 25
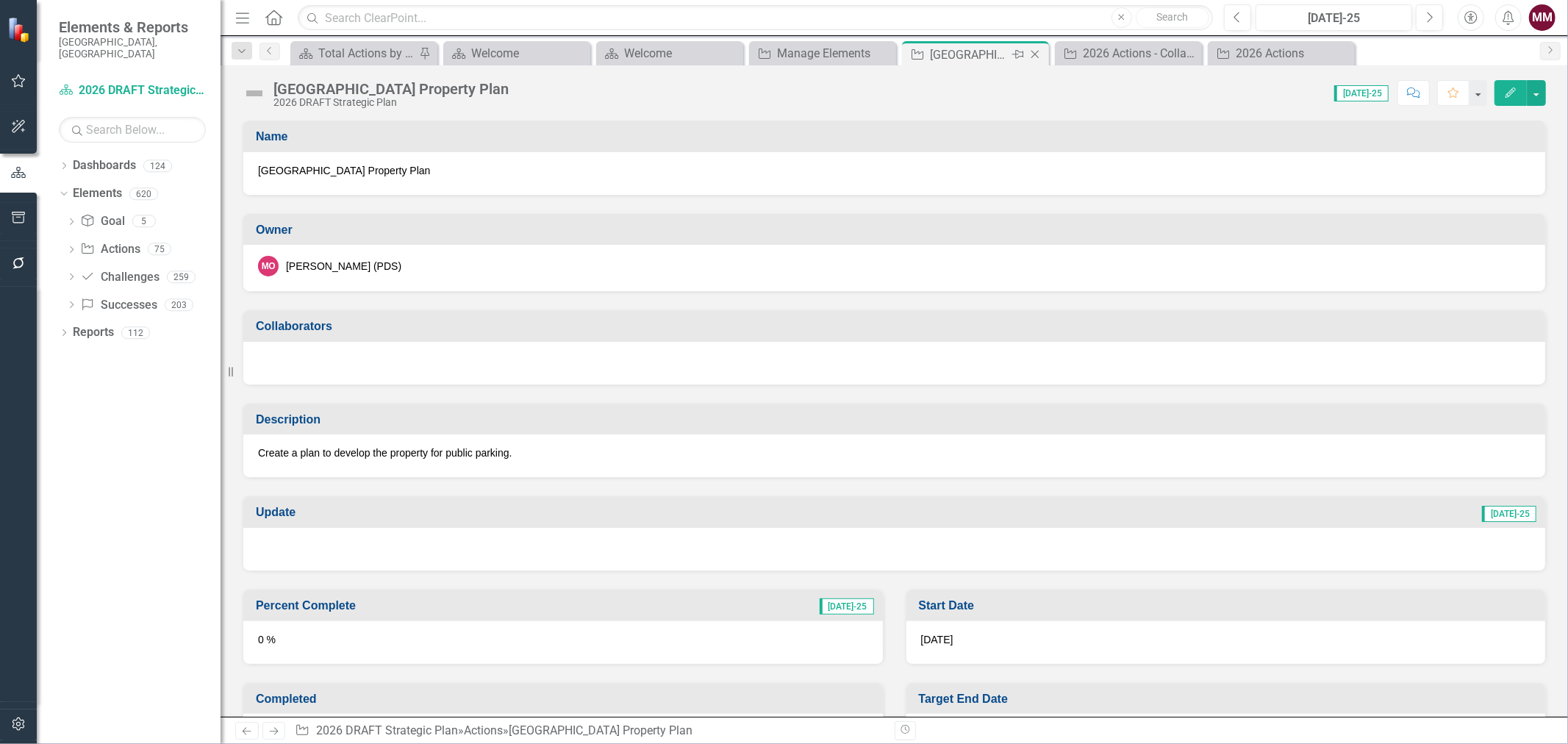
click at [1037, 55] on icon at bounding box center [1035, 54] width 8 height 8
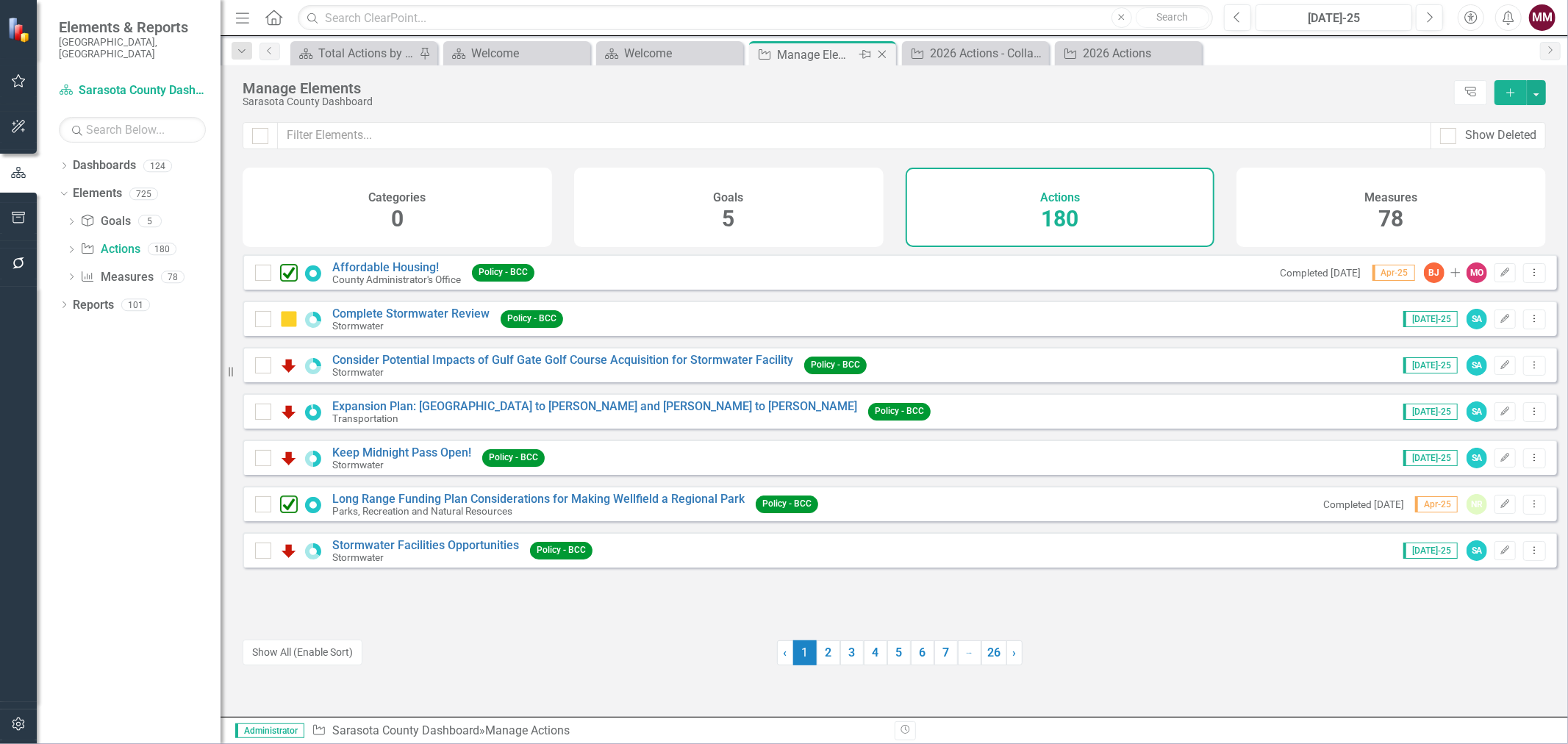
click at [881, 56] on icon "Close" at bounding box center [882, 53] width 15 height 11
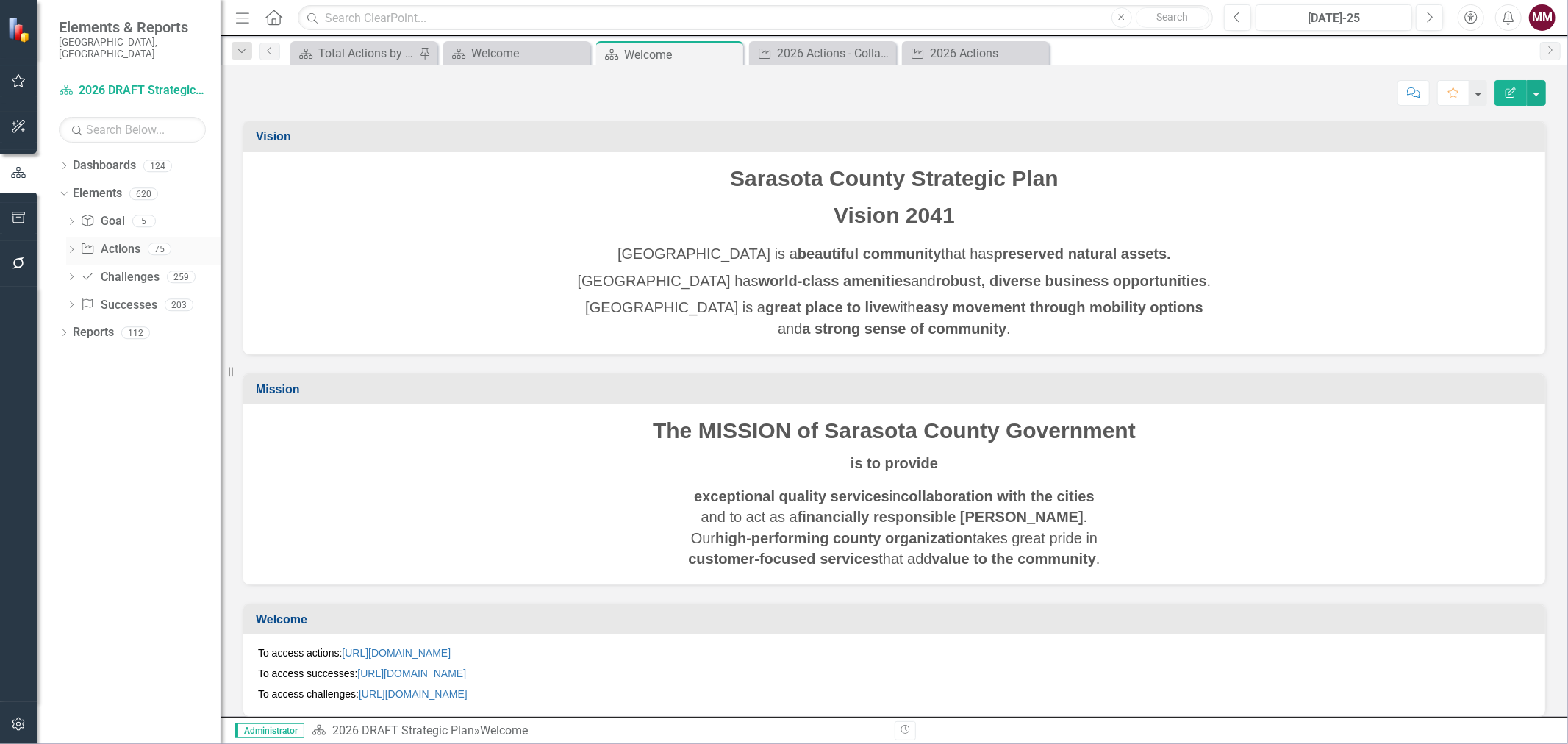
click at [123, 241] on link "Action Actions" at bounding box center [110, 249] width 60 height 17
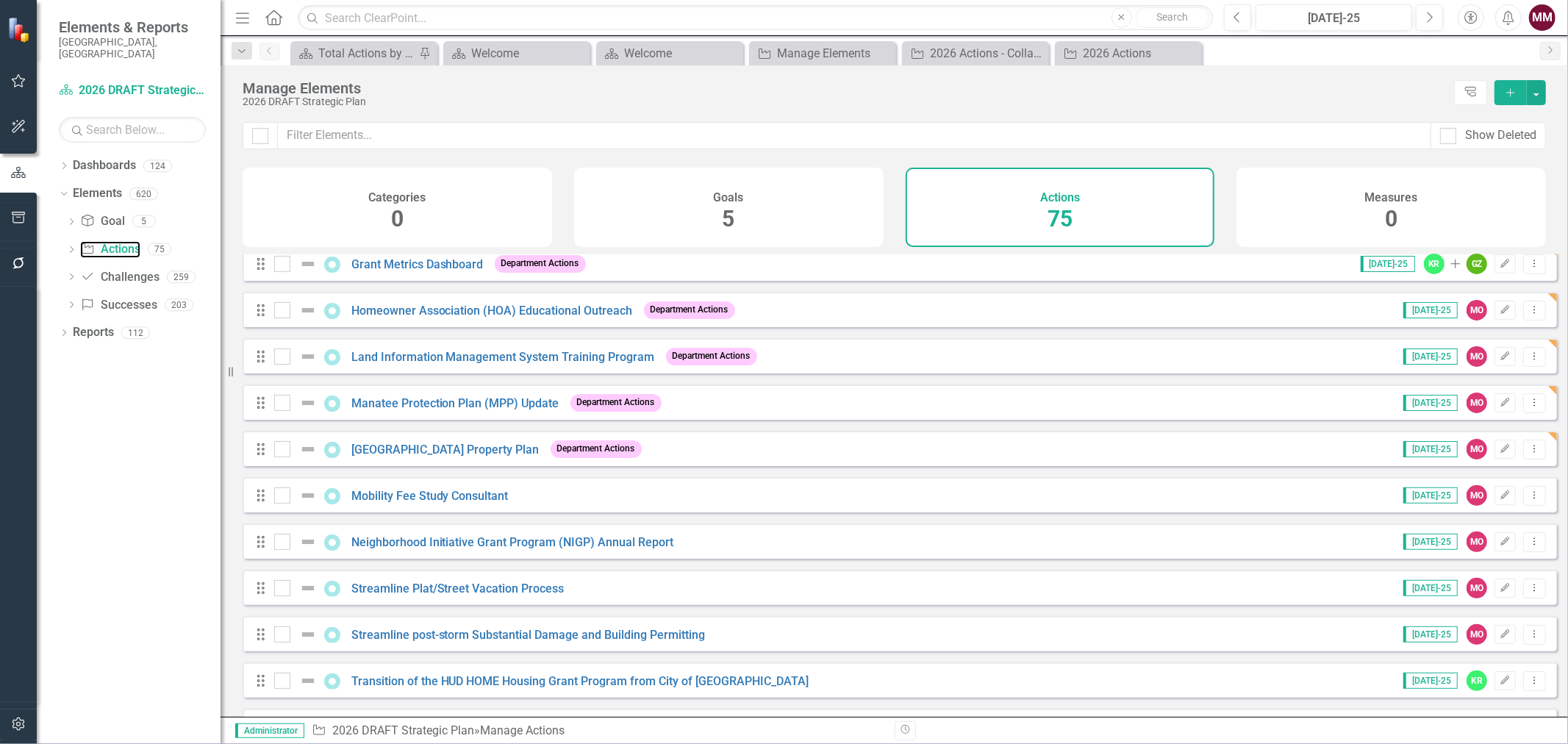
scroll to position [408, 0]
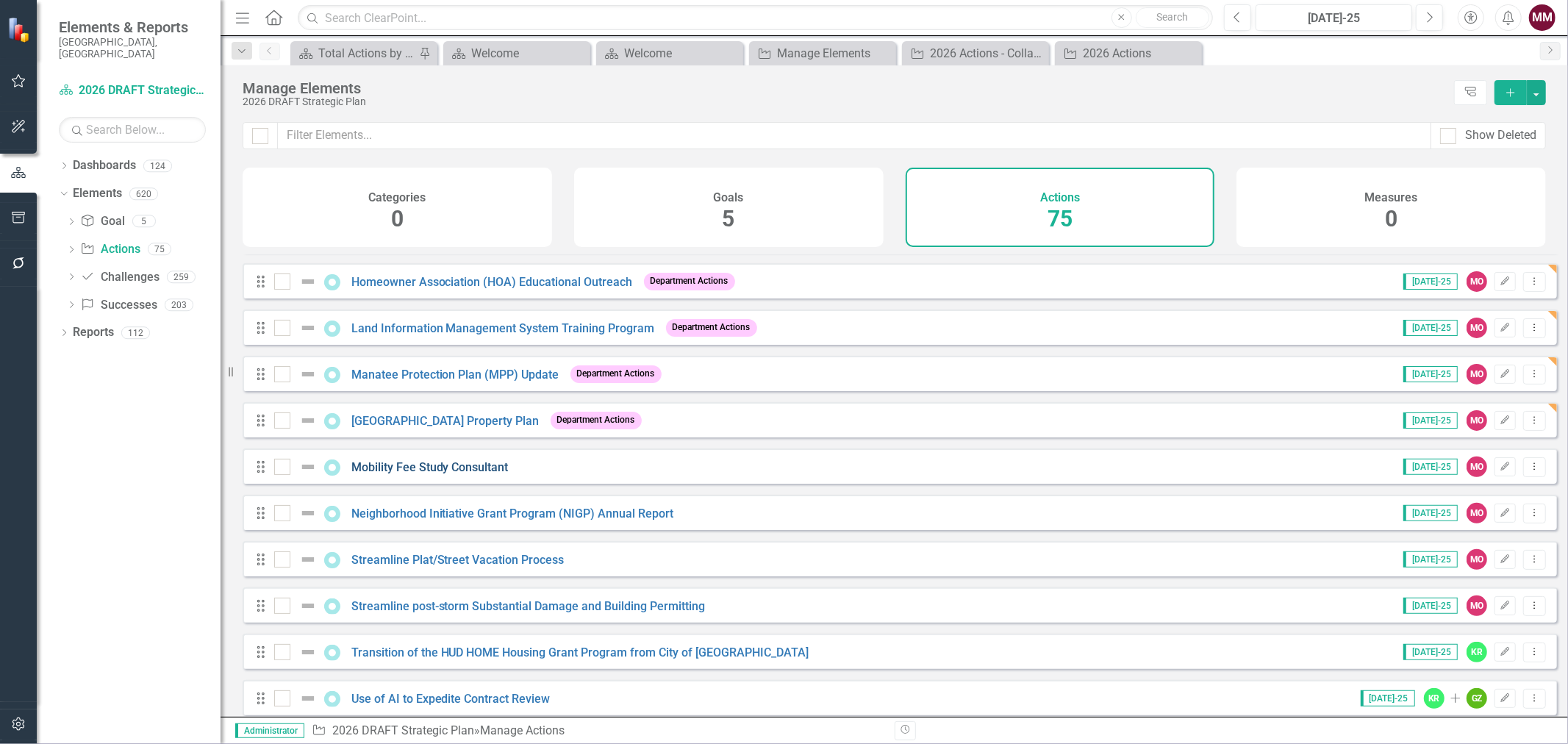
click at [421, 474] on link "Mobility Fee Study Consultant" at bounding box center [430, 467] width 158 height 14
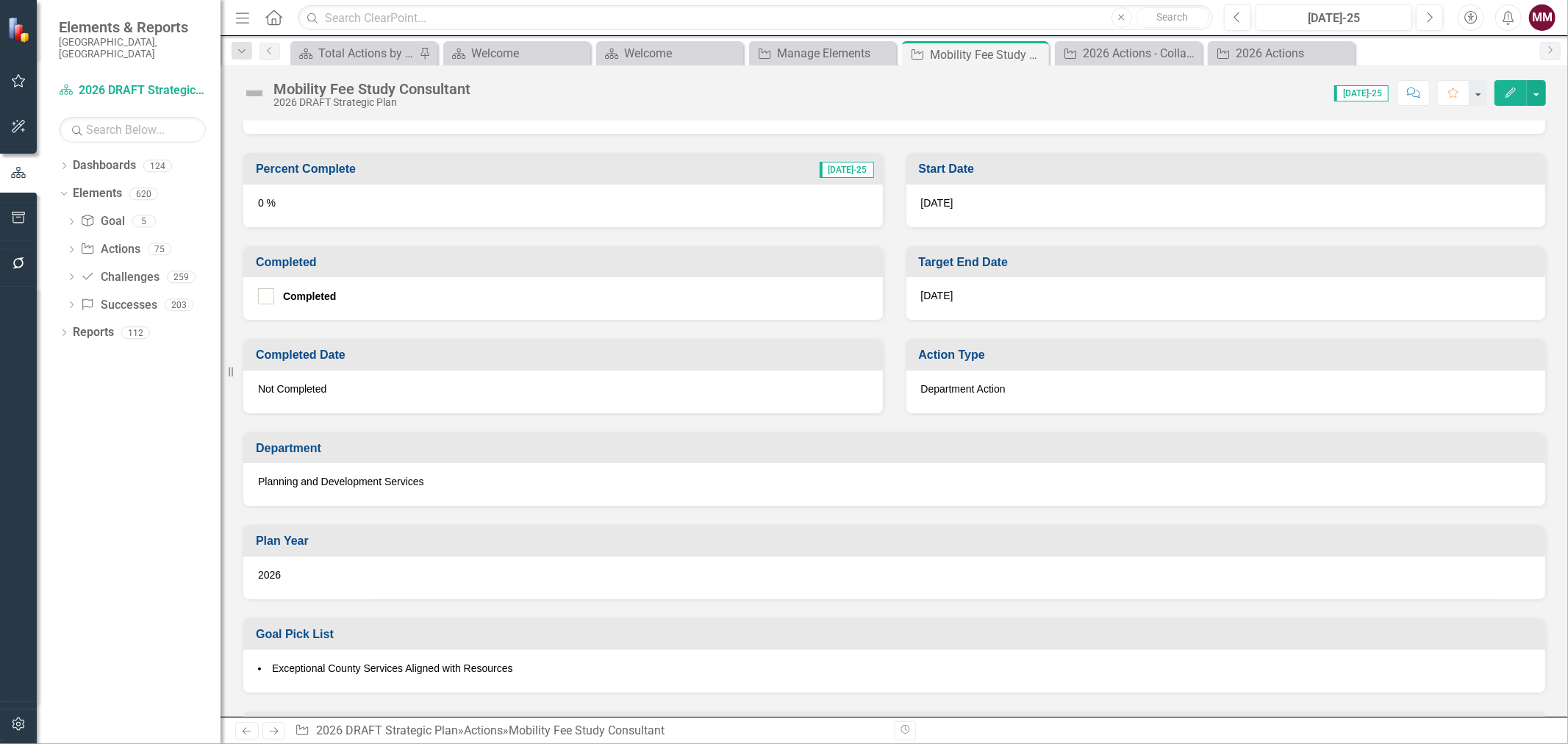
scroll to position [281, 0]
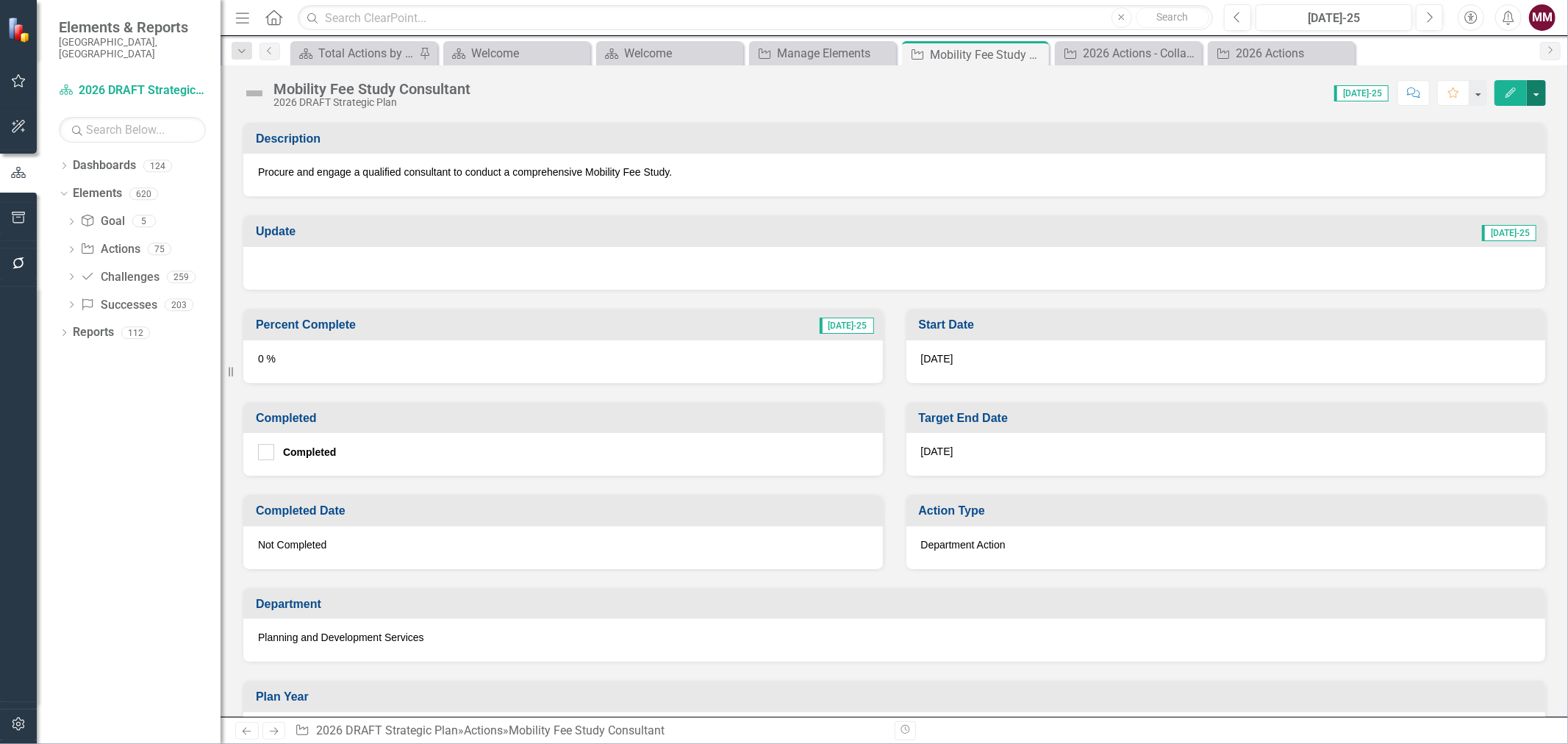
click at [1535, 93] on button "button" at bounding box center [1536, 93] width 19 height 25
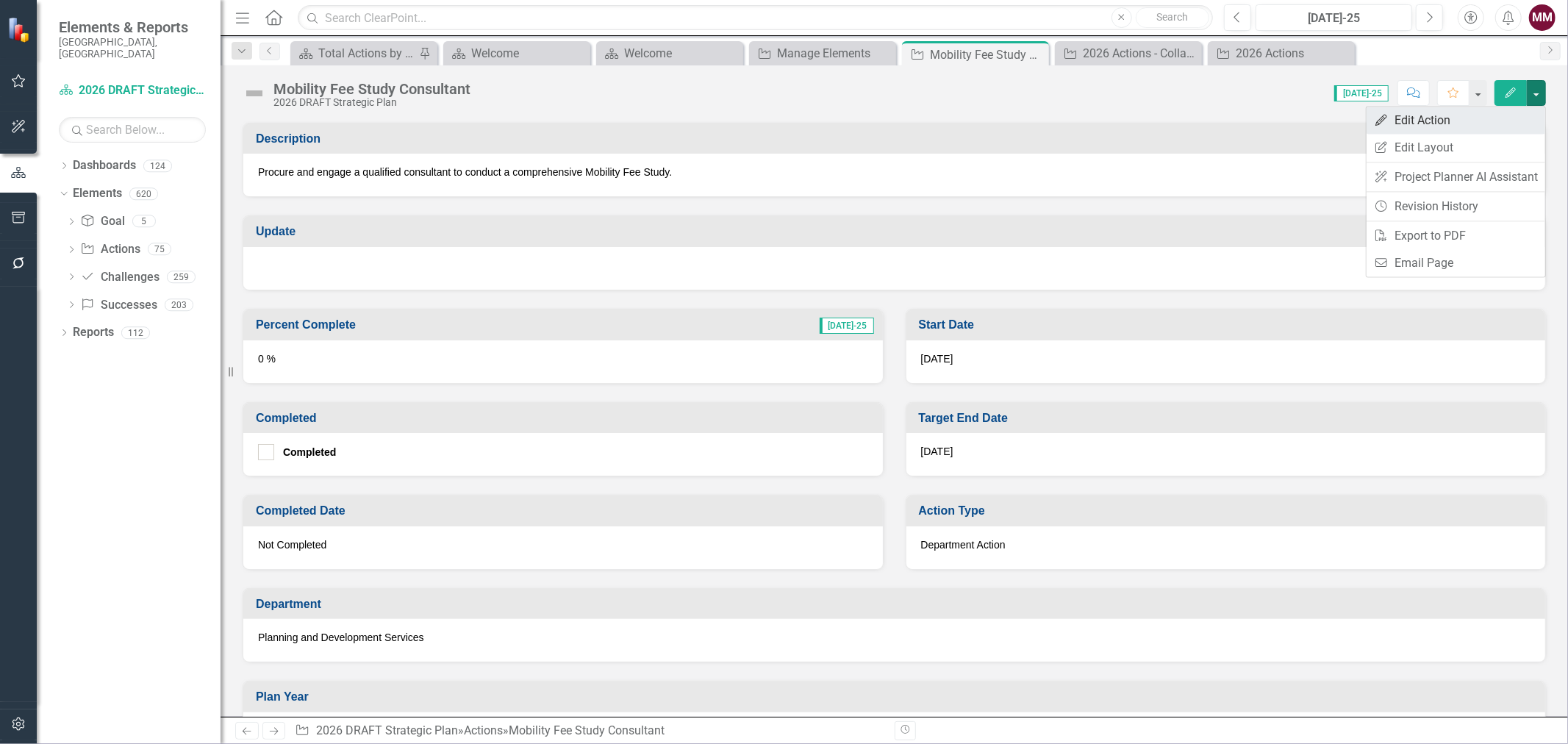
click at [1505, 121] on link "Edit Edit Action" at bounding box center [1456, 120] width 179 height 27
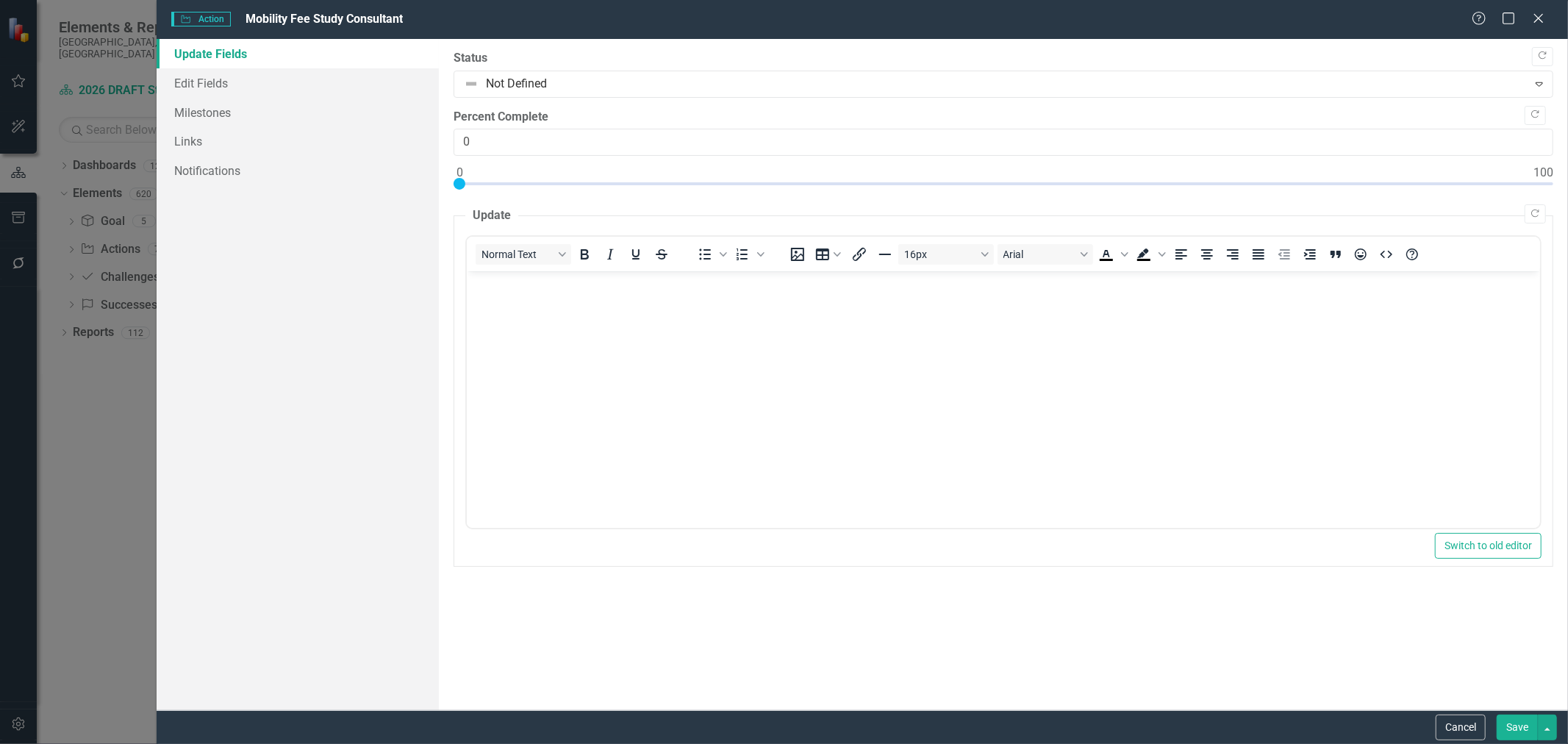
scroll to position [0, 0]
click at [212, 94] on link "Edit Fields" at bounding box center [298, 83] width 282 height 30
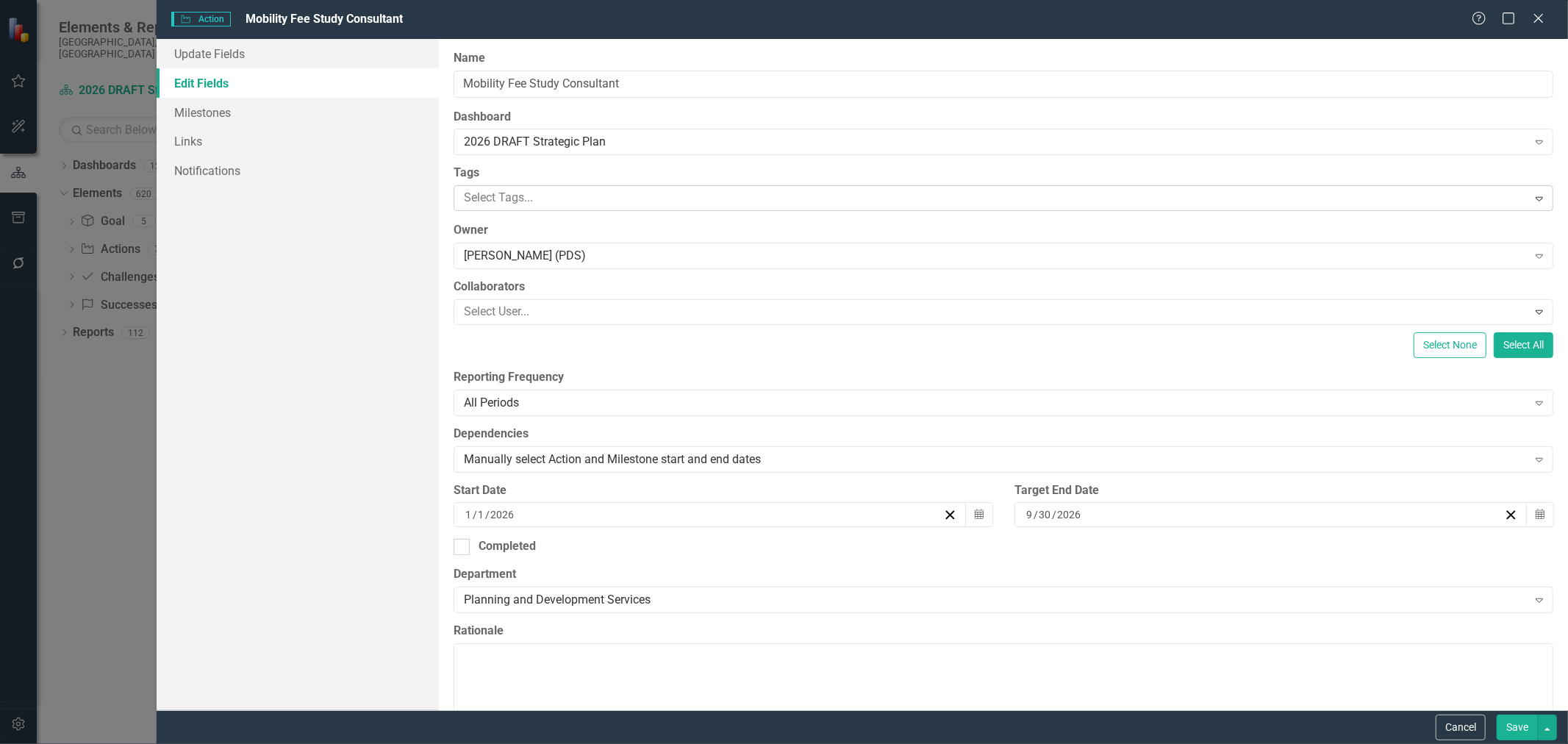
click at [613, 186] on div "Select Tags..." at bounding box center [990, 198] width 1069 height 23
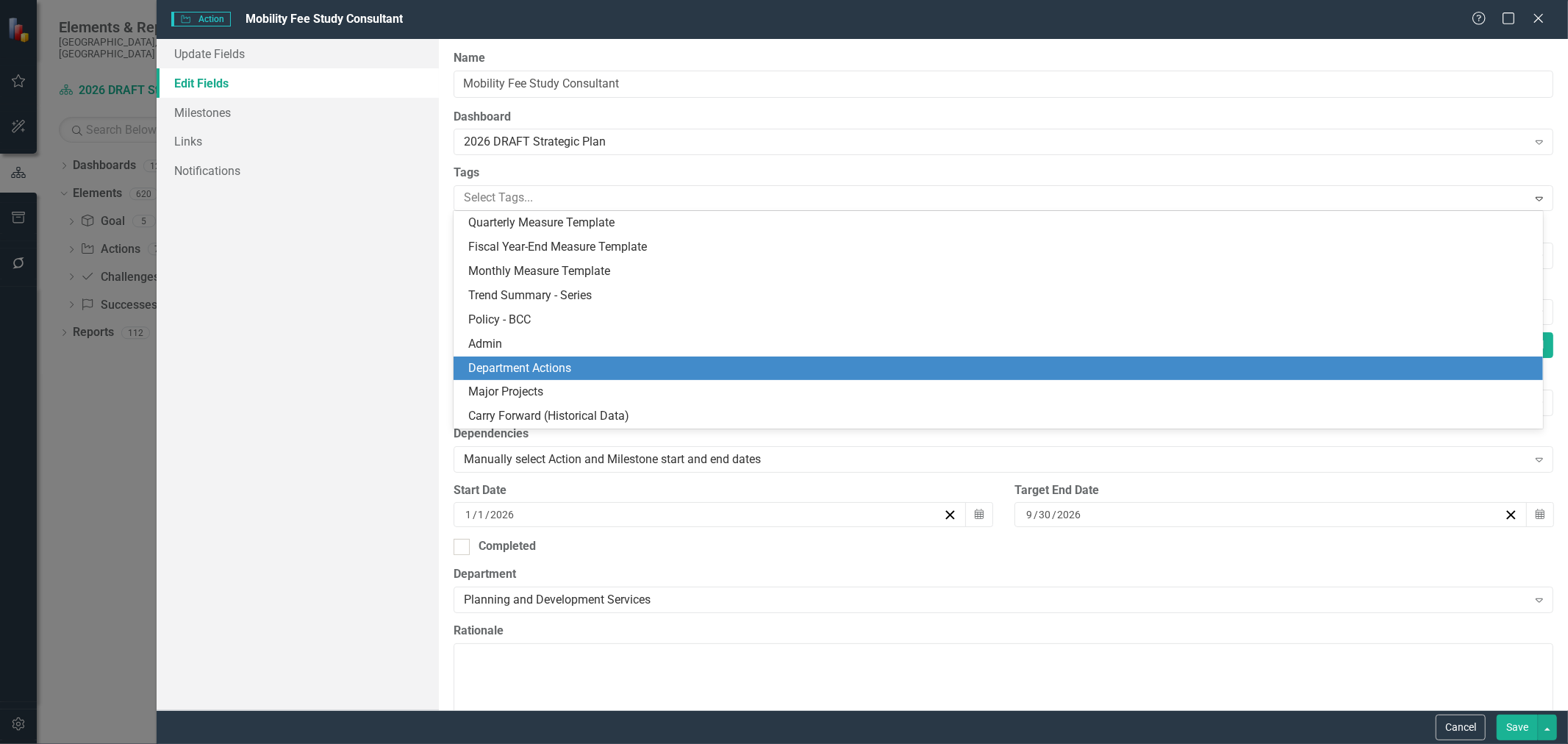
click at [576, 365] on div "Department Actions" at bounding box center [1002, 368] width 1066 height 17
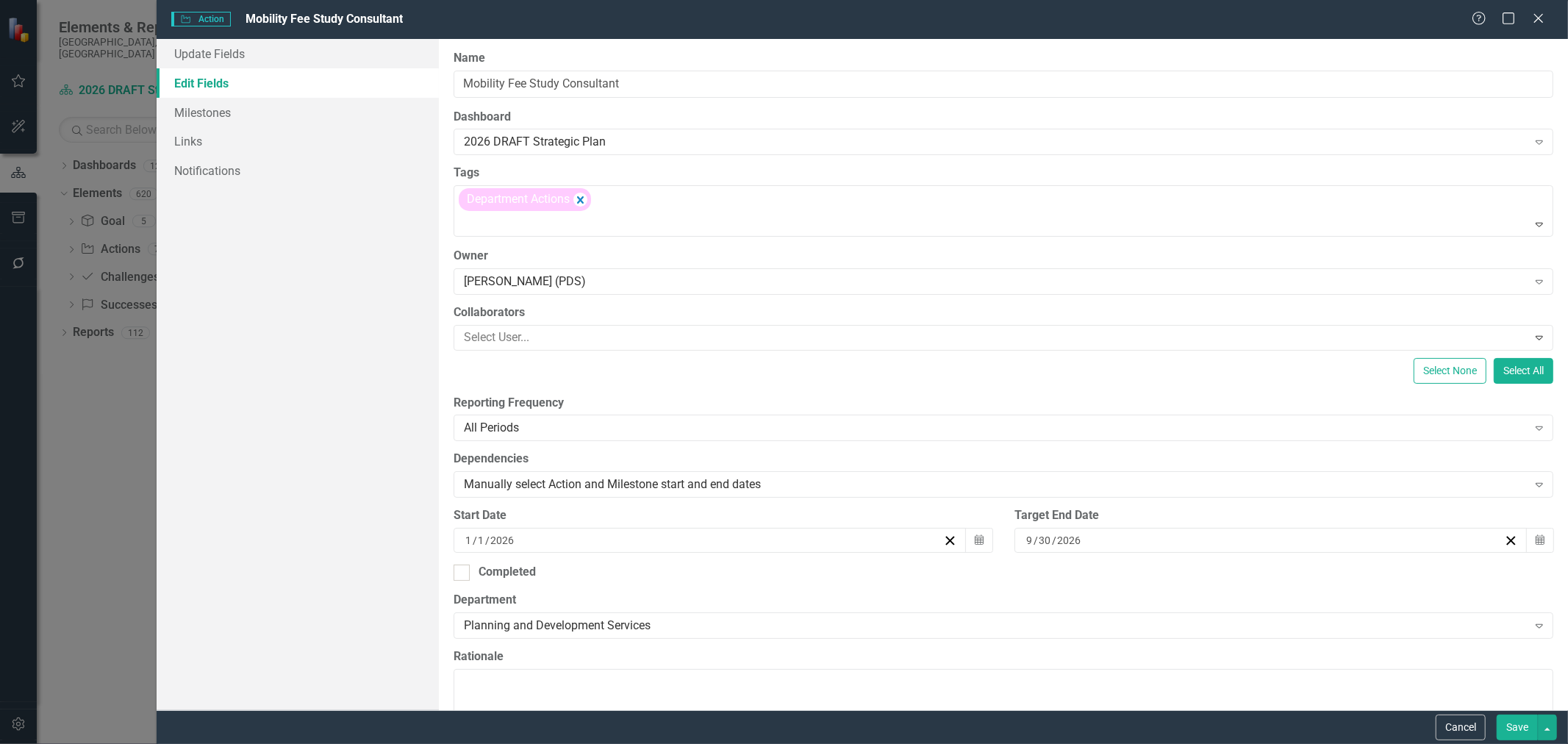
click at [1520, 735] on button "Save" at bounding box center [1517, 726] width 41 height 25
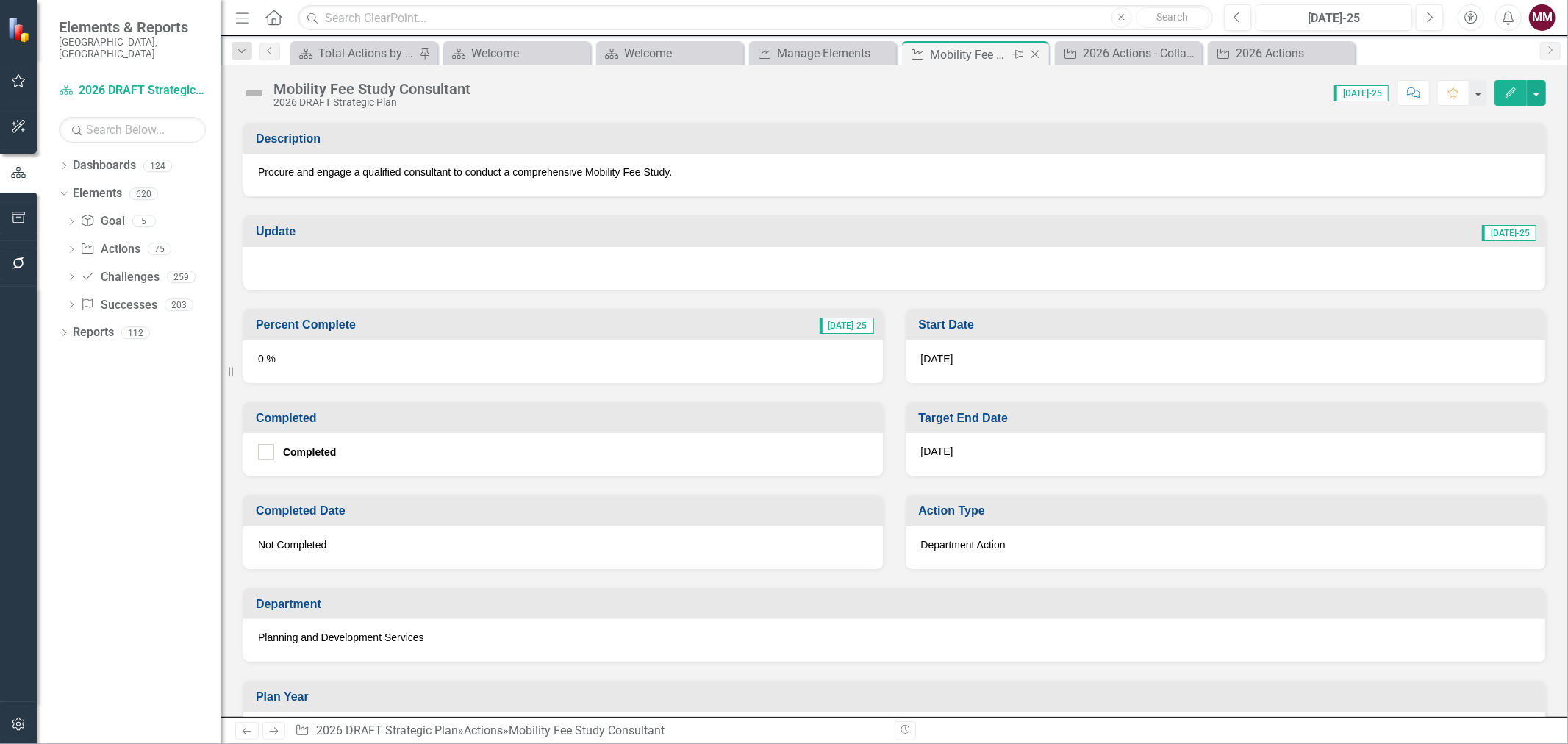
click at [1035, 53] on icon "Close" at bounding box center [1035, 53] width 15 height 11
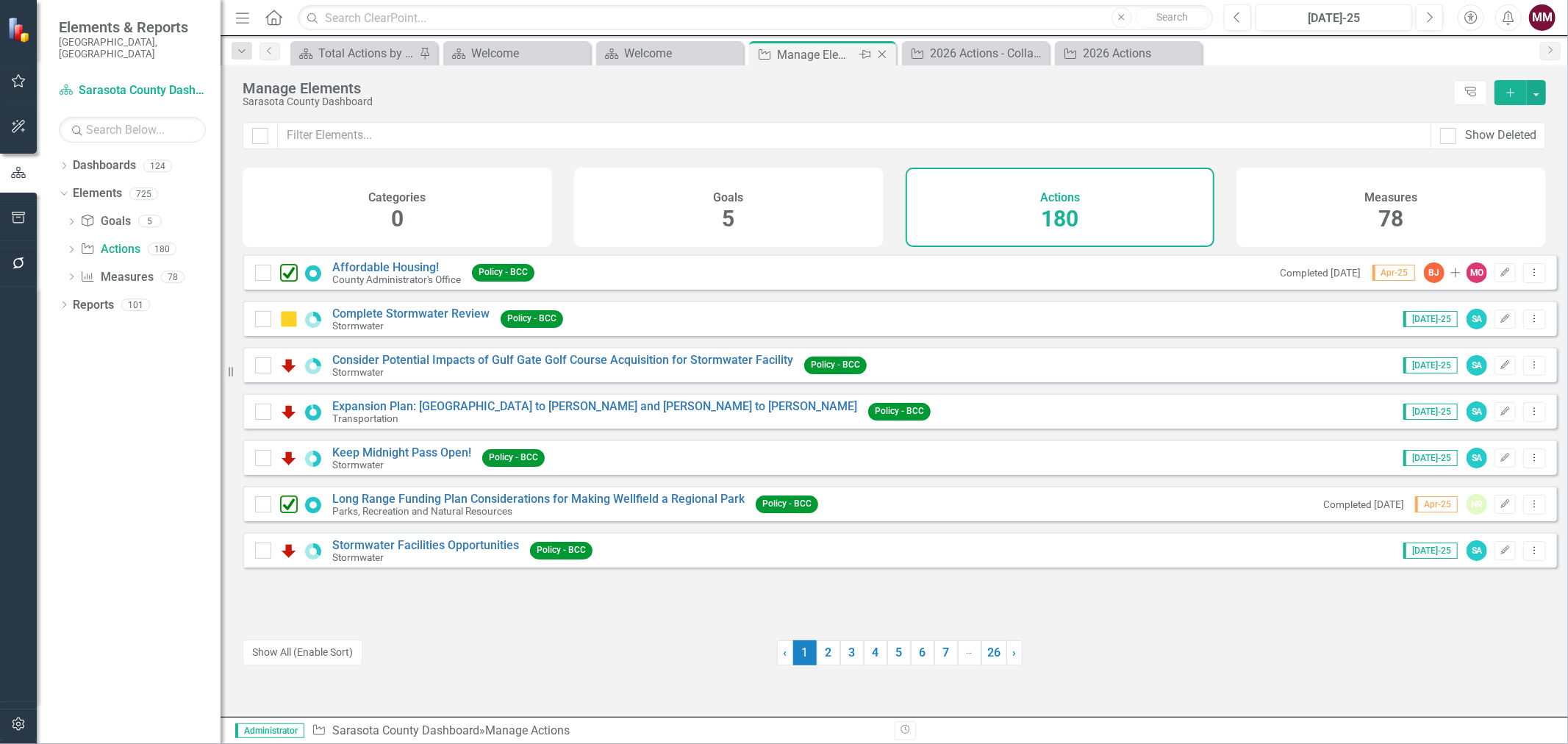
click at [883, 53] on icon "Close" at bounding box center [882, 53] width 15 height 11
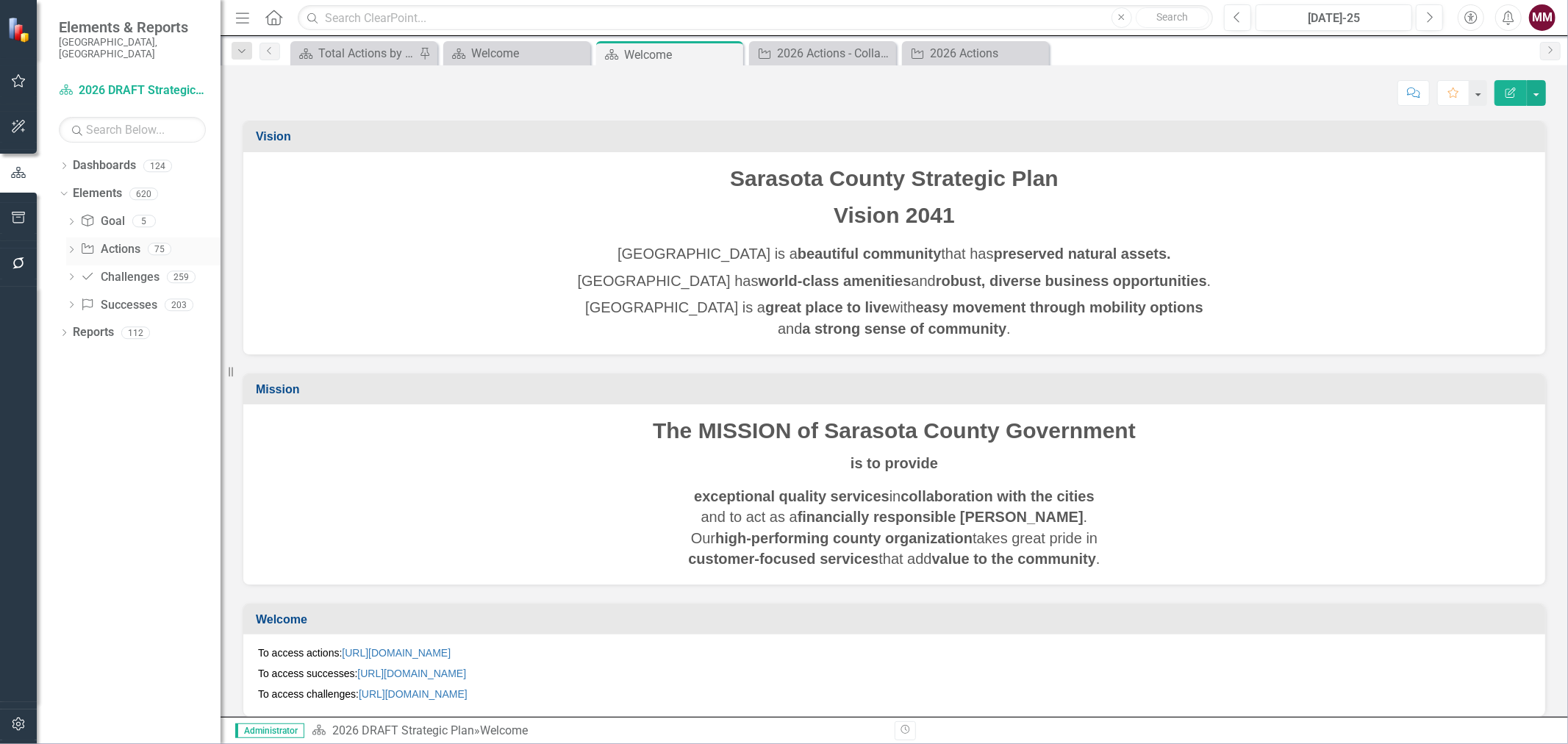
click at [108, 241] on link "Action Actions" at bounding box center [110, 249] width 60 height 17
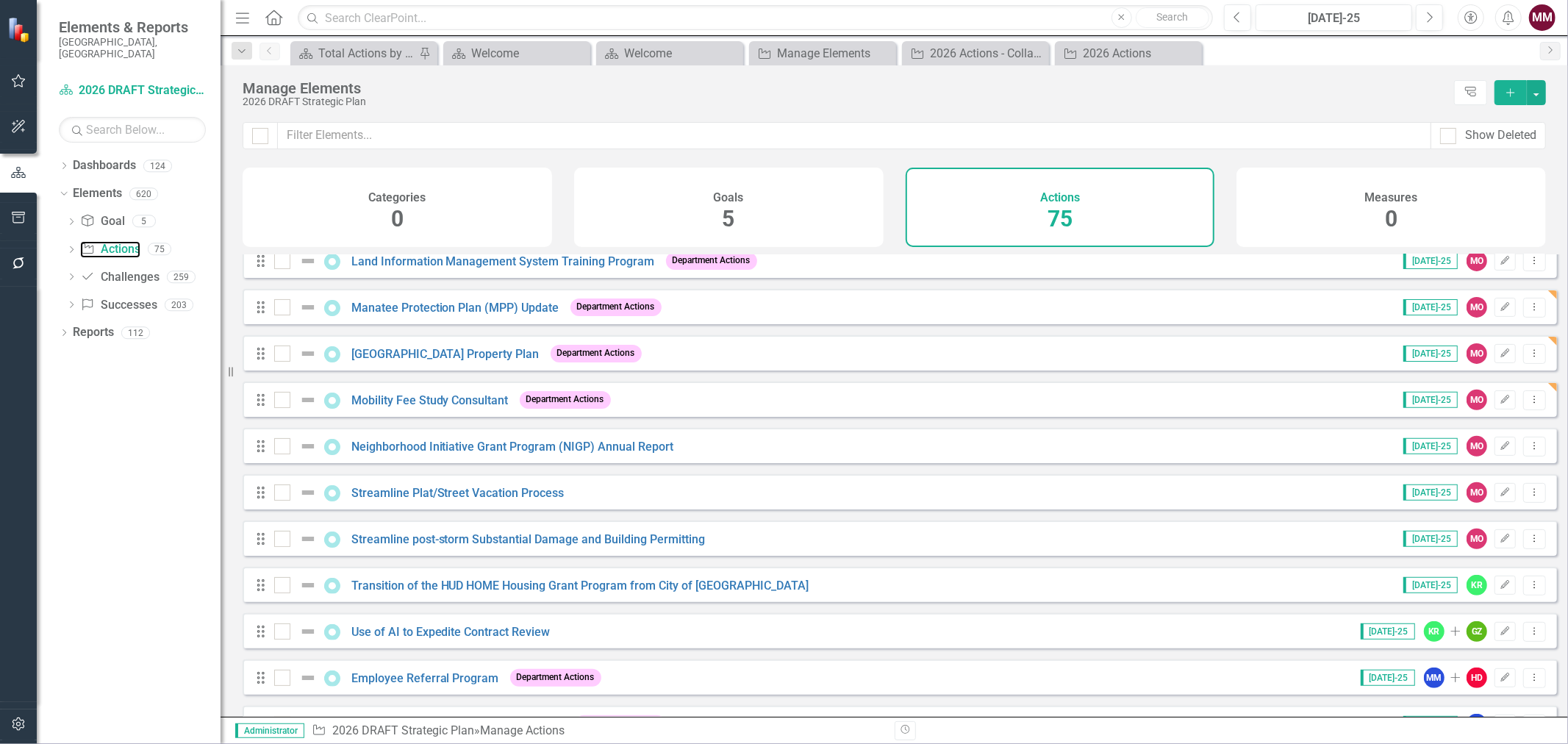
scroll to position [489, 0]
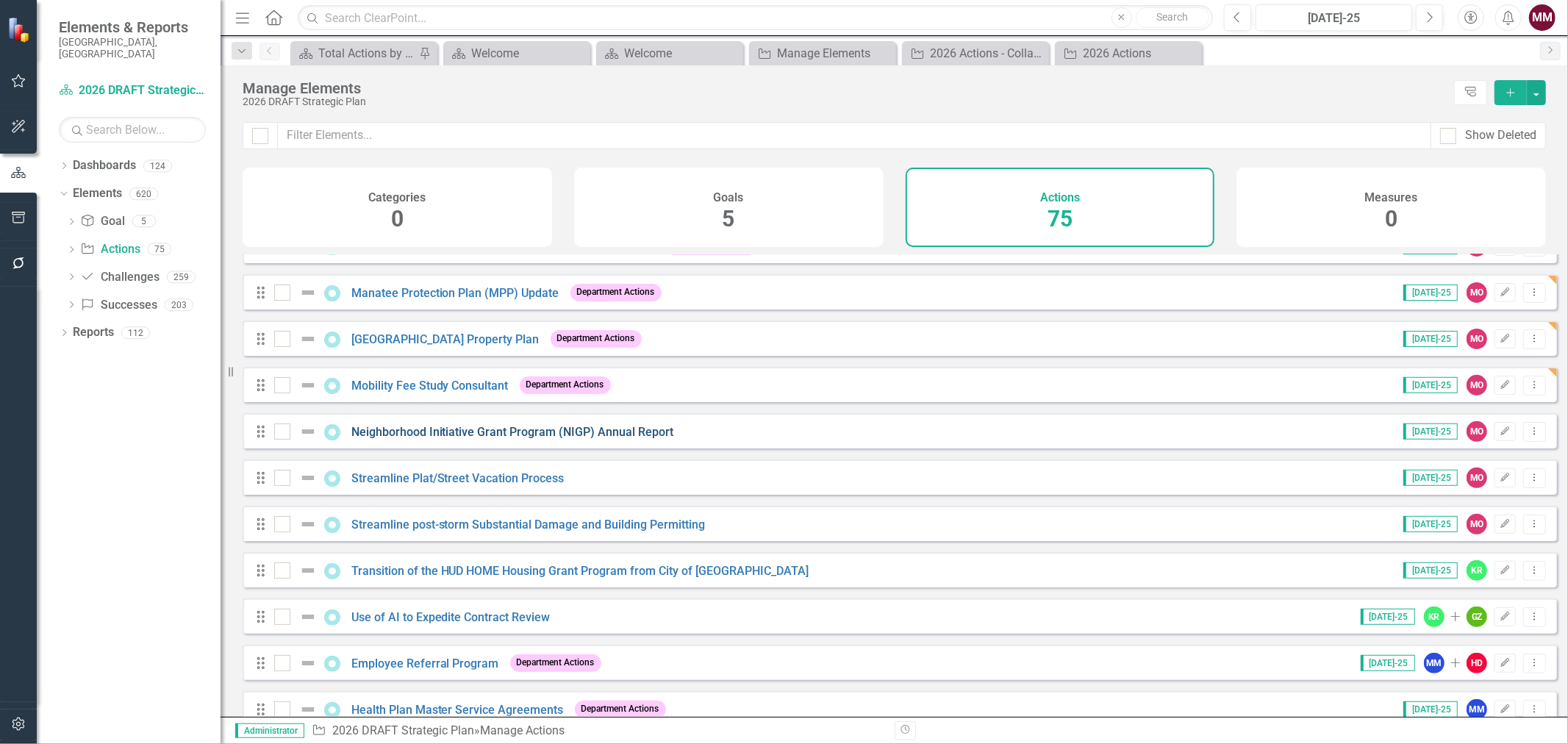
click at [625, 439] on link "Neighborhood Initiative Grant Program (NIGP) Annual Report" at bounding box center [512, 432] width 323 height 14
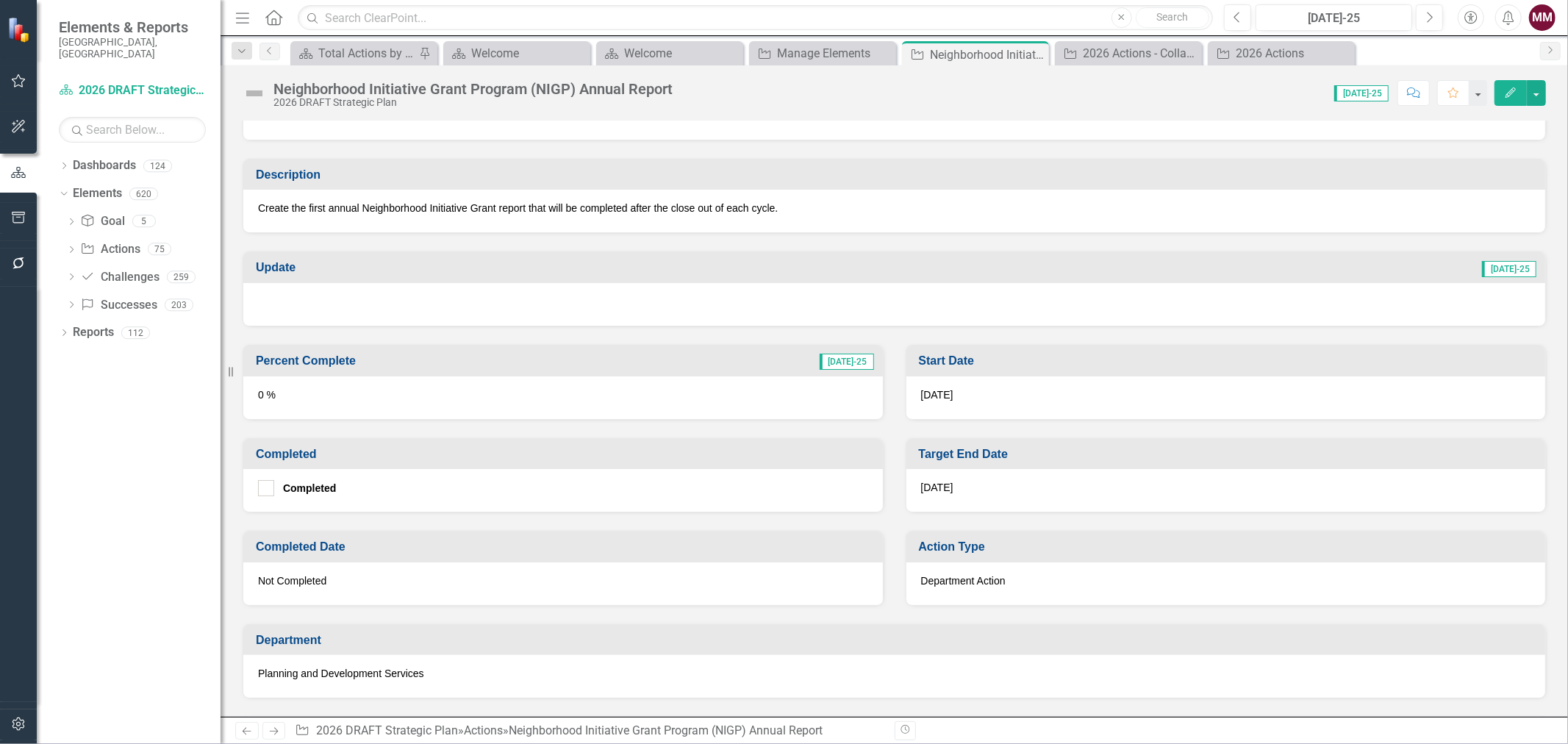
scroll to position [326, 0]
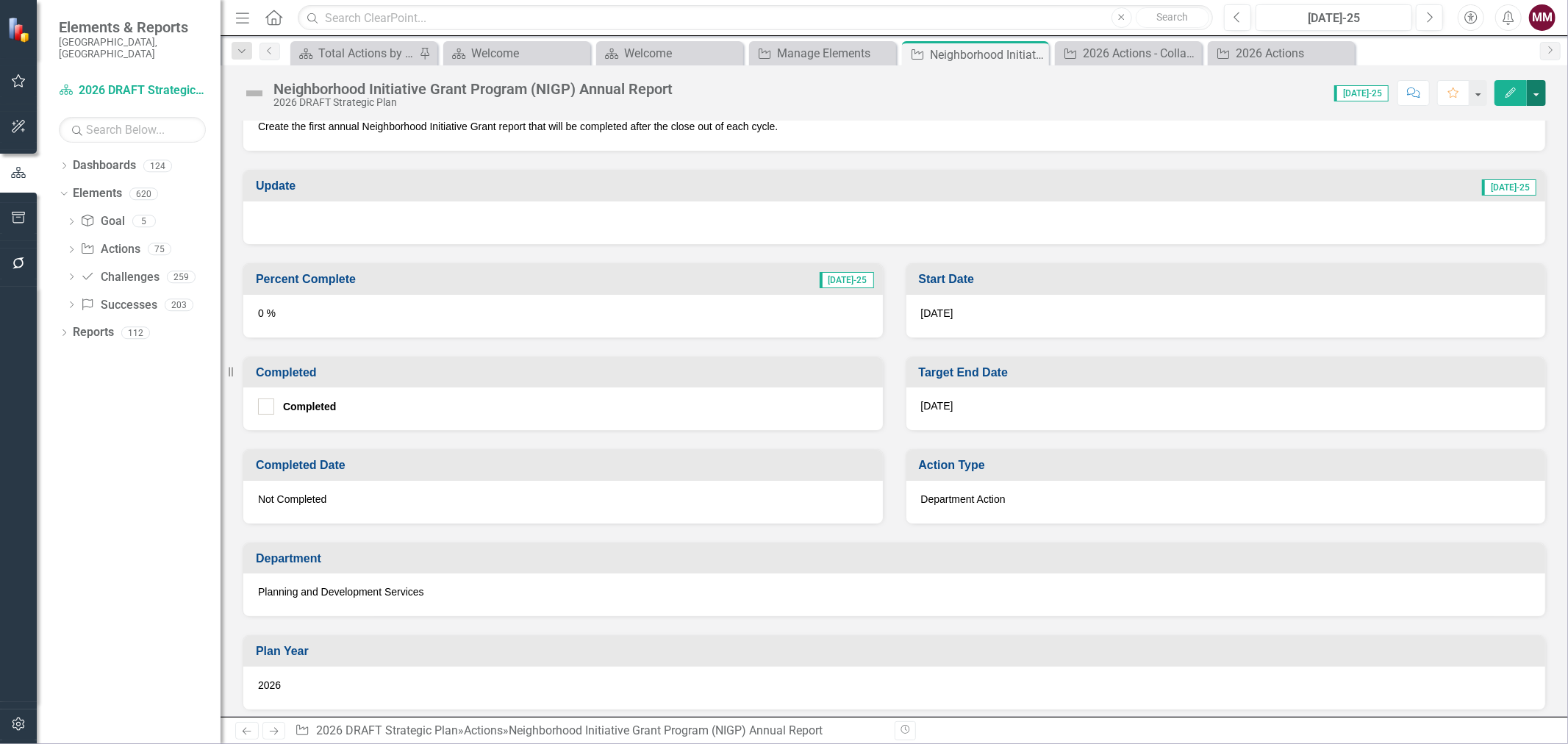
click at [1539, 94] on button "button" at bounding box center [1536, 93] width 19 height 25
click at [1488, 117] on link "Edit Edit Action" at bounding box center [1456, 120] width 179 height 27
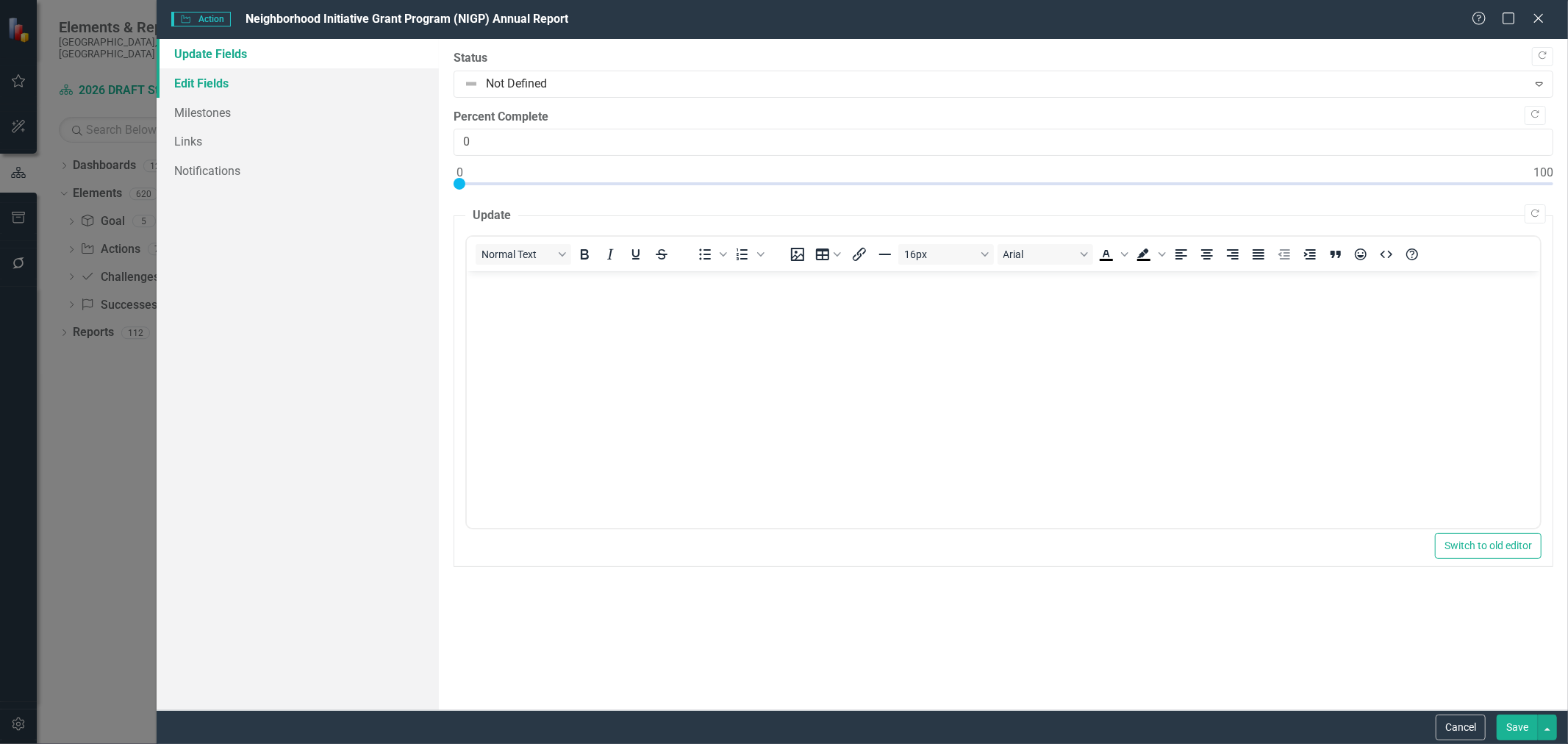
scroll to position [0, 0]
click at [209, 81] on link "Edit Fields" at bounding box center [298, 83] width 282 height 30
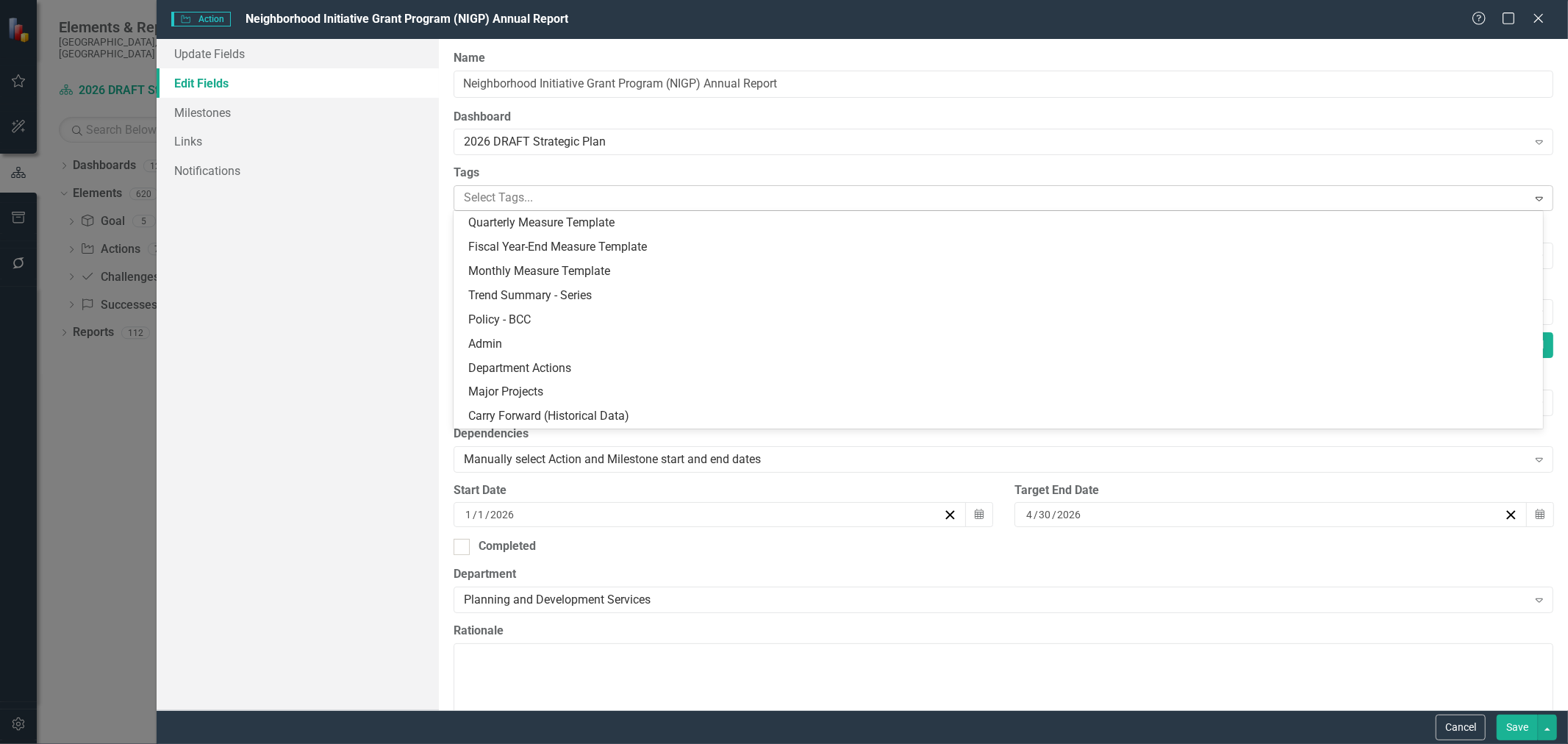
click at [516, 196] on div at bounding box center [992, 198] width 1069 height 20
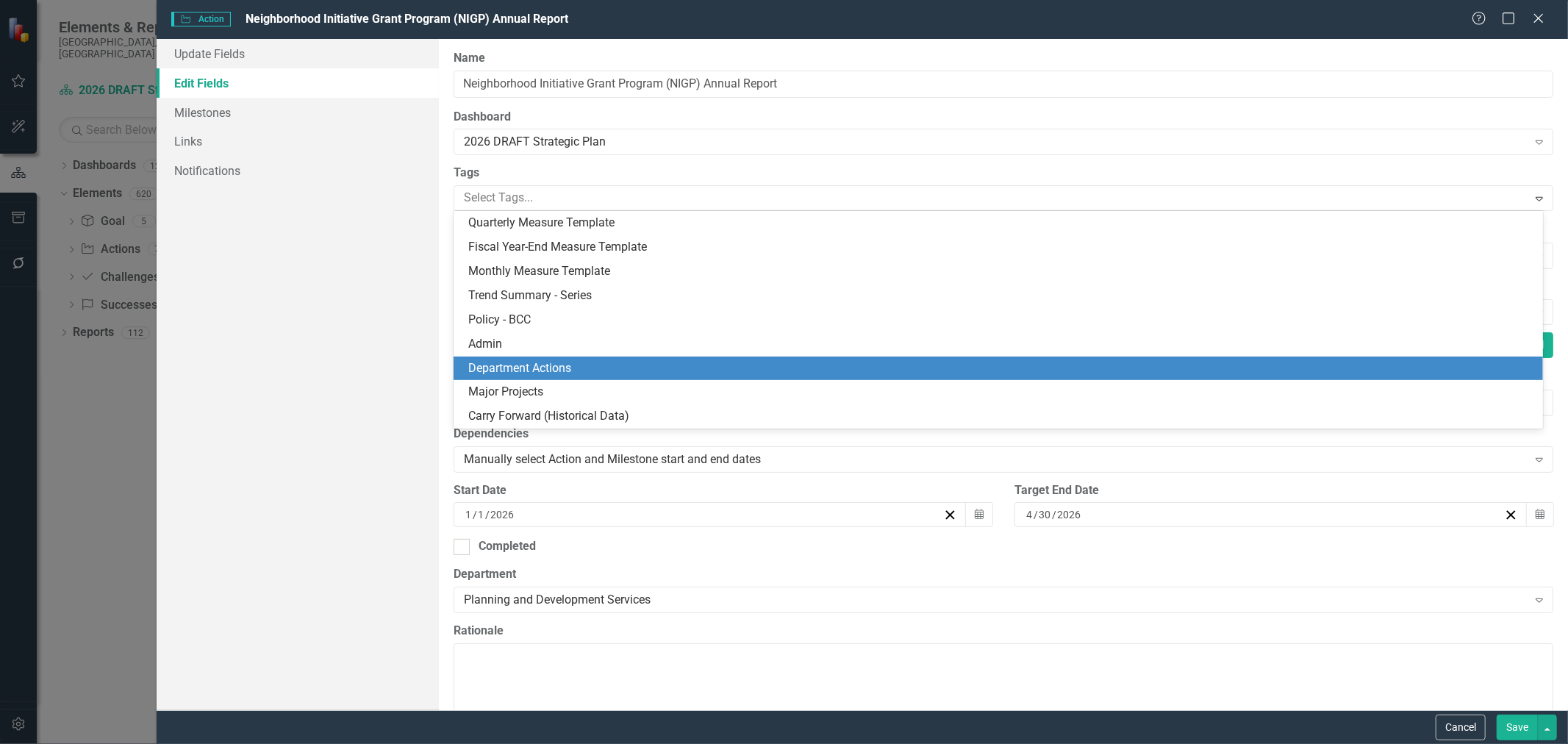
click at [511, 369] on span "Department Actions" at bounding box center [520, 368] width 103 height 14
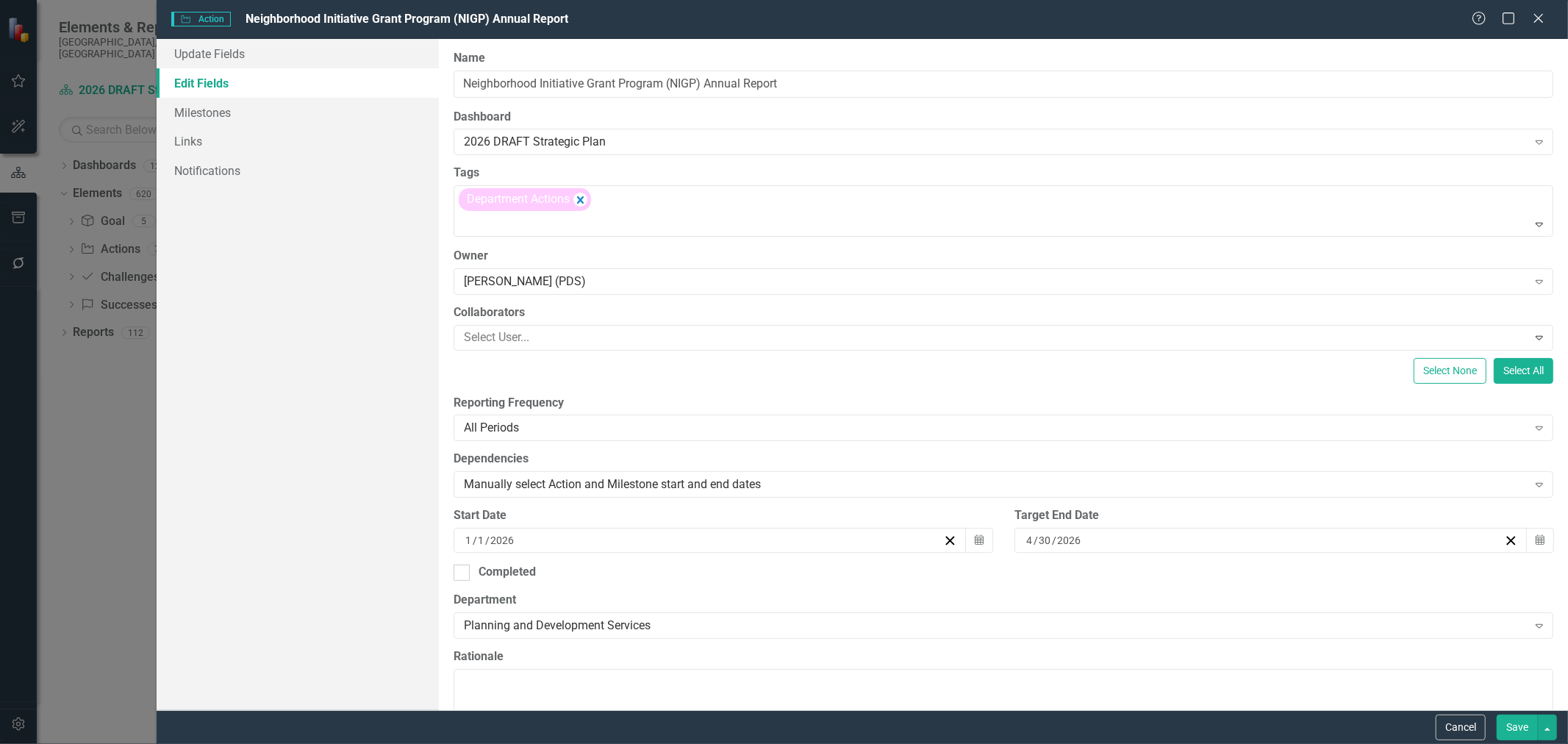
click at [1508, 726] on button "Save" at bounding box center [1517, 726] width 41 height 25
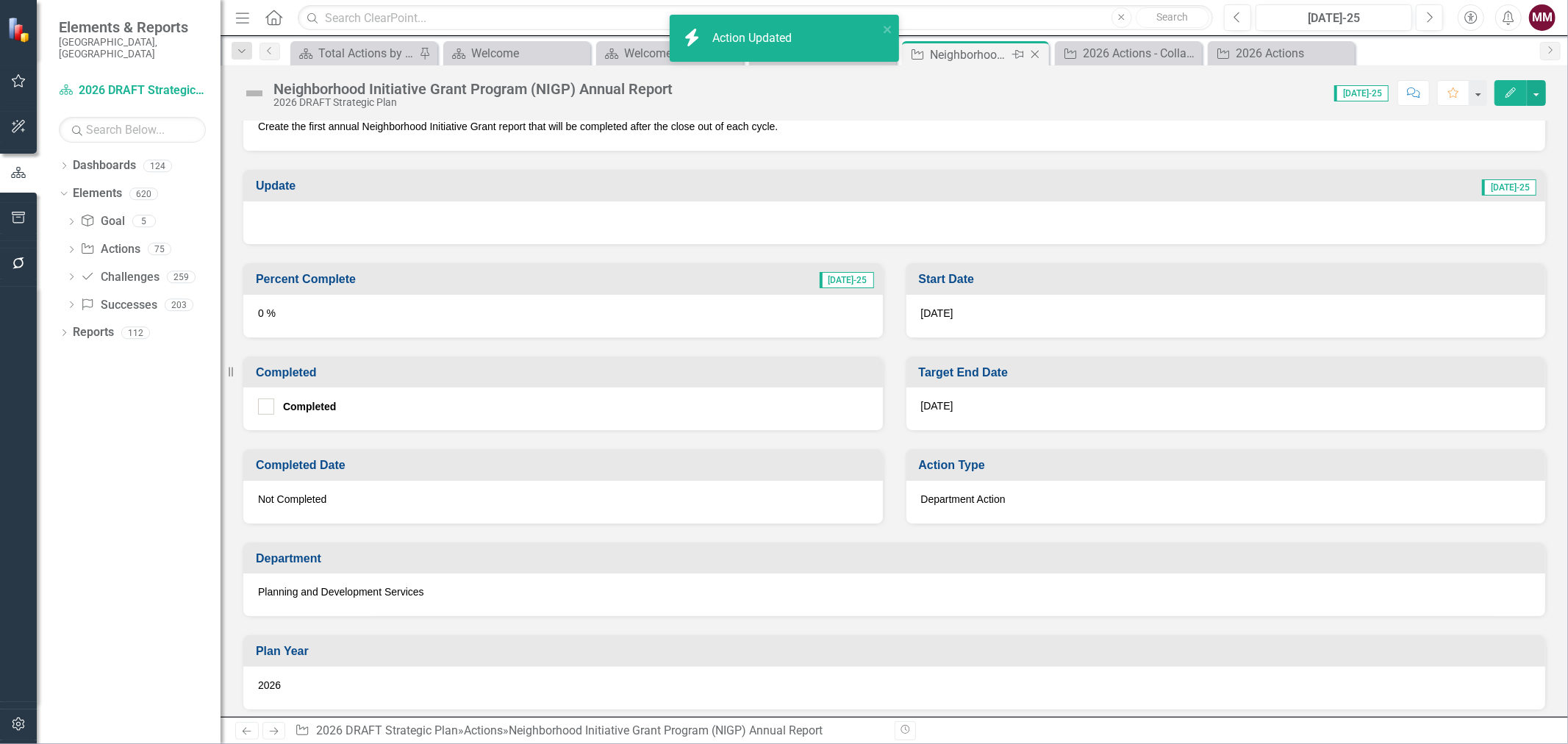
click at [1030, 53] on icon "Close" at bounding box center [1035, 53] width 15 height 11
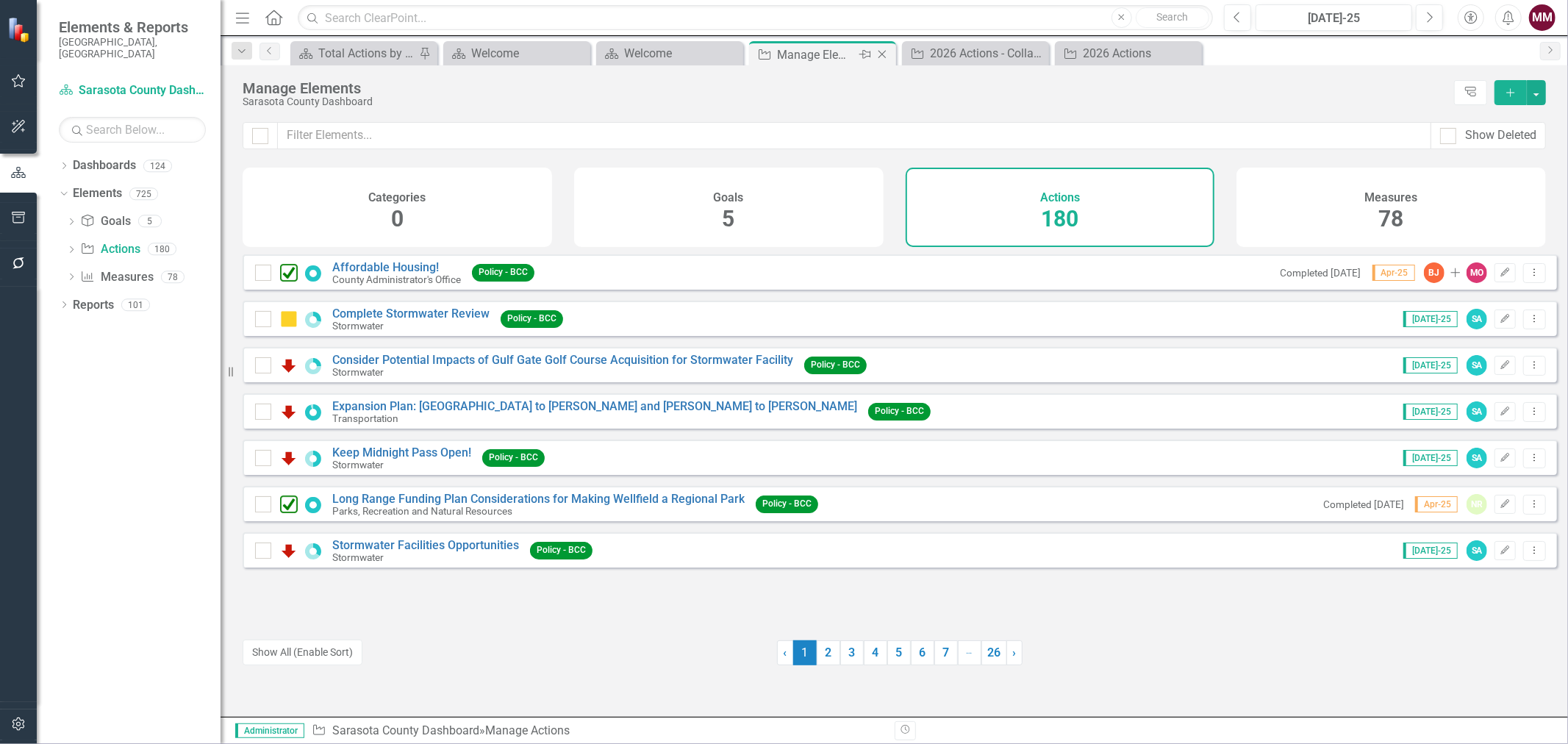
click at [883, 56] on icon at bounding box center [882, 54] width 8 height 8
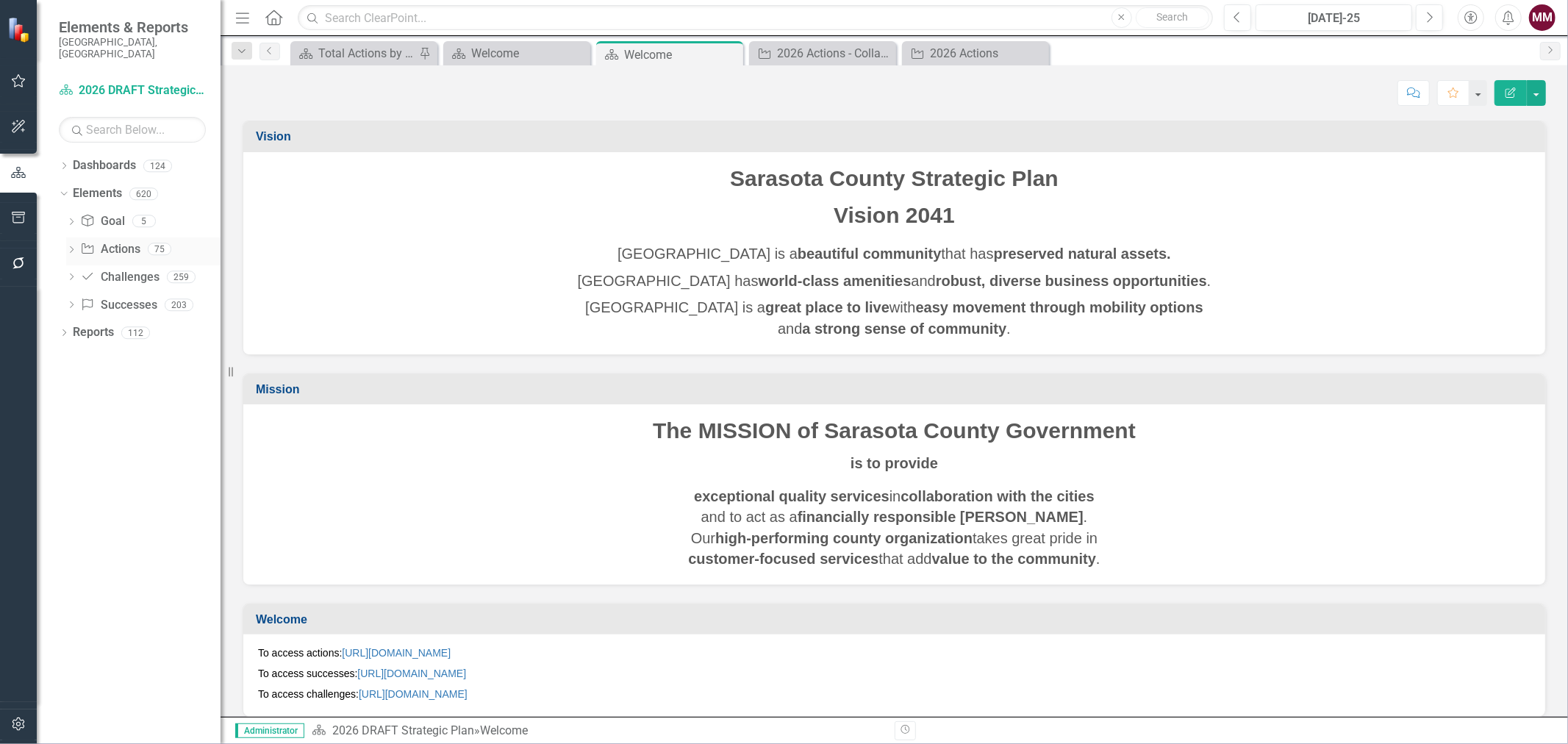
click at [117, 241] on link "Action Actions" at bounding box center [110, 249] width 60 height 17
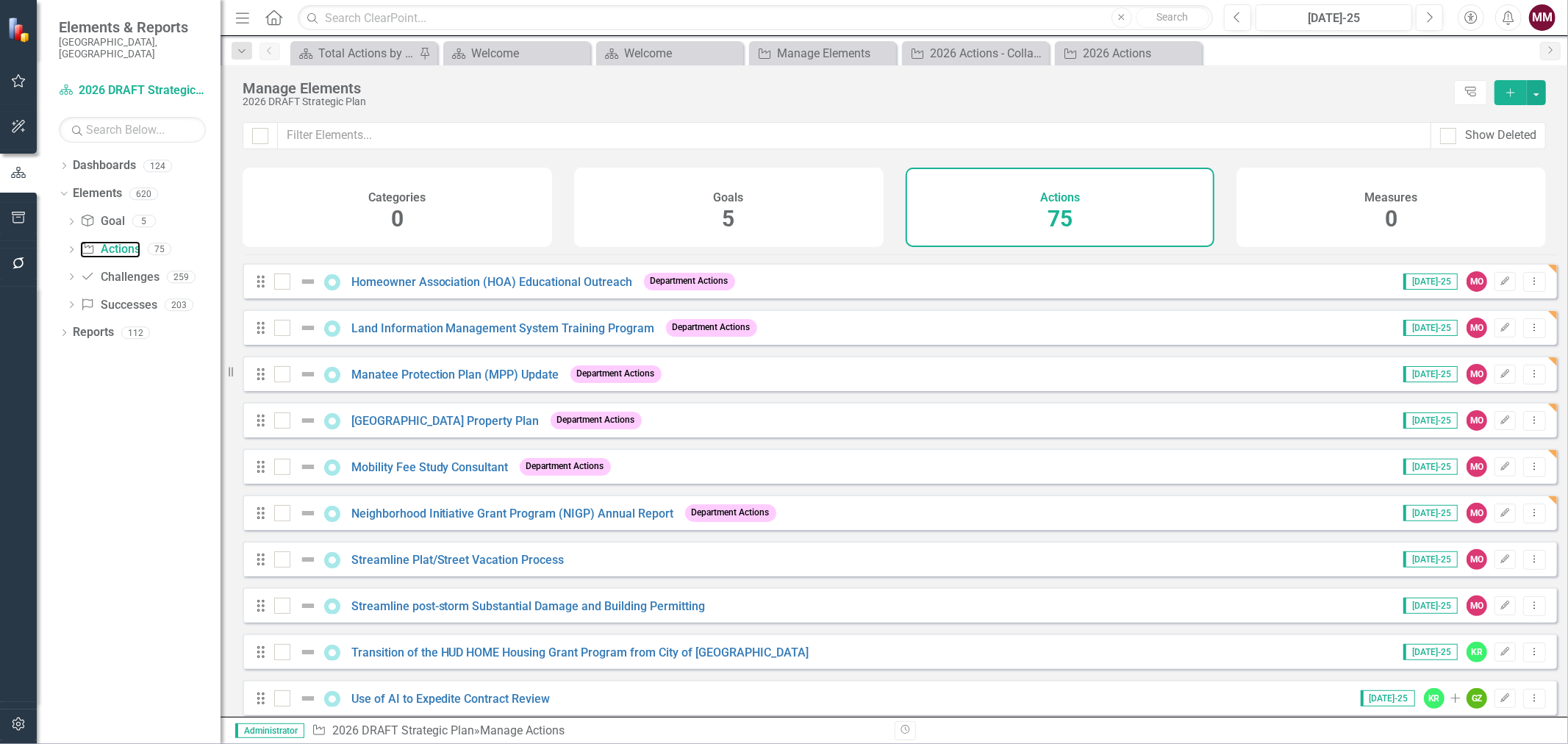
scroll to position [489, 0]
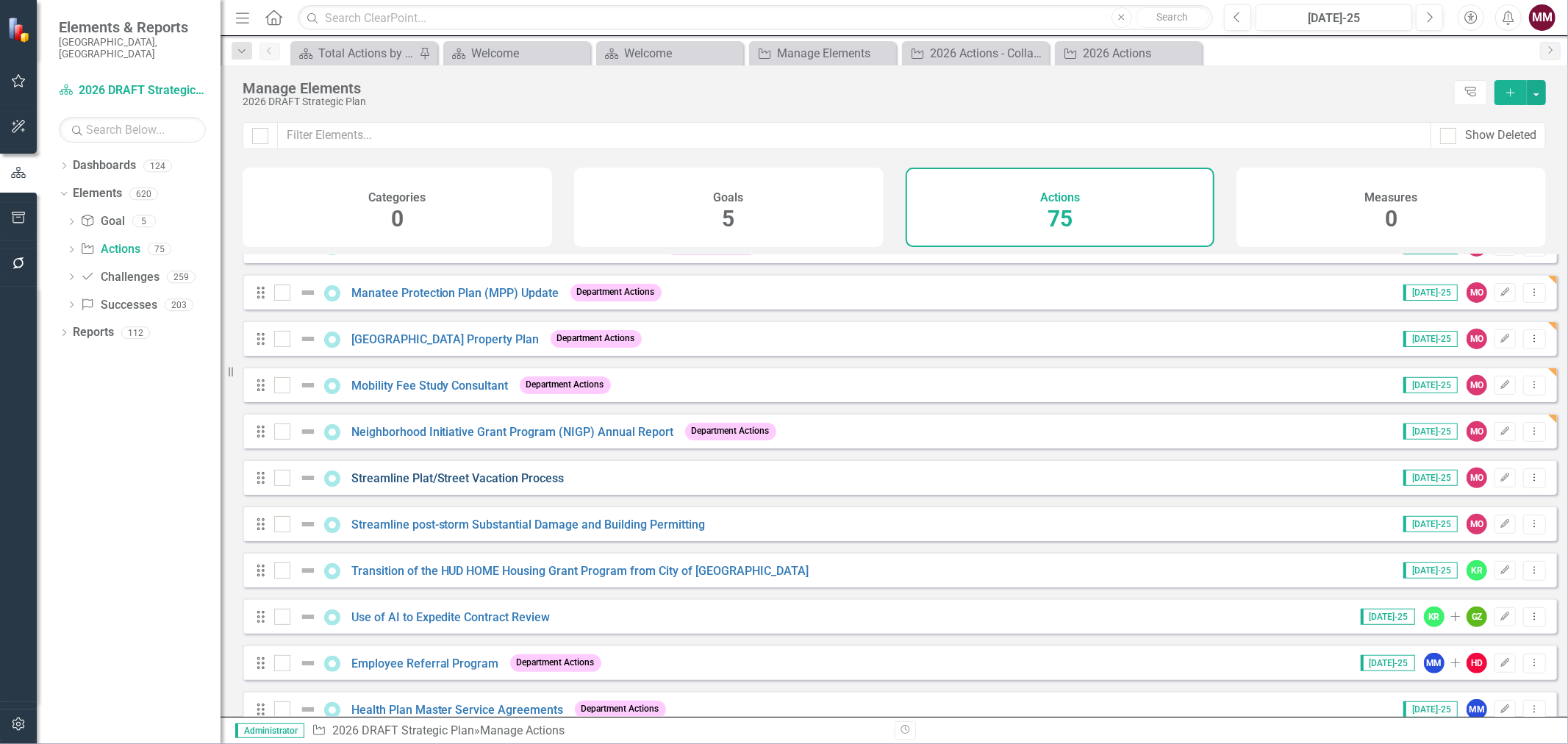
click at [497, 485] on link "Streamline Plat/Street Vacation Process" at bounding box center [458, 478] width 214 height 14
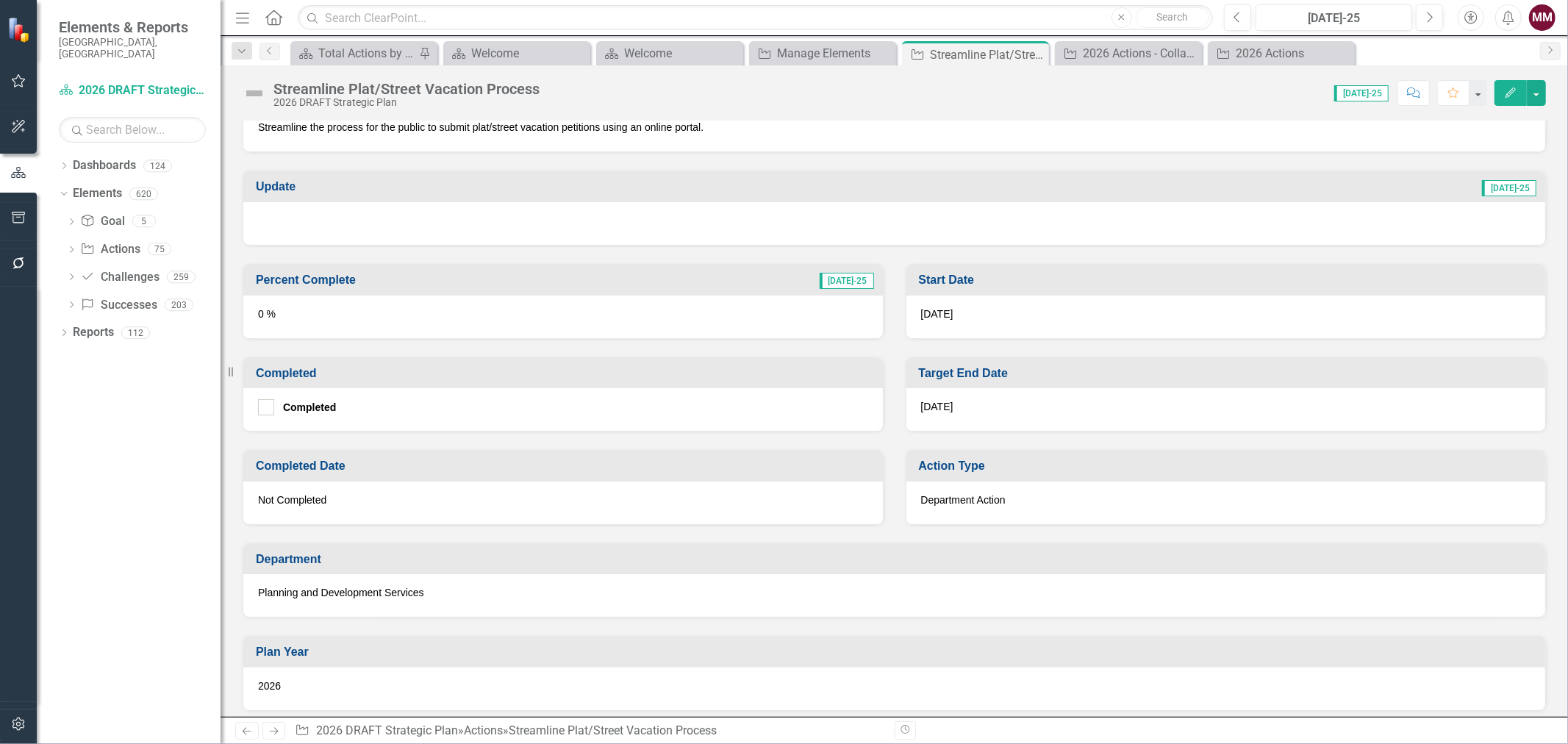
scroll to position [326, 0]
click at [1541, 90] on button "button" at bounding box center [1536, 93] width 19 height 25
click at [1525, 112] on link "Edit Edit Action" at bounding box center [1456, 120] width 179 height 27
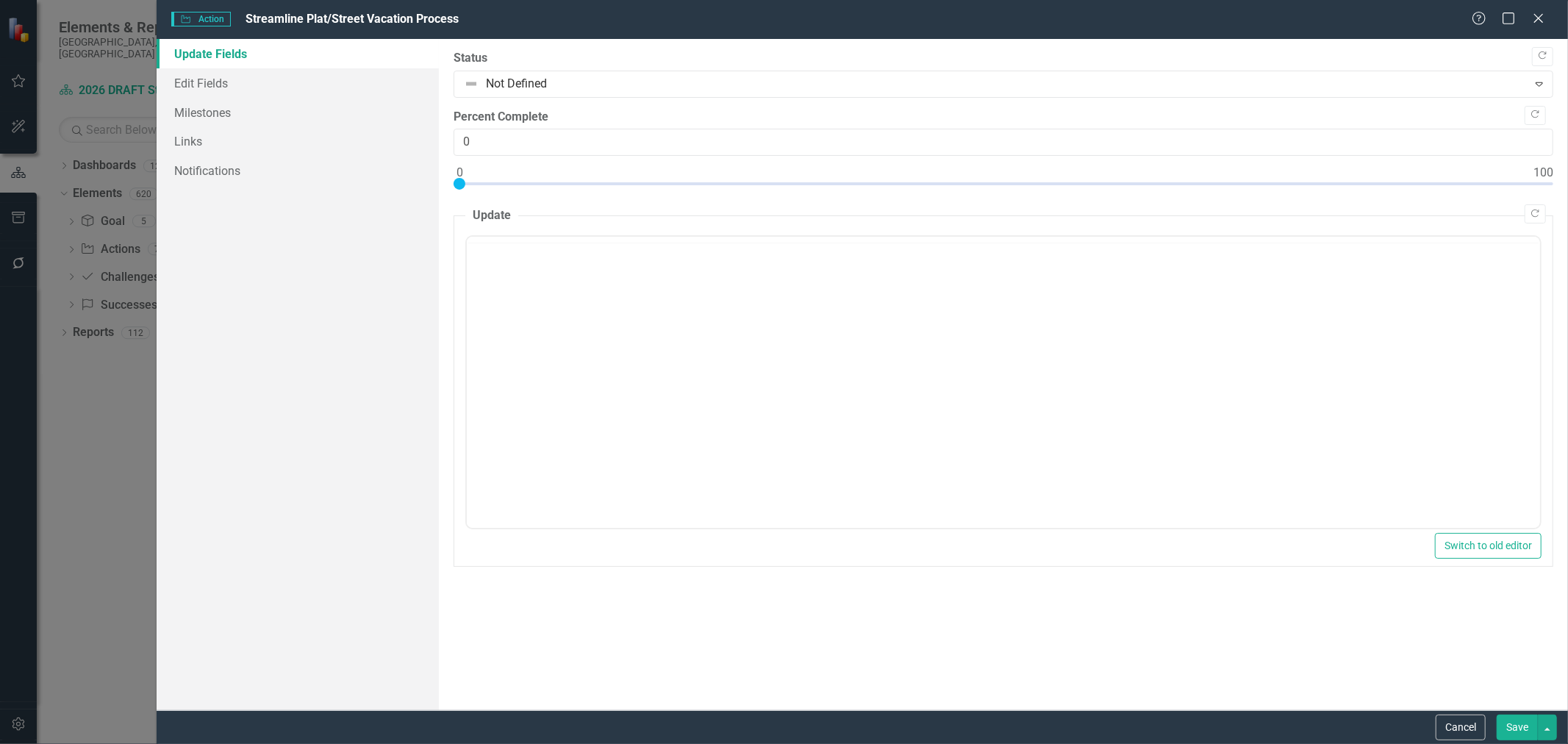
scroll to position [0, 0]
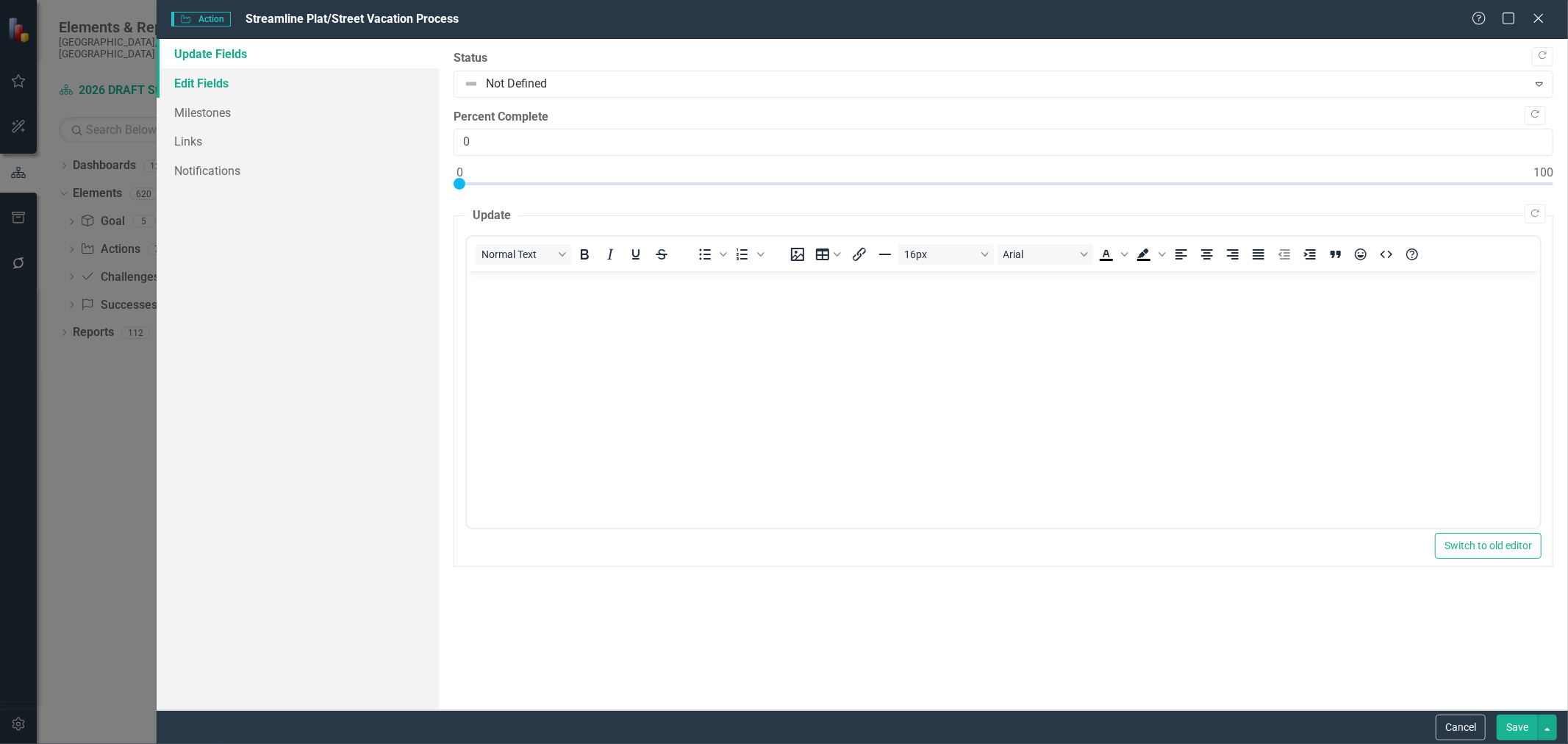
click at [193, 87] on link "Edit Fields" at bounding box center [298, 83] width 282 height 30
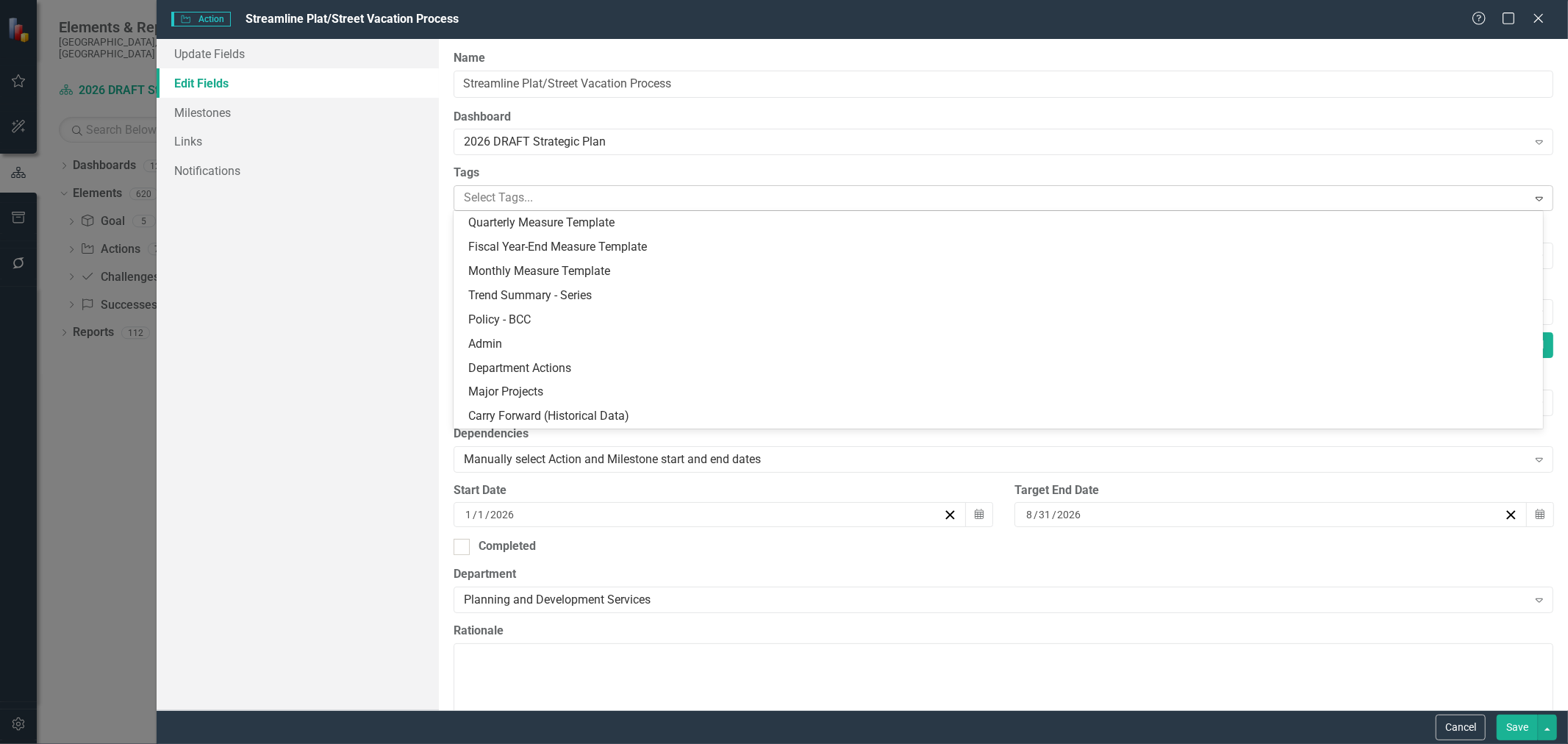
click at [507, 201] on div at bounding box center [992, 198] width 1069 height 20
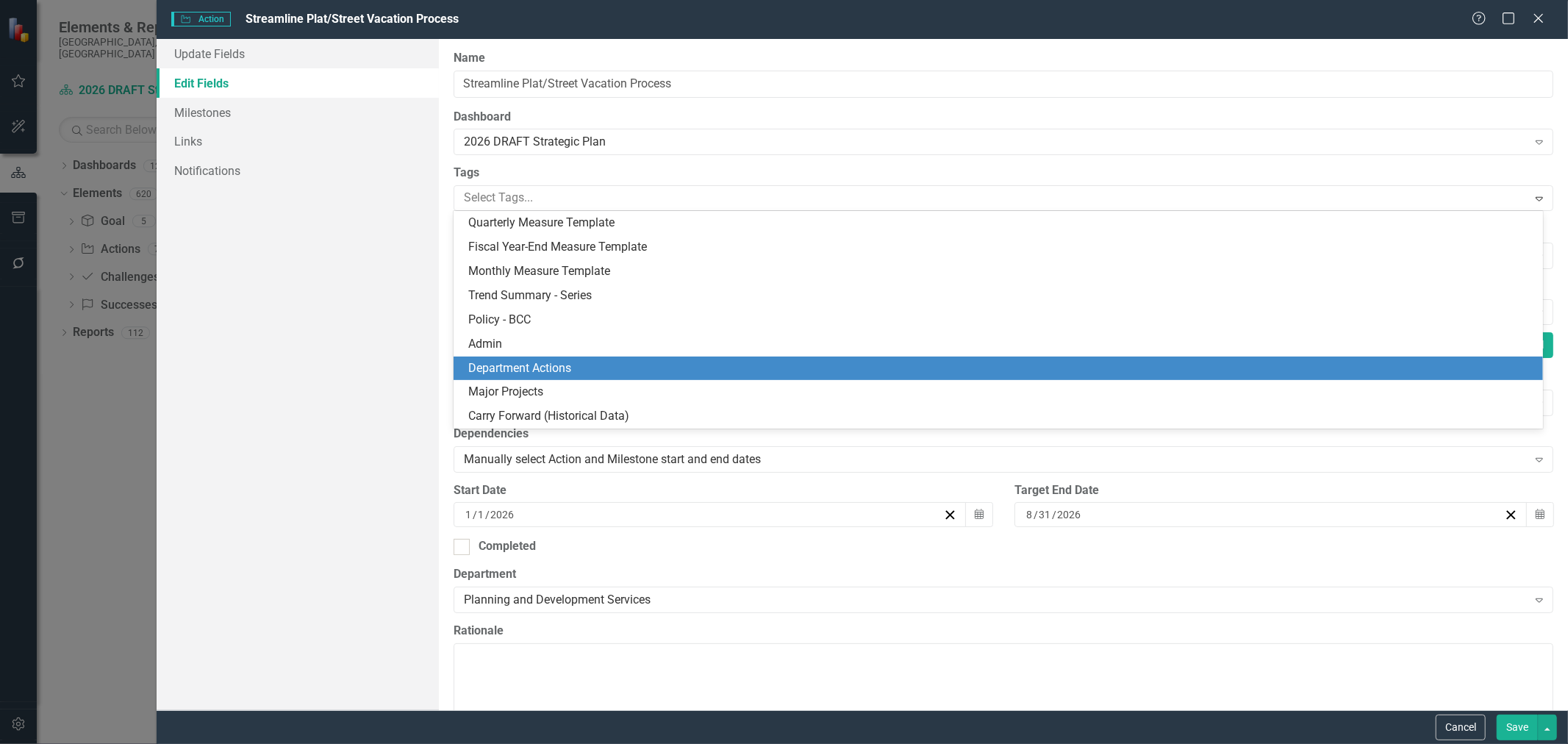
click at [506, 361] on span "Department Actions" at bounding box center [520, 368] width 103 height 14
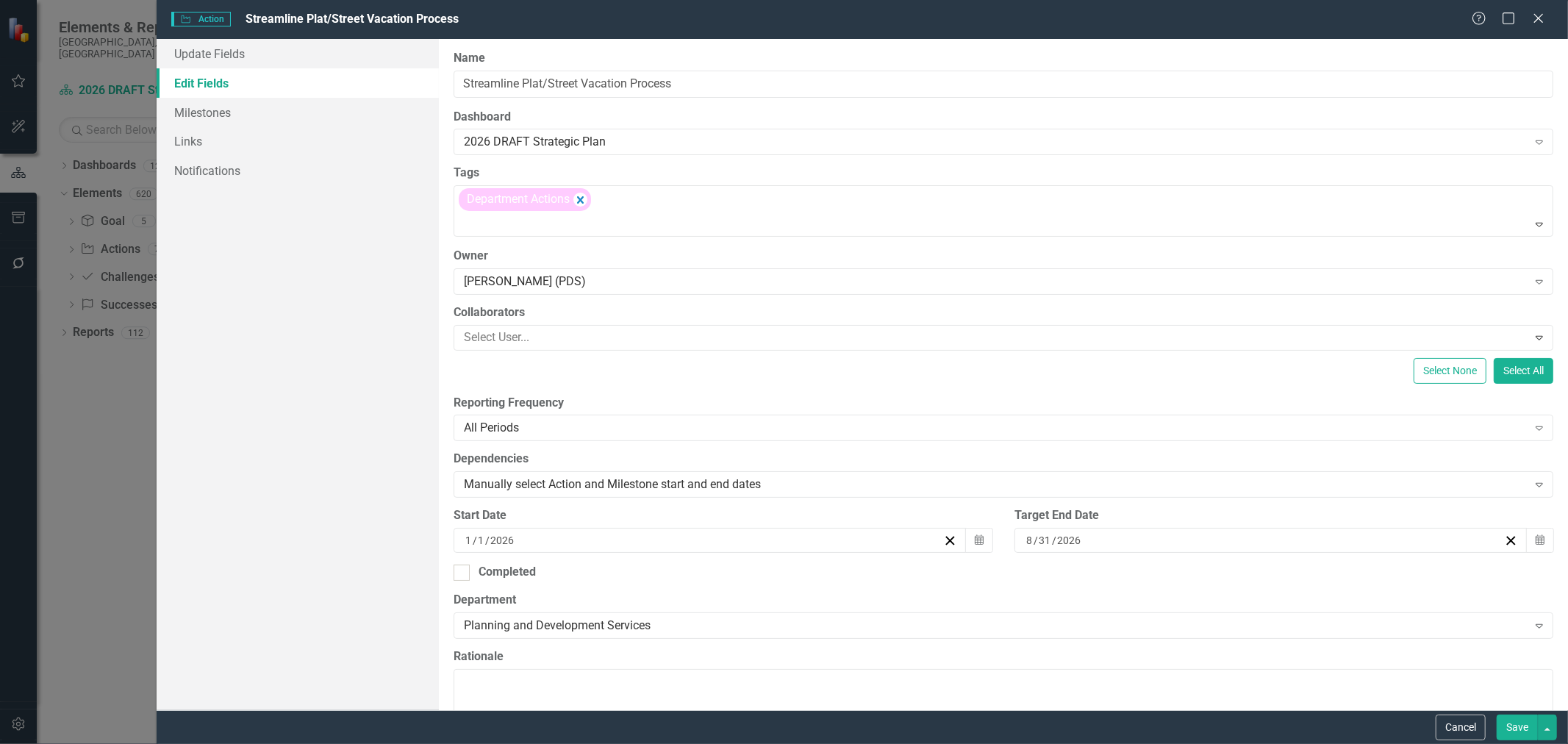
click at [1502, 724] on button "Save" at bounding box center [1517, 726] width 41 height 25
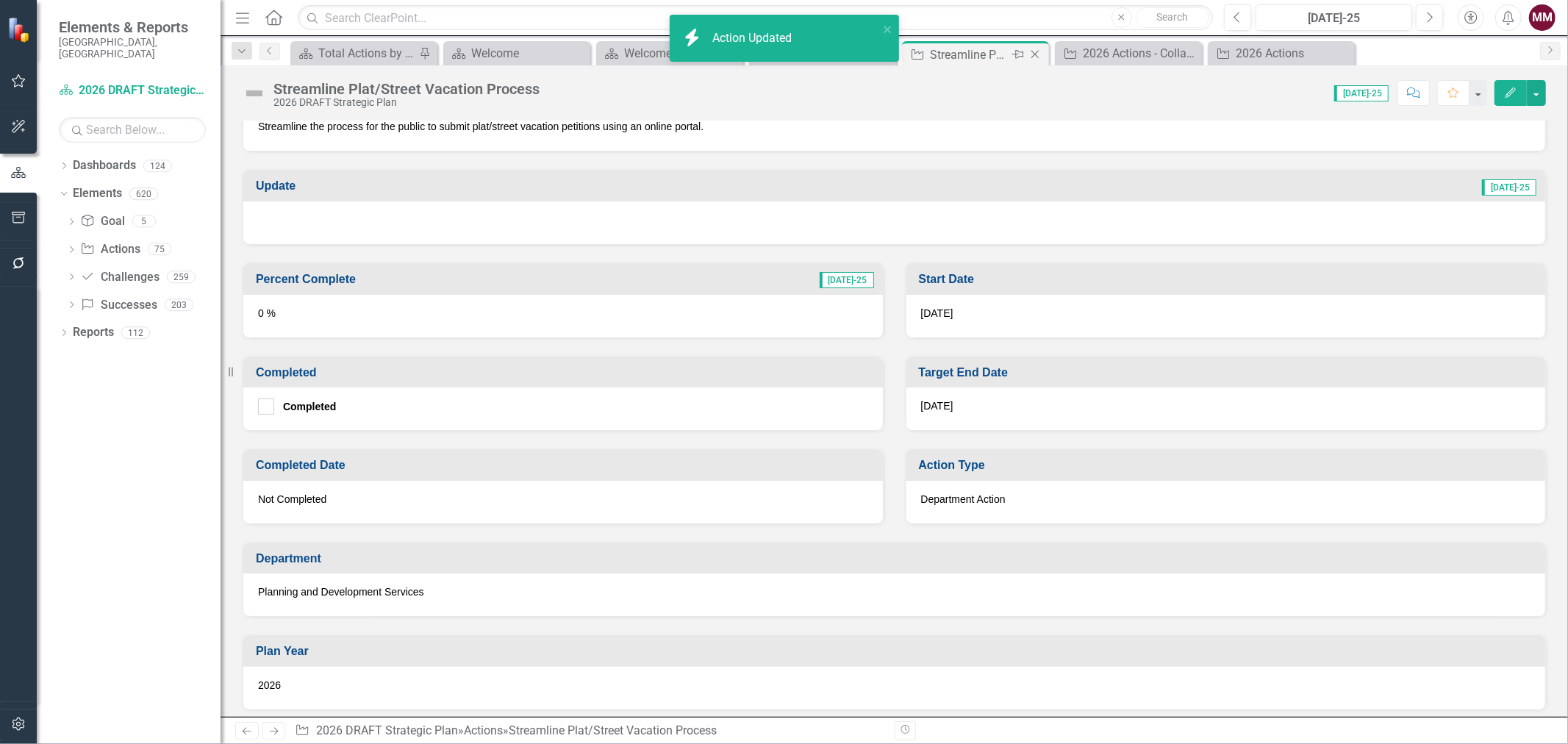
click at [1030, 54] on icon "Close" at bounding box center [1035, 53] width 15 height 11
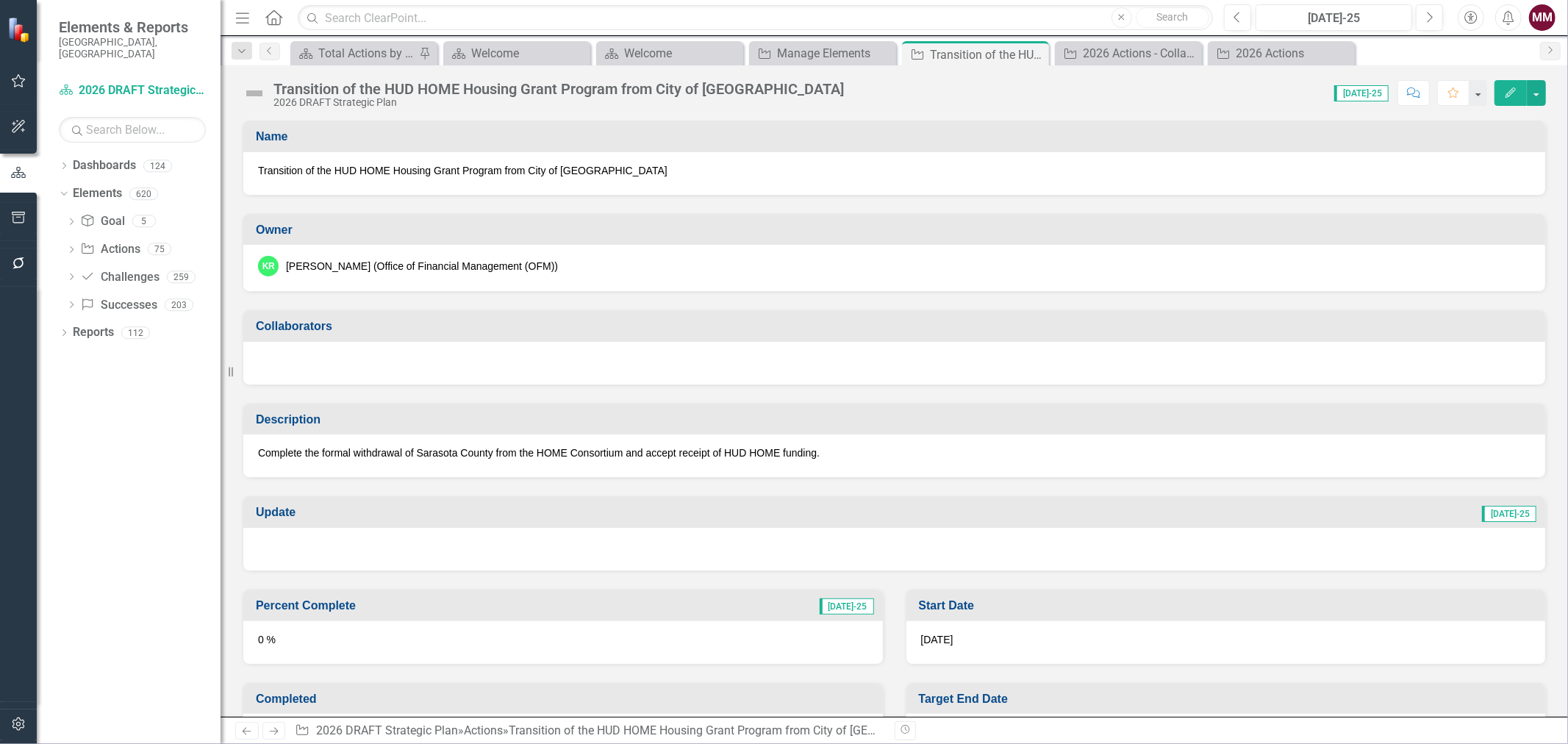
click at [622, 177] on span "Transition of the HUD HOME Housing Grant Program from City of [GEOGRAPHIC_DATA]" at bounding box center [895, 170] width 1273 height 15
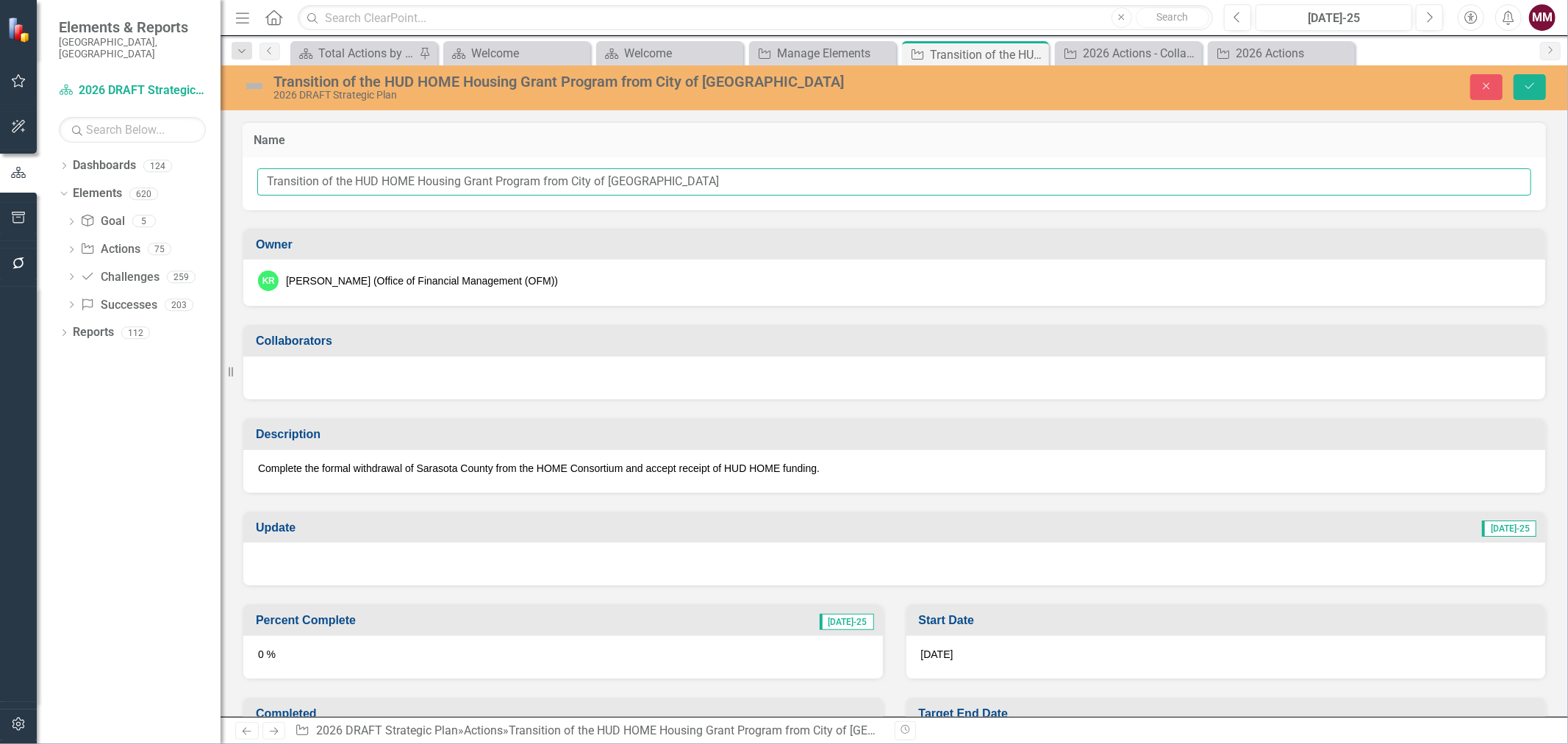
click at [356, 178] on input "Transition of the HUD HOME Housing Grant Program from City of [GEOGRAPHIC_DATA]" at bounding box center [894, 181] width 1274 height 27
paste input "United States Department of Housing and Urban Development"
drag, startPoint x: 679, startPoint y: 181, endPoint x: 354, endPoint y: 181, distance: 325.0
click at [354, 181] on input "Transition of the United States Department of Housing and Urban Development (HU…" at bounding box center [894, 181] width 1274 height 27
type input "Transition of the HUD HOME Housing Grant Program from City of [GEOGRAPHIC_DATA]"
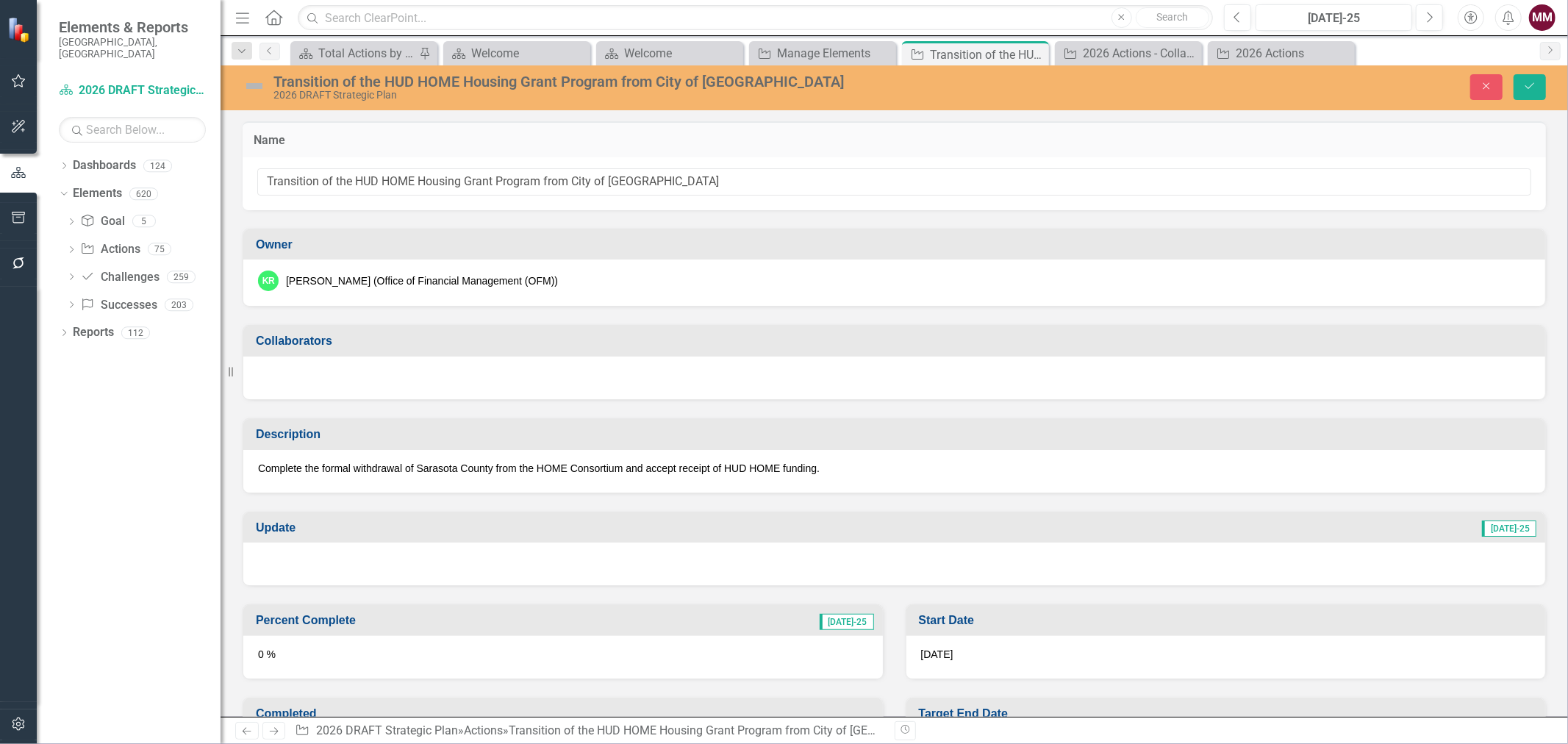
click at [421, 467] on p "Complete the formal withdrawal of Sarasota County from the HOME Consortium and …" at bounding box center [895, 468] width 1273 height 15
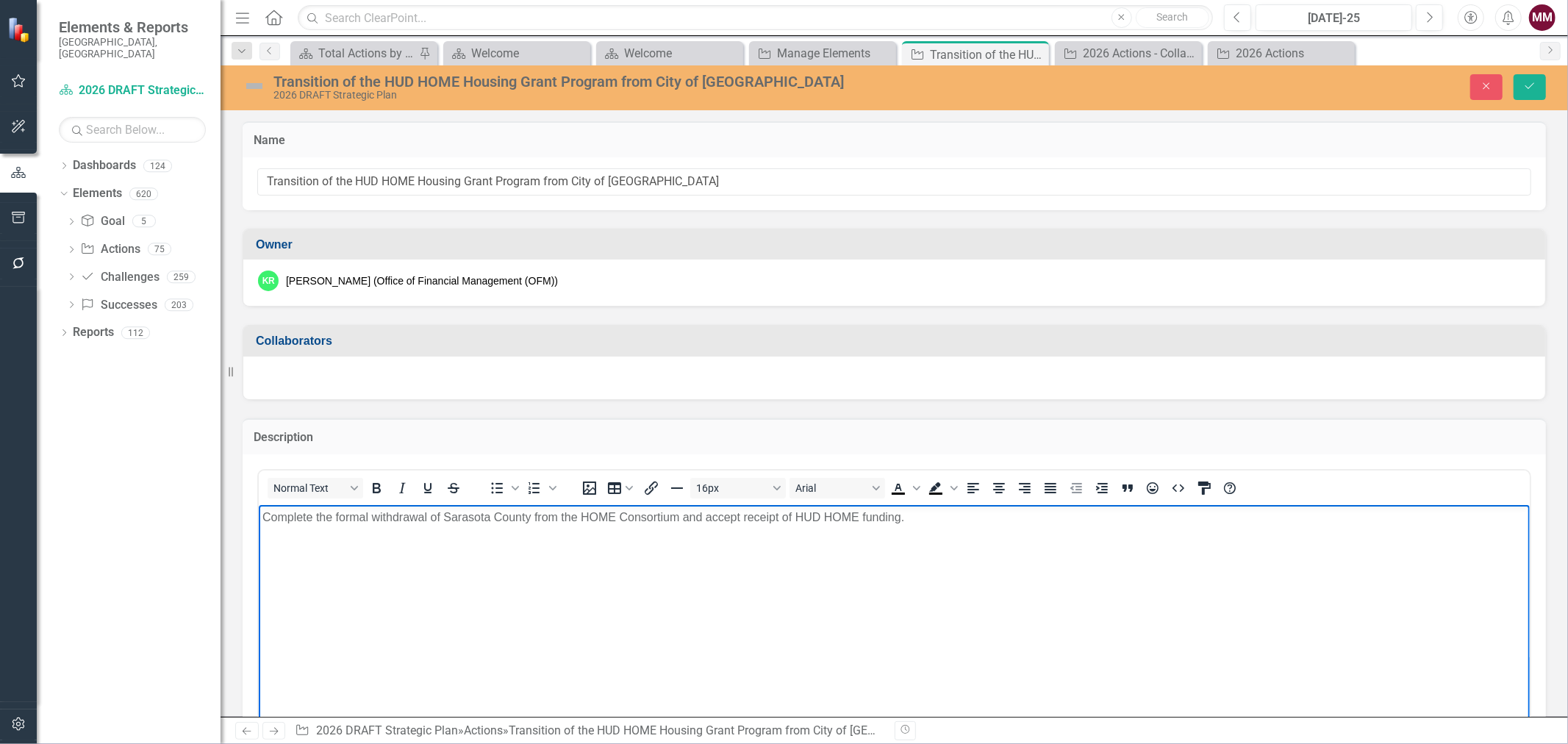
click at [796, 516] on p "Complete the formal withdrawal of Sarasota County from the HOME Consortium and …" at bounding box center [893, 516] width 1263 height 18
paste body "Rich Text Area. Press ALT-0 for help."
click at [869, 560] on body "Complete the formal withdrawal of Sarasota County from the HOME Consortium and …" at bounding box center [894, 614] width 1271 height 221
drag, startPoint x: 796, startPoint y: 518, endPoint x: 797, endPoint y: 509, distance: 9.1
click at [796, 516] on p "Complete the formal withdrawal of Sarasota County from the HOME Consortium and …" at bounding box center [893, 516] width 1263 height 18
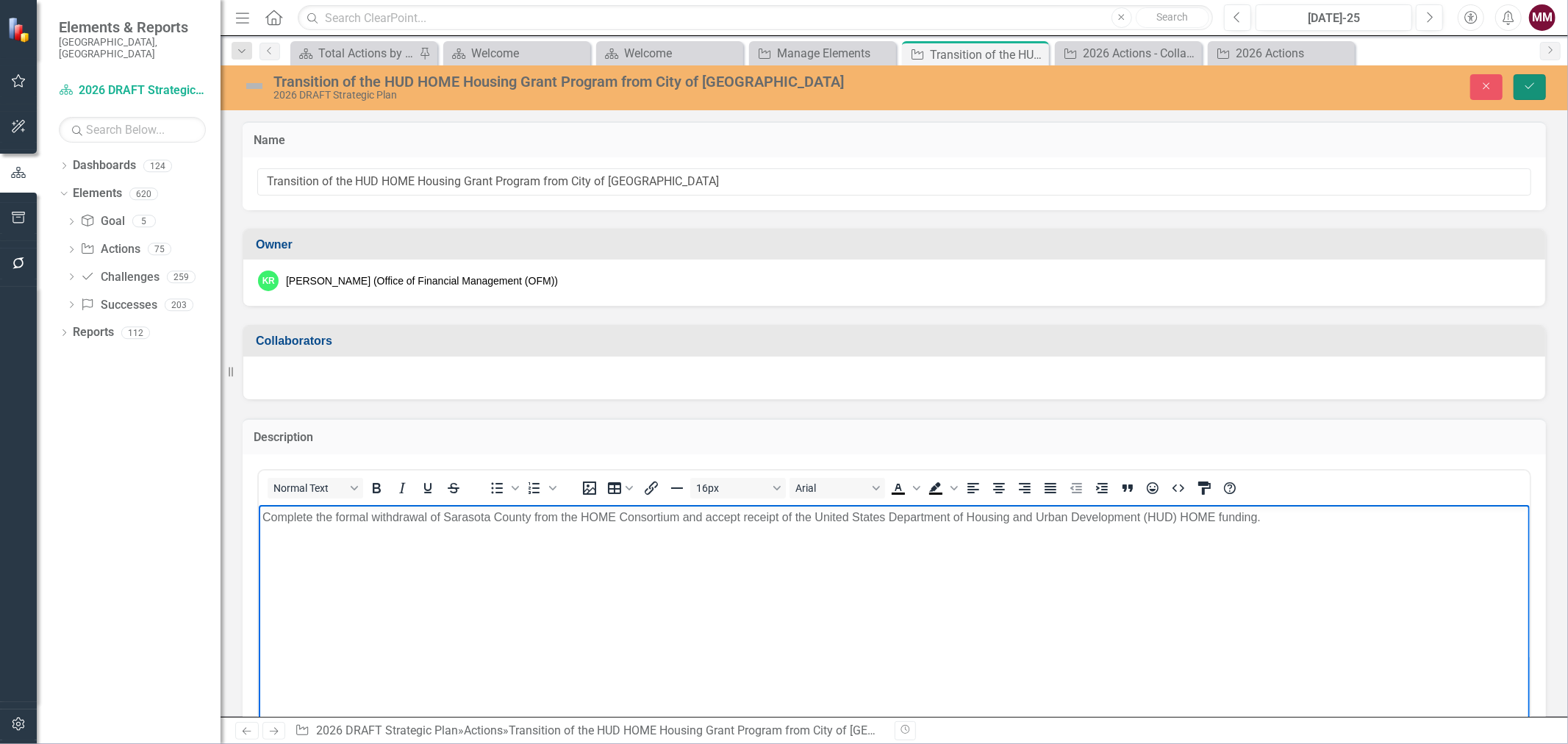
click at [1531, 85] on icon "Save" at bounding box center [1529, 86] width 13 height 11
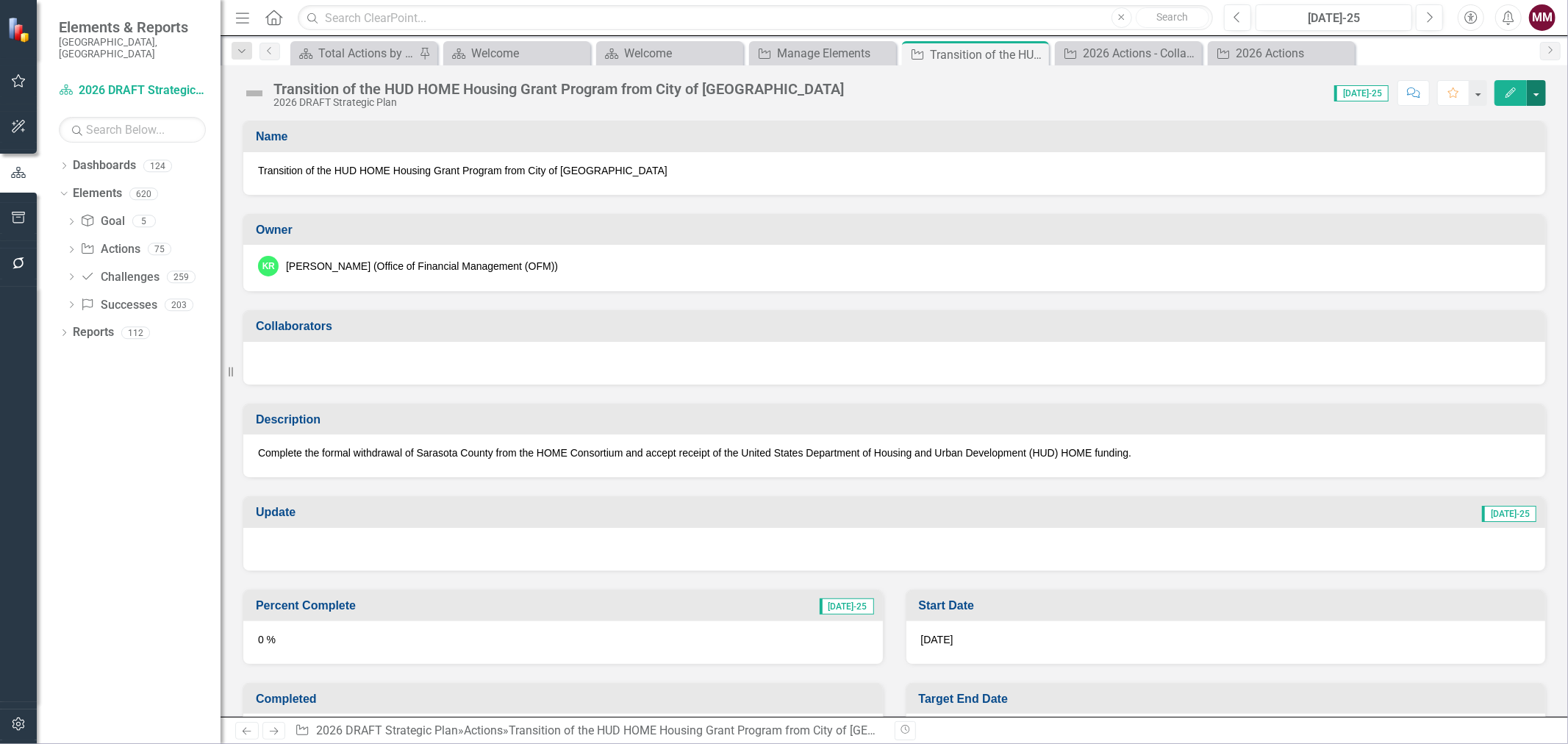
click at [1538, 97] on button "button" at bounding box center [1536, 93] width 19 height 25
click at [1488, 117] on link "Edit Edit Action" at bounding box center [1456, 120] width 179 height 27
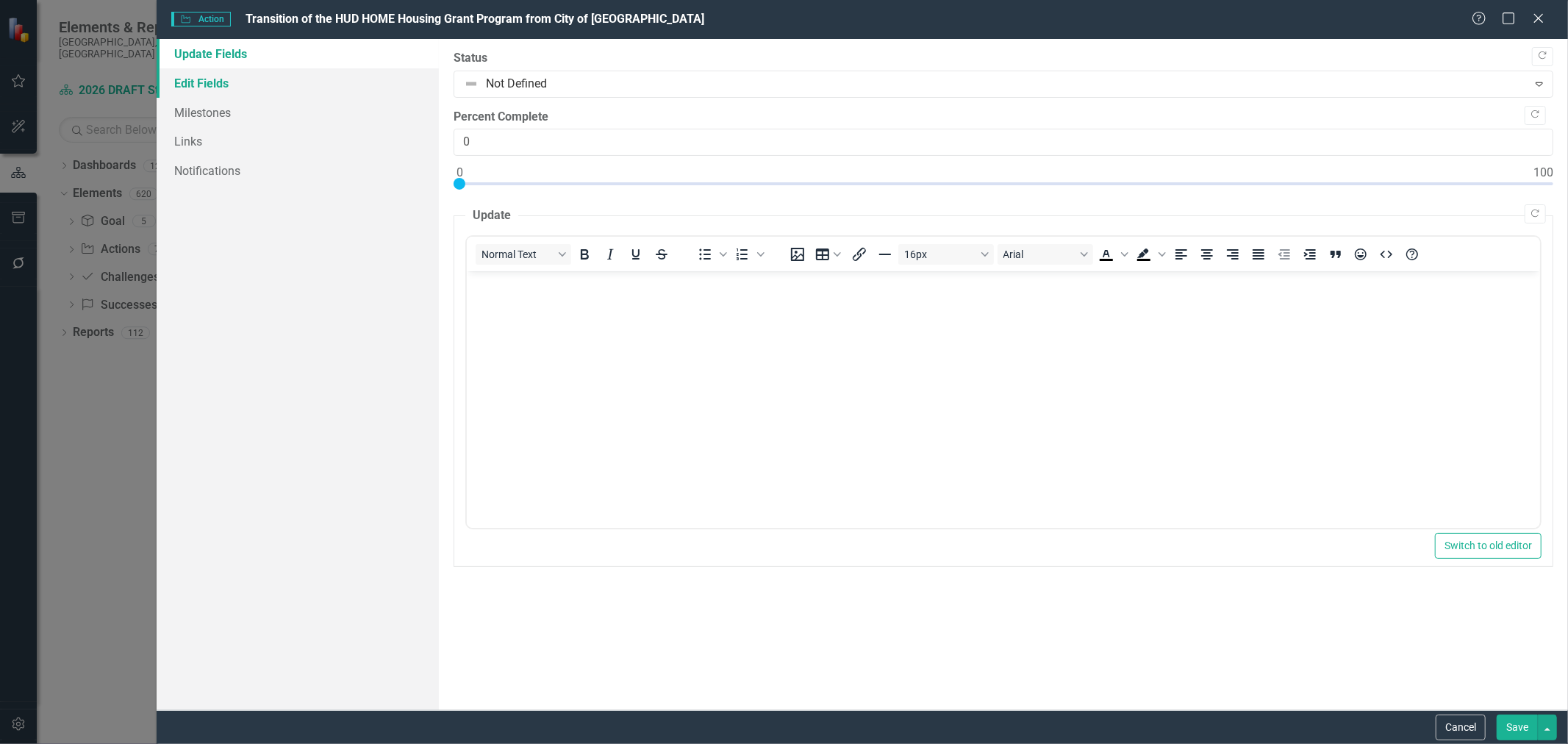
click at [236, 87] on link "Edit Fields" at bounding box center [298, 83] width 282 height 30
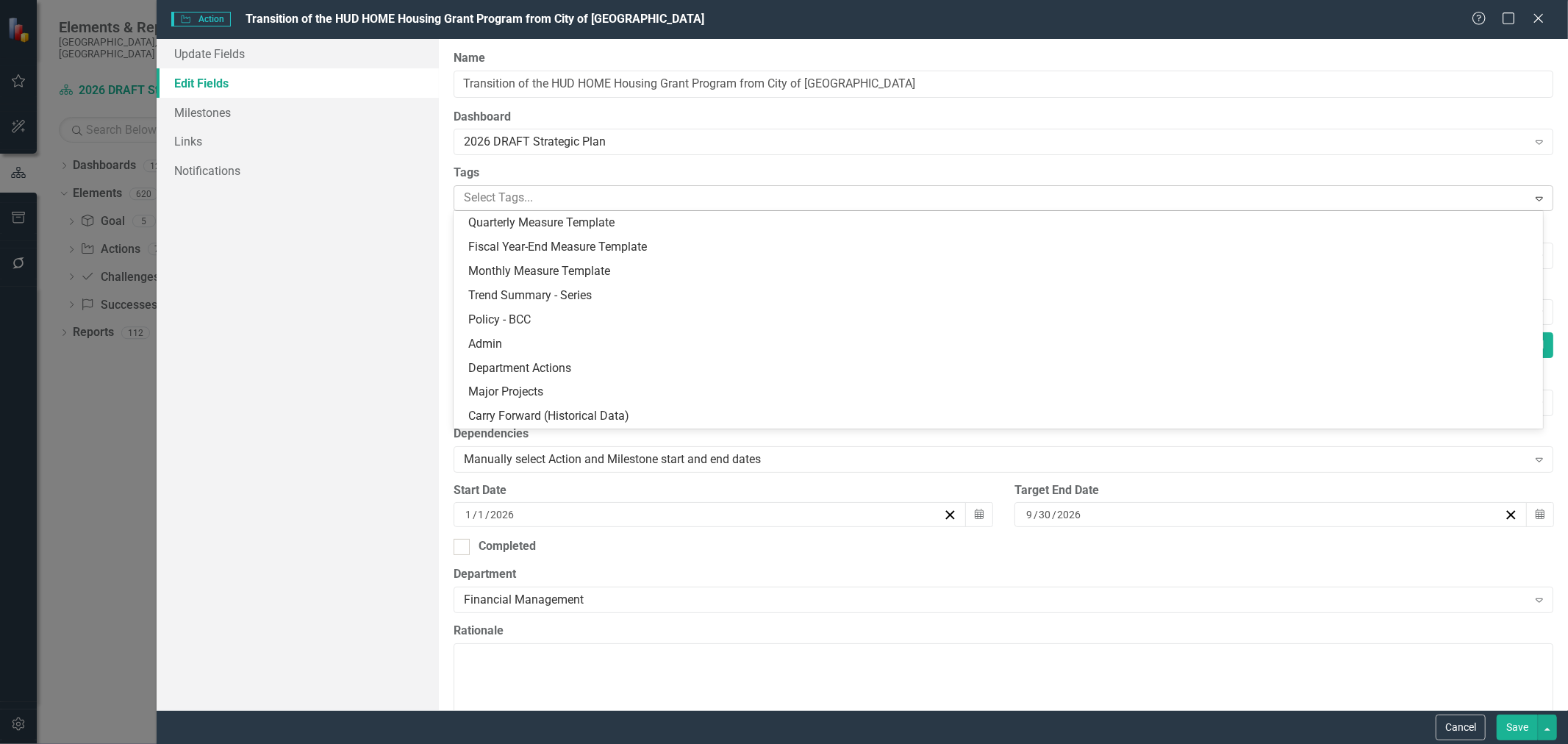
click at [599, 199] on div at bounding box center [992, 198] width 1069 height 20
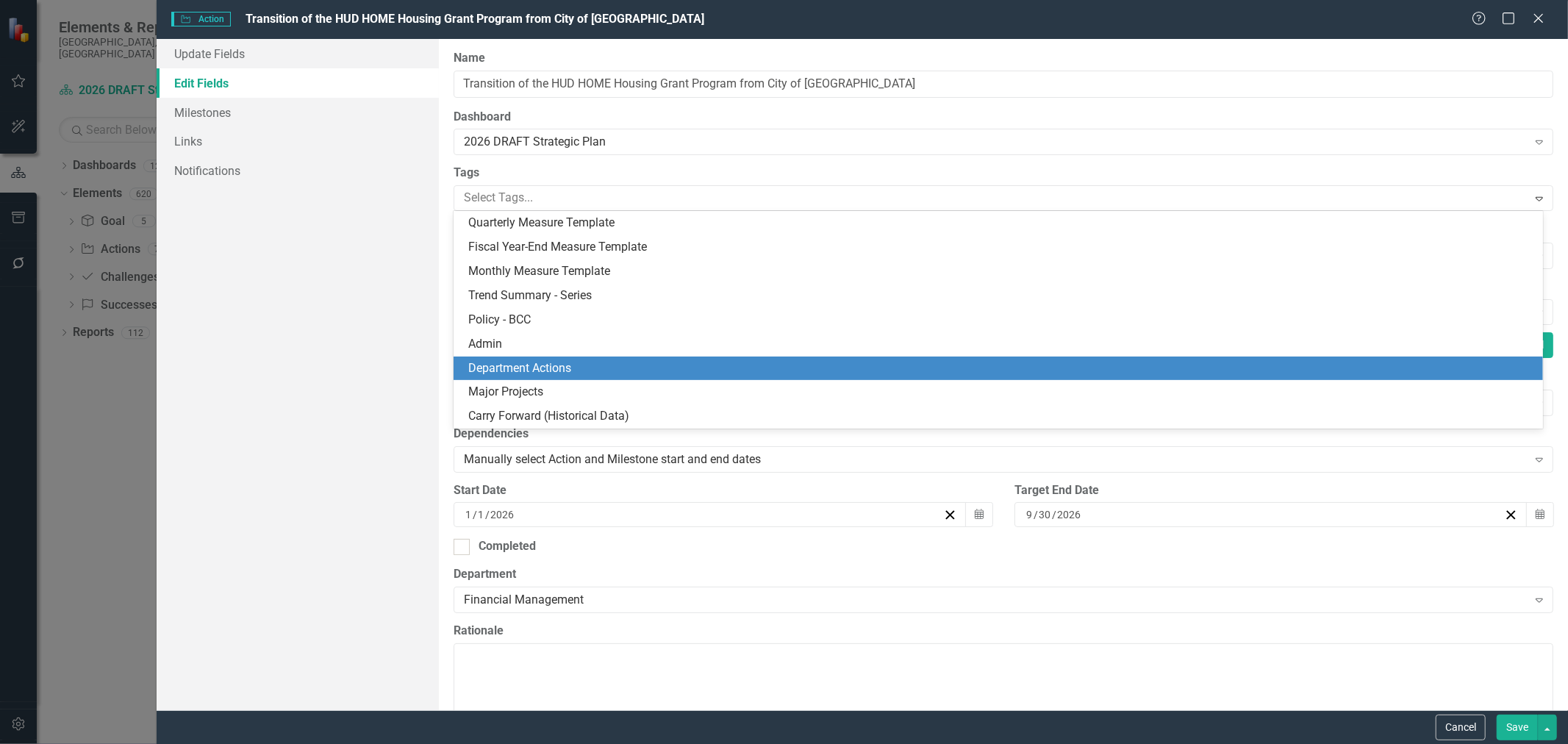
click at [566, 370] on span "Department Actions" at bounding box center [520, 368] width 103 height 14
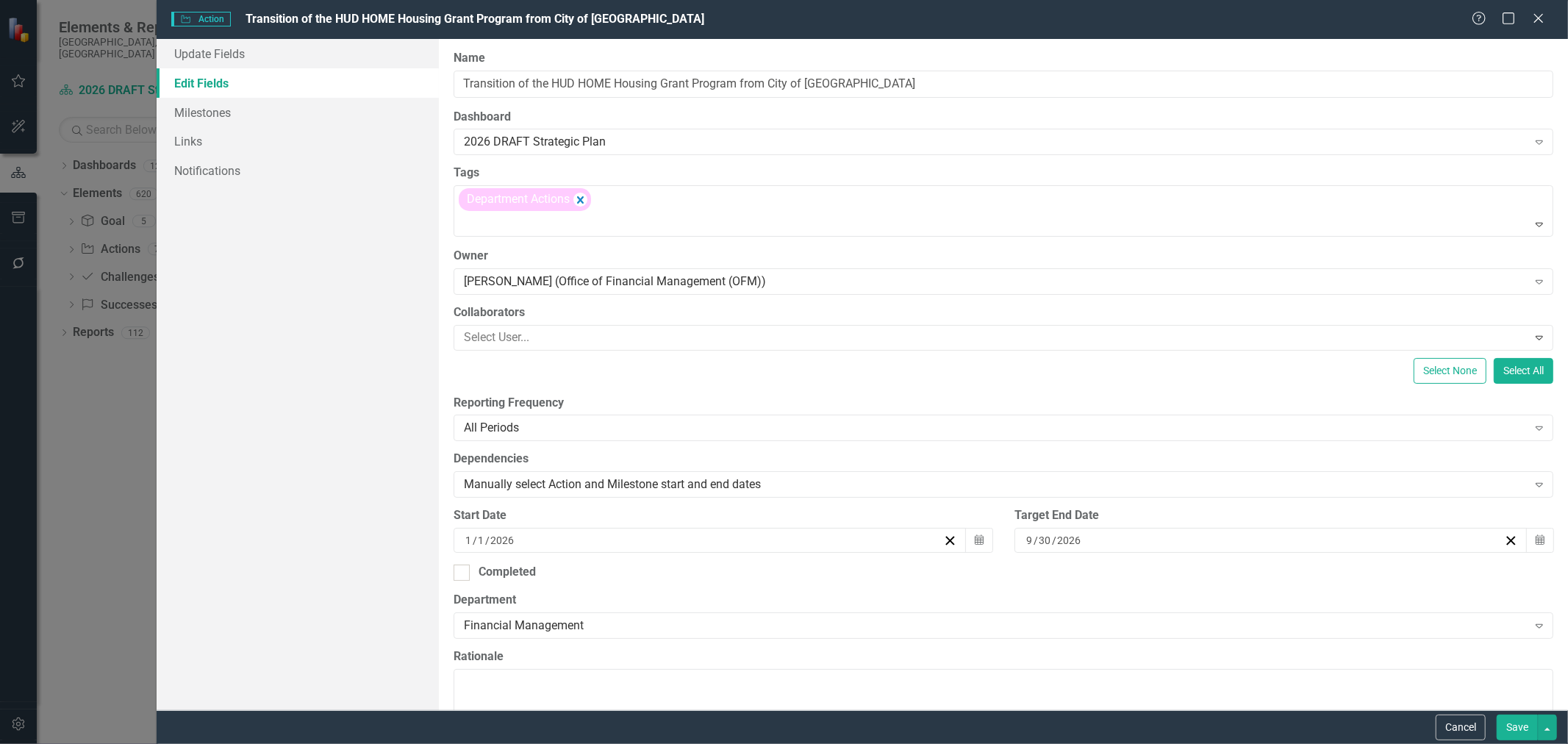
click at [1515, 725] on button "Save" at bounding box center [1517, 726] width 41 height 25
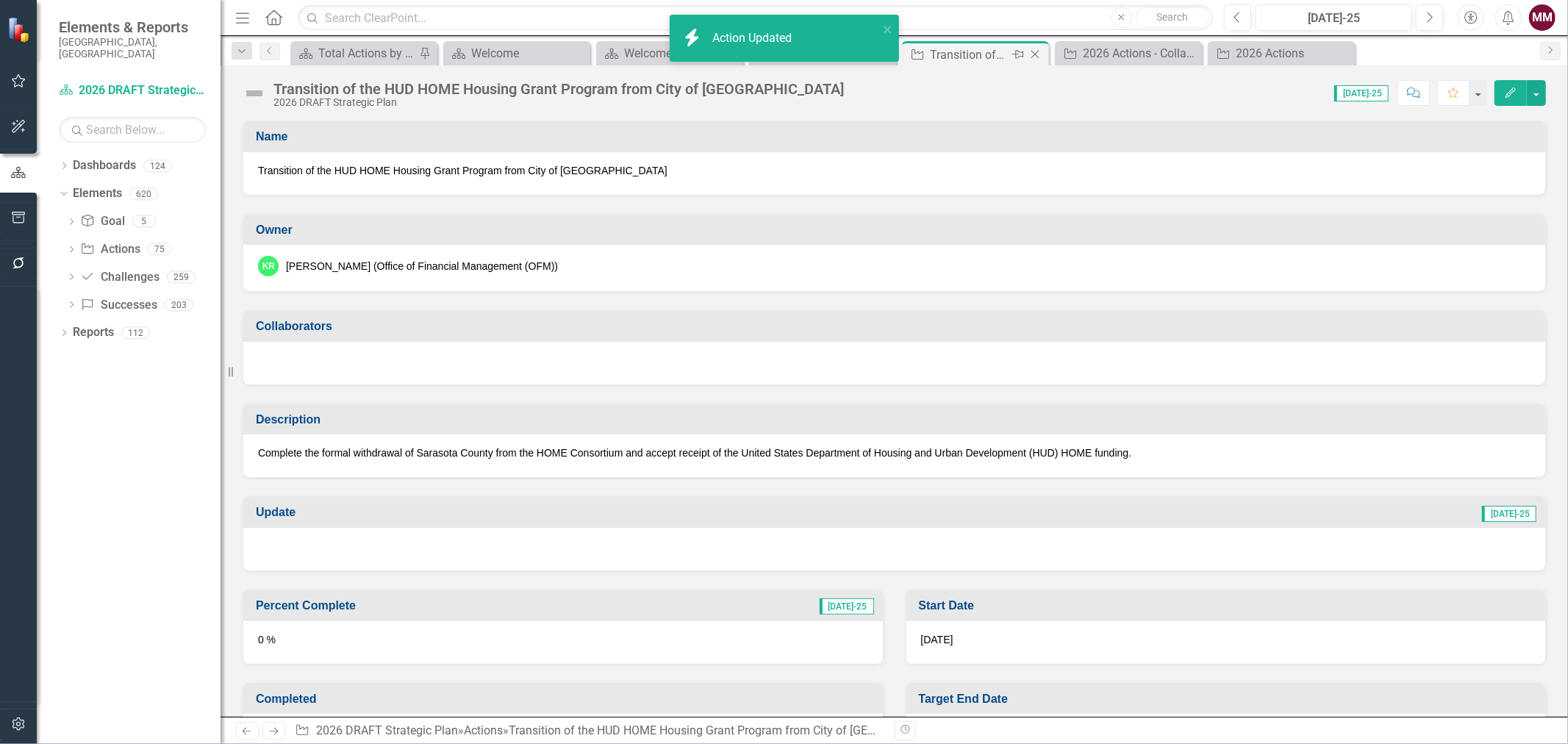
click at [1034, 52] on icon "Close" at bounding box center [1035, 53] width 15 height 11
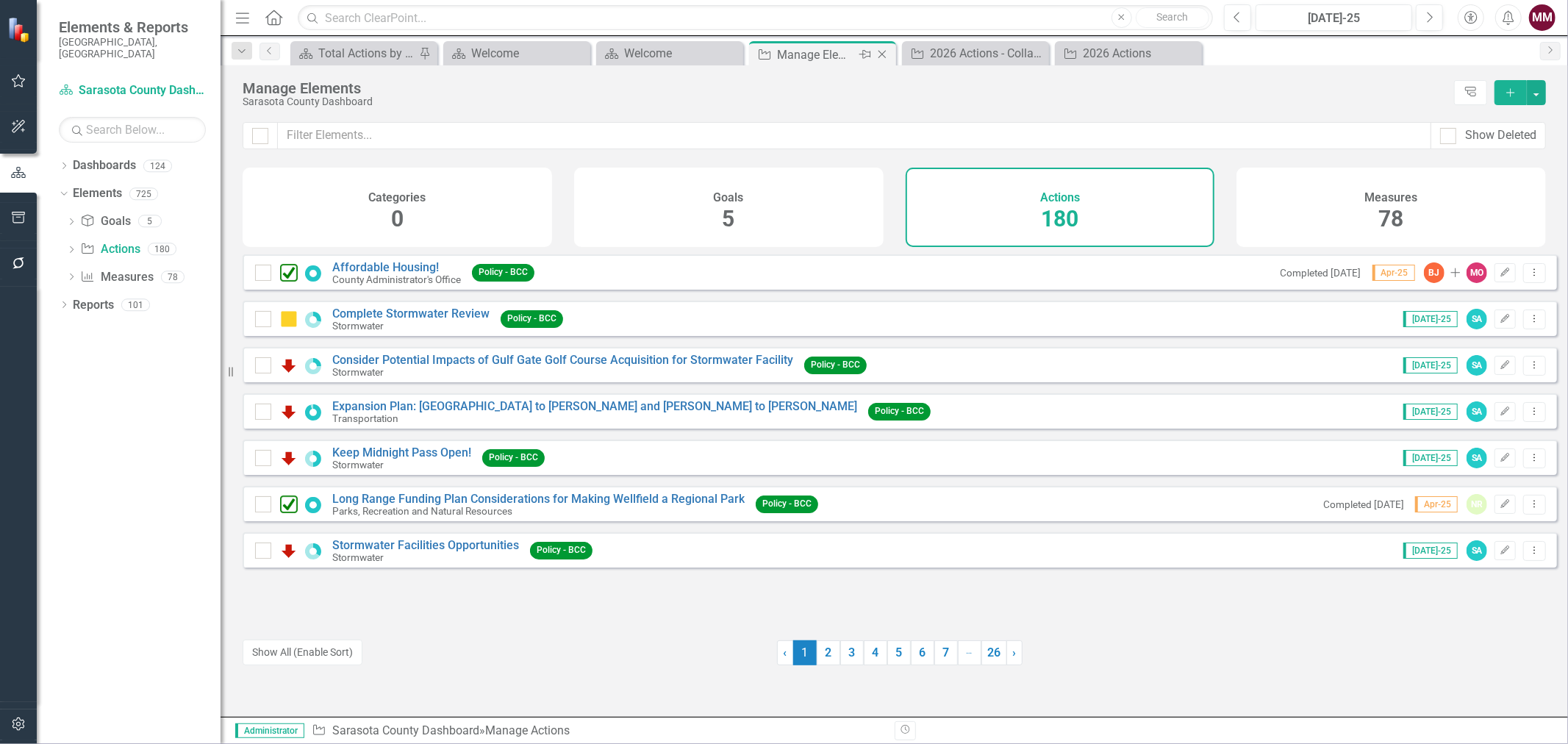
click at [881, 56] on icon "Close" at bounding box center [882, 53] width 15 height 11
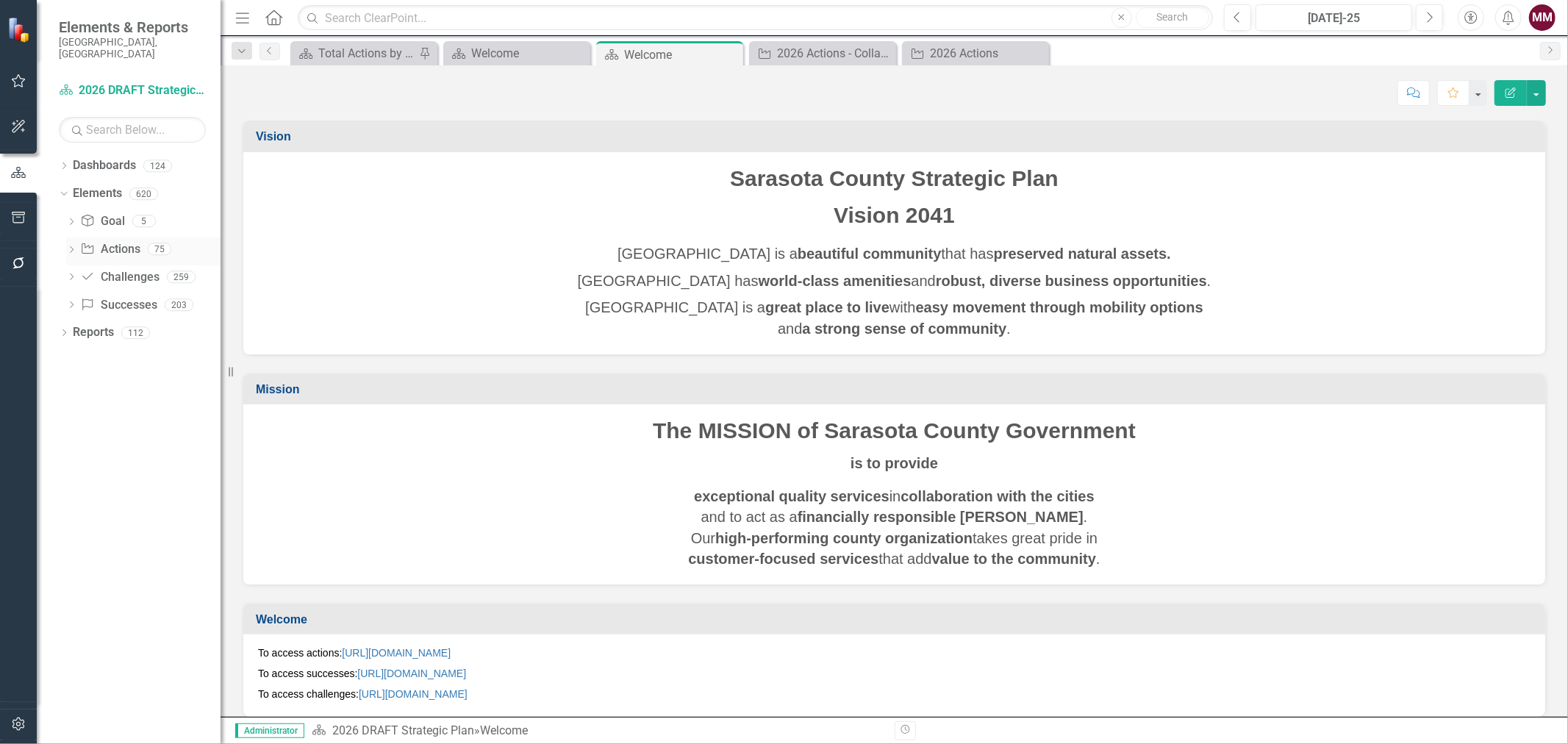
click at [118, 241] on link "Action Actions" at bounding box center [110, 249] width 60 height 17
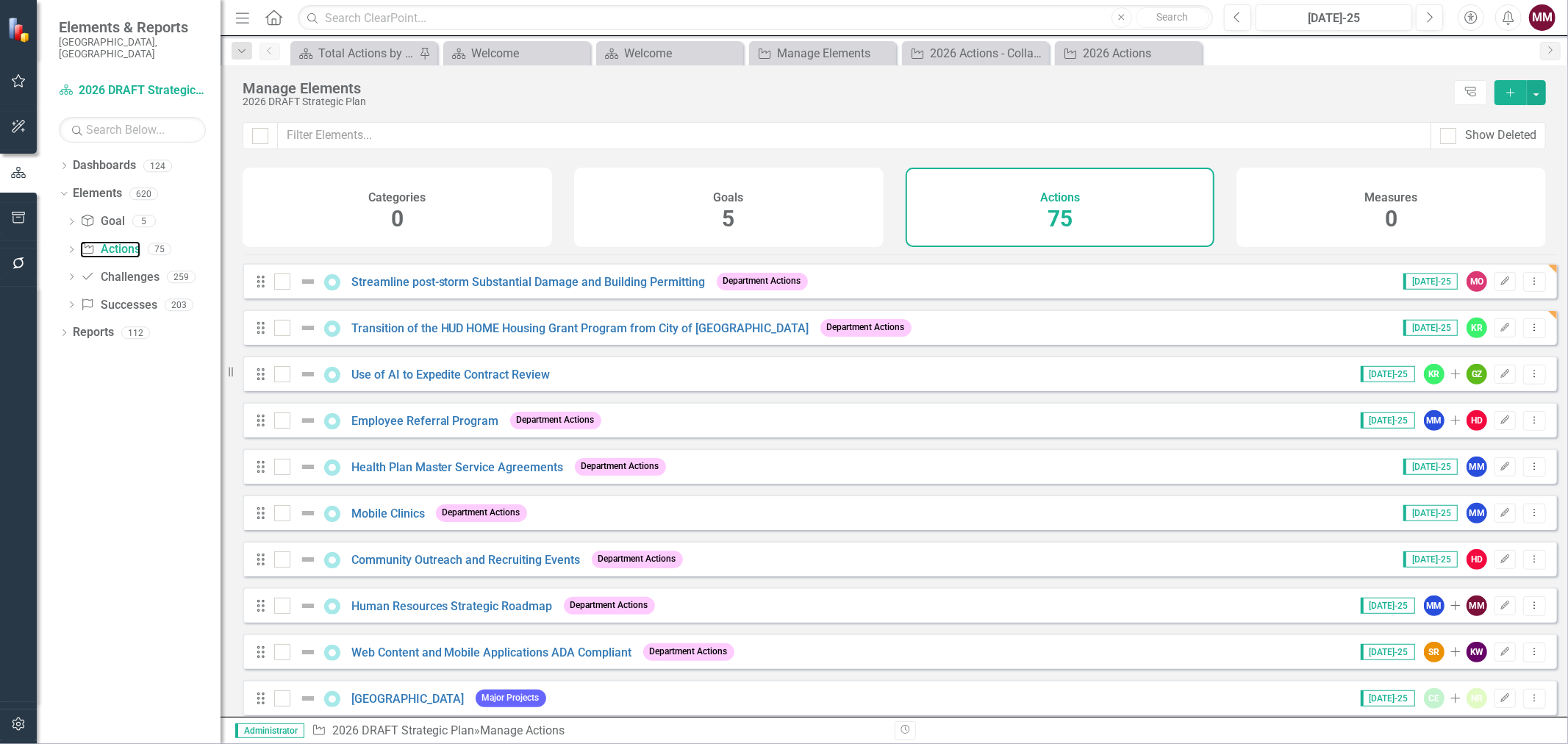
scroll to position [653, 0]
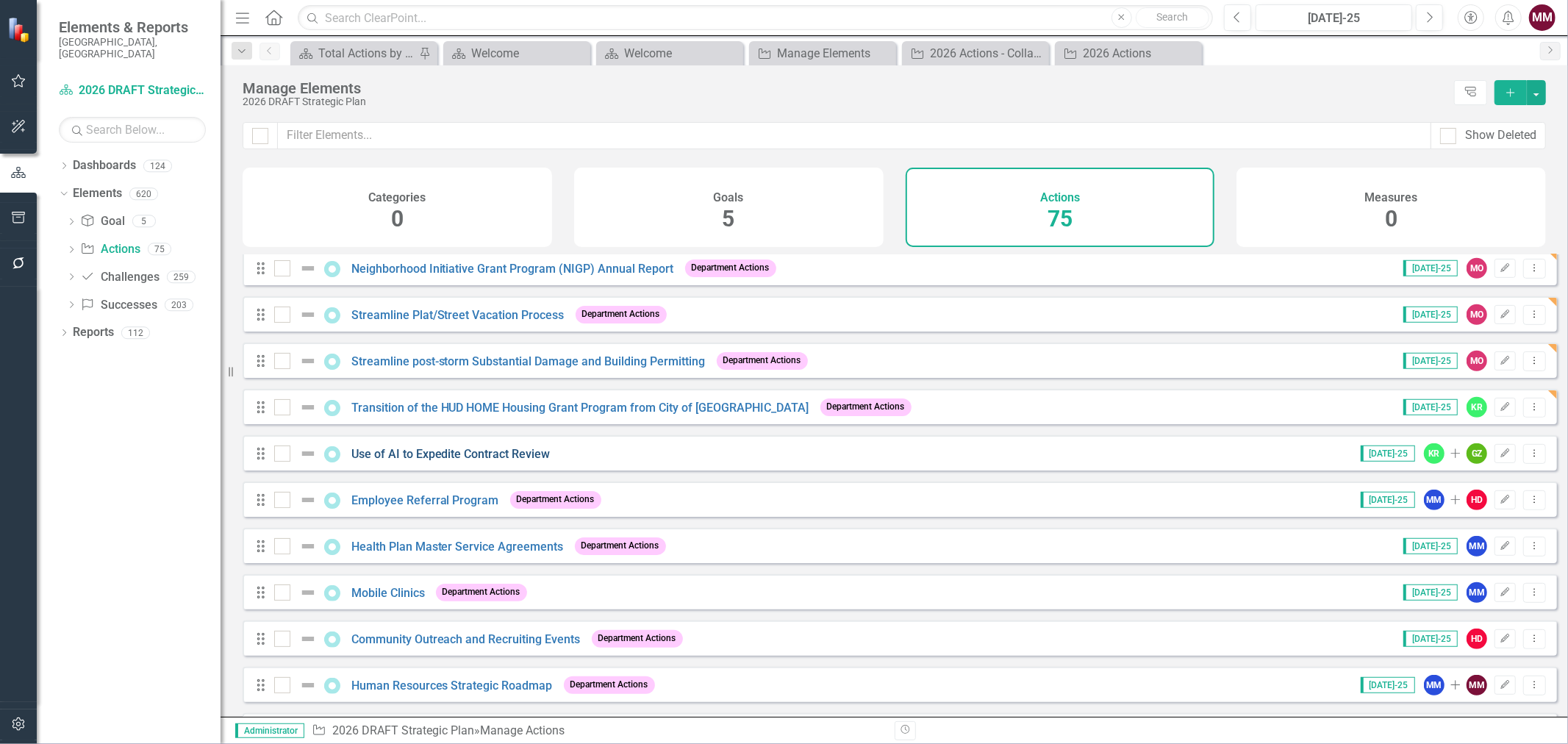
click at [479, 458] on link "Use of AI to Expedite Contract Review" at bounding box center [451, 454] width 200 height 14
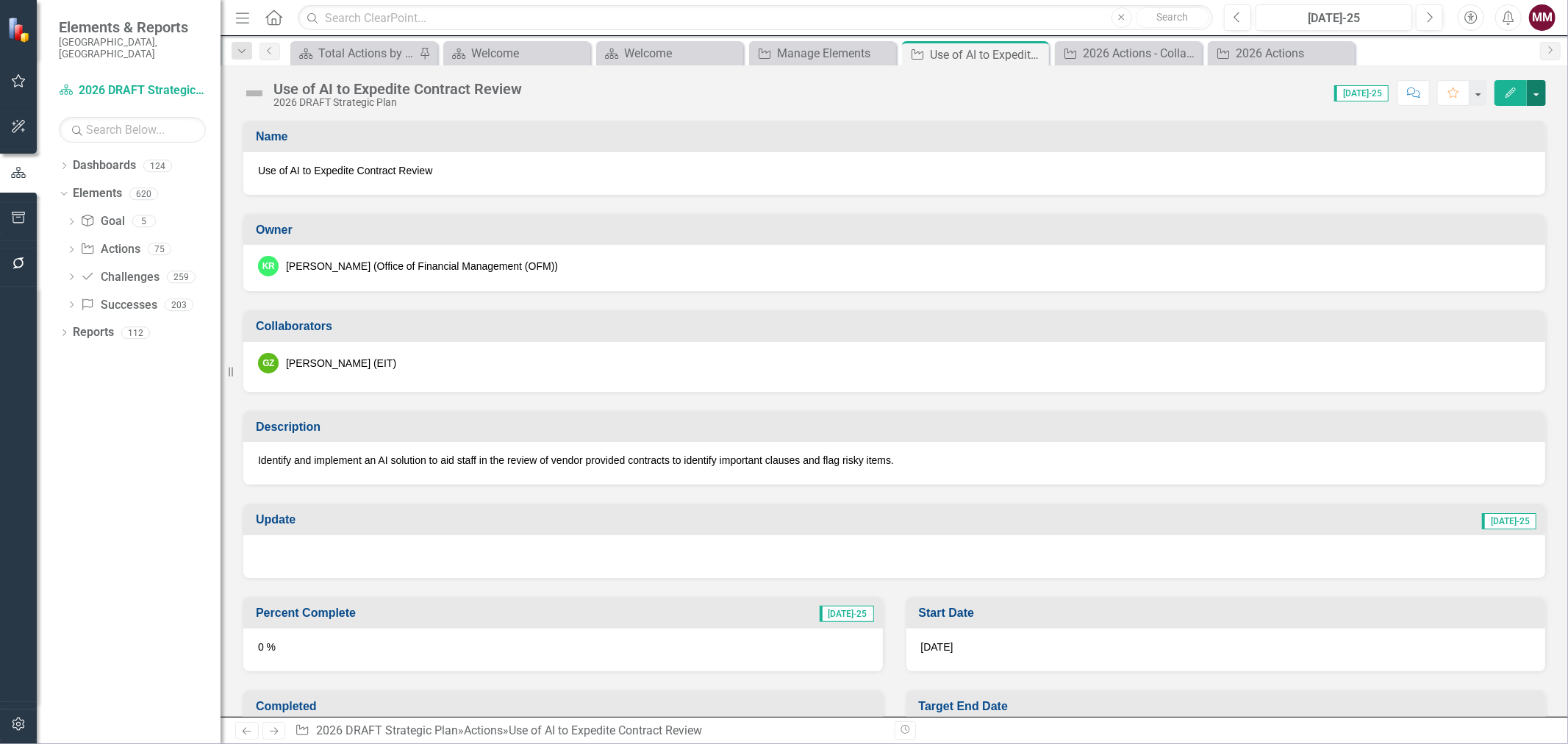
click at [1537, 90] on button "button" at bounding box center [1536, 93] width 19 height 25
click at [1517, 117] on link "Edit Edit Action" at bounding box center [1456, 120] width 179 height 27
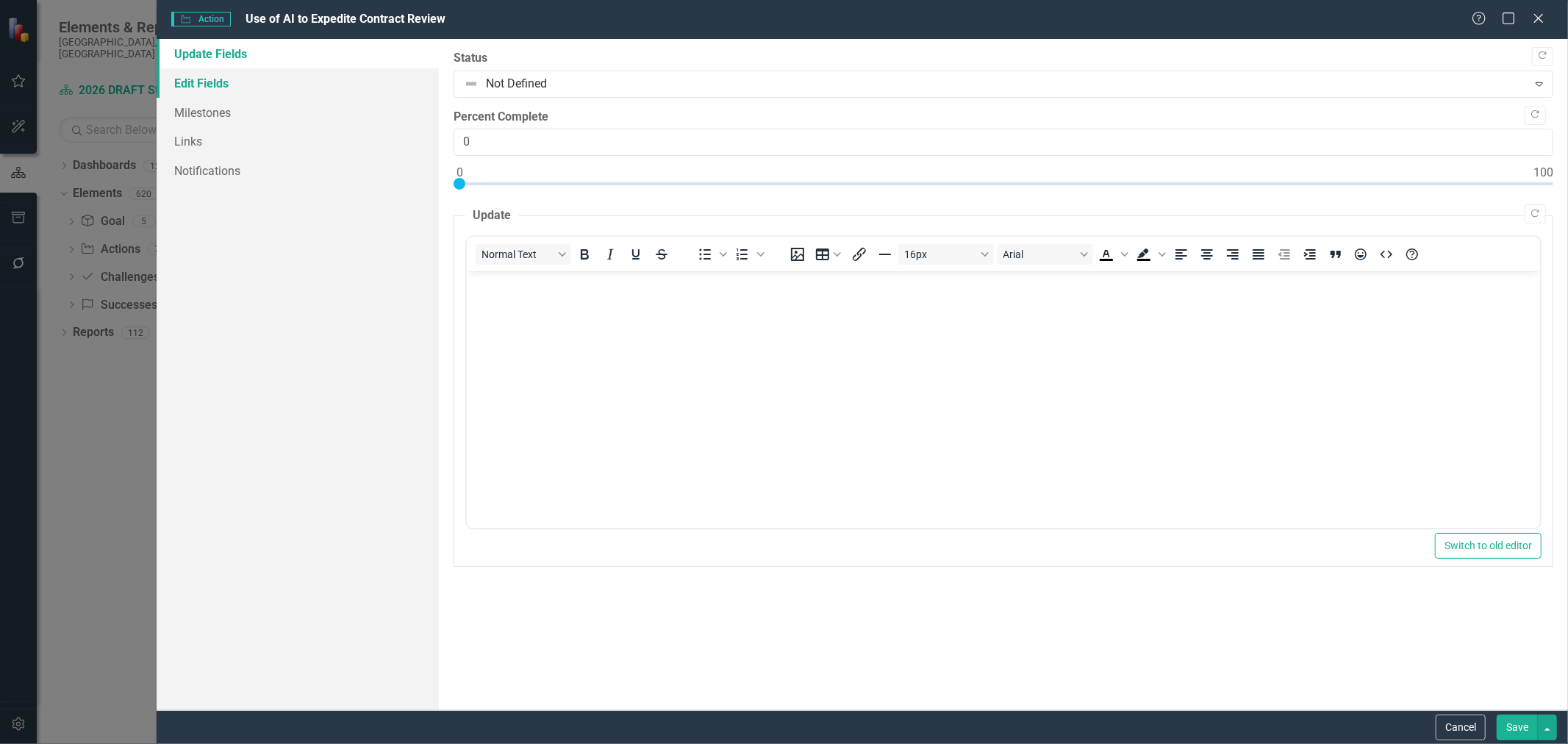
click at [218, 81] on link "Edit Fields" at bounding box center [298, 83] width 282 height 30
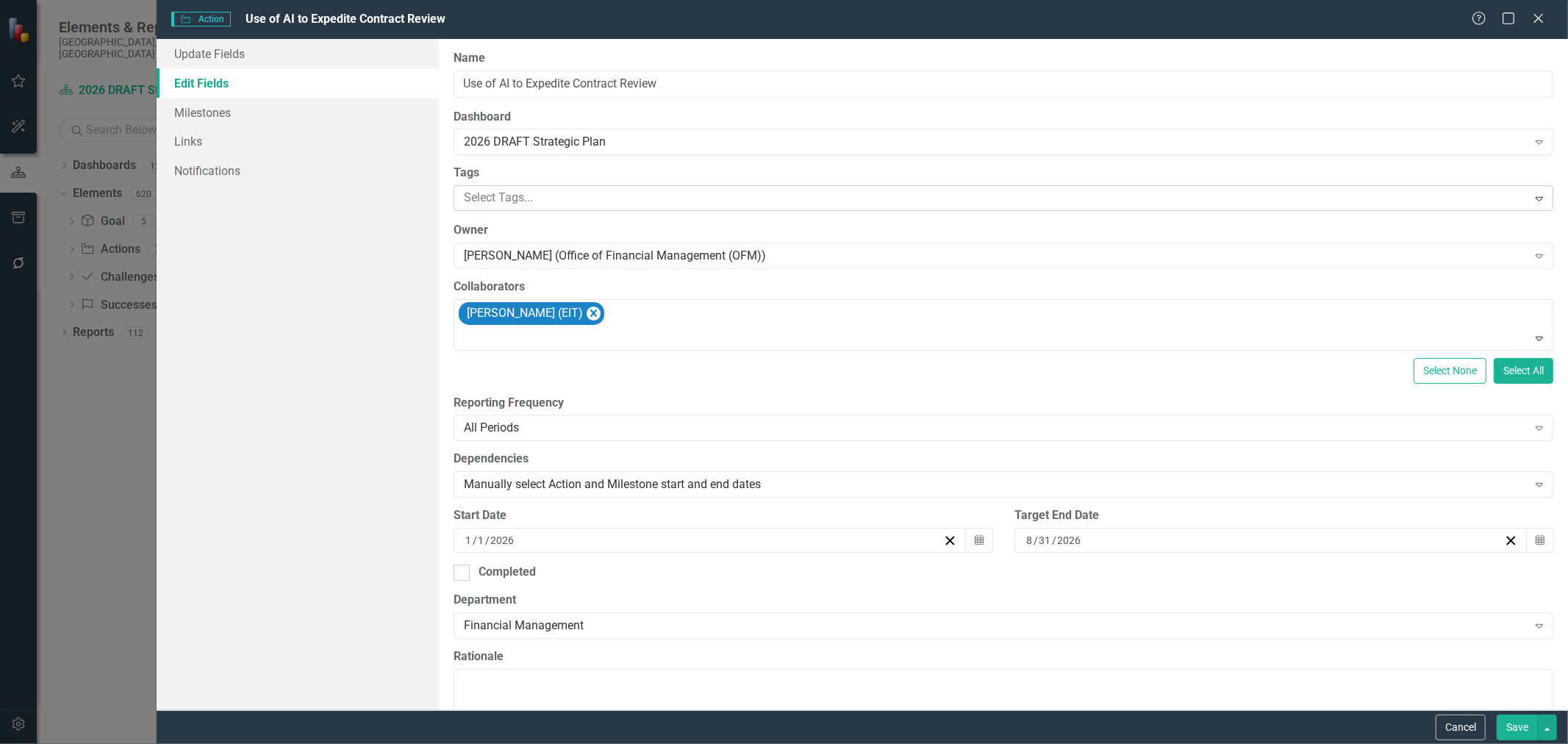
click at [501, 204] on div at bounding box center [992, 198] width 1069 height 20
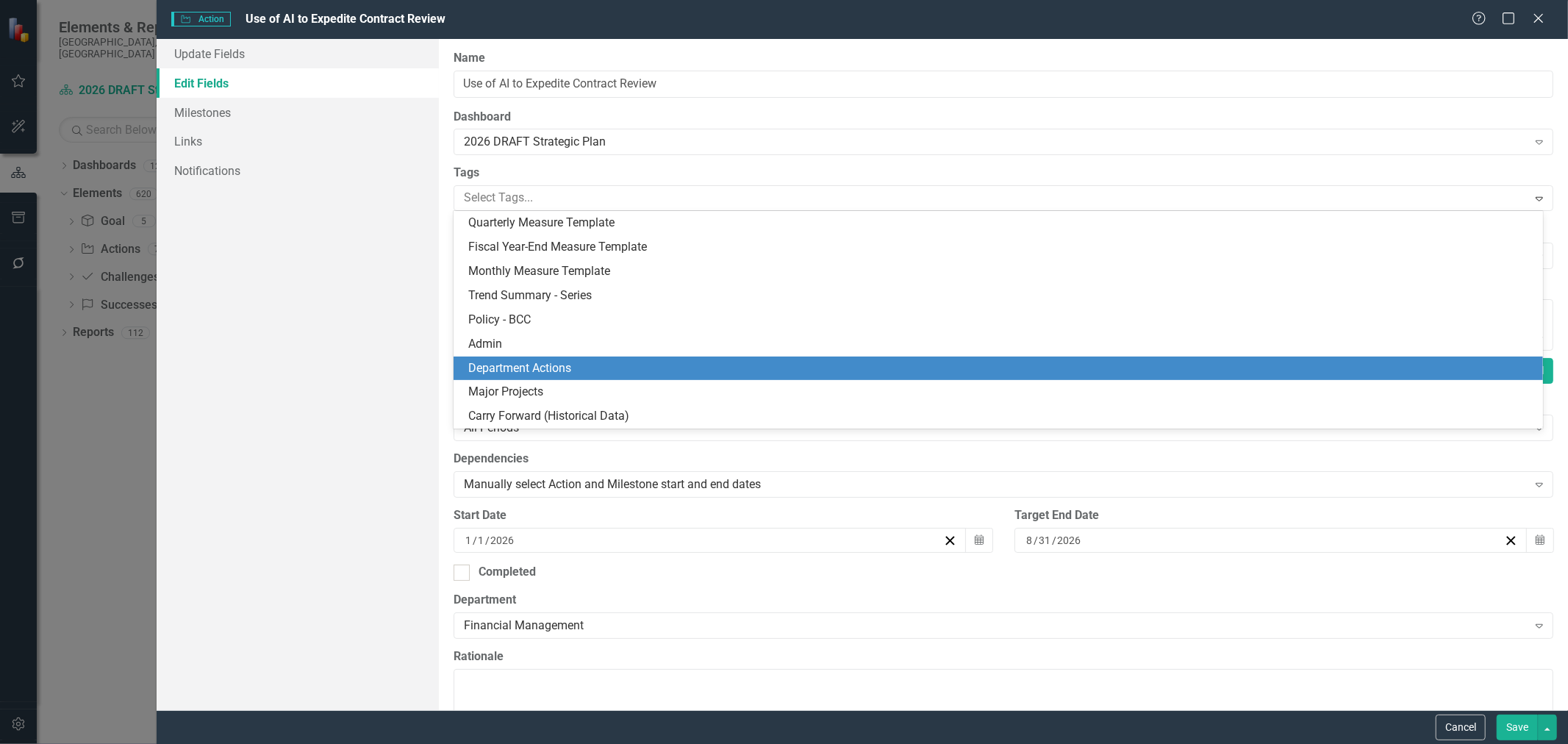
click at [496, 366] on span "Department Actions" at bounding box center [520, 368] width 103 height 14
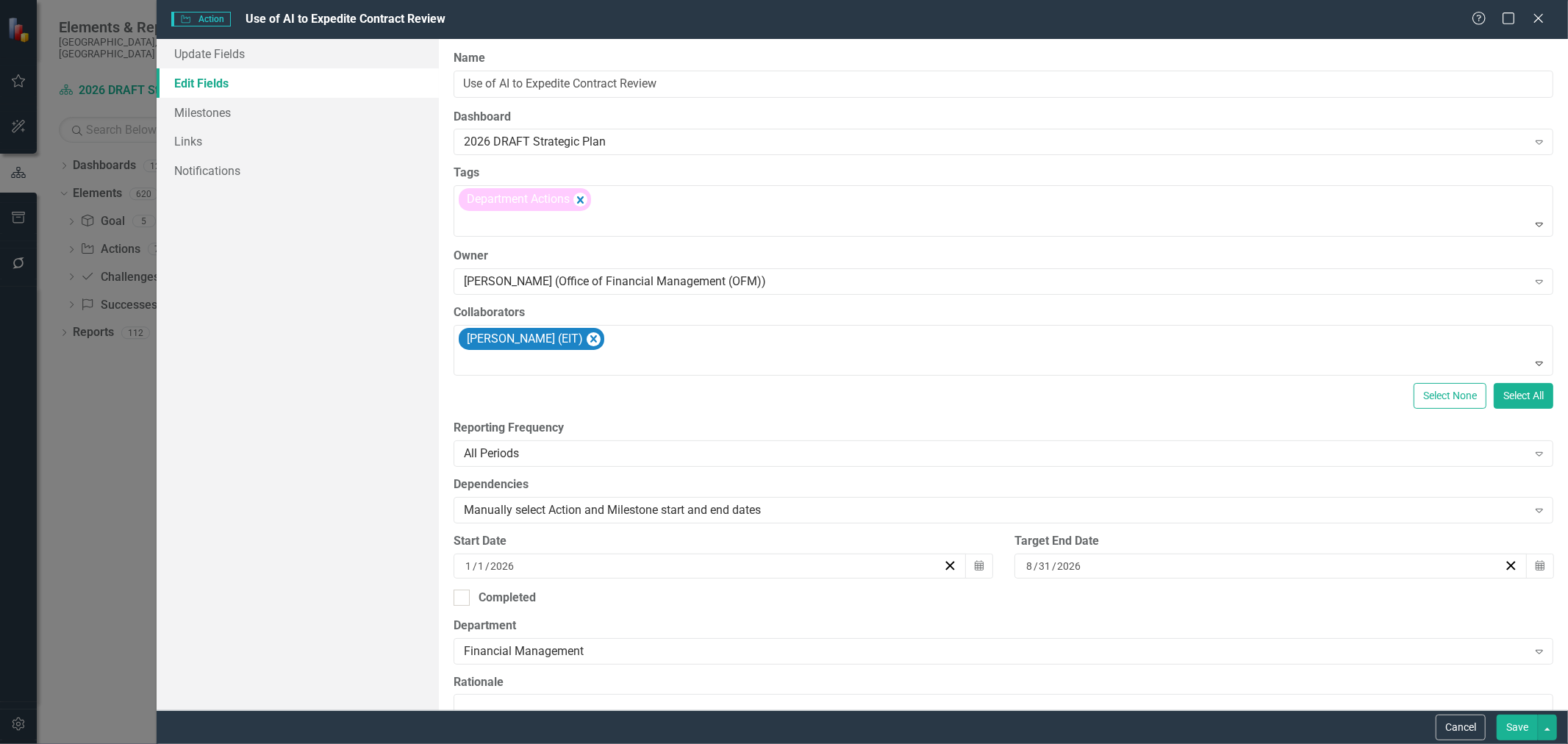
click at [1511, 725] on button "Save" at bounding box center [1517, 726] width 41 height 25
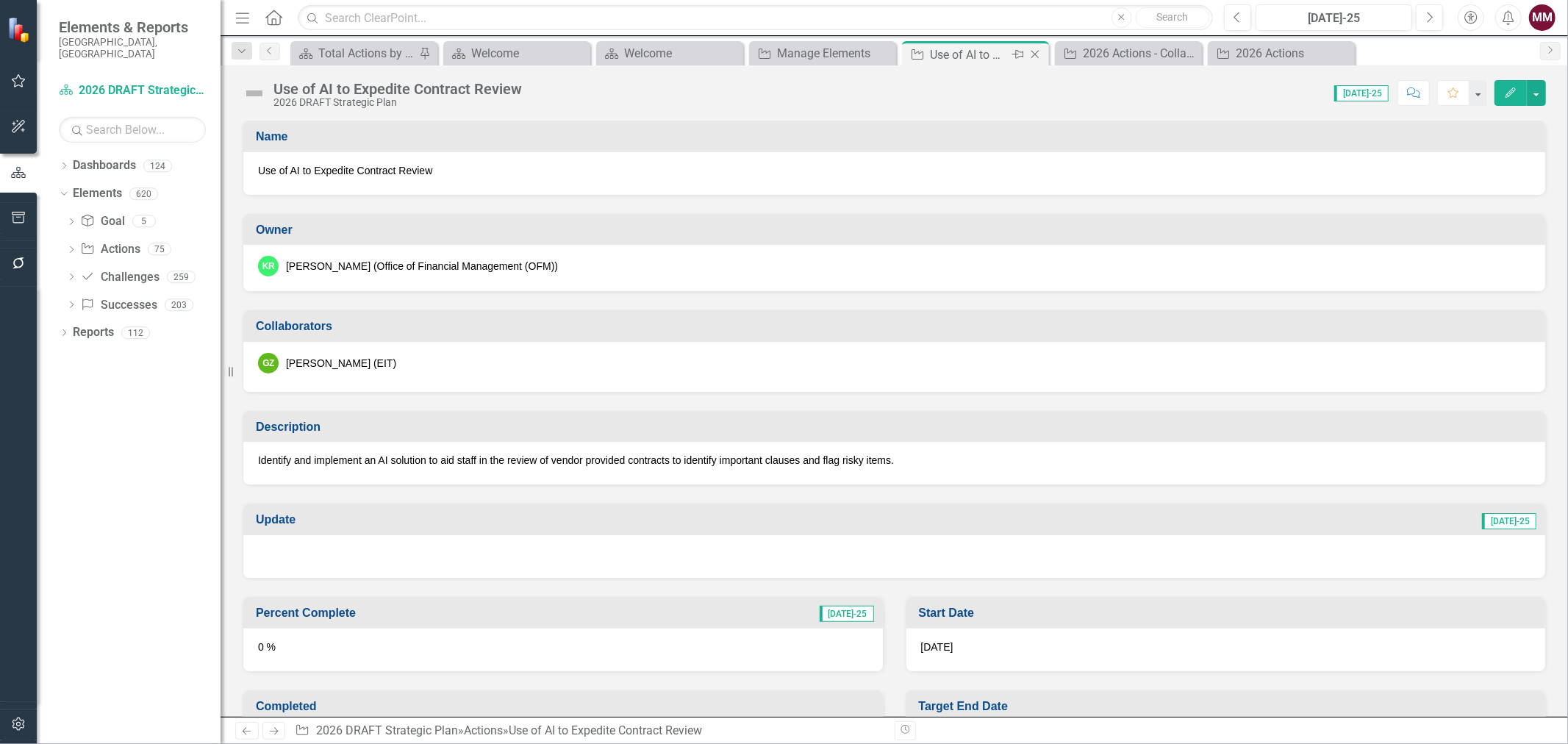
click at [1032, 52] on icon at bounding box center [1035, 54] width 8 height 8
